Goal: Task Accomplishment & Management: Complete application form

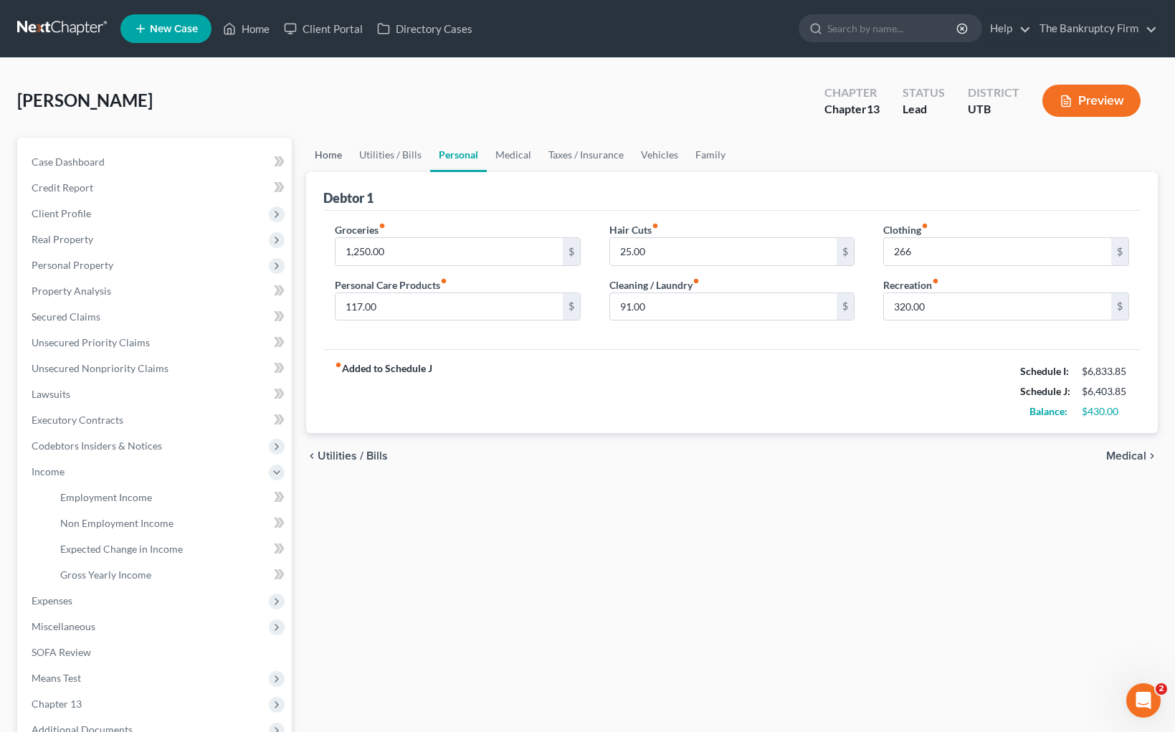
click at [328, 151] on link "Home" at bounding box center [328, 155] width 44 height 34
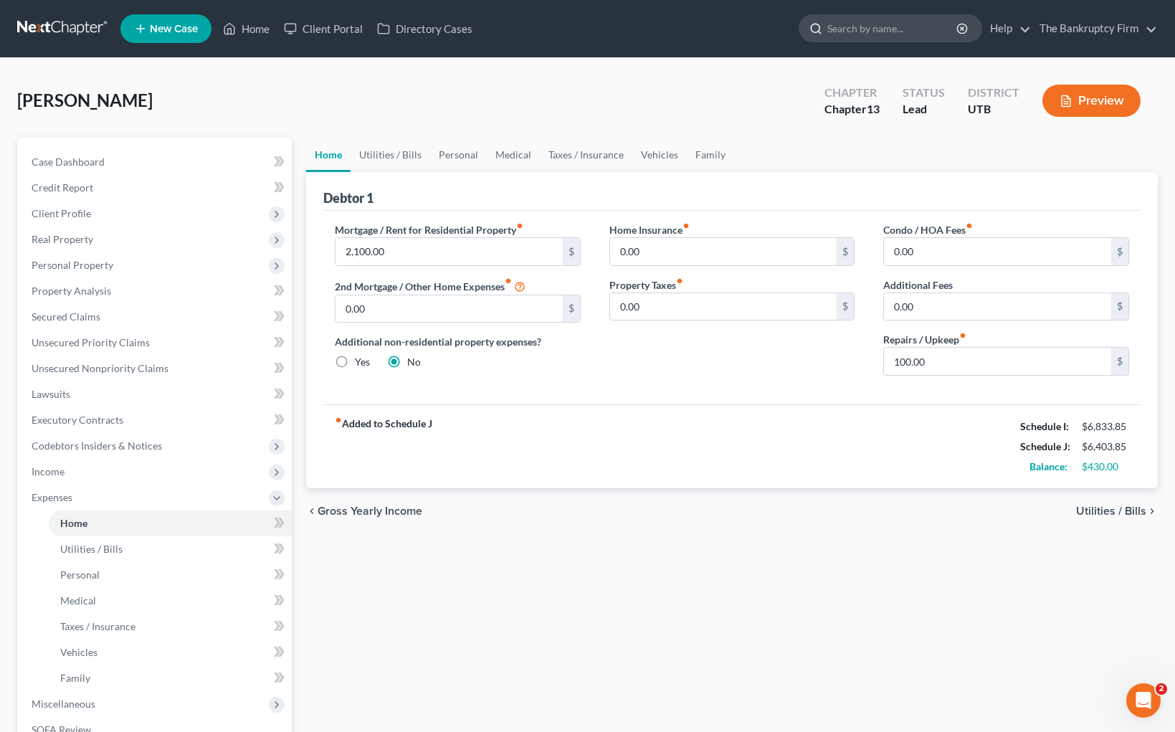
click at [893, 28] on input "search" at bounding box center [892, 28] width 131 height 27
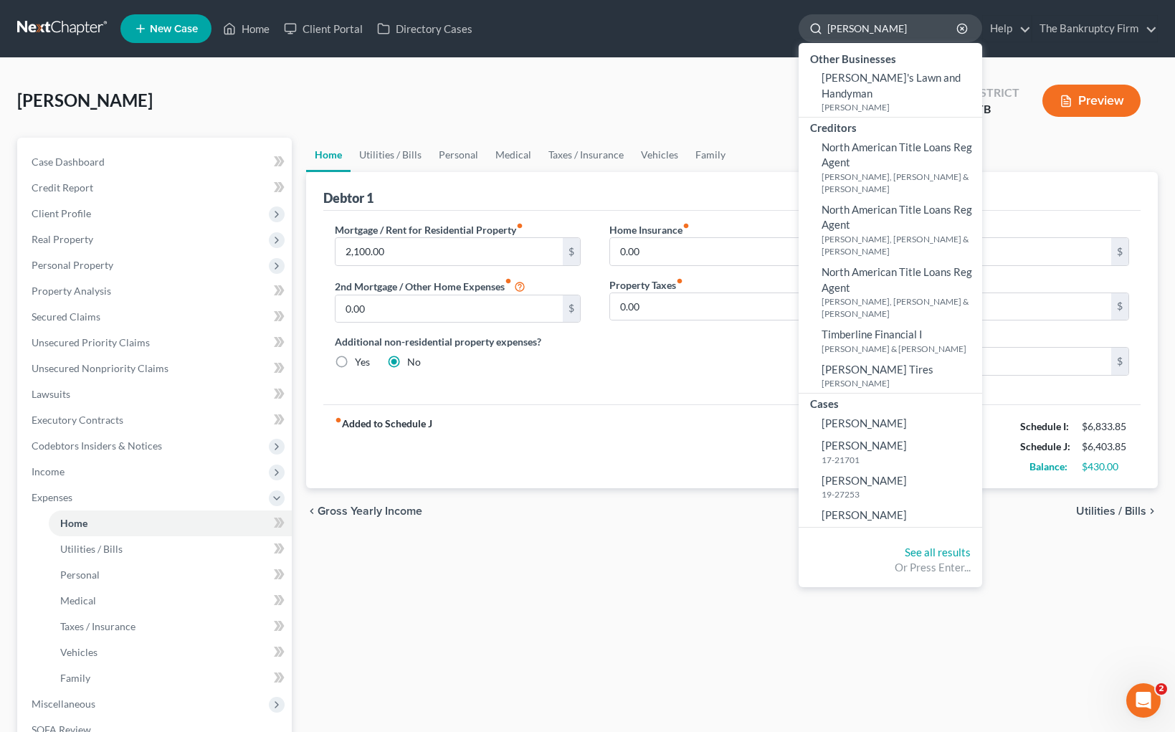
type input "[PERSON_NAME]"
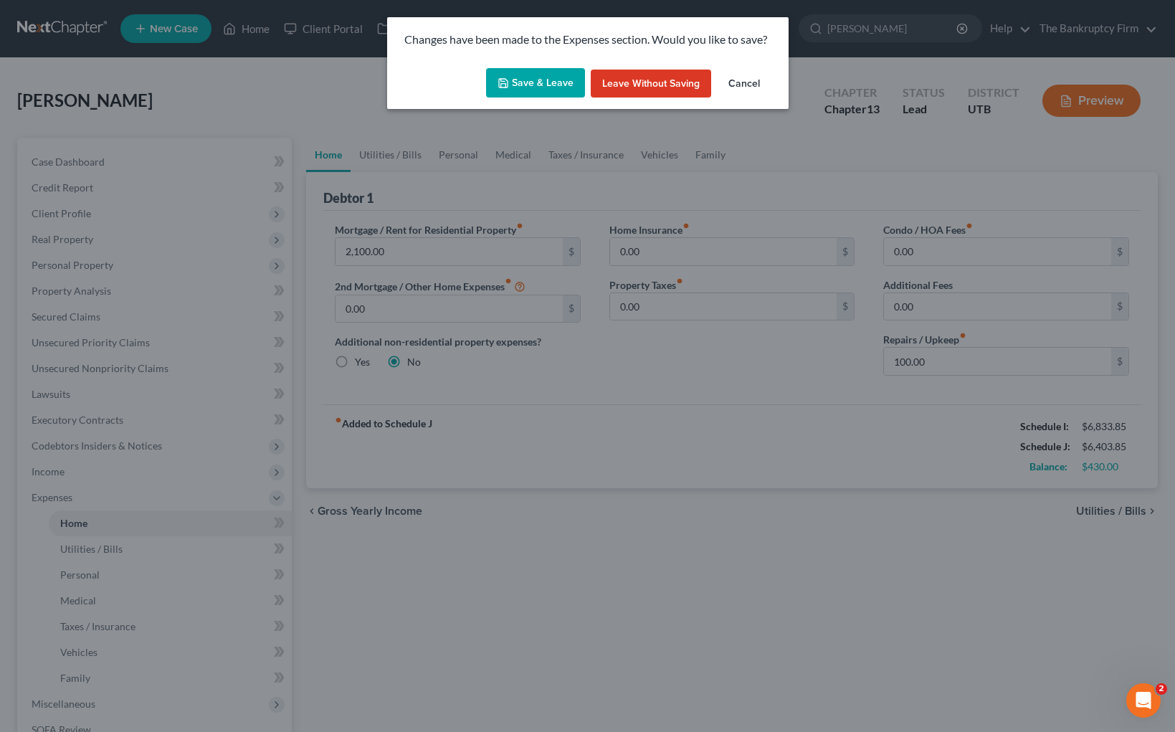
click at [537, 81] on button "Save & Leave" at bounding box center [535, 83] width 99 height 30
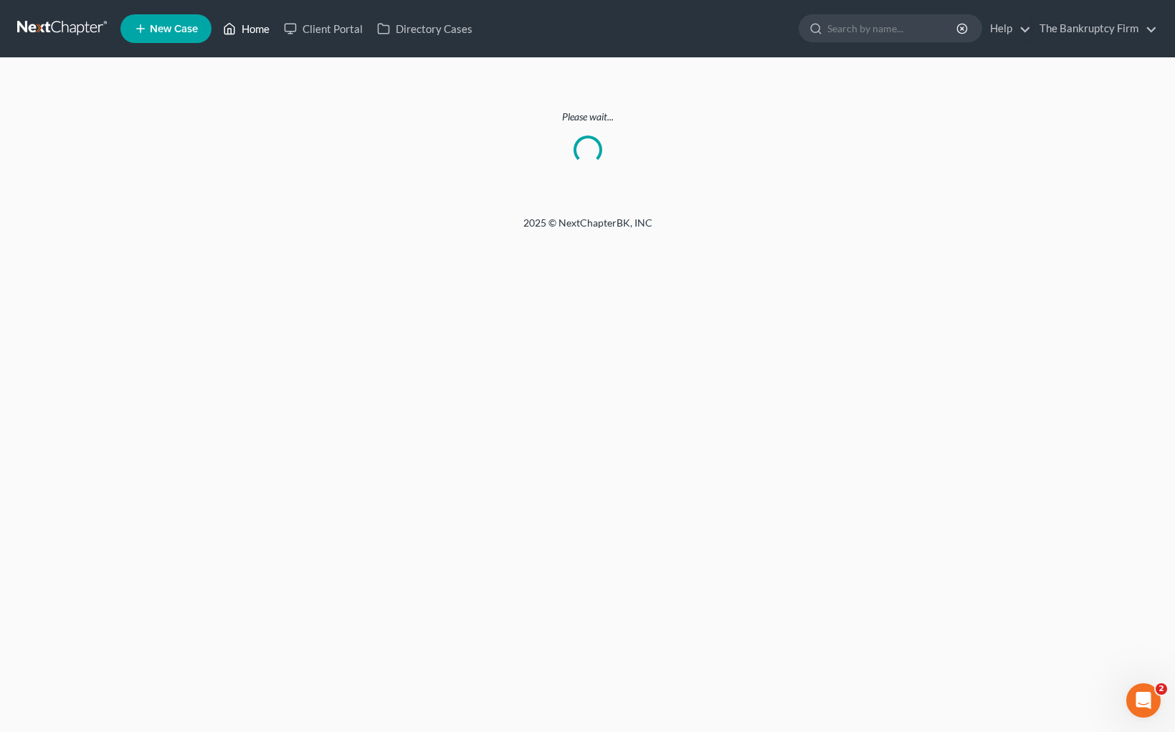
click at [253, 28] on link "Home" at bounding box center [246, 29] width 61 height 26
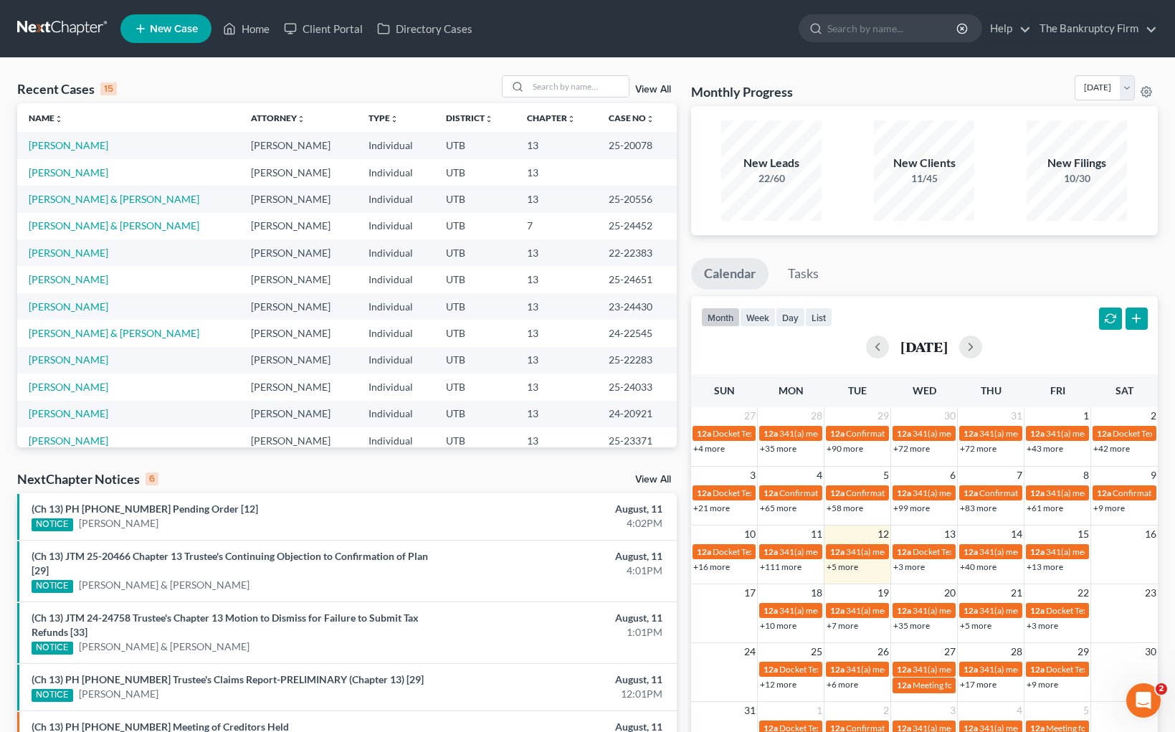
click at [262, 78] on div "Recent Cases 15 View All" at bounding box center [347, 89] width 660 height 28
click at [561, 86] on input "search" at bounding box center [578, 86] width 100 height 21
type input "[PERSON_NAME]"
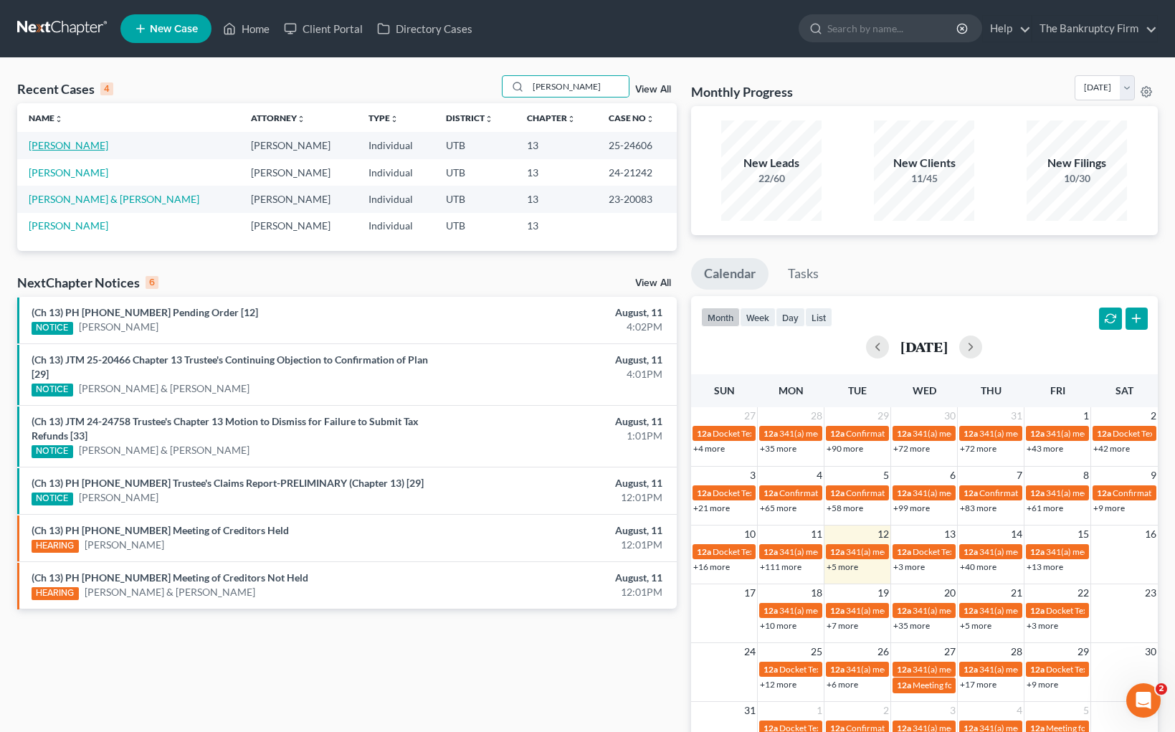
click at [58, 147] on link "[PERSON_NAME]" at bounding box center [69, 145] width 80 height 12
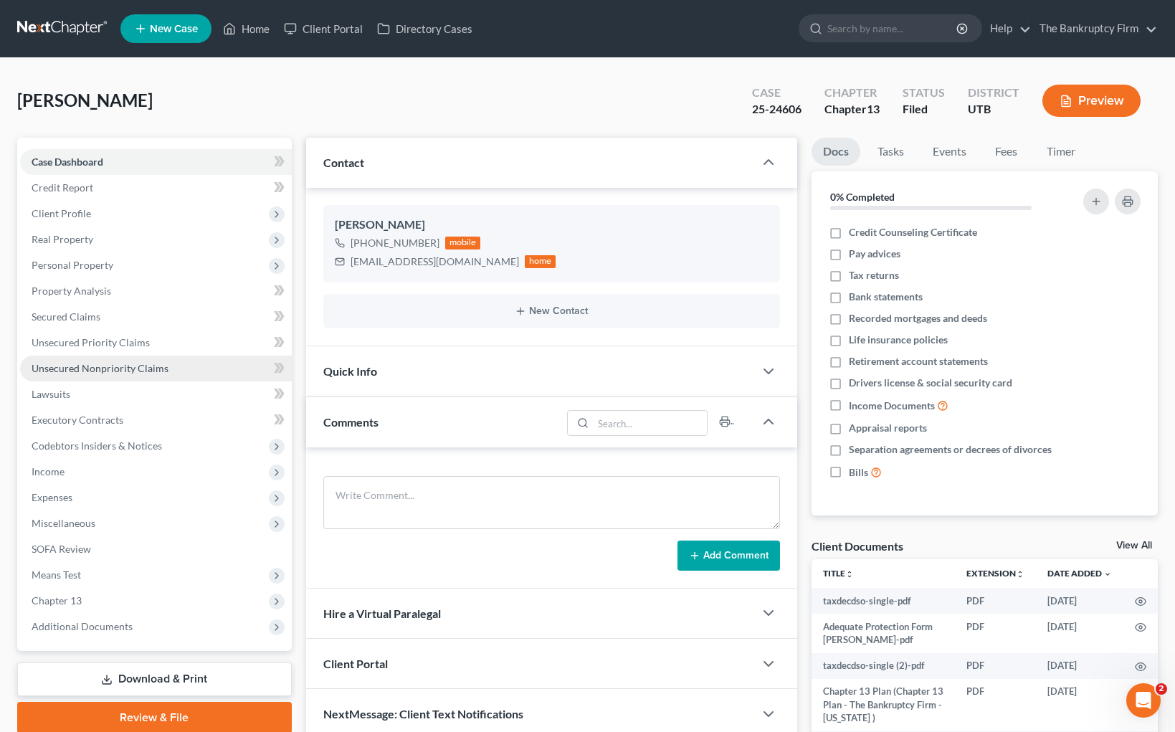
click at [100, 366] on span "Unsecured Nonpriority Claims" at bounding box center [100, 368] width 137 height 12
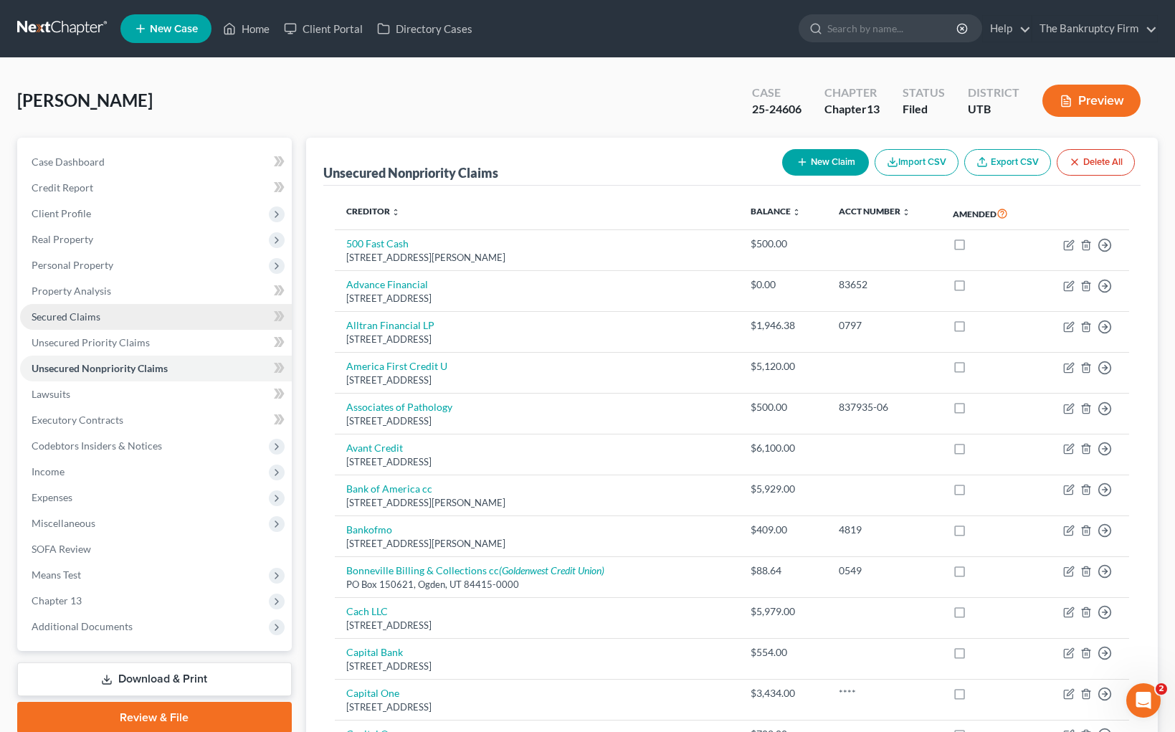
click at [67, 310] on span "Secured Claims" at bounding box center [66, 316] width 69 height 12
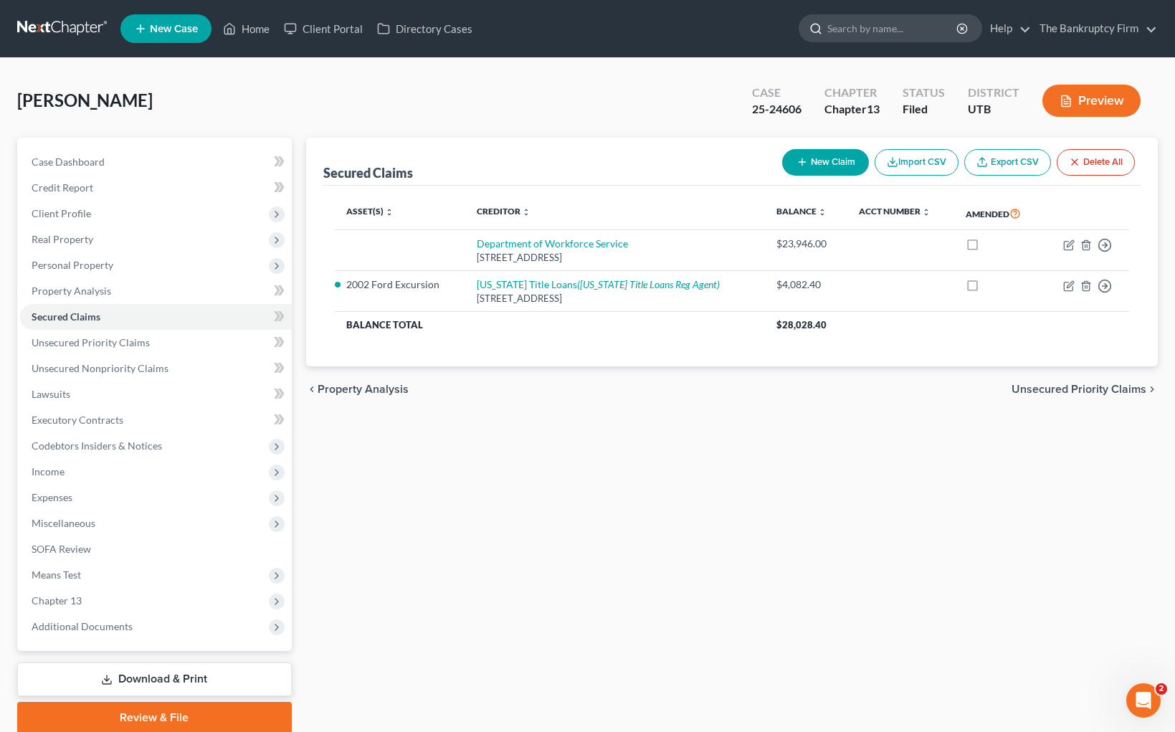
click at [857, 26] on input "search" at bounding box center [892, 28] width 131 height 27
type input "[PERSON_NAME]"
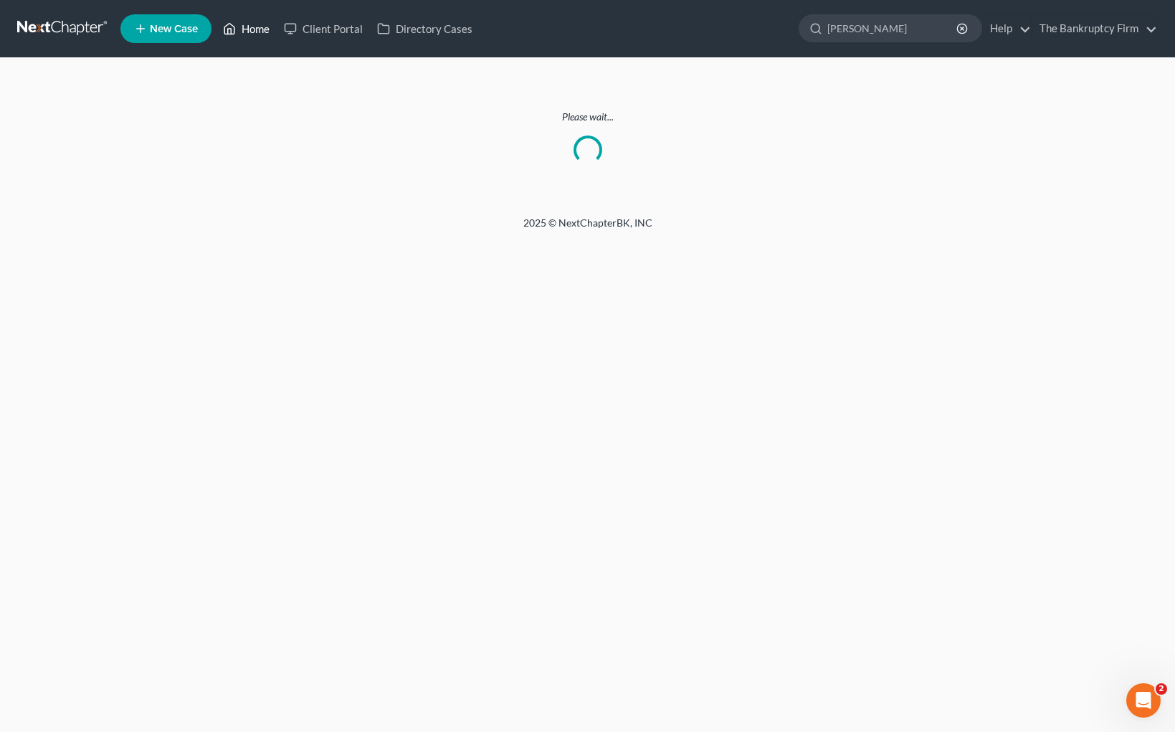
click at [246, 25] on link "Home" at bounding box center [246, 29] width 61 height 26
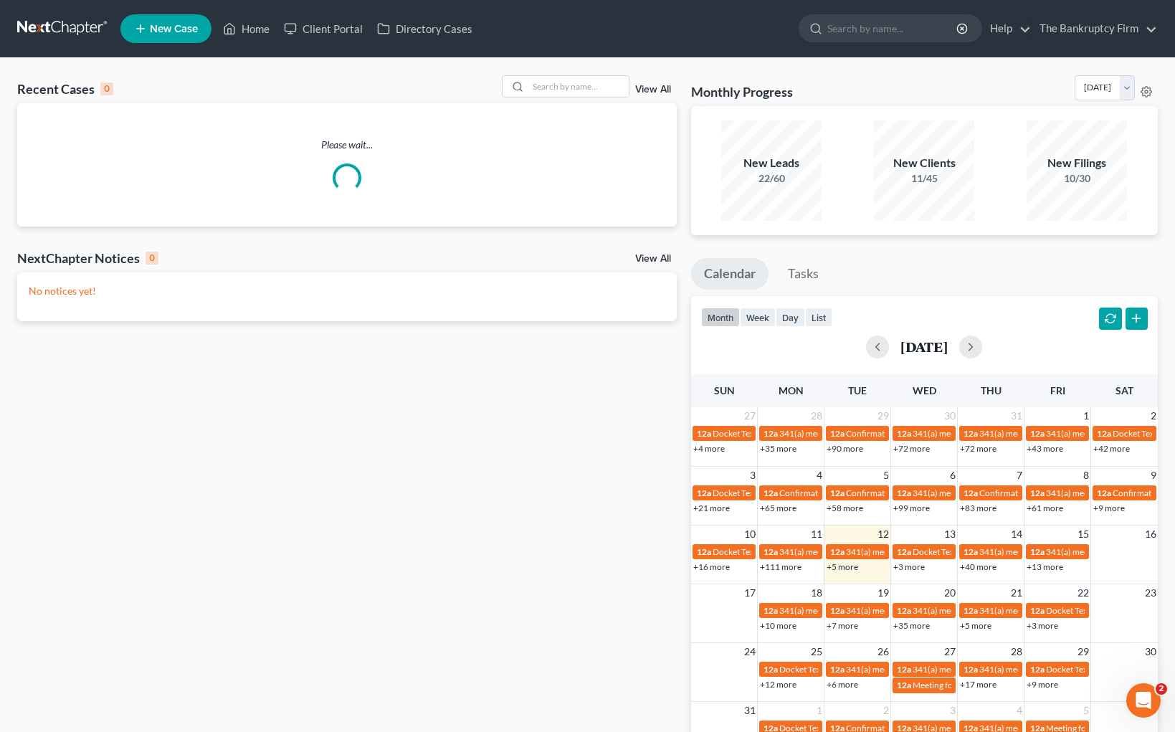
click at [653, 89] on link "View All" at bounding box center [653, 90] width 36 height 10
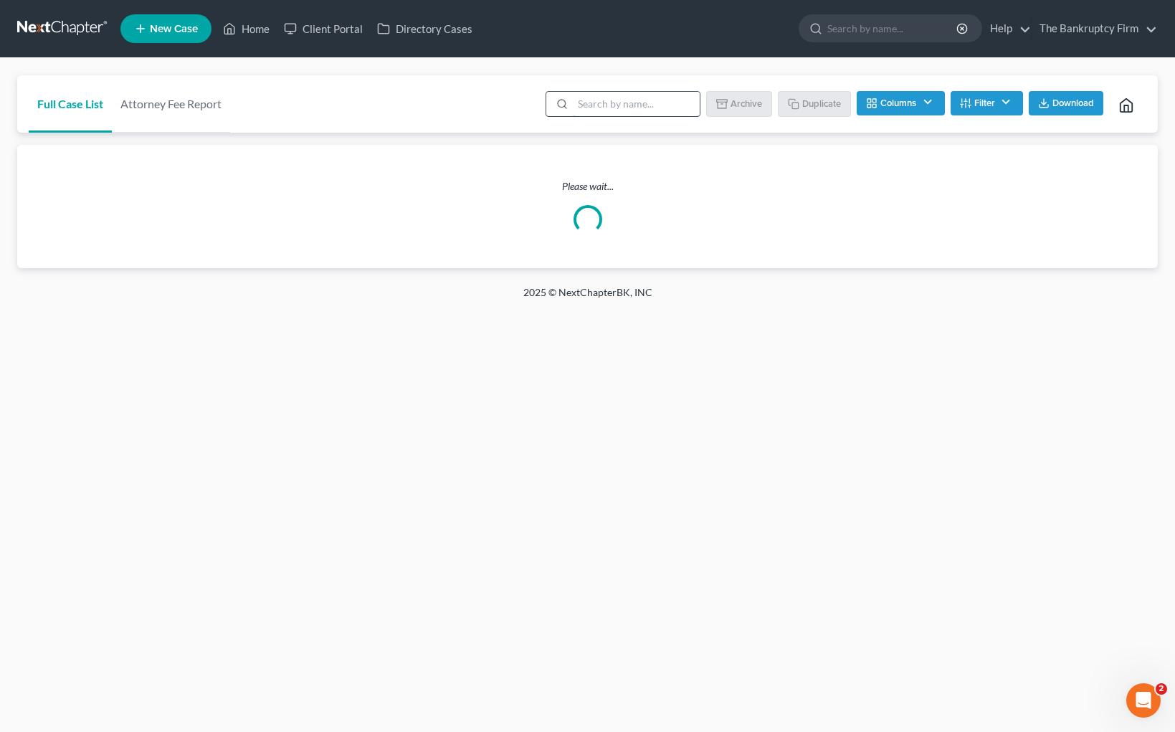
click at [597, 108] on input "search" at bounding box center [636, 104] width 127 height 24
type input "[PERSON_NAME]"
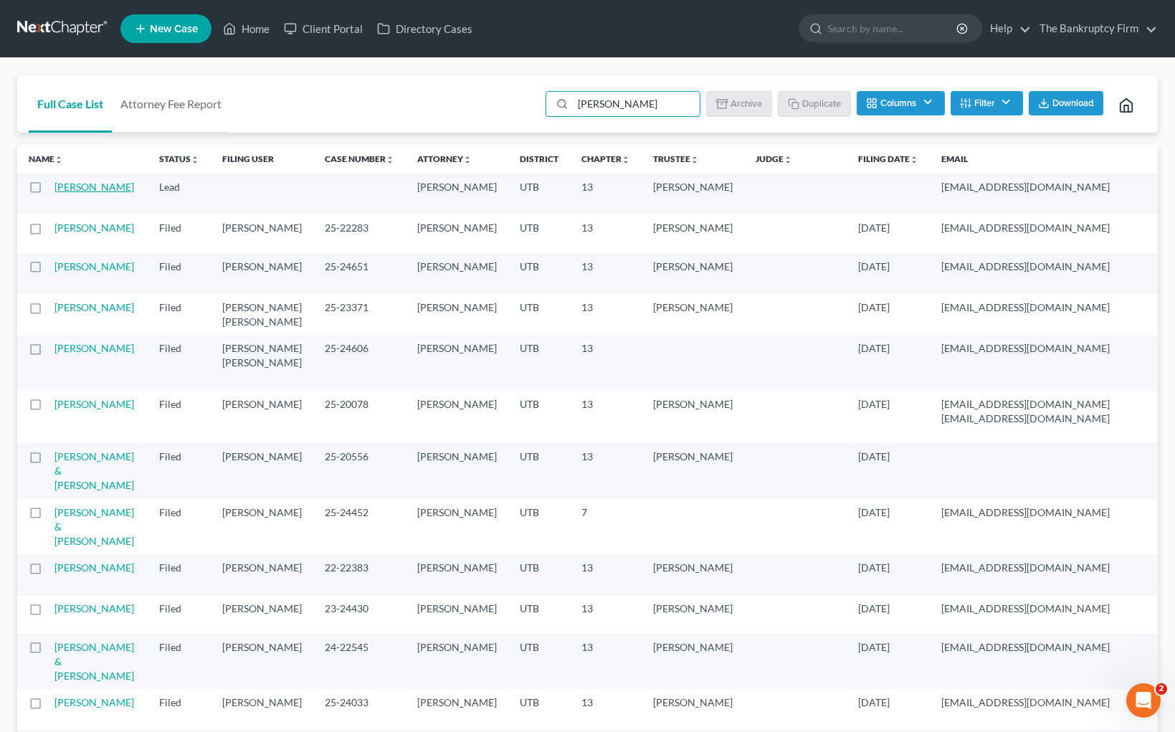
click at [72, 192] on link "[PERSON_NAME]" at bounding box center [94, 187] width 80 height 12
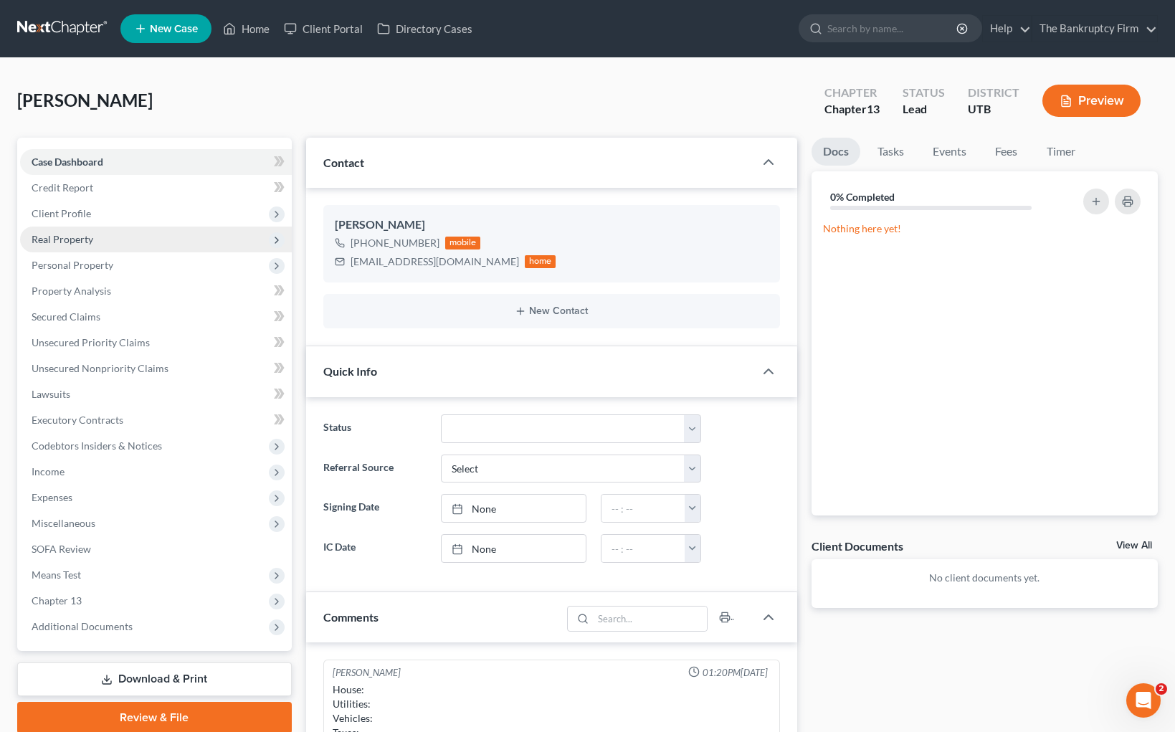
scroll to position [113, 0]
click at [101, 242] on span "Real Property" at bounding box center [156, 240] width 272 height 26
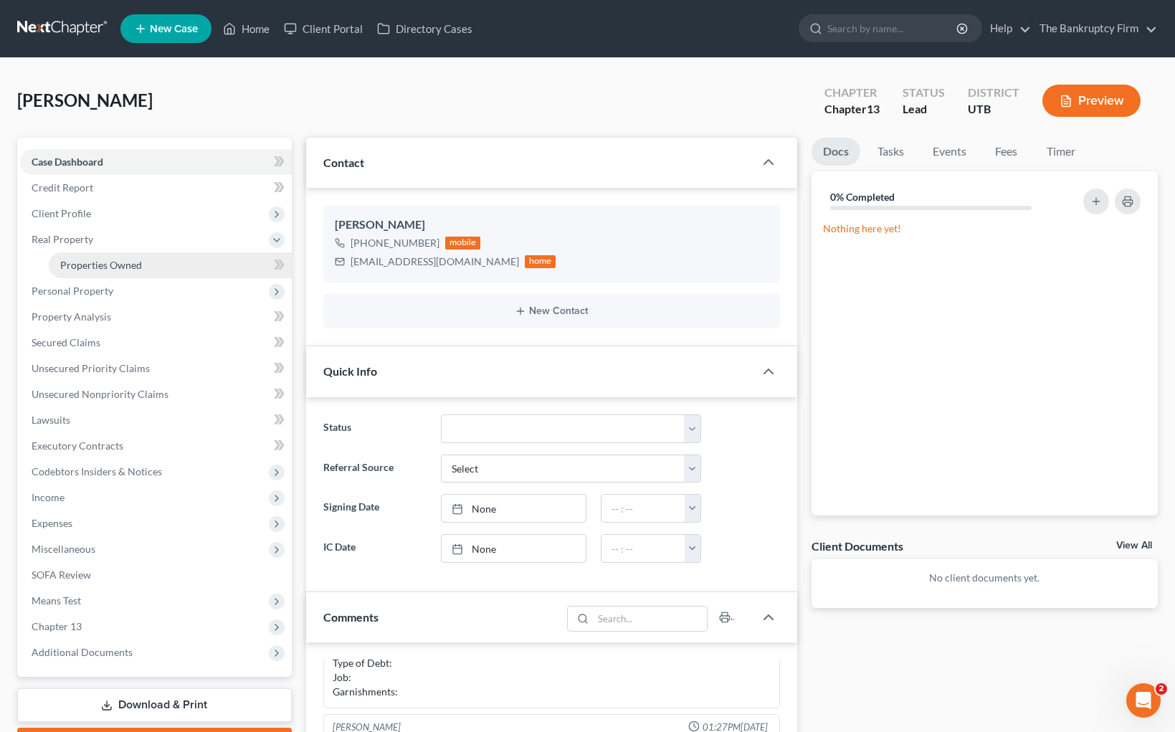
click at [125, 262] on span "Properties Owned" at bounding box center [101, 265] width 82 height 12
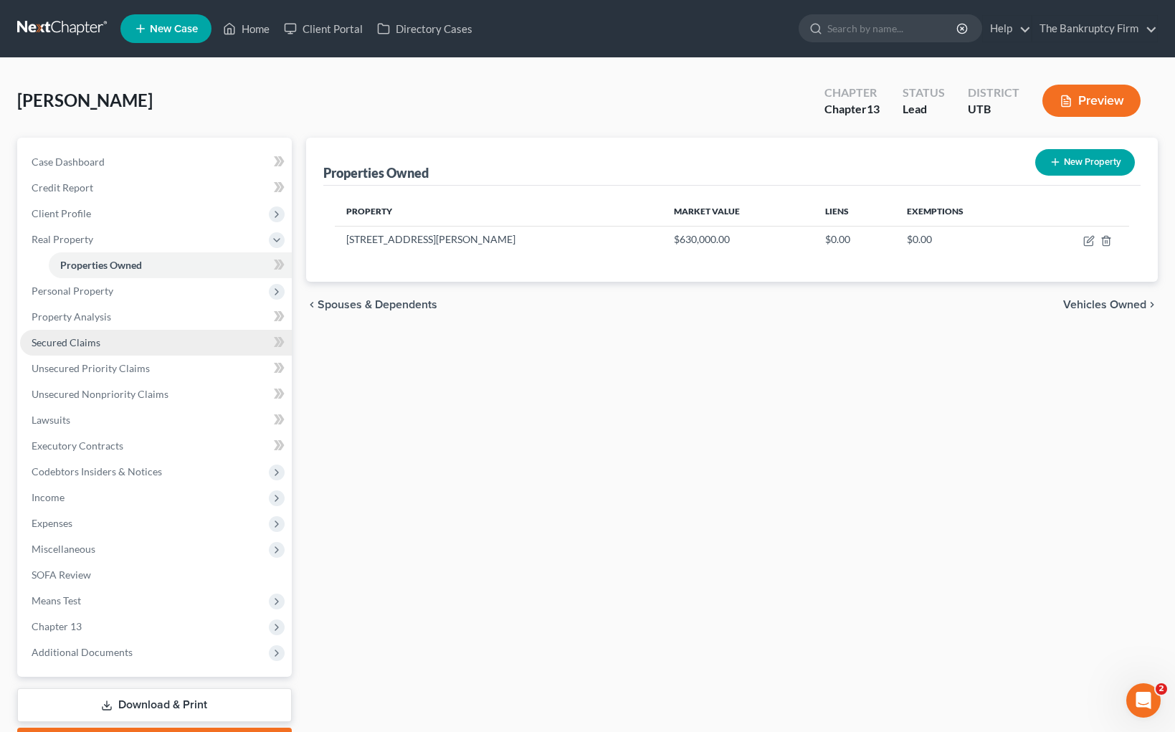
click at [86, 347] on span "Secured Claims" at bounding box center [66, 342] width 69 height 12
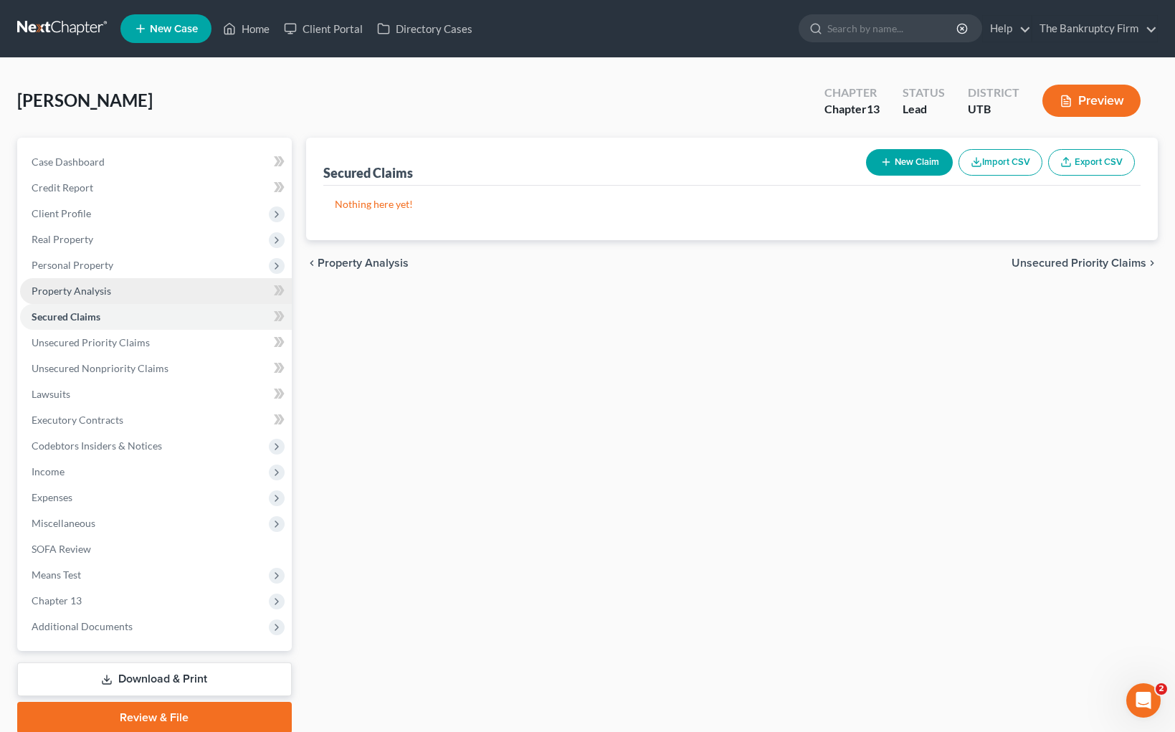
click at [105, 286] on span "Property Analysis" at bounding box center [72, 291] width 80 height 12
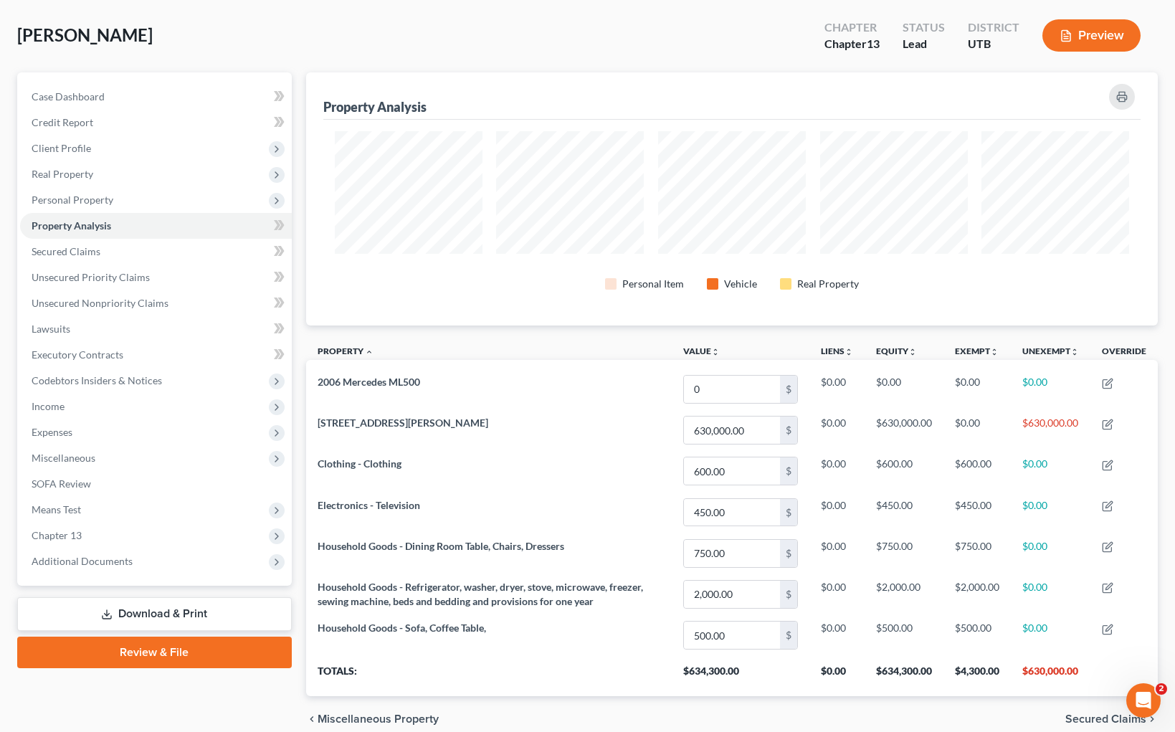
scroll to position [77, 0]
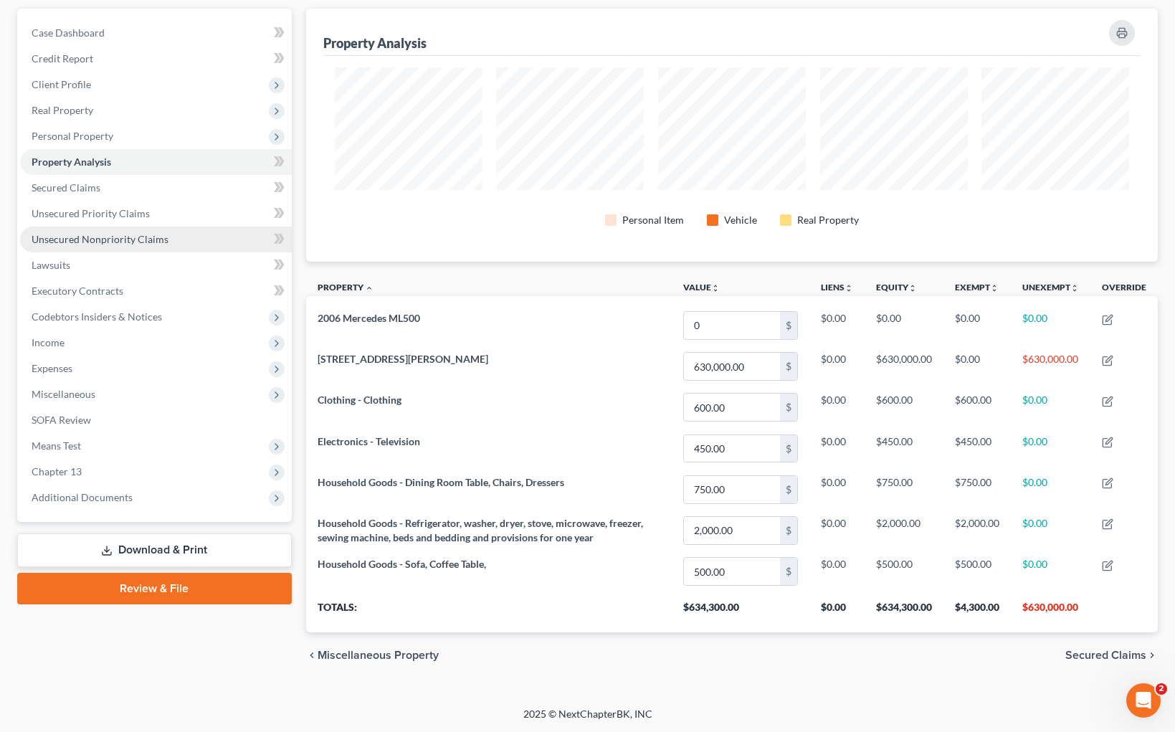
click at [79, 244] on span "Unsecured Nonpriority Claims" at bounding box center [100, 239] width 137 height 12
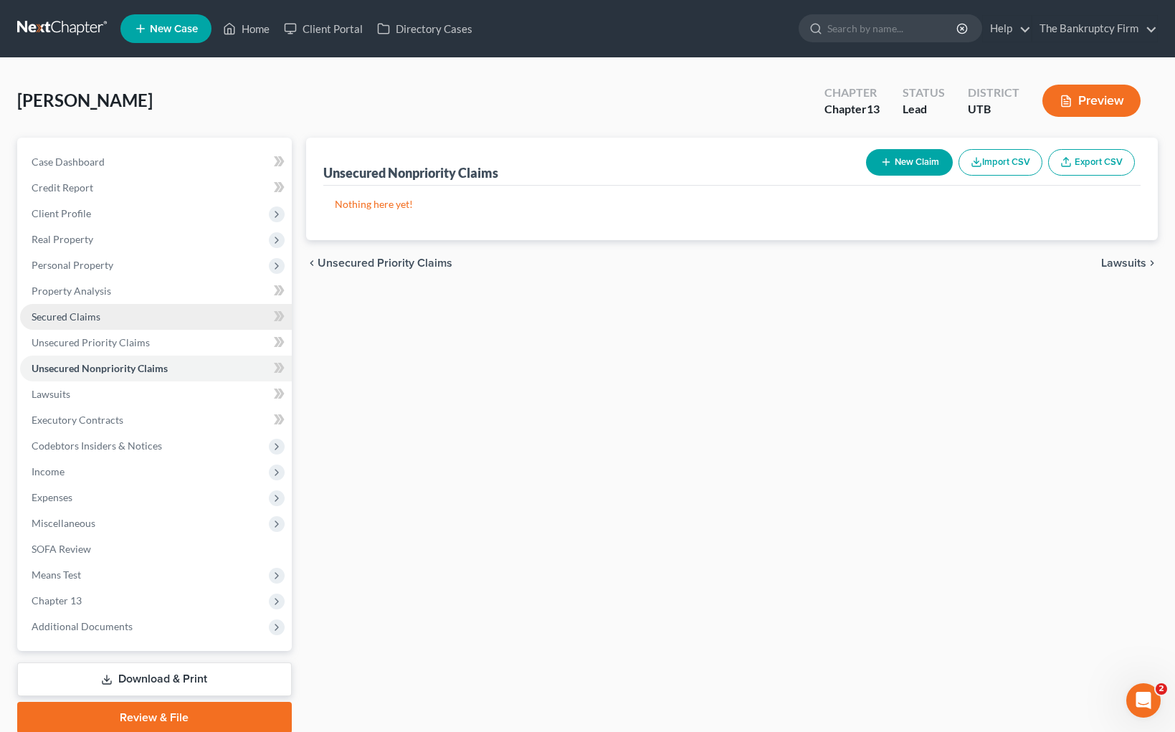
click at [84, 313] on span "Secured Claims" at bounding box center [66, 316] width 69 height 12
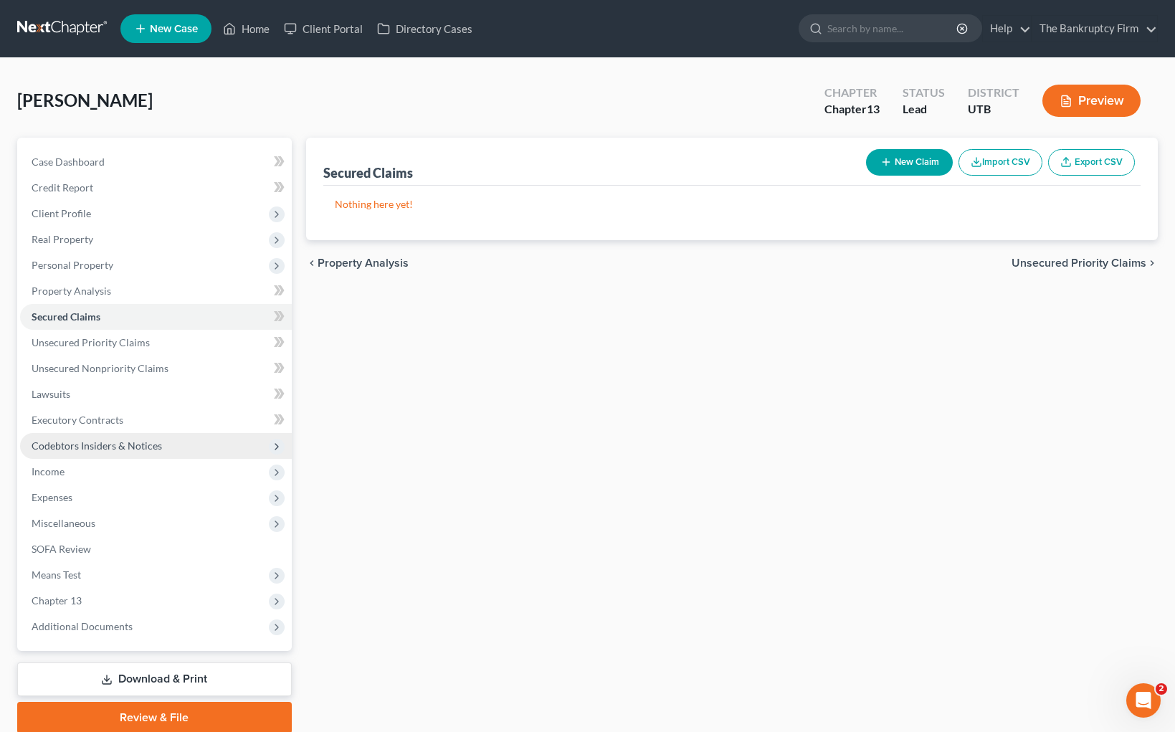
scroll to position [56, 0]
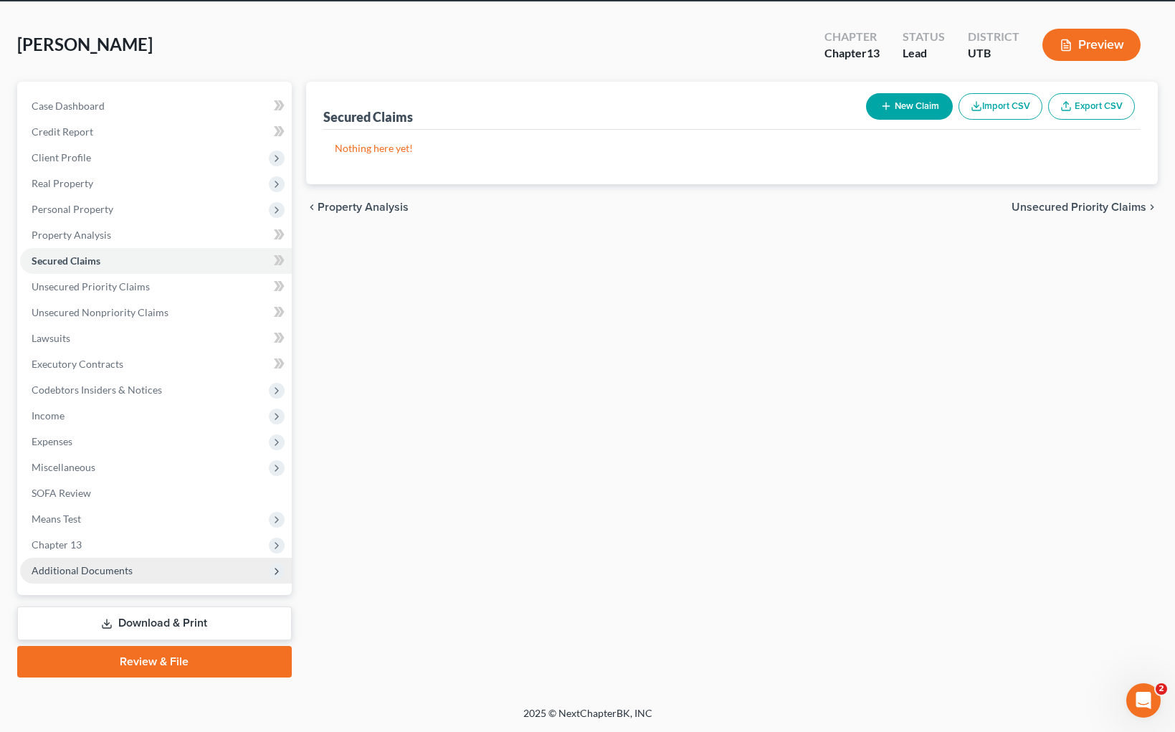
click at [92, 563] on span "Additional Documents" at bounding box center [156, 571] width 272 height 26
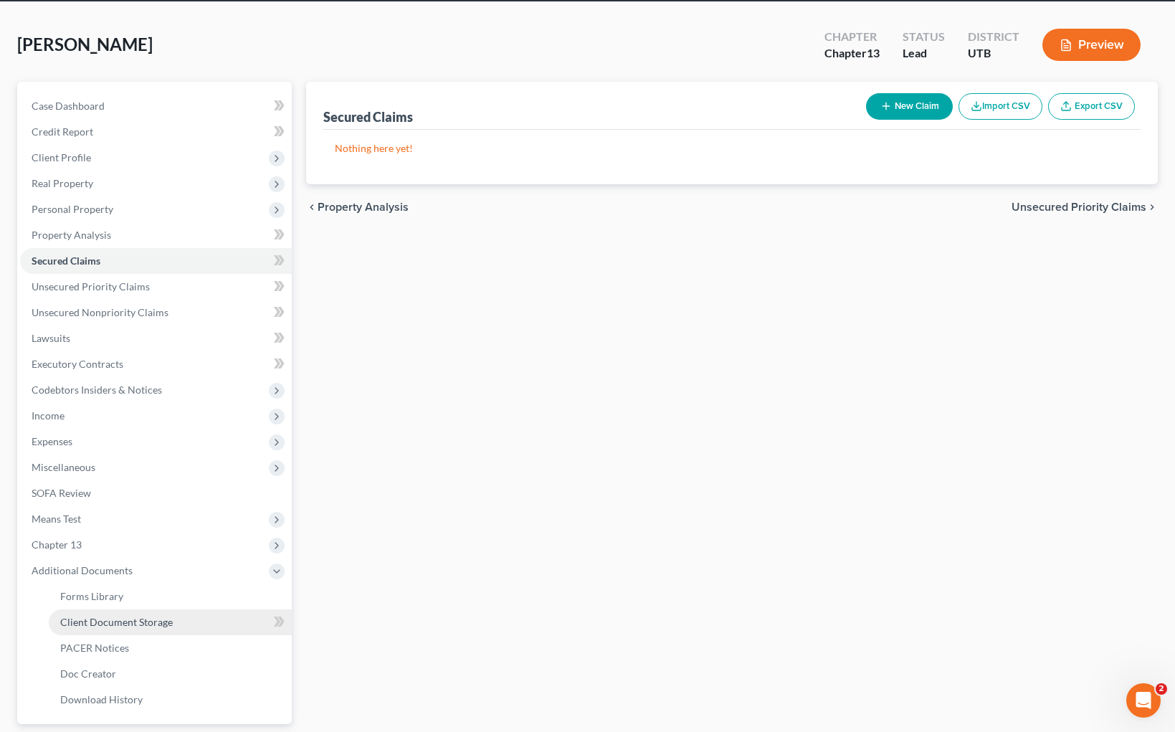
click at [190, 624] on link "Client Document Storage" at bounding box center [170, 622] width 243 height 26
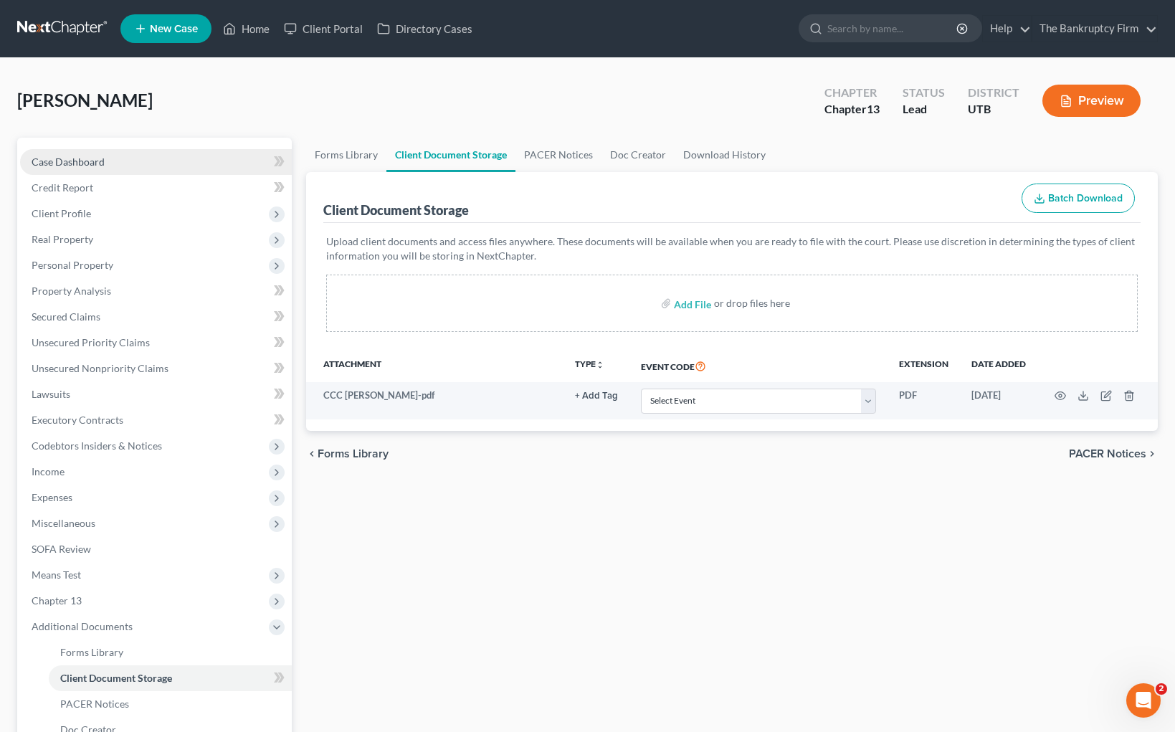
click at [109, 156] on link "Case Dashboard" at bounding box center [156, 162] width 272 height 26
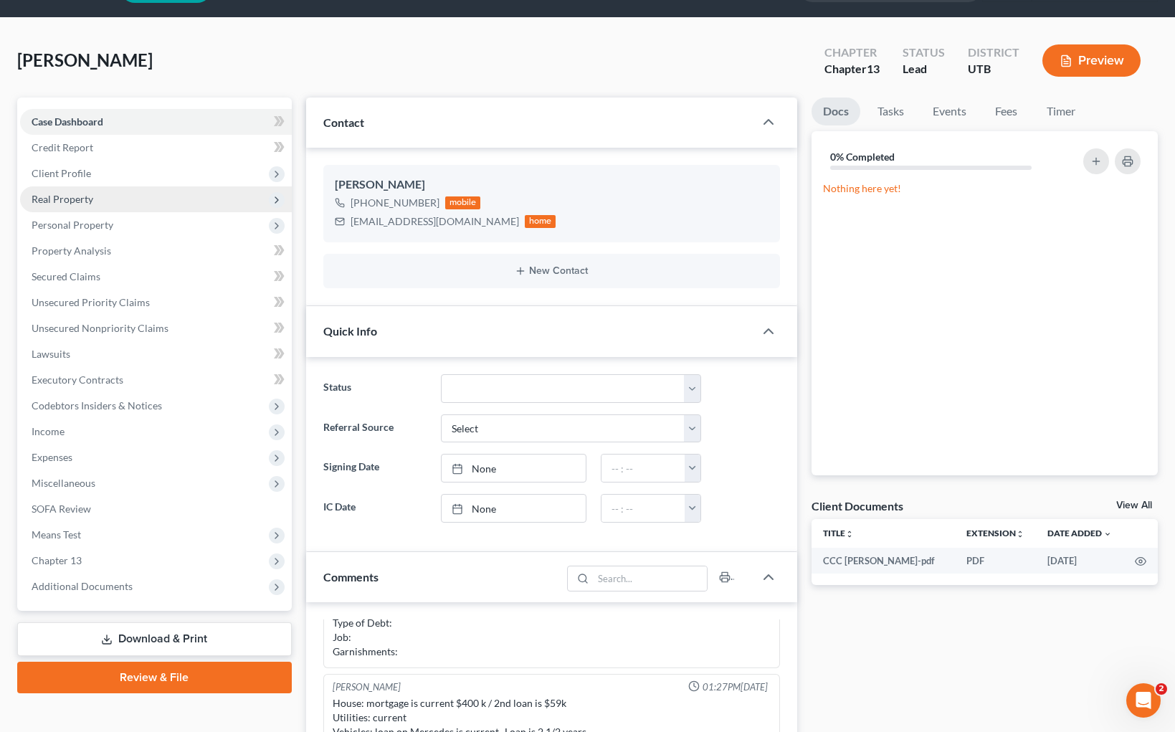
scroll to position [42, 0]
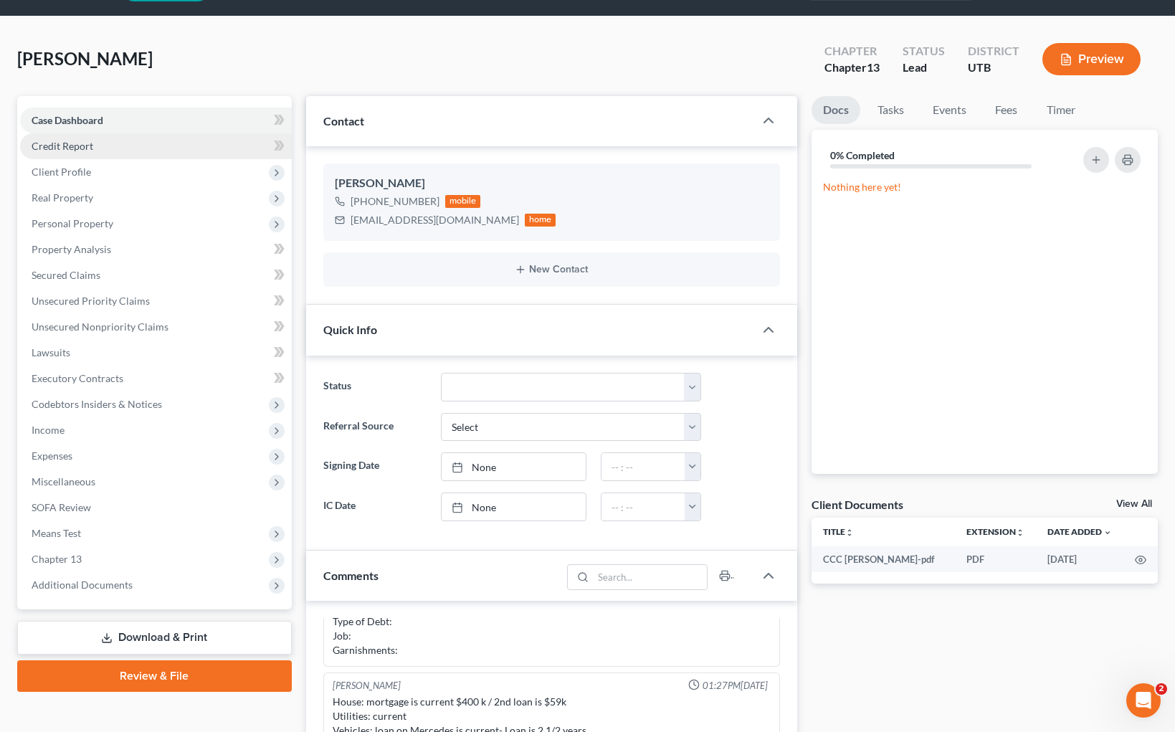
click at [113, 142] on link "Credit Report" at bounding box center [156, 146] width 272 height 26
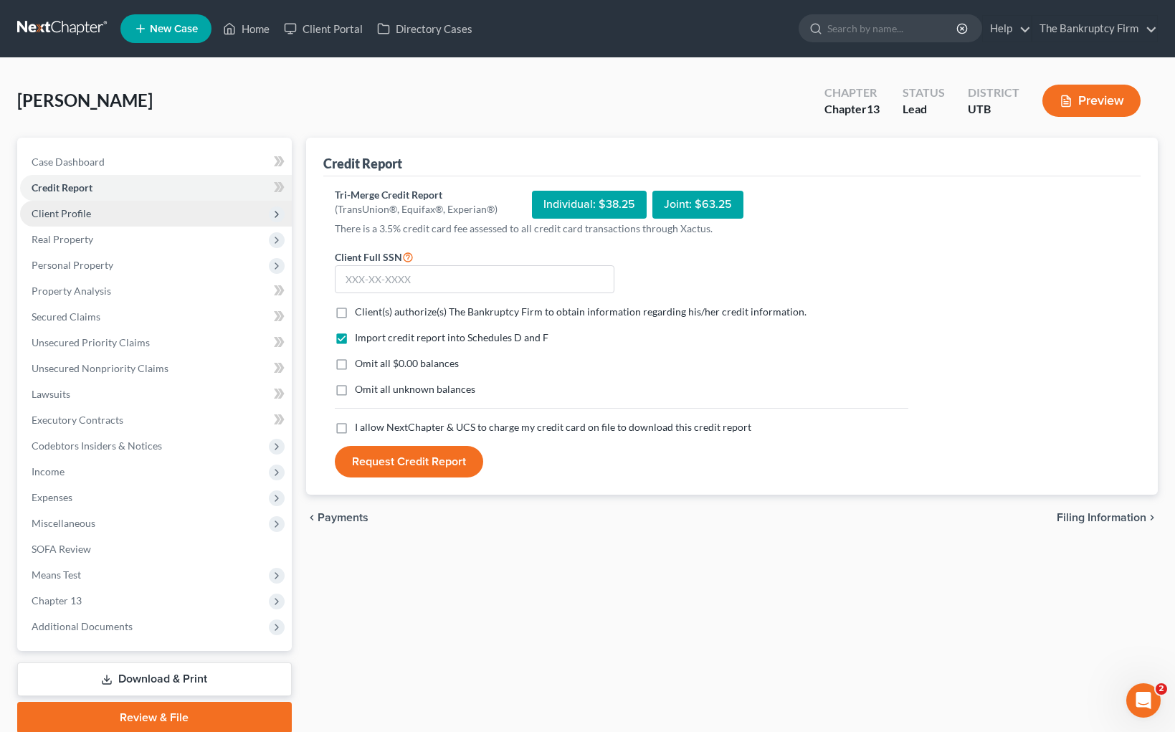
click at [108, 209] on span "Client Profile" at bounding box center [156, 214] width 272 height 26
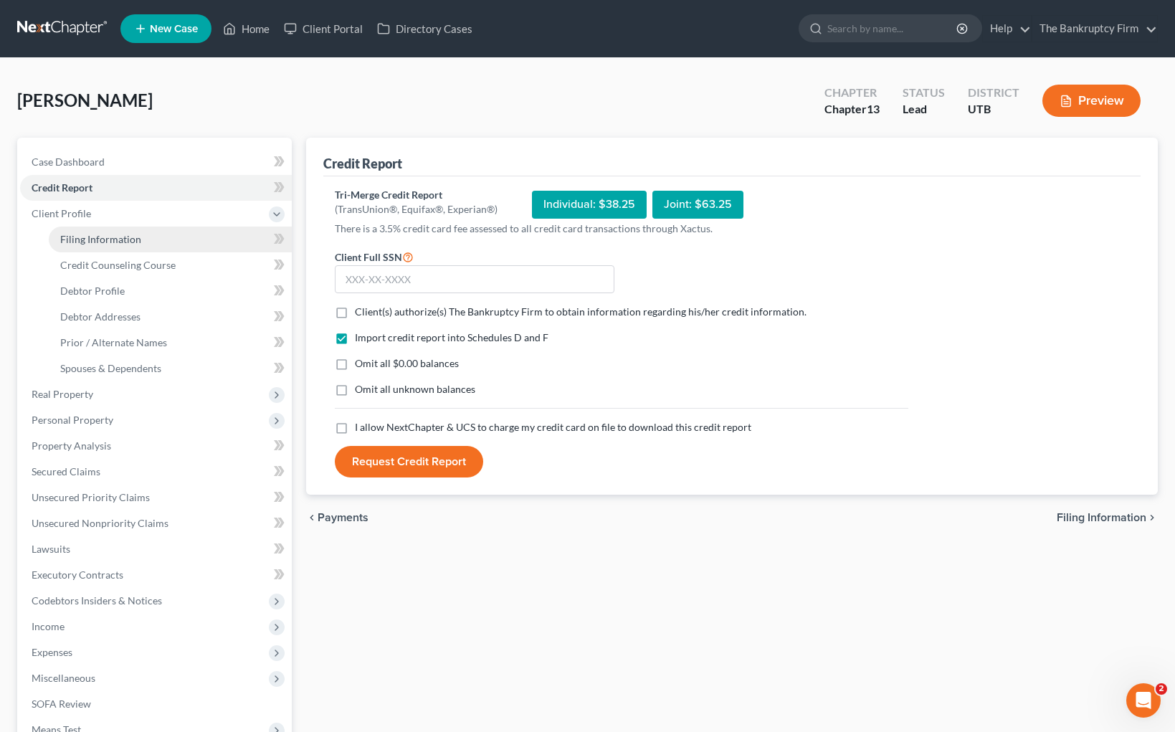
click at [141, 241] on link "Filing Information" at bounding box center [170, 240] width 243 height 26
select select "1"
select select "0"
select select "3"
select select "81"
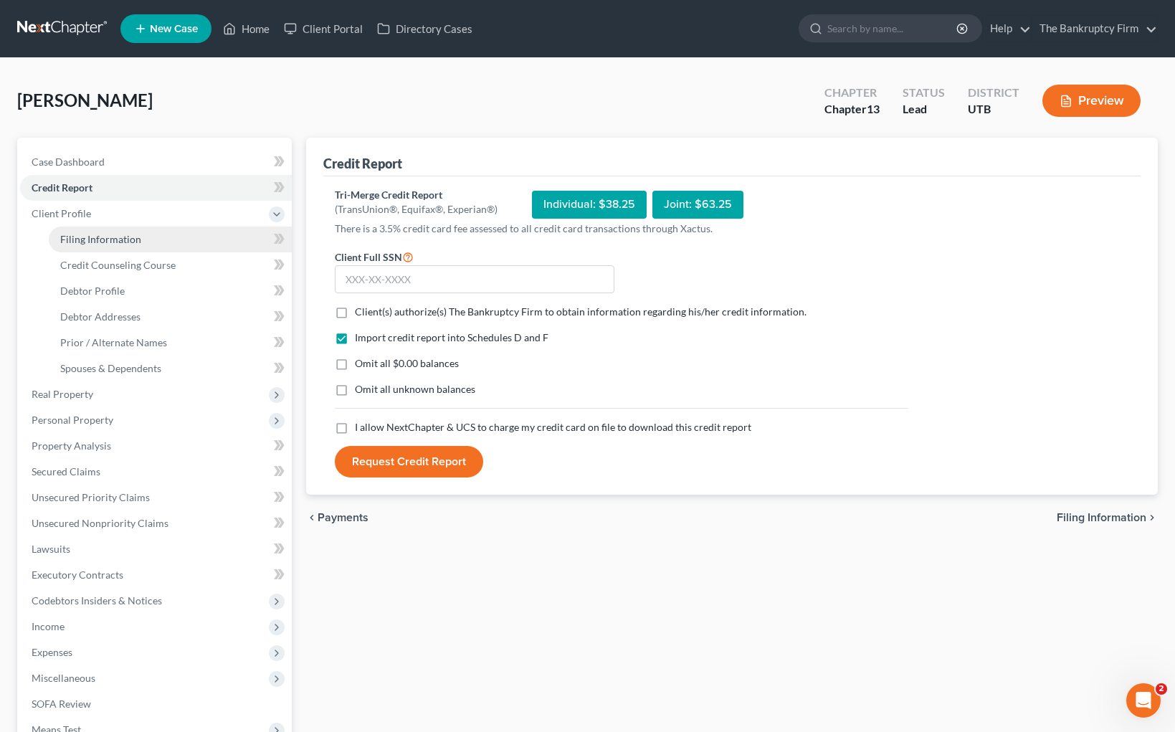
select select "0"
select select "46"
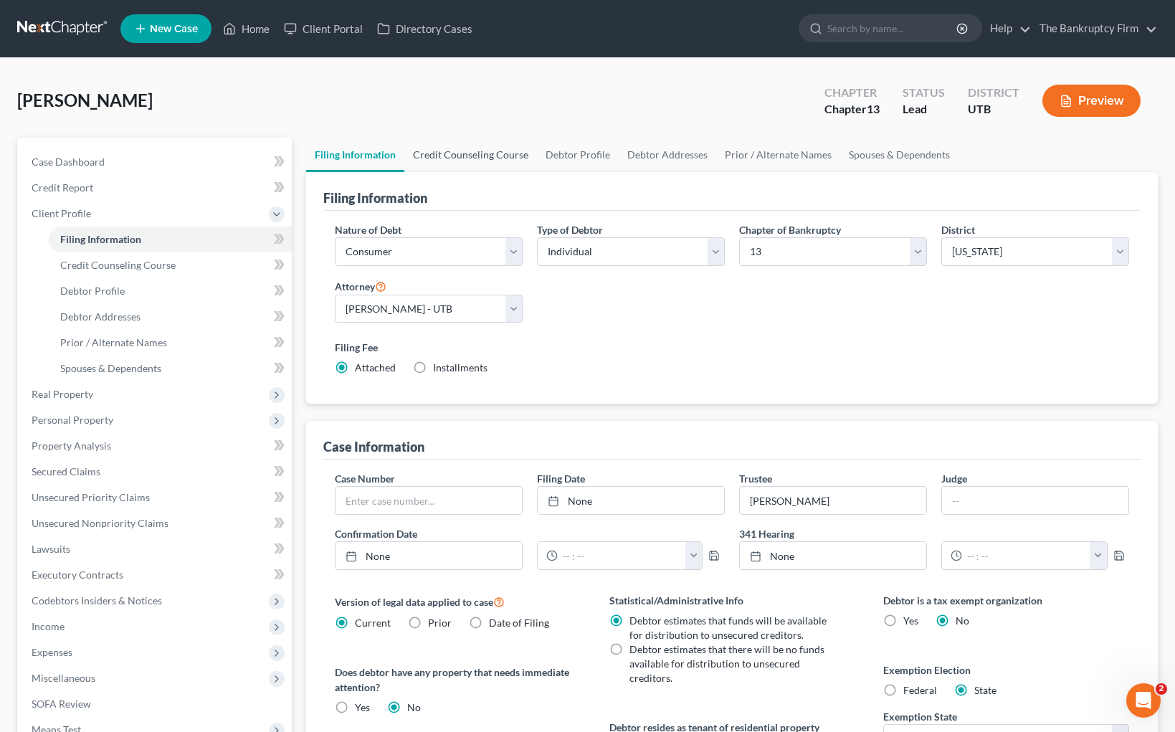
click at [456, 159] on link "Credit Counseling Course" at bounding box center [470, 155] width 133 height 34
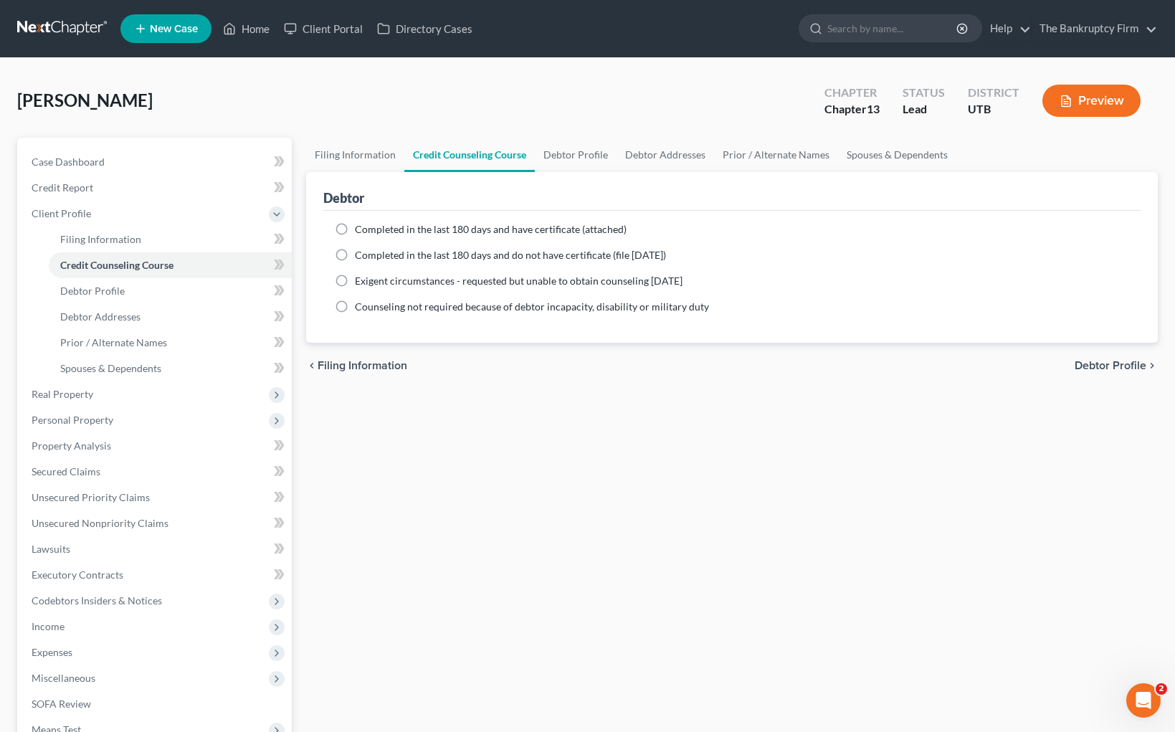
click at [355, 227] on label "Completed in the last 180 days and have certificate (attached)" at bounding box center [491, 229] width 272 height 14
click at [361, 227] on input "Completed in the last 180 days and have certificate (attached)" at bounding box center [365, 226] width 9 height 9
radio input "true"
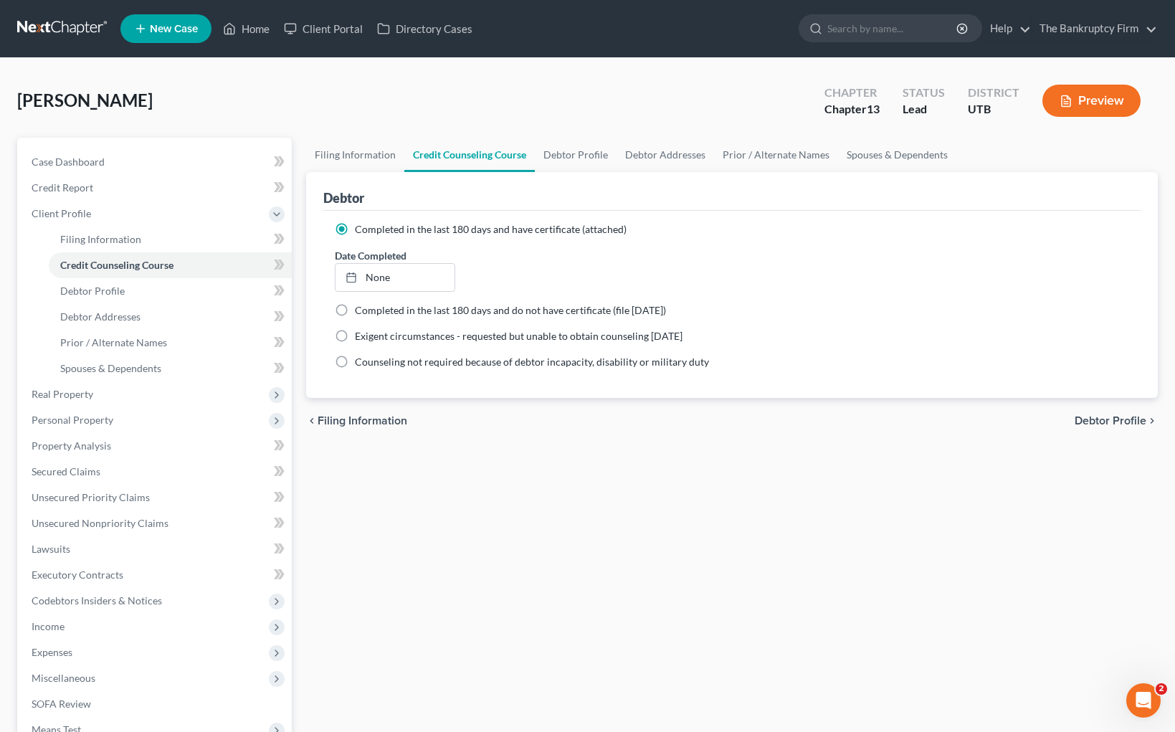
scroll to position [9, 0]
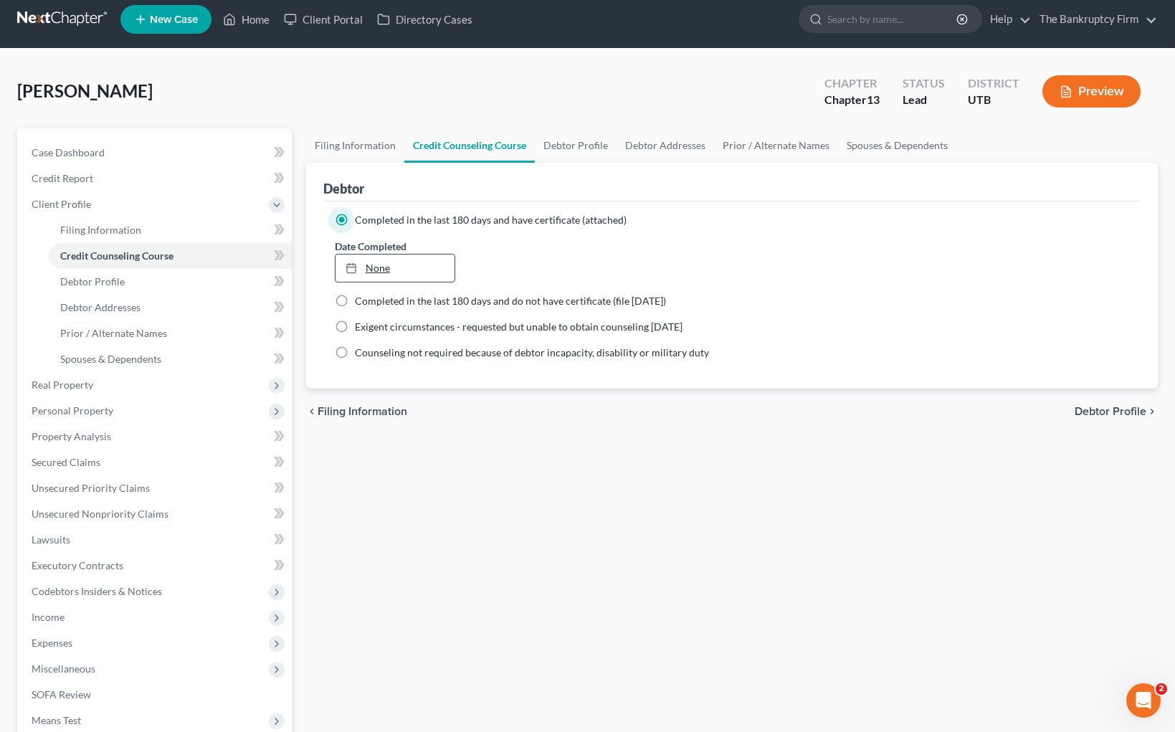
click at [402, 274] on link "None" at bounding box center [395, 268] width 119 height 27
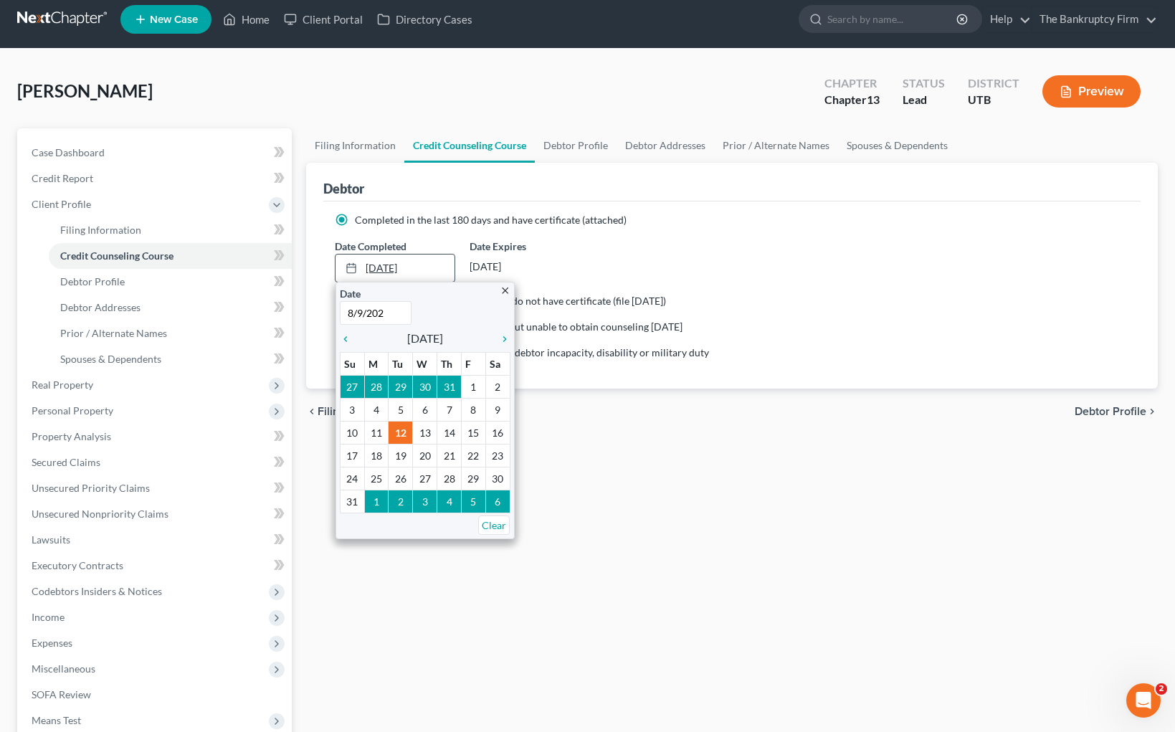
type input "[DATE]"
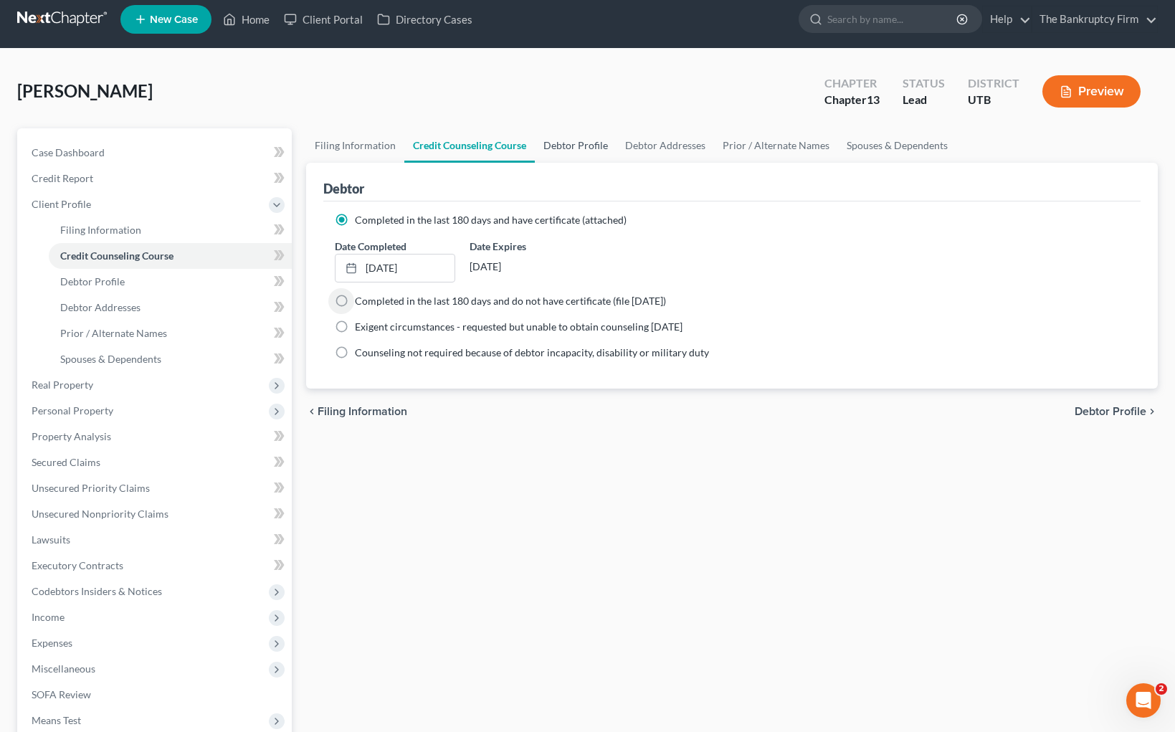
click at [599, 143] on link "Debtor Profile" at bounding box center [576, 145] width 82 height 34
select select "1"
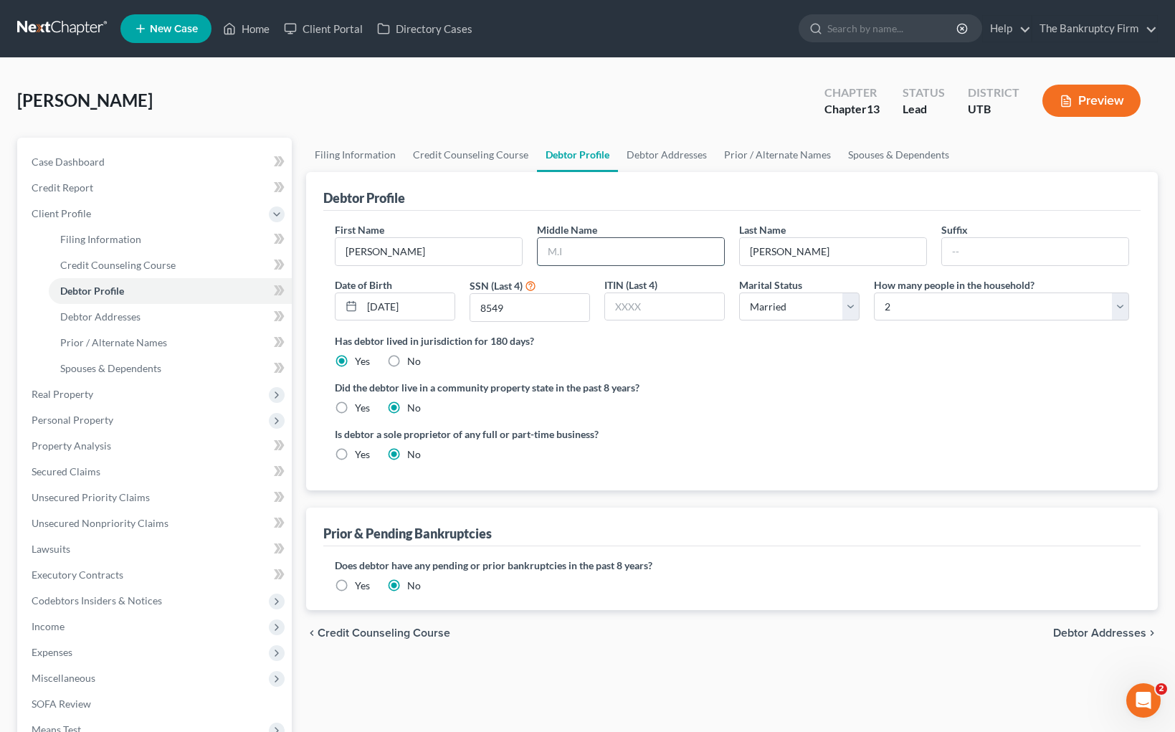
click at [619, 262] on input "text" at bounding box center [631, 251] width 186 height 27
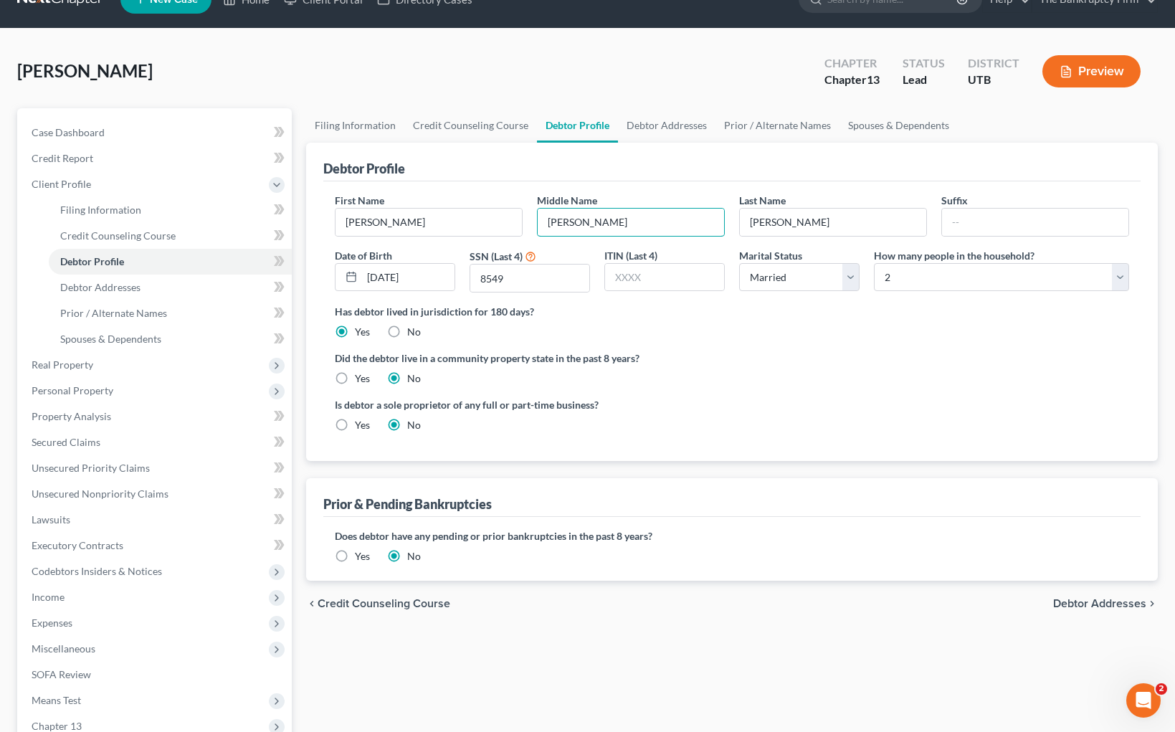
scroll to position [32, 0]
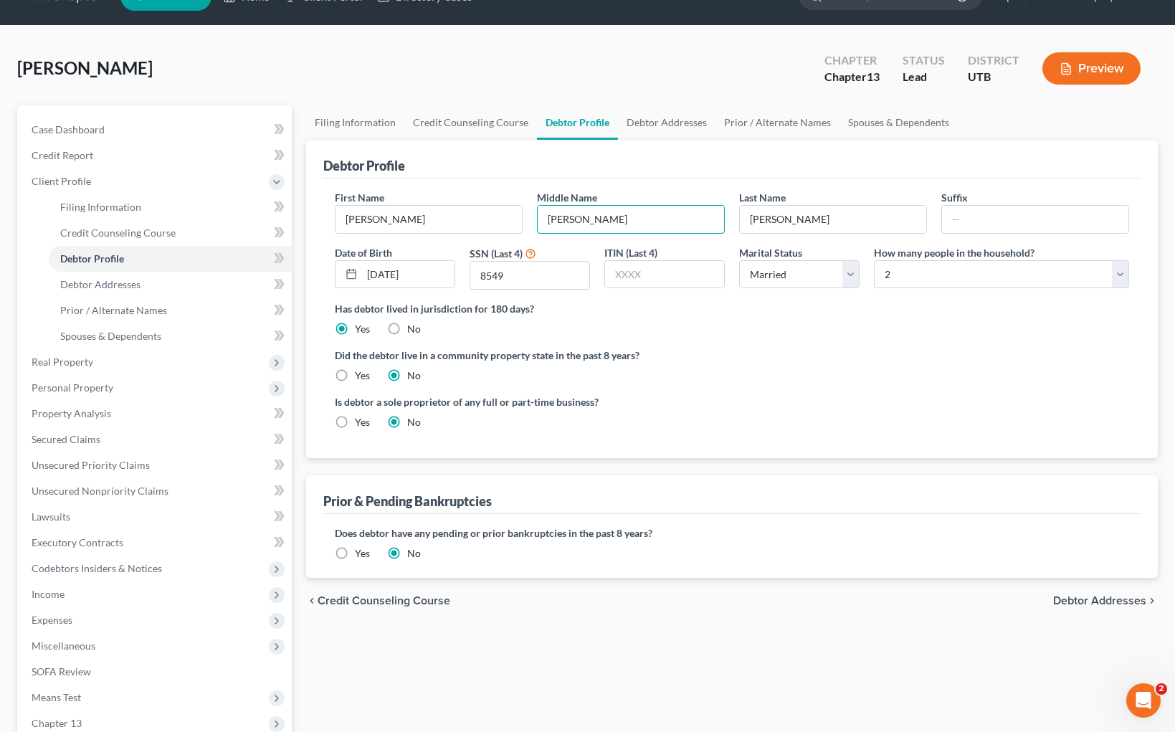
type input "[PERSON_NAME]"
click at [671, 125] on link "Debtor Addresses" at bounding box center [666, 122] width 97 height 34
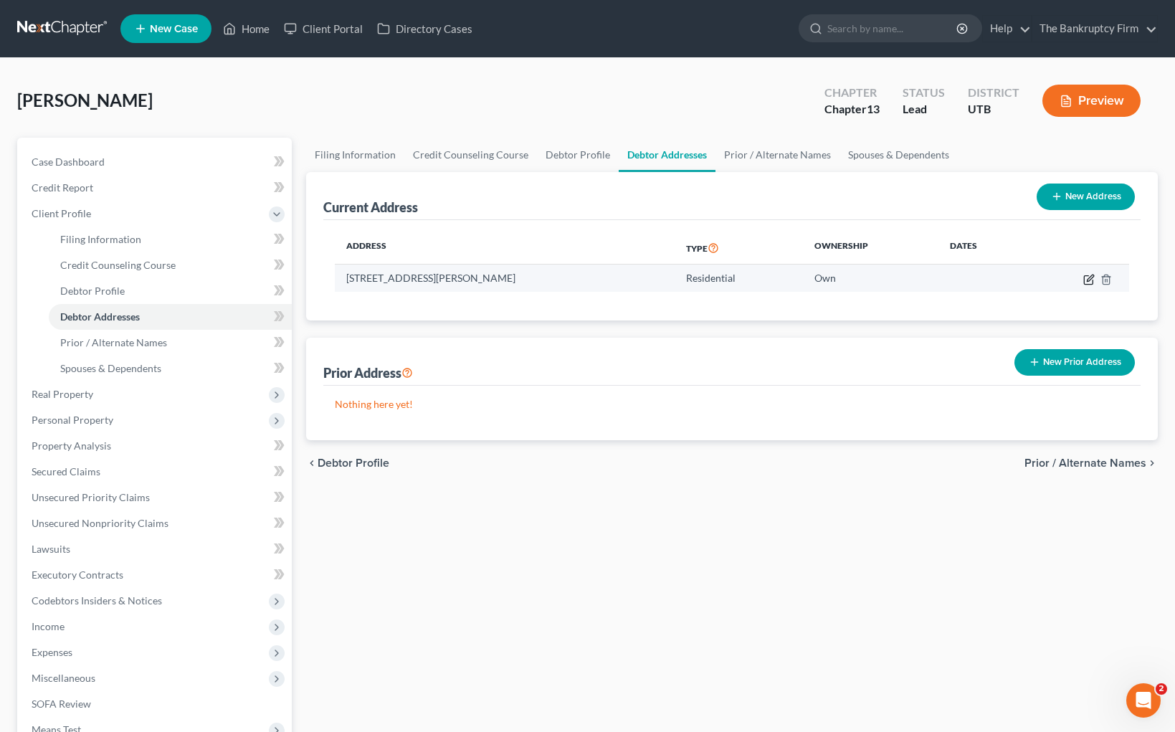
click at [1090, 278] on icon "button" at bounding box center [1088, 279] width 11 height 11
select select "46"
select select "17"
select select "0"
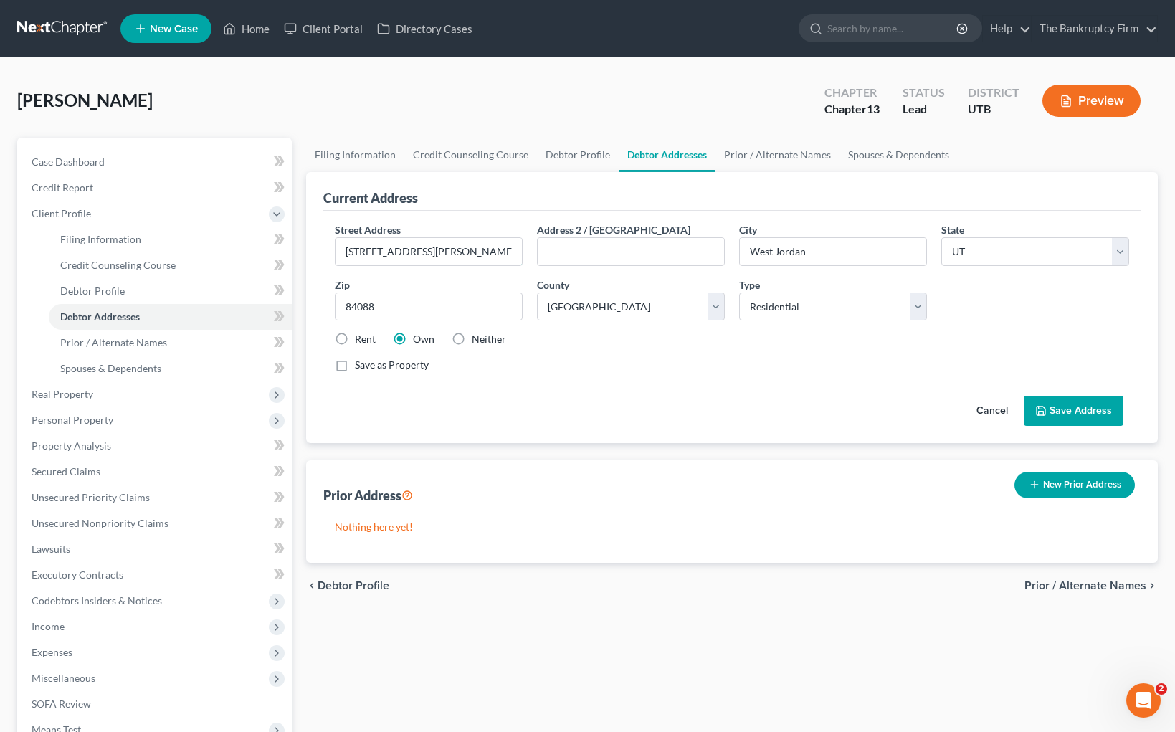
drag, startPoint x: 386, startPoint y: 247, endPoint x: 411, endPoint y: 276, distance: 38.2
click at [391, 249] on input "[STREET_ADDRESS][PERSON_NAME]" at bounding box center [429, 251] width 186 height 27
drag, startPoint x: 394, startPoint y: 255, endPoint x: 423, endPoint y: 292, distance: 47.0
click at [394, 255] on input "[STREET_ADDRESS][PERSON_NAME]" at bounding box center [429, 251] width 186 height 27
drag, startPoint x: 392, startPoint y: 251, endPoint x: 455, endPoint y: 280, distance: 69.6
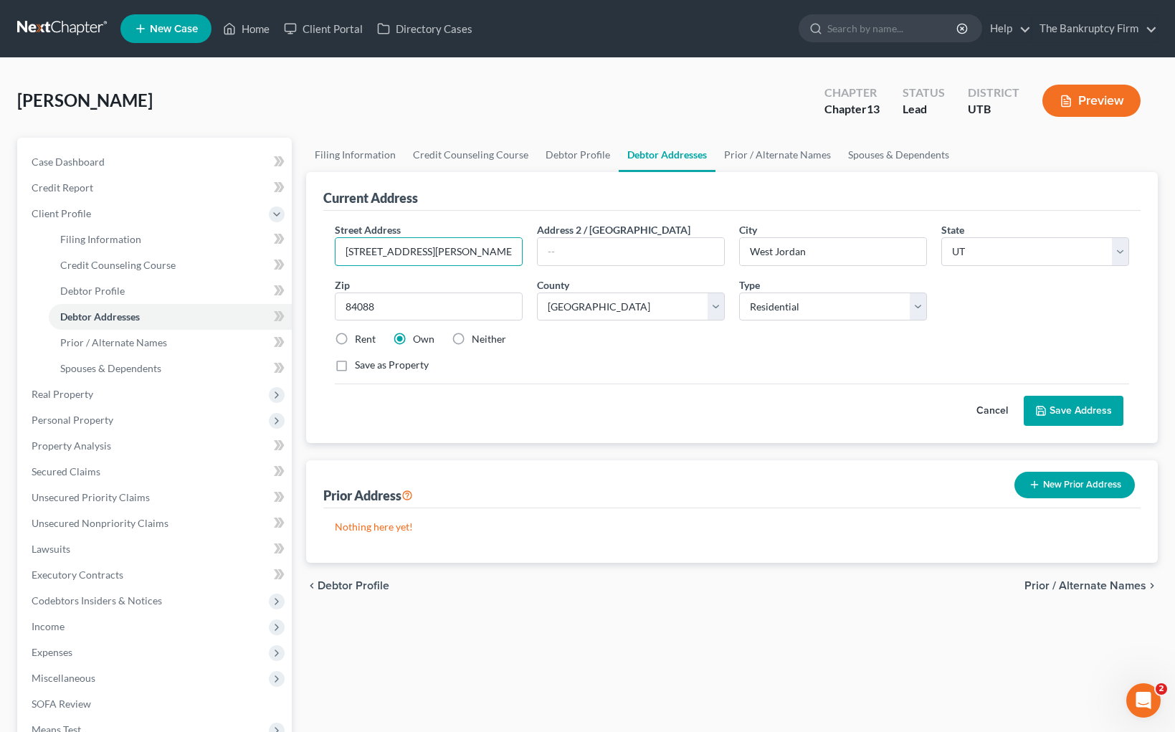
click at [392, 251] on input "[STREET_ADDRESS][PERSON_NAME]" at bounding box center [429, 251] width 186 height 27
type input "[STREET_ADDRESS][PERSON_NAME][PERSON_NAME]"
click at [760, 154] on link "Prior / Alternate Names" at bounding box center [777, 155] width 124 height 34
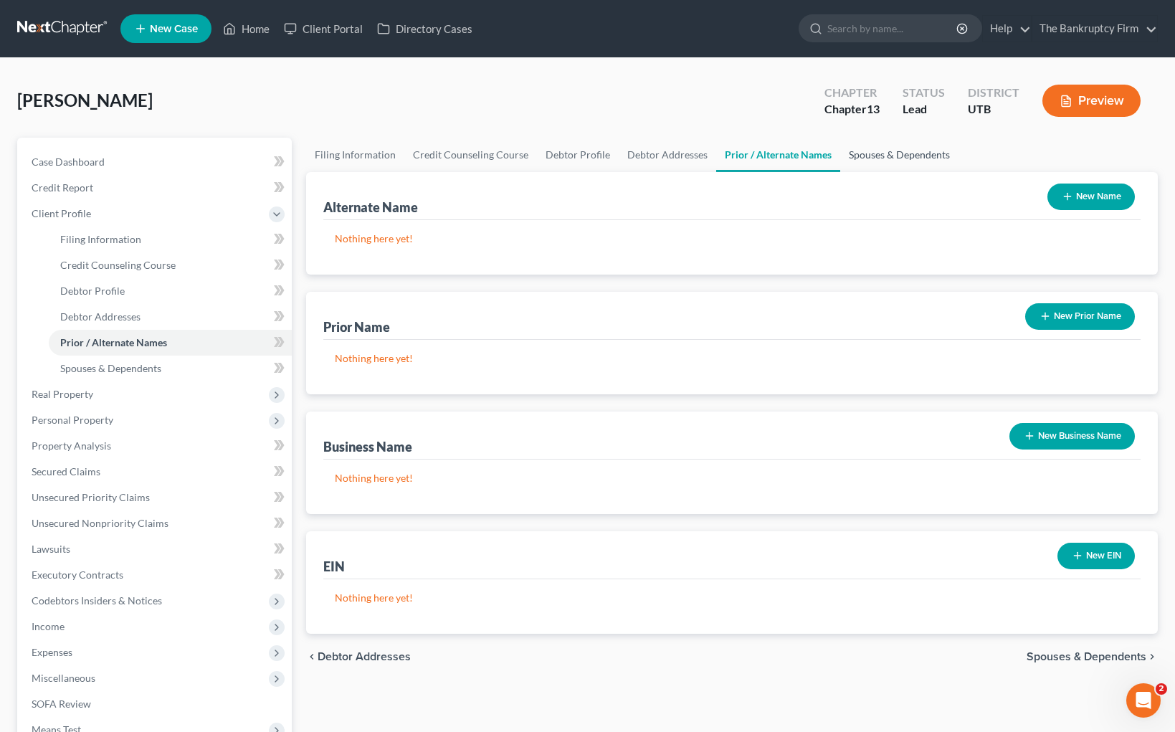
click at [895, 157] on link "Spouses & Dependents" at bounding box center [899, 155] width 118 height 34
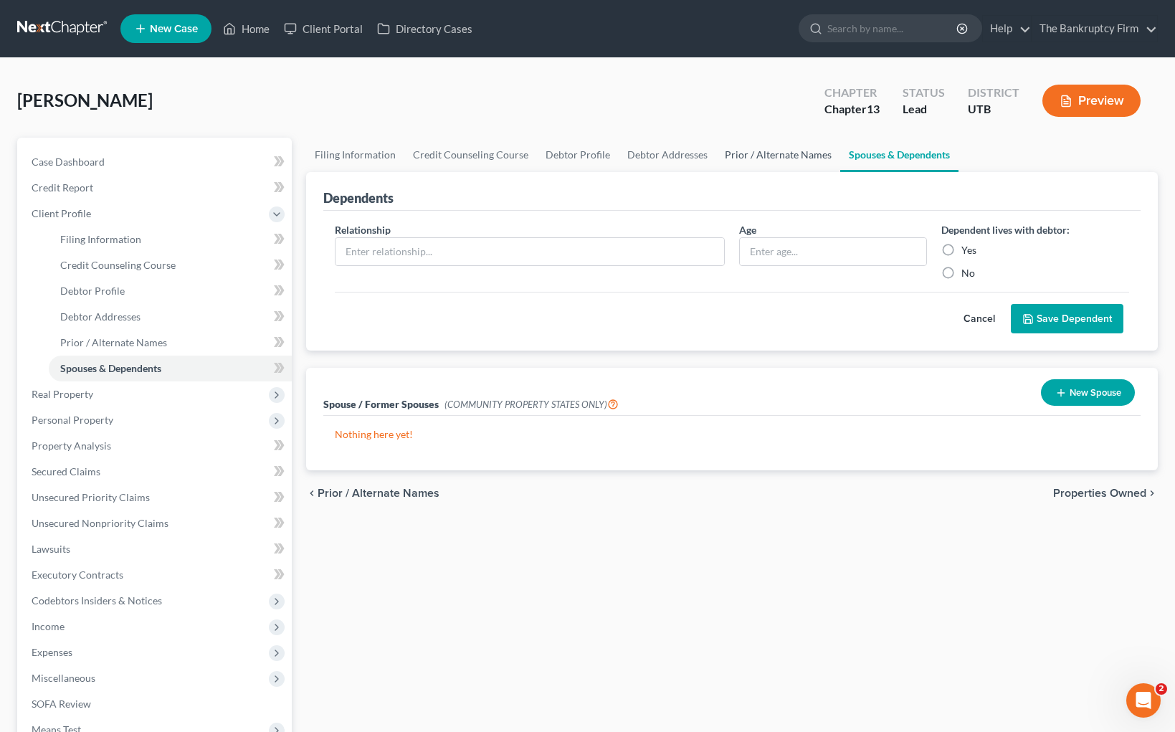
click at [772, 159] on link "Prior / Alternate Names" at bounding box center [778, 155] width 124 height 34
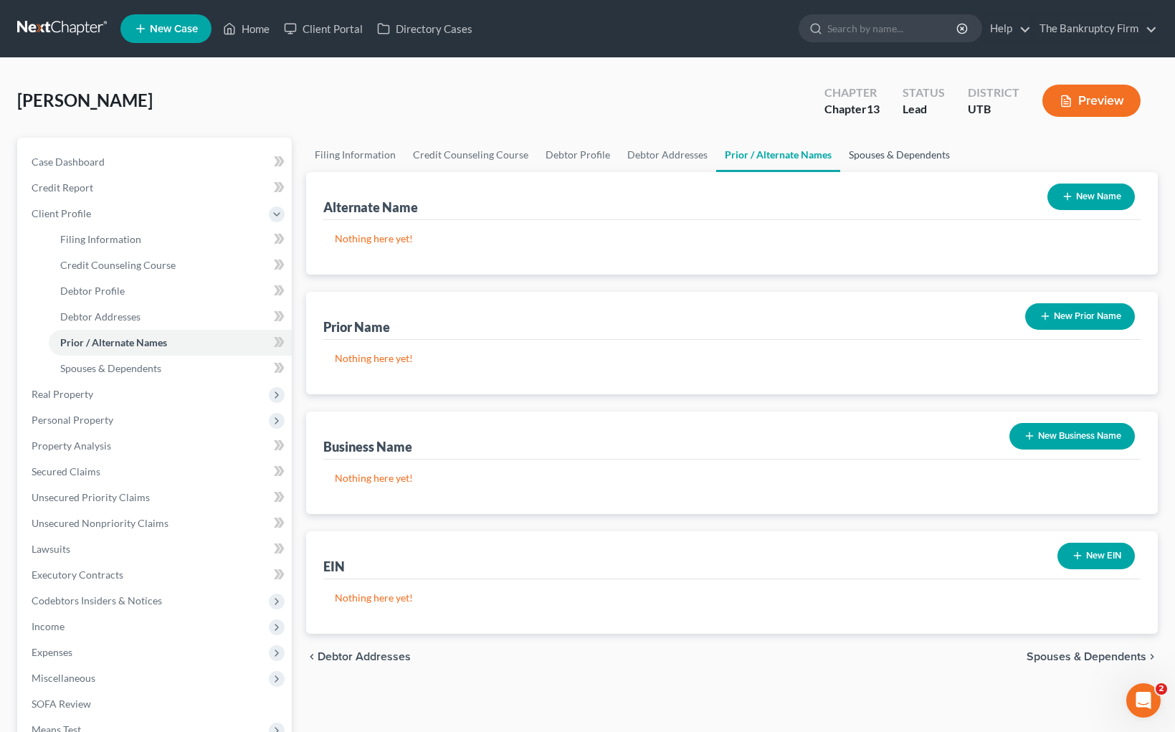
click at [888, 154] on link "Spouses & Dependents" at bounding box center [899, 155] width 118 height 34
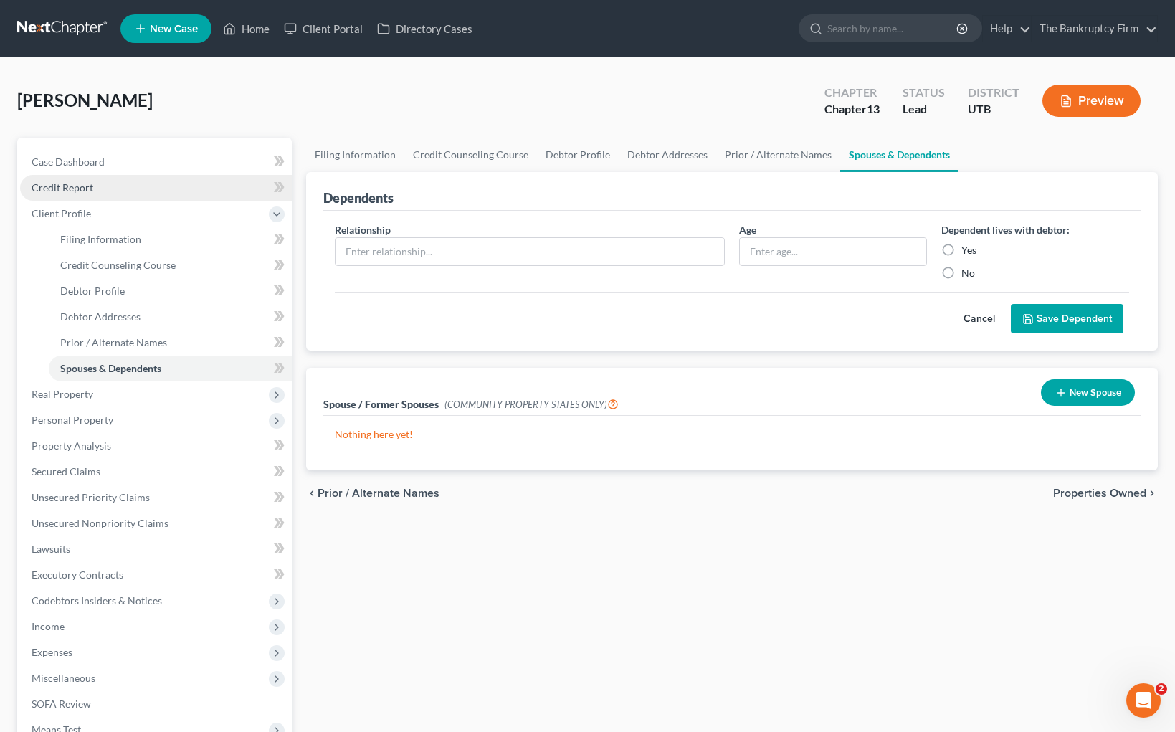
click at [76, 184] on span "Credit Report" at bounding box center [63, 187] width 62 height 12
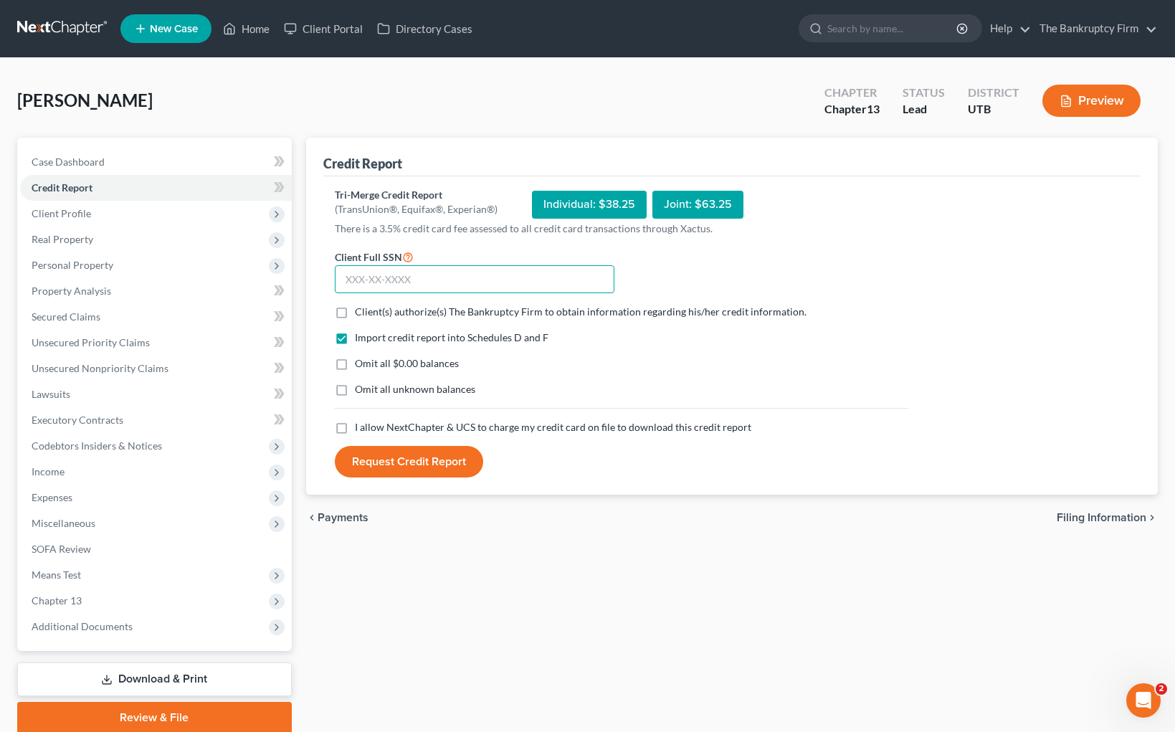
click at [387, 280] on input "text" at bounding box center [475, 279] width 280 height 29
type input "528-64-8549"
drag, startPoint x: 338, startPoint y: 312, endPoint x: 361, endPoint y: 423, distance: 113.6
click at [355, 312] on label "Client(s) authorize(s) The Bankruptcy Firm to obtain information regarding his/…" at bounding box center [581, 312] width 452 height 14
click at [361, 312] on input "Client(s) authorize(s) The Bankruptcy Firm to obtain information regarding his/…" at bounding box center [365, 309] width 9 height 9
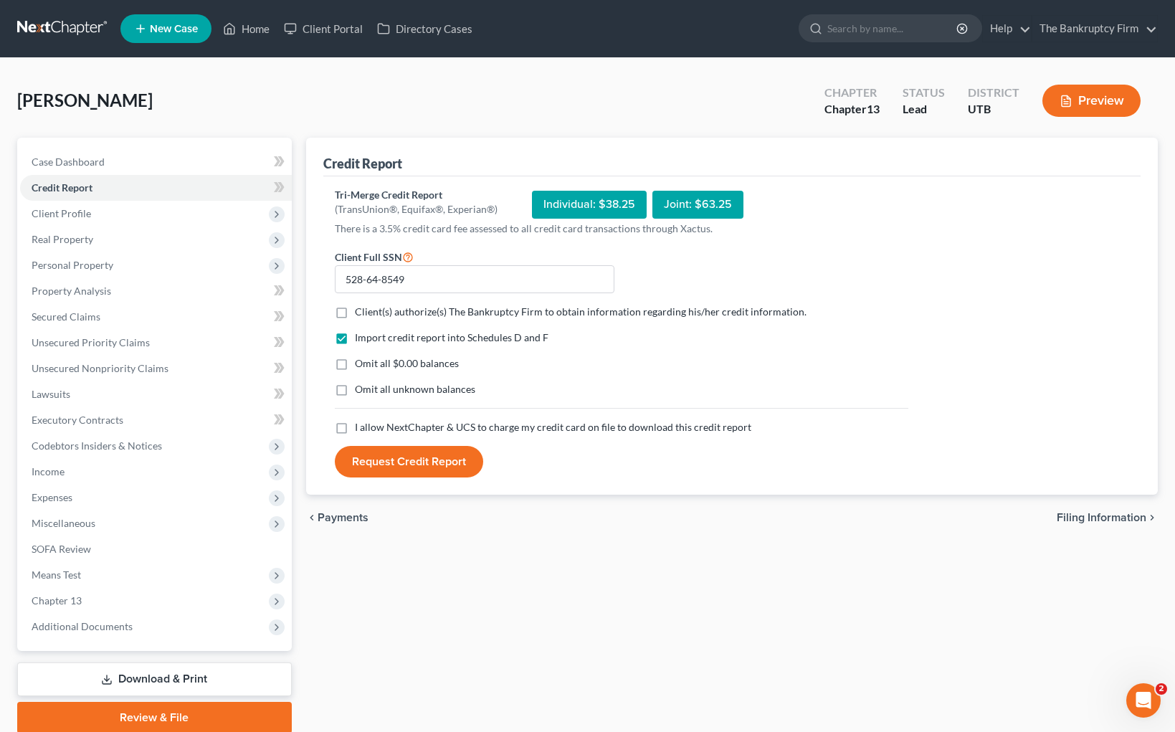
checkbox input "true"
click at [355, 427] on label "I allow NextChapter & UCS to charge my credit card on file to download this cre…" at bounding box center [553, 427] width 396 height 14
click at [361, 427] on input "I allow NextChapter & UCS to charge my credit card on file to download this cre…" at bounding box center [365, 424] width 9 height 9
checkbox input "true"
click at [419, 461] on button "Request Credit Report" at bounding box center [409, 462] width 148 height 32
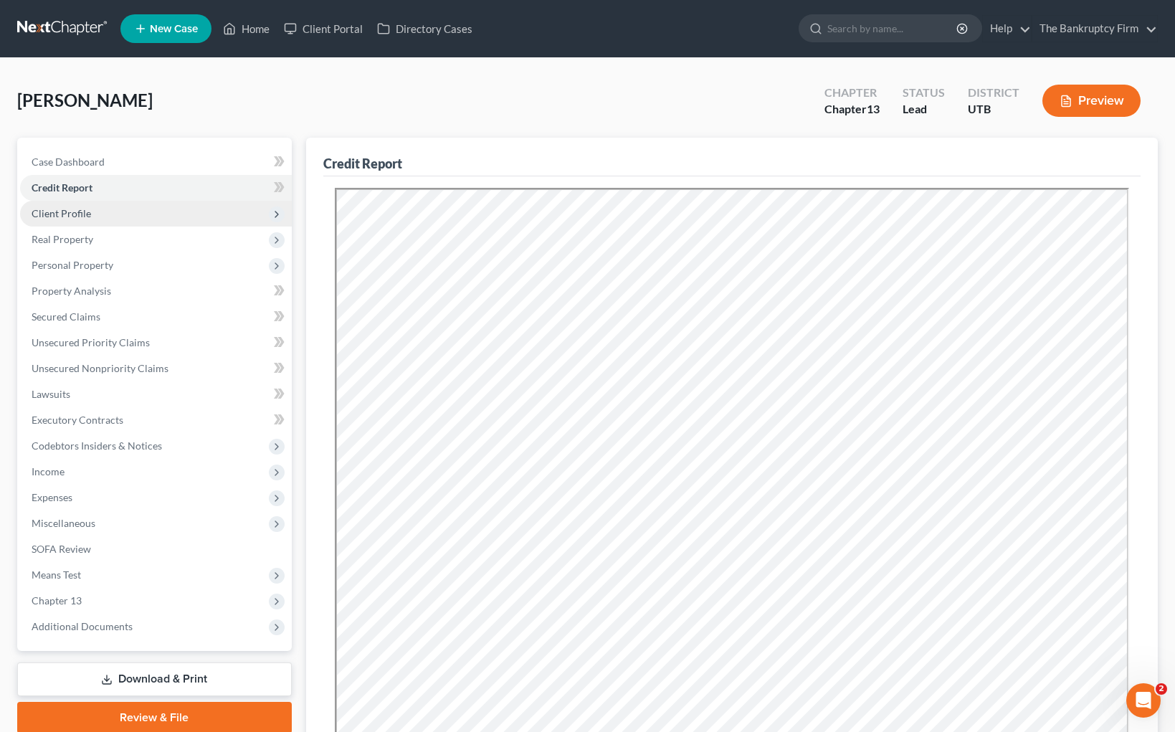
click at [71, 215] on span "Client Profile" at bounding box center [62, 213] width 60 height 12
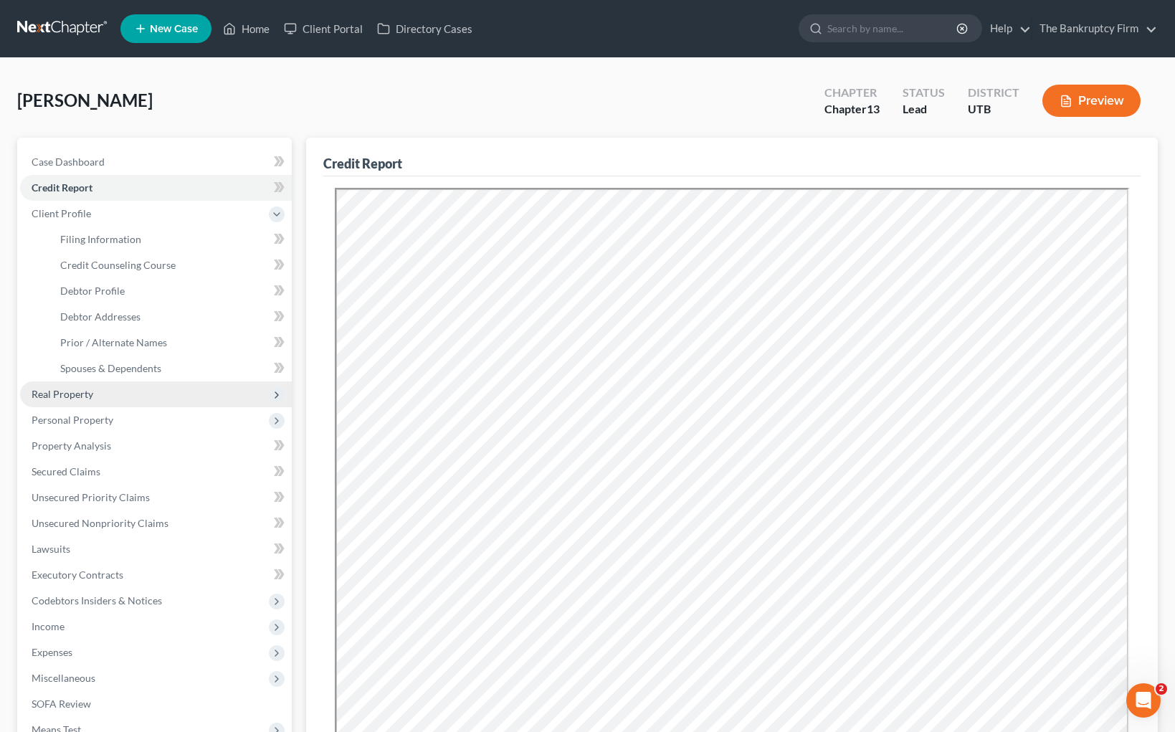
click at [54, 399] on span "Real Property" at bounding box center [63, 394] width 62 height 12
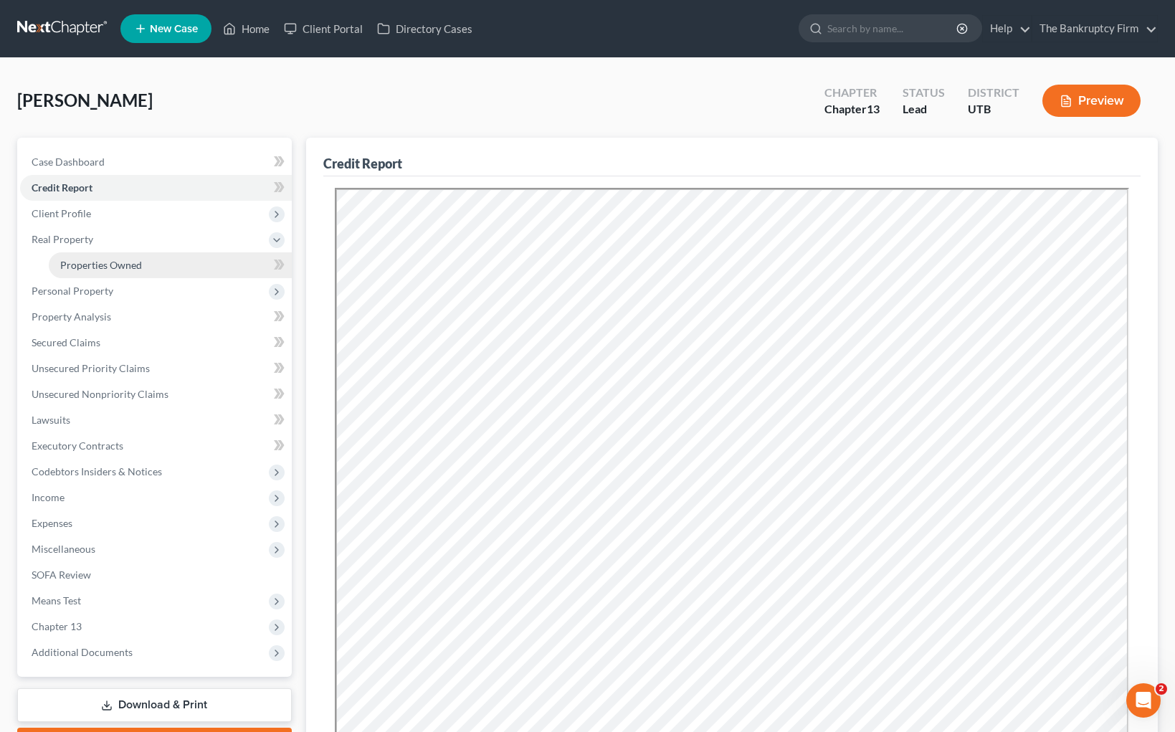
click at [118, 264] on span "Properties Owned" at bounding box center [101, 265] width 82 height 12
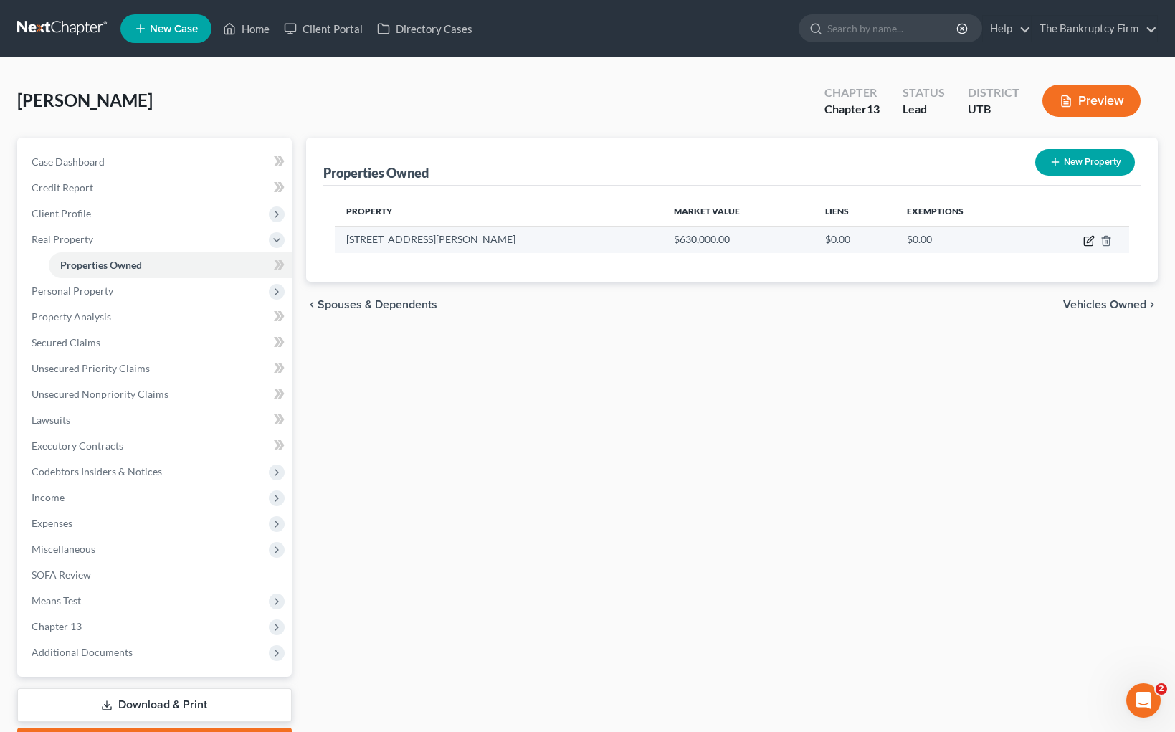
click at [1088, 241] on icon "button" at bounding box center [1090, 239] width 6 height 6
select select "46"
select select "17"
select select "2"
select select "0"
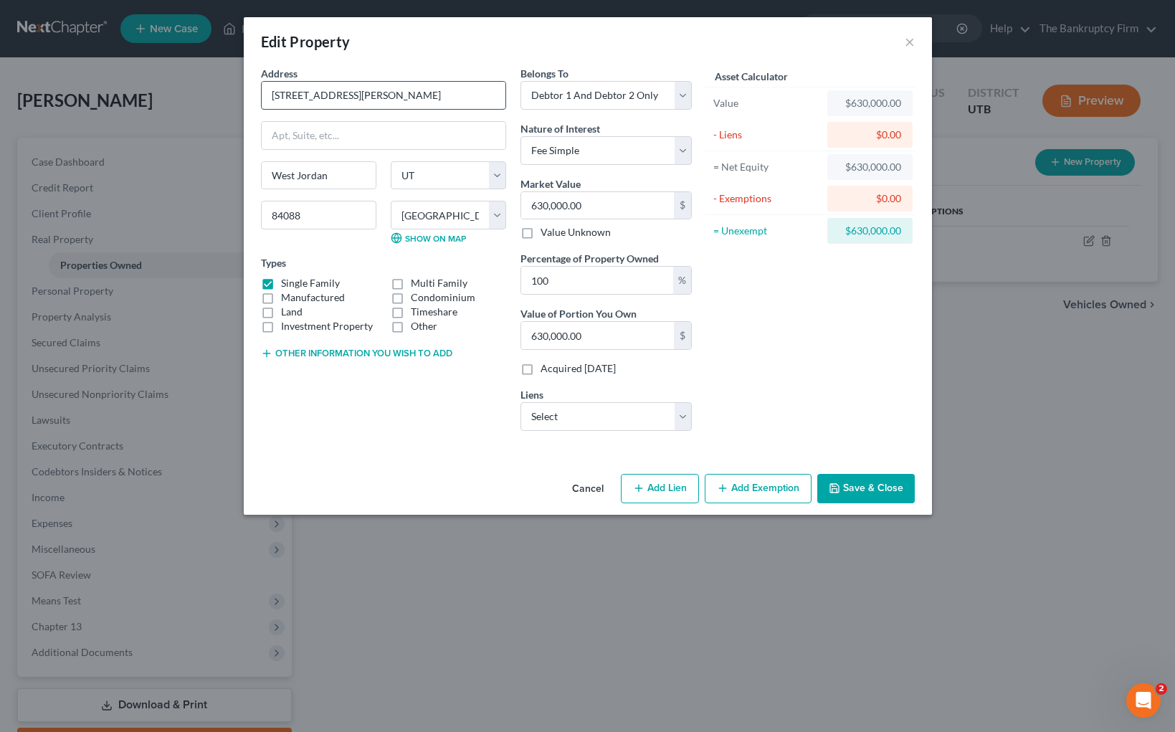
click at [316, 96] on input "[STREET_ADDRESS][PERSON_NAME]" at bounding box center [384, 95] width 244 height 27
type input "[STREET_ADDRESS][PERSON_NAME][PERSON_NAME]"
click at [875, 489] on button "Save & Close" at bounding box center [865, 489] width 97 height 30
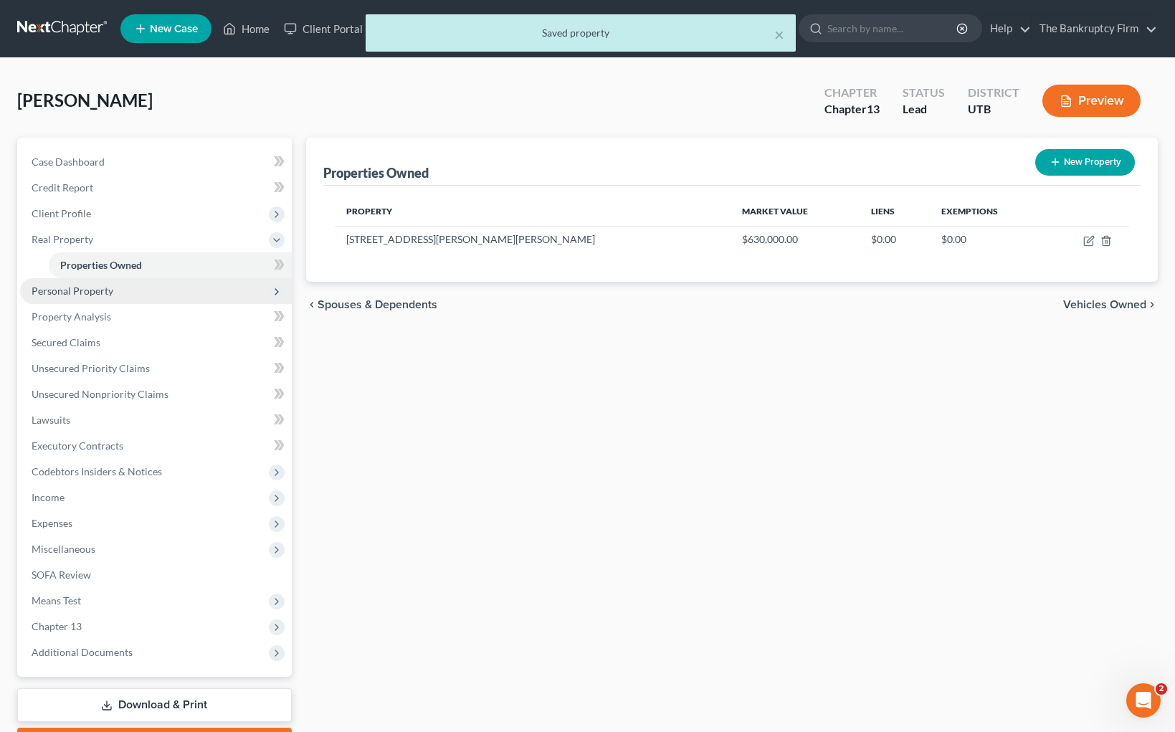
click at [111, 293] on span "Personal Property" at bounding box center [73, 291] width 82 height 12
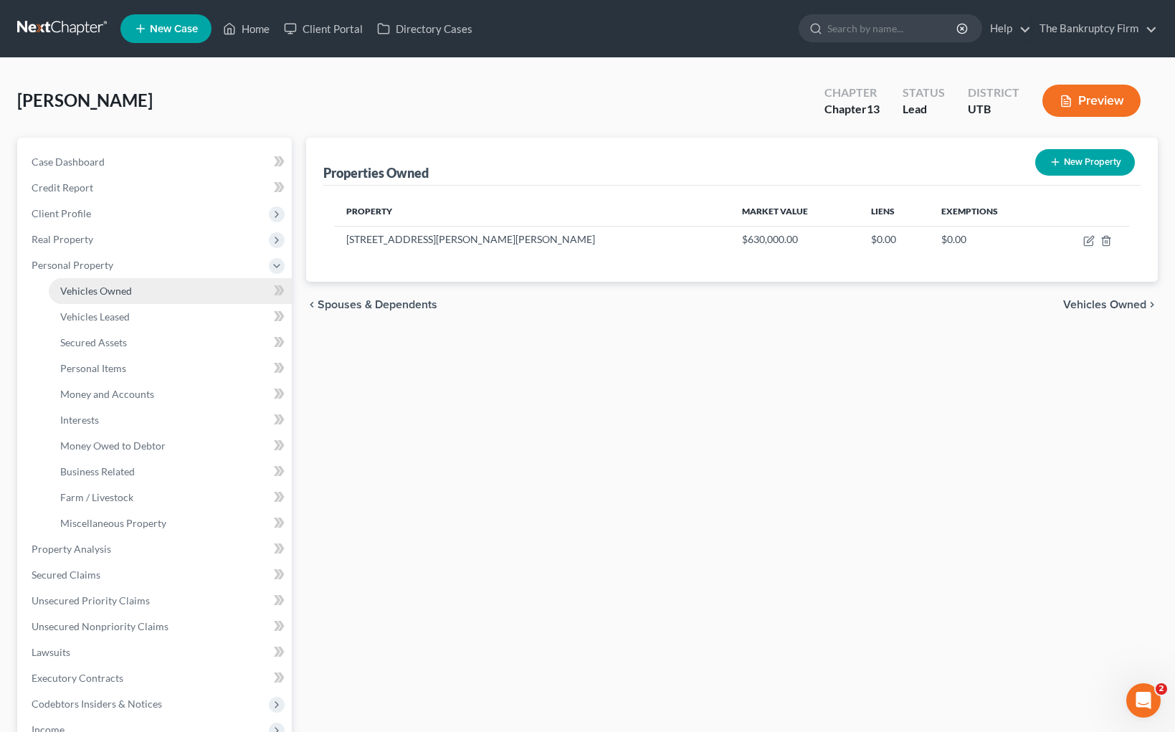
click at [113, 285] on span "Vehicles Owned" at bounding box center [96, 291] width 72 height 12
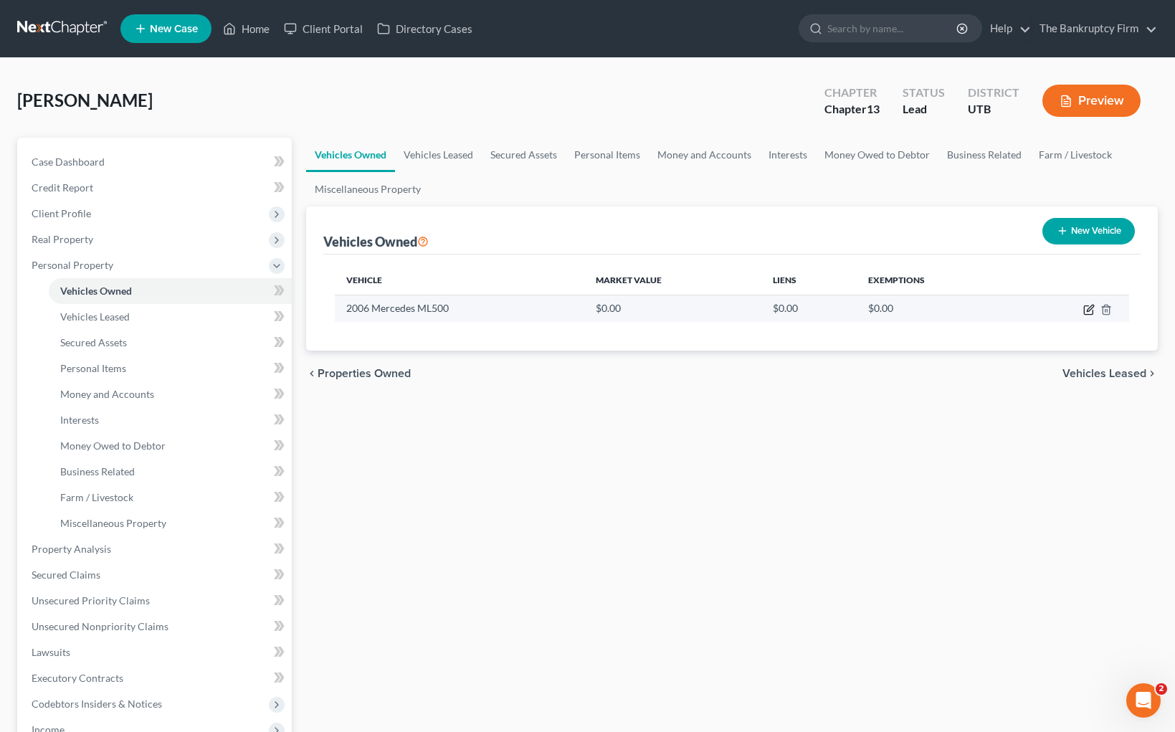
click at [1085, 308] on icon "button" at bounding box center [1088, 309] width 11 height 11
select select "0"
select select "20"
select select "0"
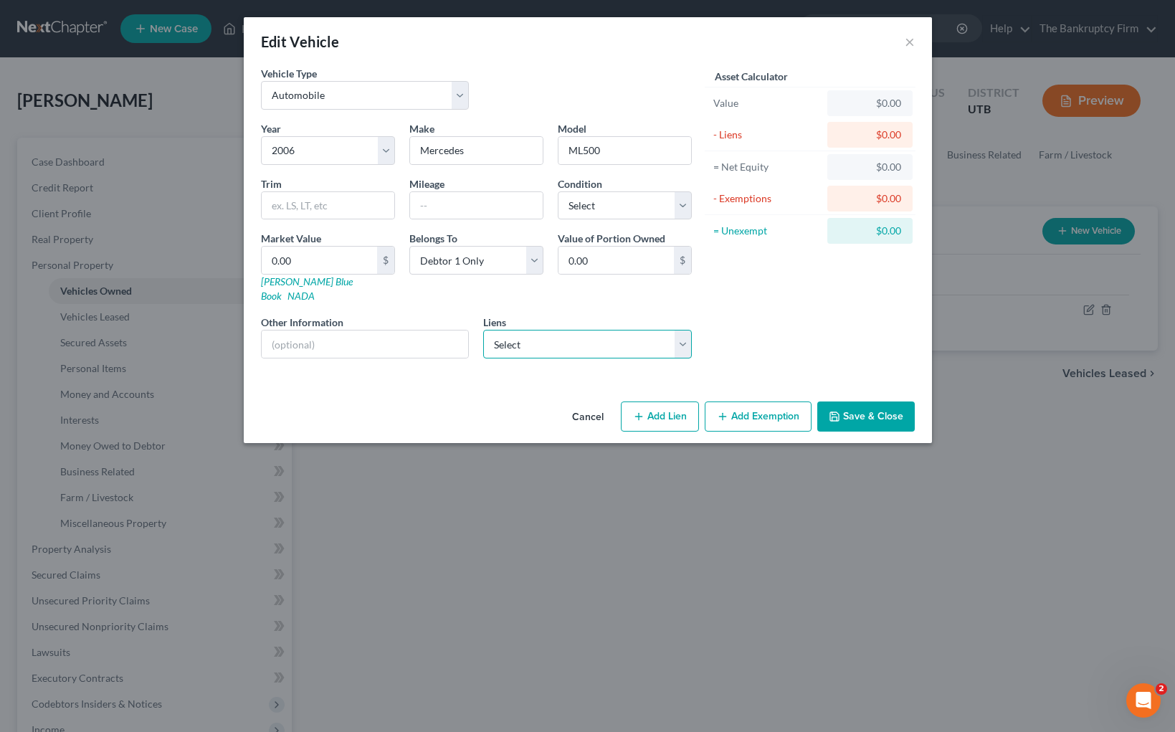
click at [679, 333] on select "Select Pennymac - $391,642.00 Pennymac - $61,081.00 Hercules First Fcu - $8,614…" at bounding box center [587, 344] width 209 height 29
click at [660, 405] on button "Add Lien" at bounding box center [660, 416] width 78 height 30
select select "0"
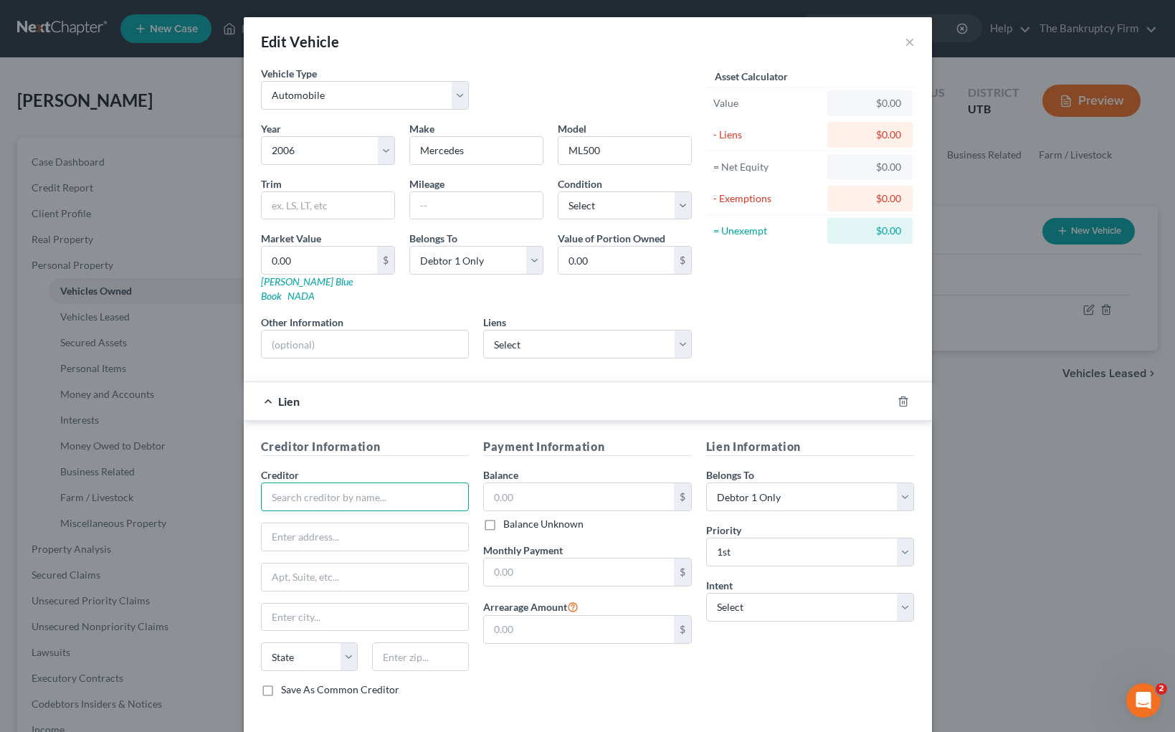
click at [344, 485] on input "text" at bounding box center [365, 496] width 209 height 29
click at [905, 396] on icon "button" at bounding box center [903, 401] width 11 height 11
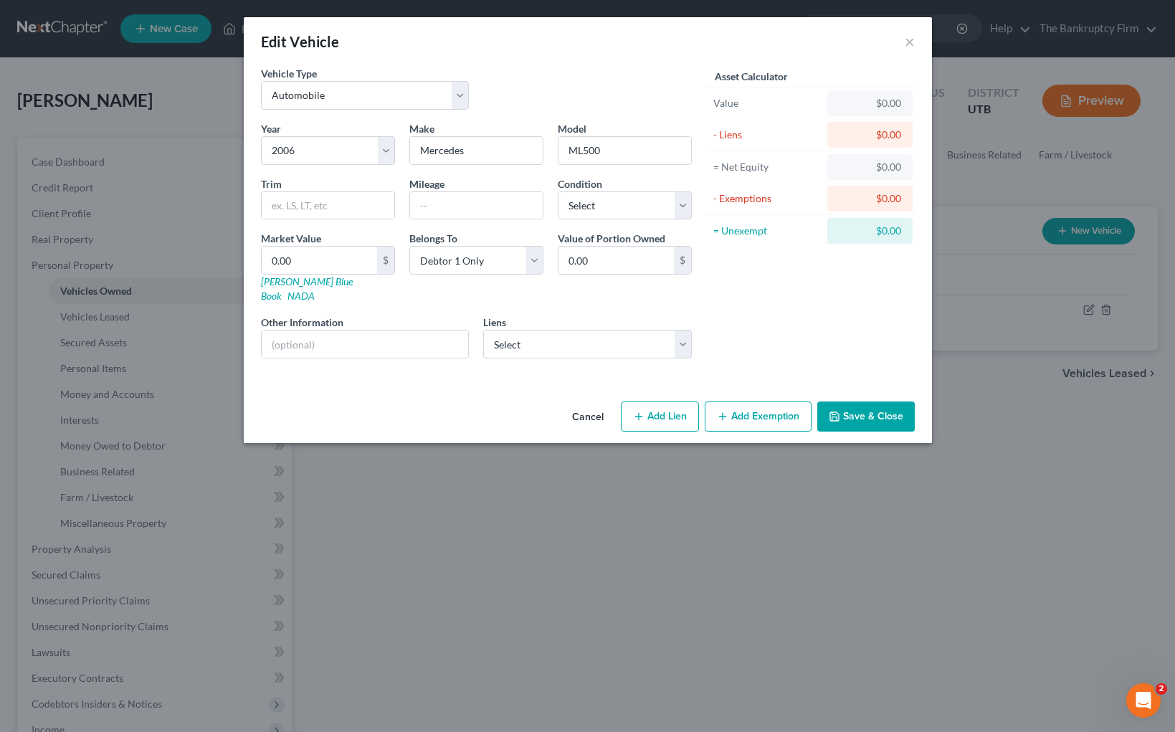
click at [881, 403] on button "Save & Close" at bounding box center [865, 416] width 97 height 30
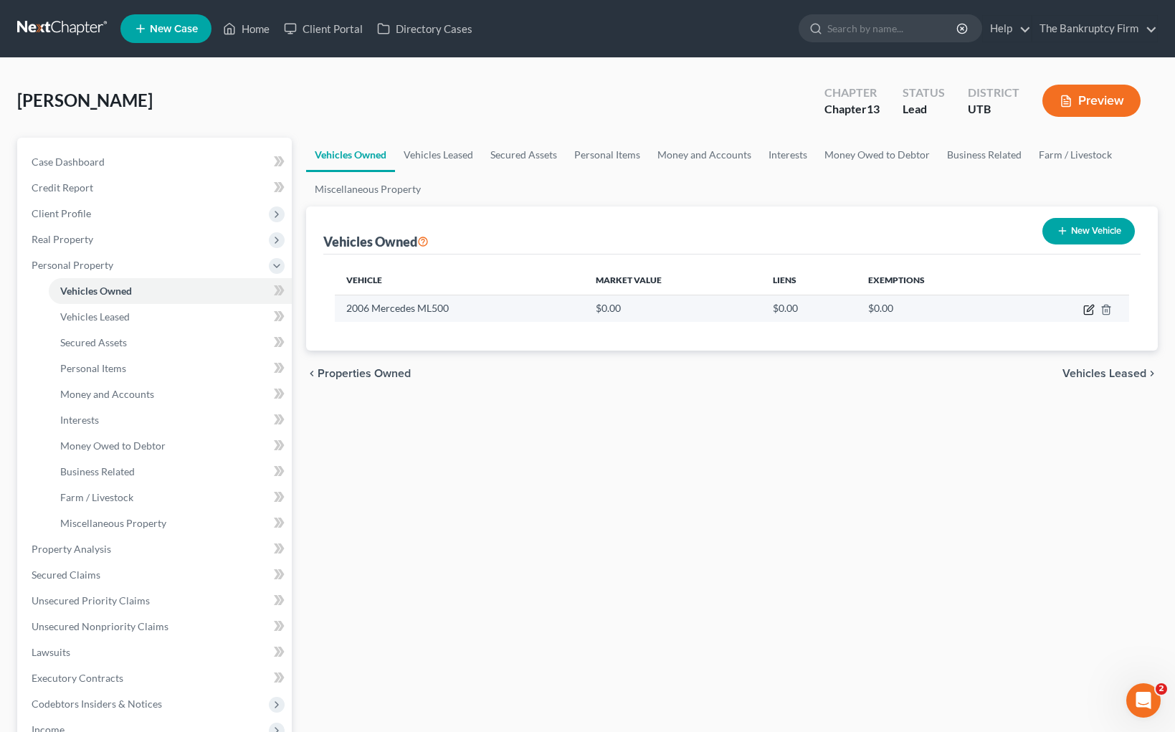
drag, startPoint x: 1088, startPoint y: 308, endPoint x: 1079, endPoint y: 308, distance: 9.3
click at [1086, 308] on icon "button" at bounding box center [1088, 309] width 11 height 11
select select "0"
select select "20"
select select "0"
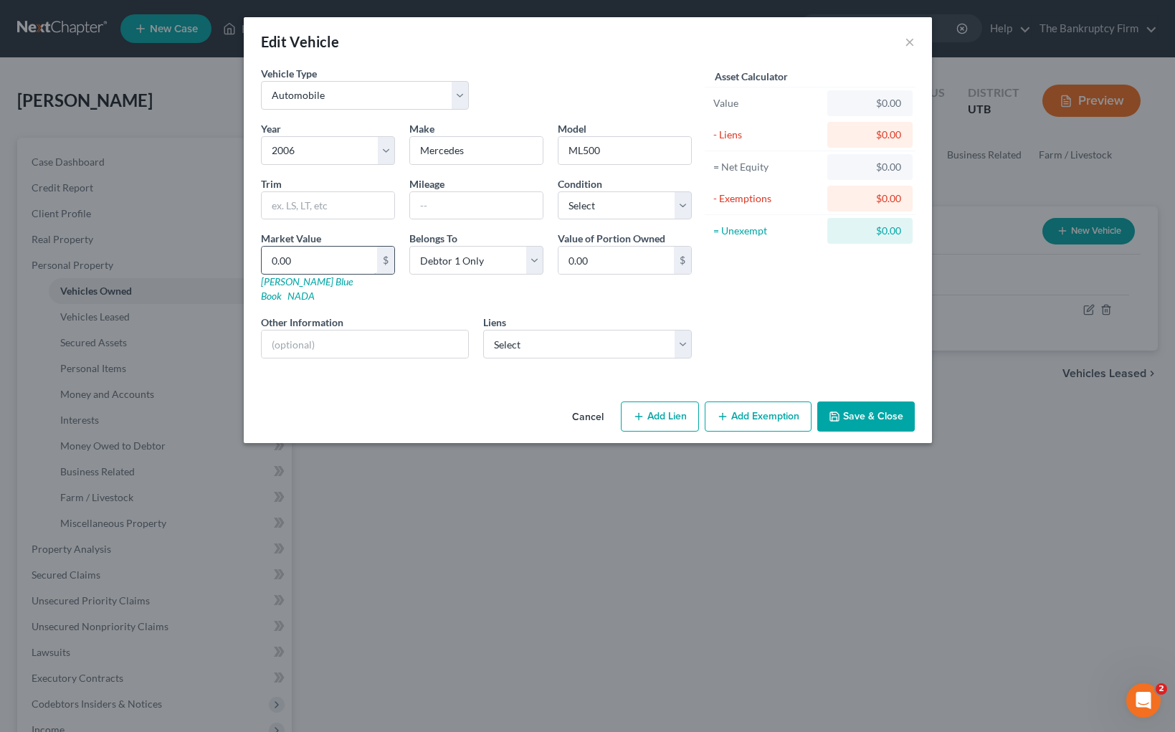
click at [319, 264] on input "0.00" at bounding box center [319, 260] width 115 height 27
type input "3"
type input "3.00"
type input "34"
type input "34.00"
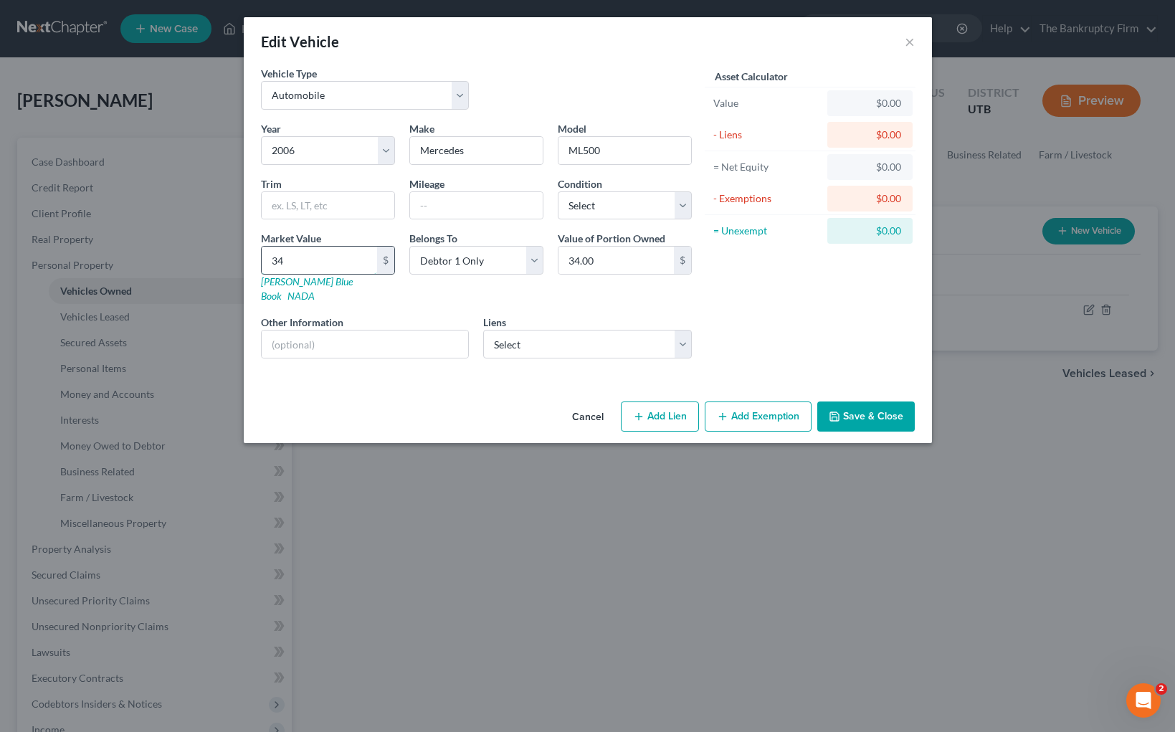
type input "342"
type input "342.00"
type input "3425"
type input "3,425.00"
type input "3,425"
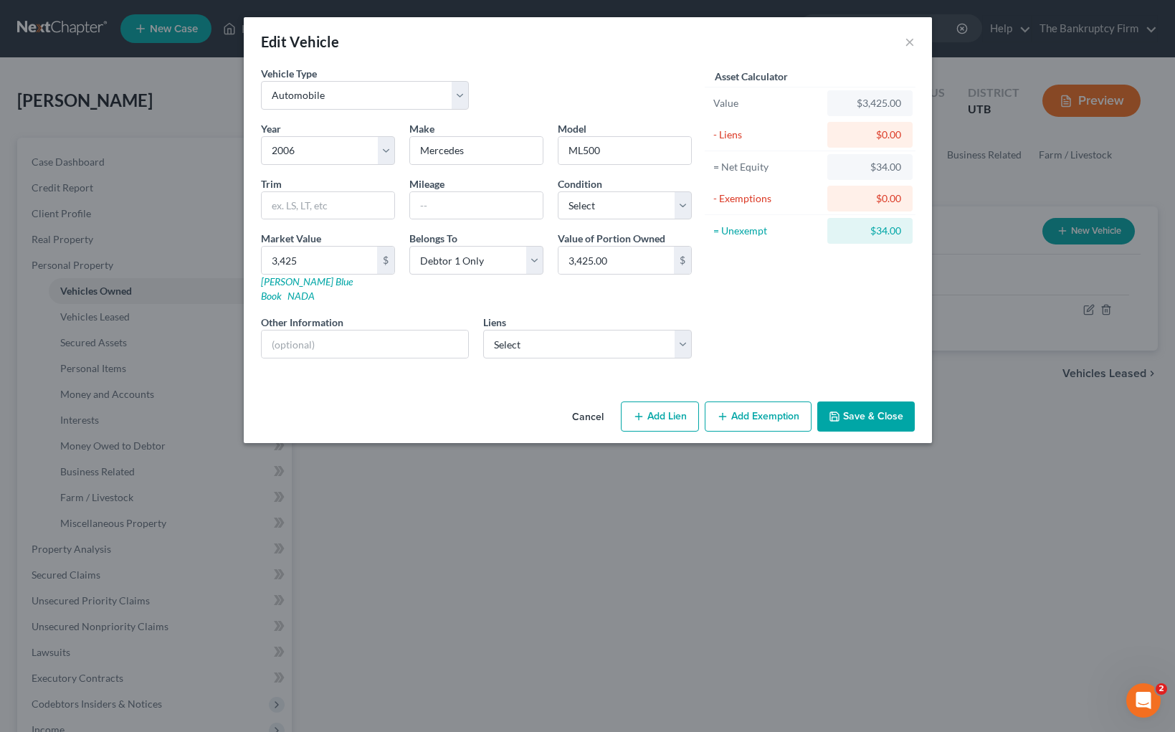
click at [885, 404] on button "Save & Close" at bounding box center [865, 416] width 97 height 30
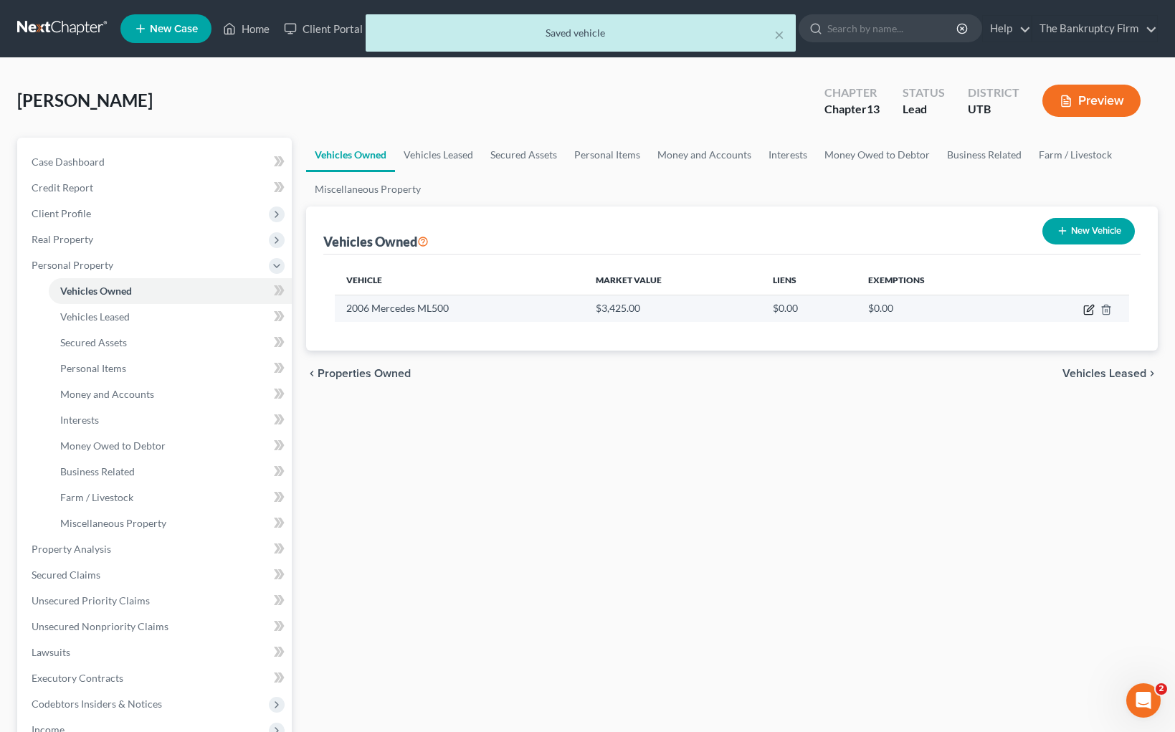
click at [1087, 310] on icon "button" at bounding box center [1090, 308] width 6 height 6
select select "0"
select select "20"
select select "0"
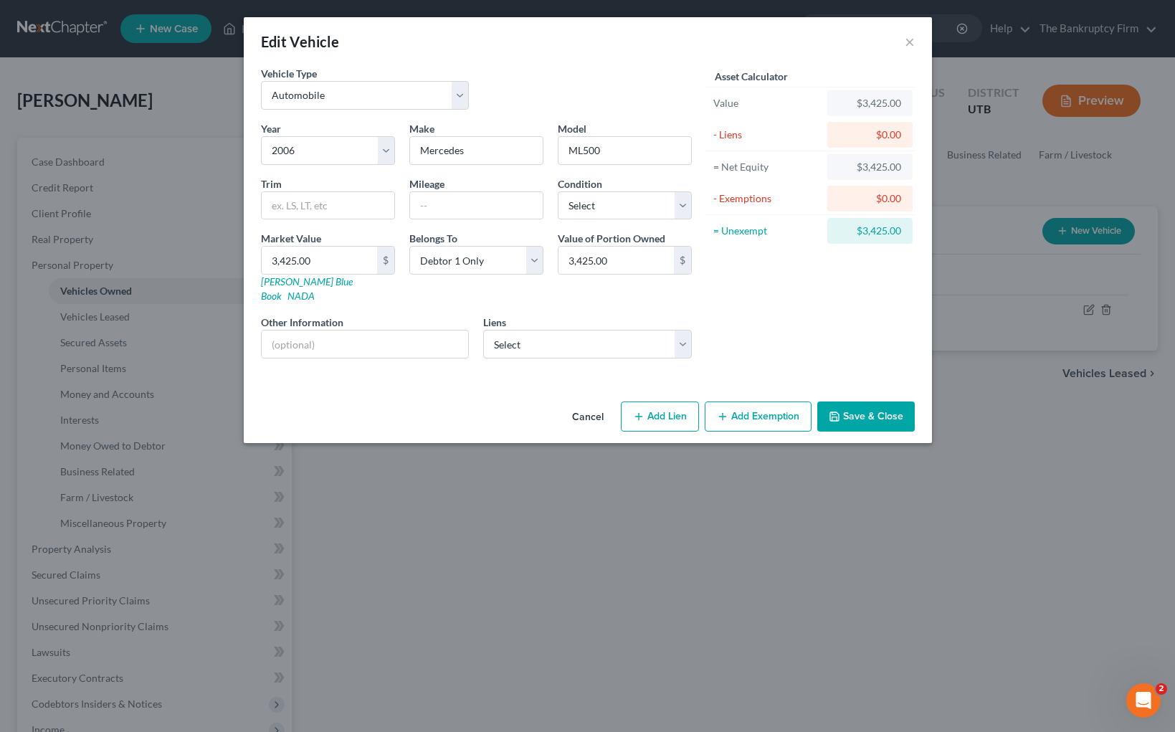
click at [755, 401] on button "Add Exemption" at bounding box center [758, 416] width 107 height 30
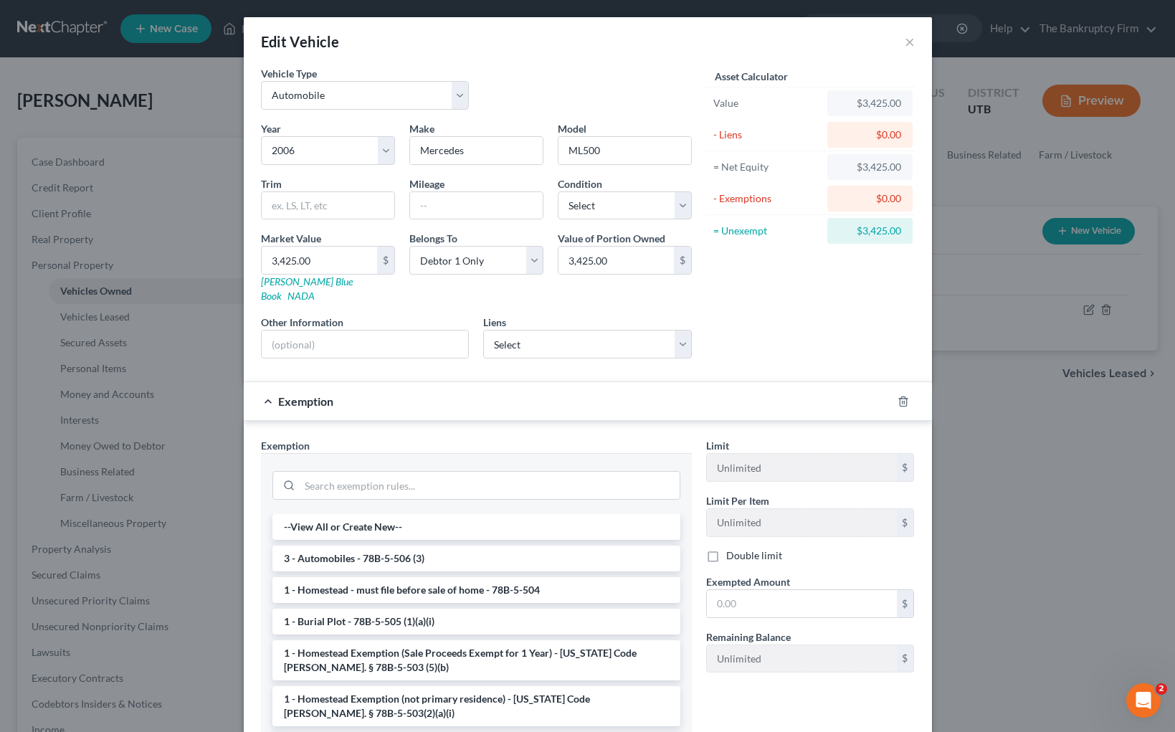
drag, startPoint x: 415, startPoint y: 550, endPoint x: 432, endPoint y: 546, distance: 17.7
click at [415, 550] on li "3 - Automobiles - 78B-5-506 (3)" at bounding box center [476, 559] width 408 height 26
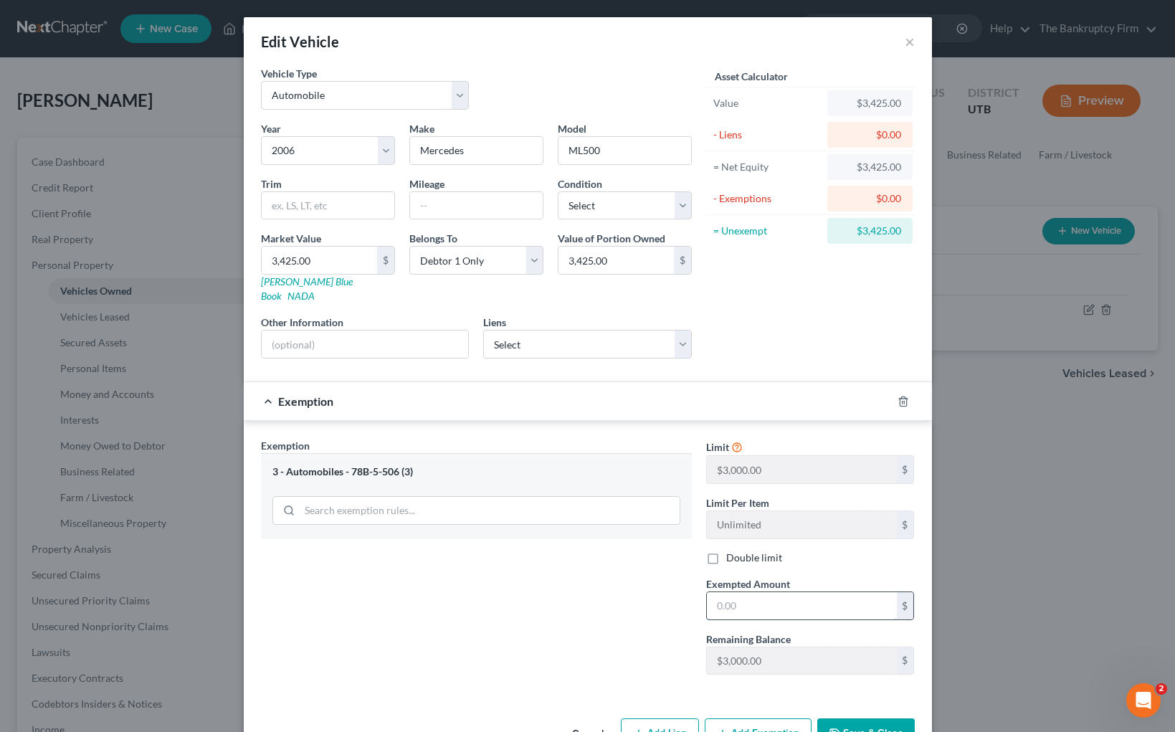
click at [748, 594] on input "text" at bounding box center [802, 605] width 190 height 27
type input "3,000"
click at [894, 718] on button "Save & Close" at bounding box center [865, 733] width 97 height 30
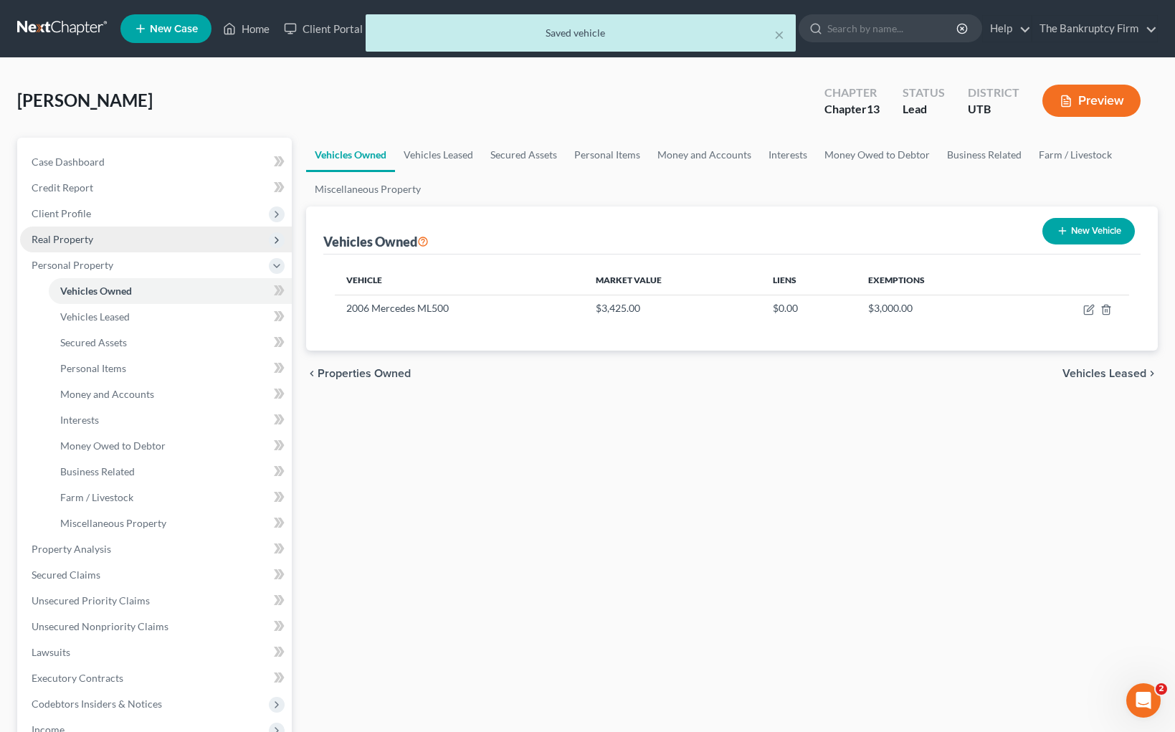
click at [95, 237] on span "Real Property" at bounding box center [156, 240] width 272 height 26
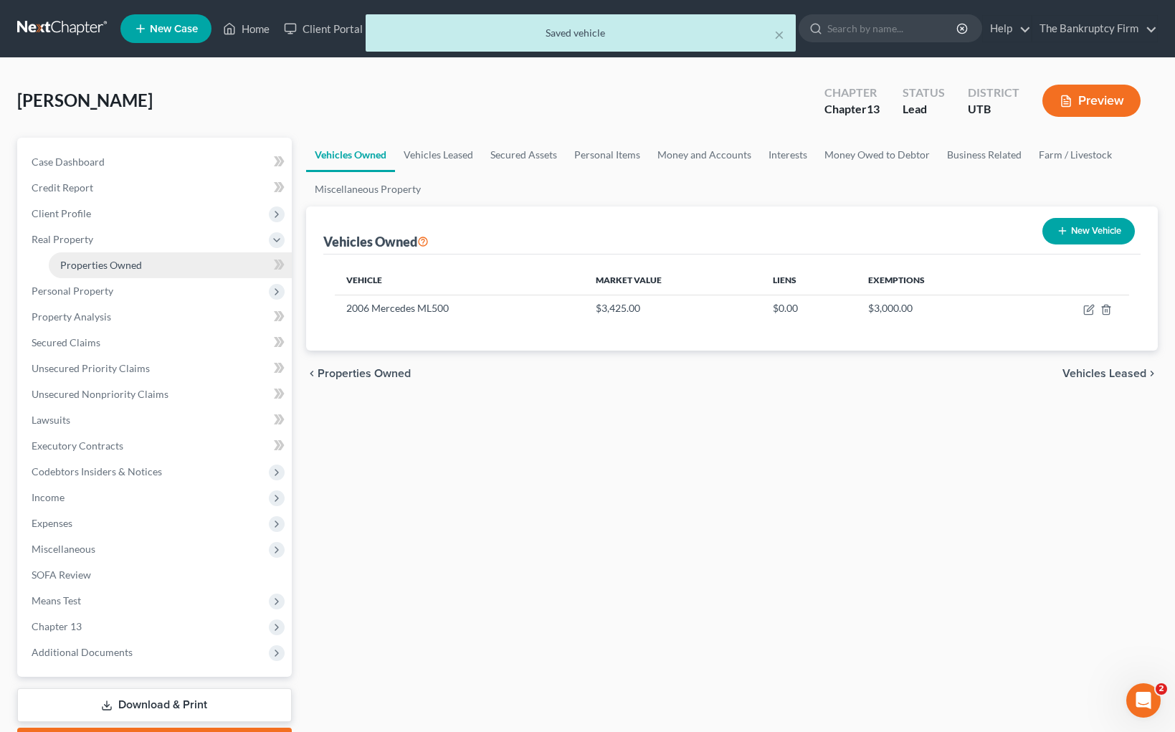
click at [151, 265] on link "Properties Owned" at bounding box center [170, 265] width 243 height 26
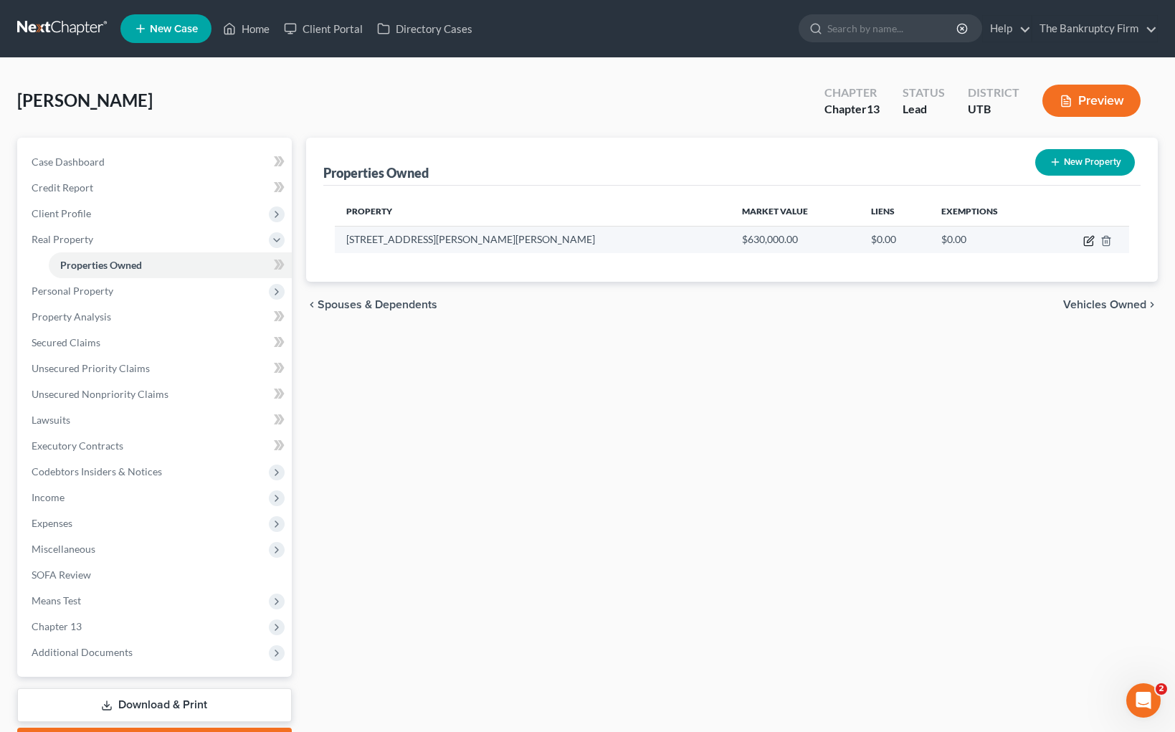
click at [1085, 243] on icon "button" at bounding box center [1088, 240] width 11 height 11
select select "46"
select select "17"
select select "2"
select select "0"
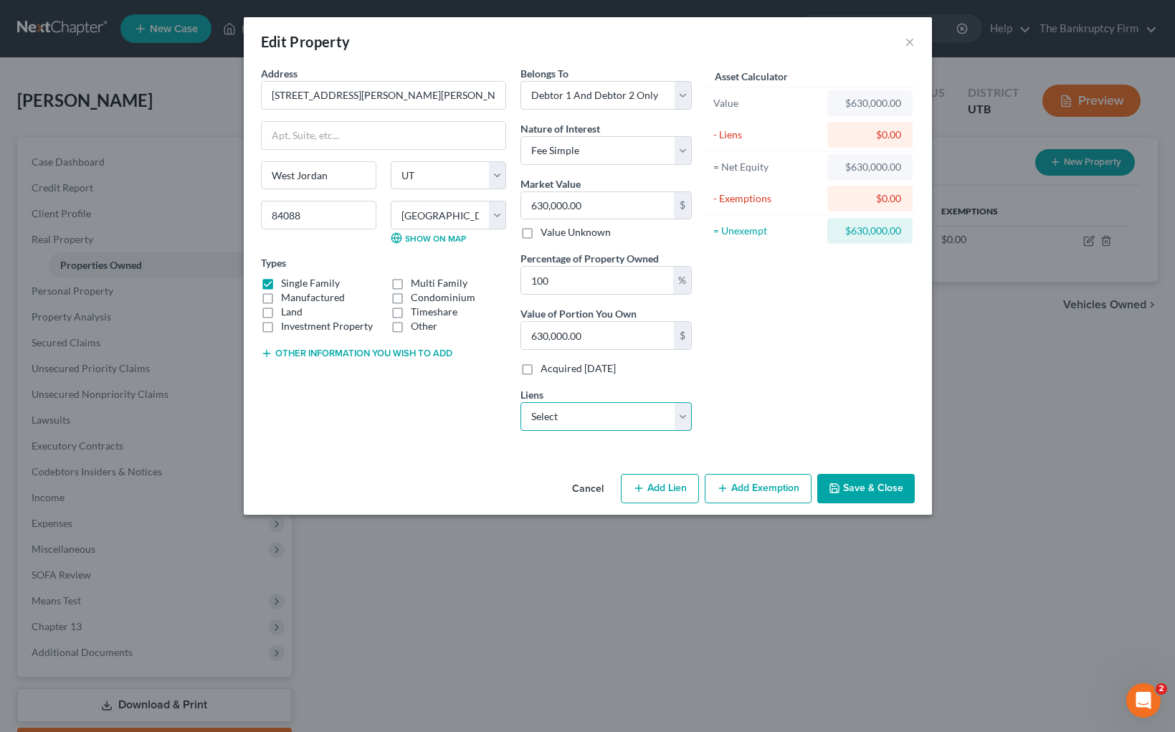
click at [684, 415] on select "Select Pennymac - $391,642.00 Pennymac - $61,081.00 Hercules First Fcu - $8,614…" at bounding box center [605, 416] width 171 height 29
select select "0"
select select
select select "4"
select select "0"
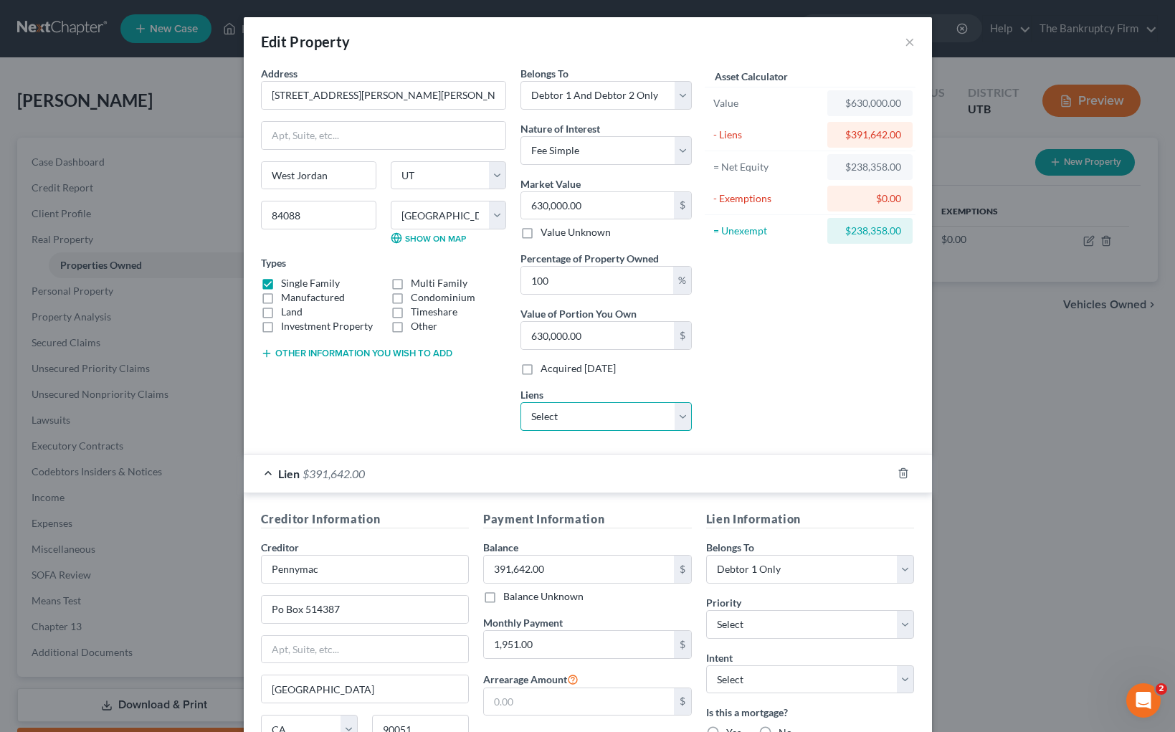
scroll to position [156, 0]
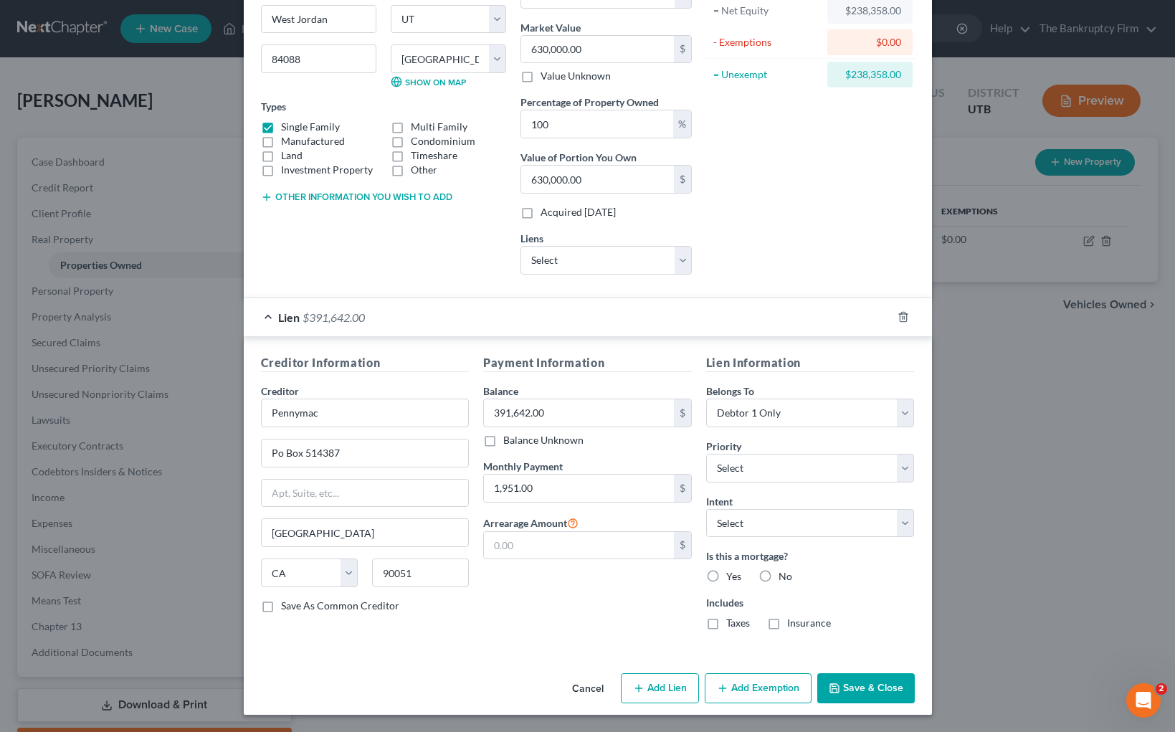
click at [726, 574] on label "Yes" at bounding box center [733, 576] width 15 height 14
click at [732, 574] on input "Yes" at bounding box center [736, 573] width 9 height 9
radio input "true"
click at [726, 624] on label "Taxes" at bounding box center [738, 623] width 24 height 14
drag, startPoint x: 713, startPoint y: 623, endPoint x: 767, endPoint y: 627, distance: 54.6
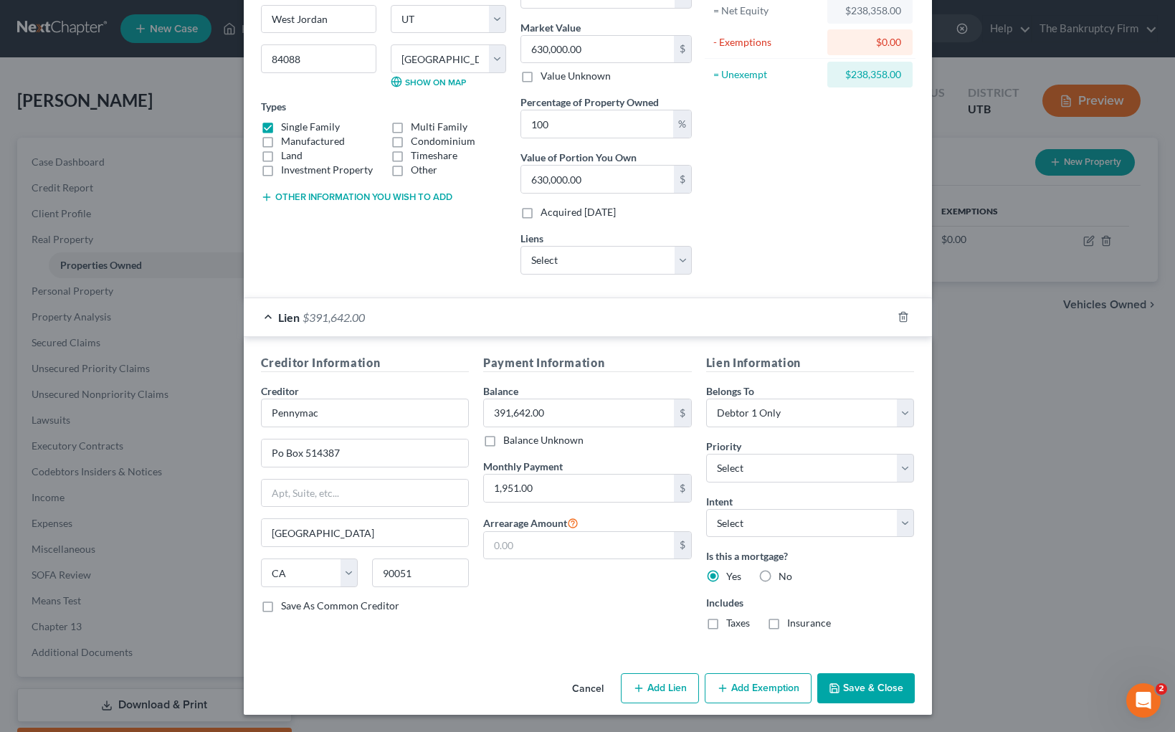
click at [726, 623] on label "Taxes" at bounding box center [738, 623] width 24 height 14
click at [732, 623] on input "Taxes" at bounding box center [736, 620] width 9 height 9
checkbox input "true"
click at [787, 623] on label "Insurance" at bounding box center [809, 623] width 44 height 14
click at [793, 623] on input "Insurance" at bounding box center [797, 620] width 9 height 9
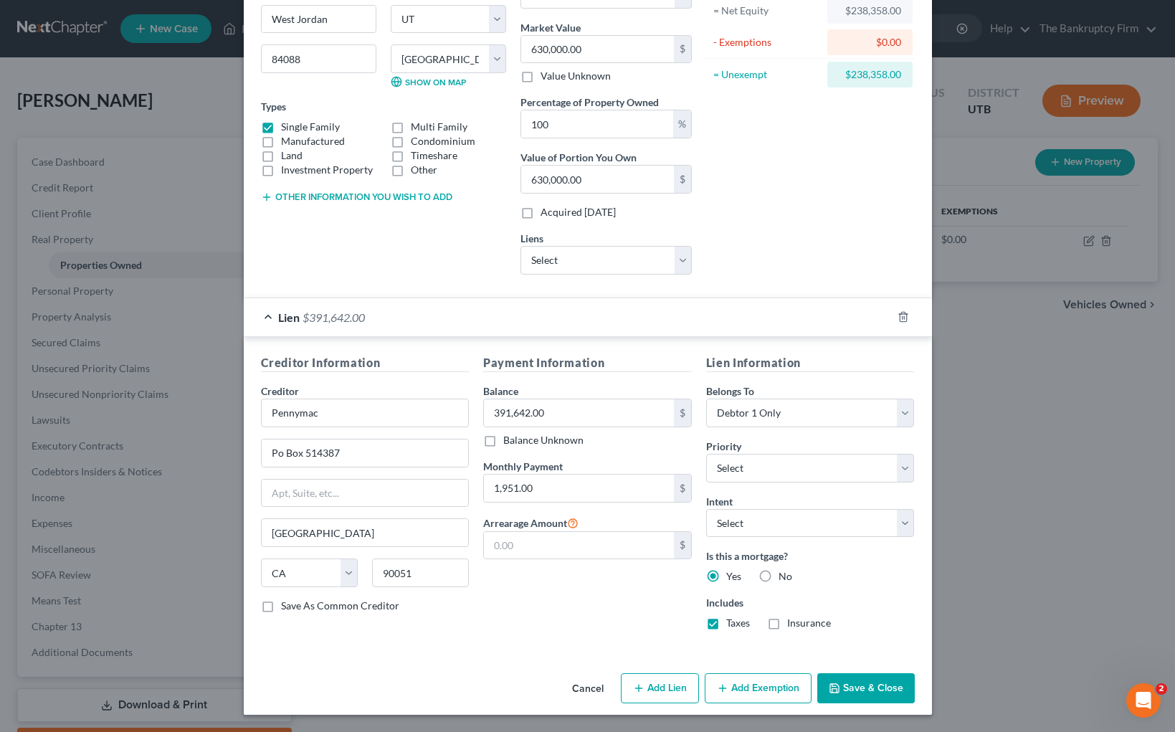
checkbox input "true"
click at [902, 466] on select "Select 1st 2nd 3rd 4th 5th 6th 7th 8th 9th 10th 11th 12th 13th 14th 15th 16th 1…" at bounding box center [810, 468] width 209 height 29
select select "0"
click at [655, 693] on button "Add Lien" at bounding box center [660, 688] width 78 height 30
select select "2"
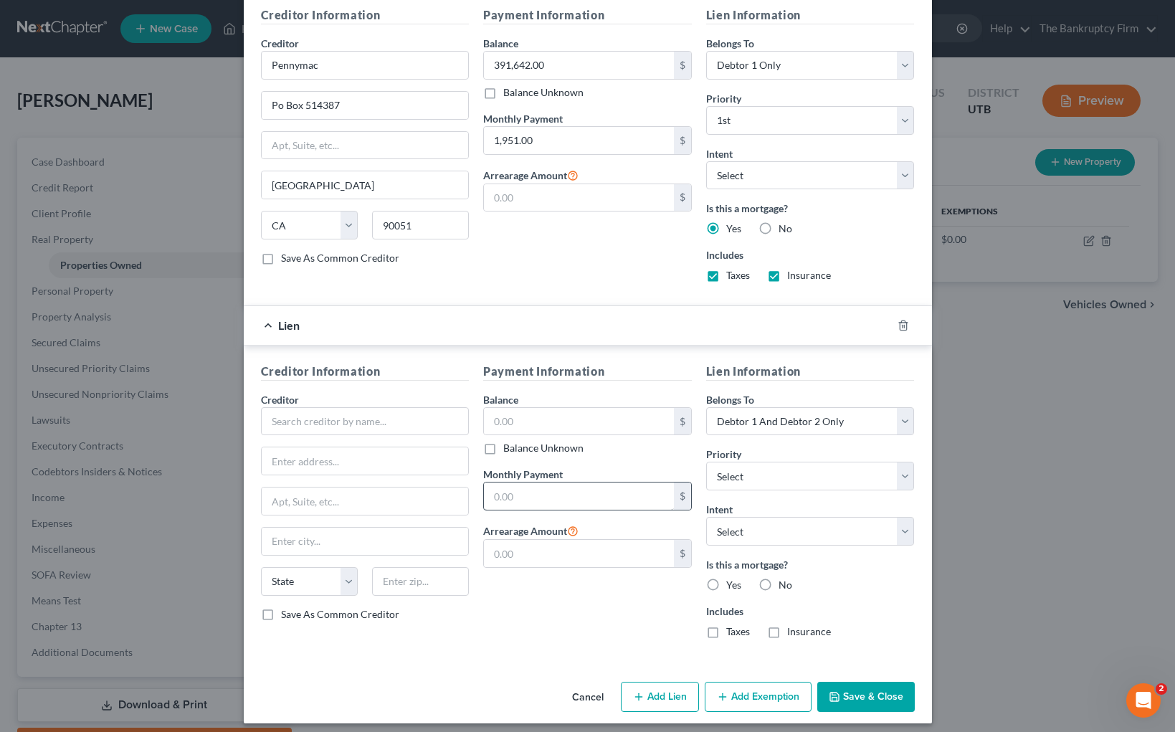
scroll to position [513, 0]
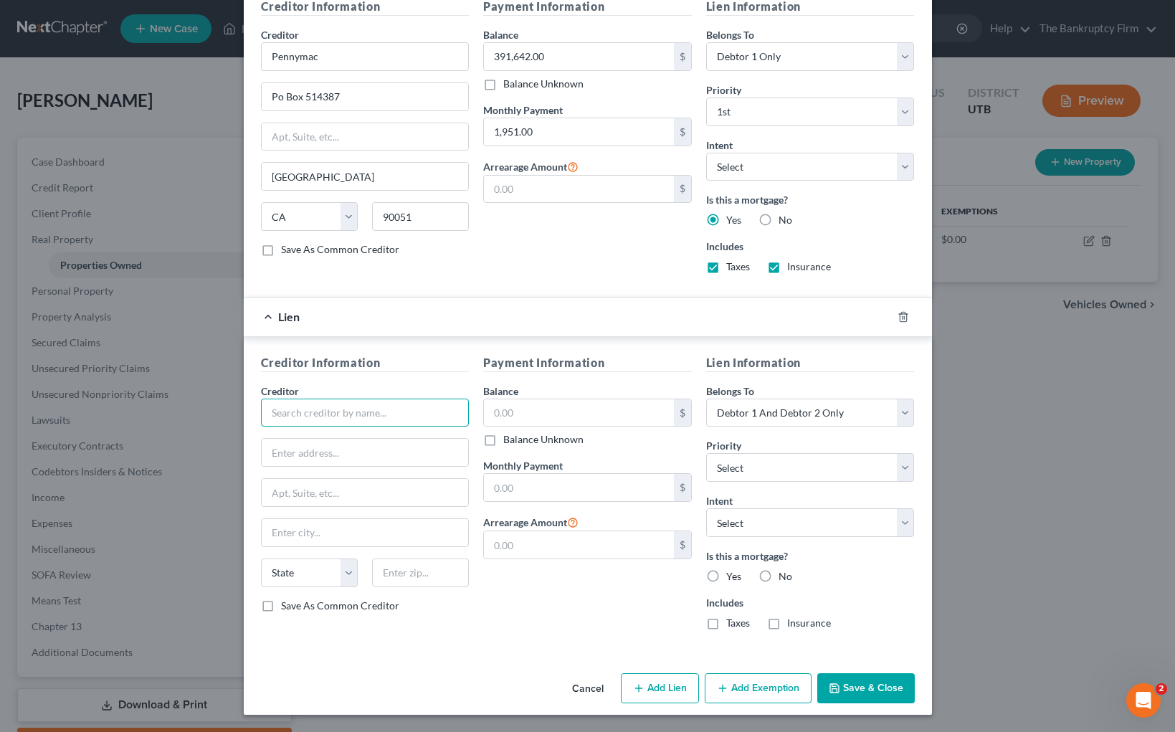
click at [325, 414] on input "text" at bounding box center [365, 413] width 209 height 29
click at [903, 314] on polyline "button" at bounding box center [903, 314] width 9 height 0
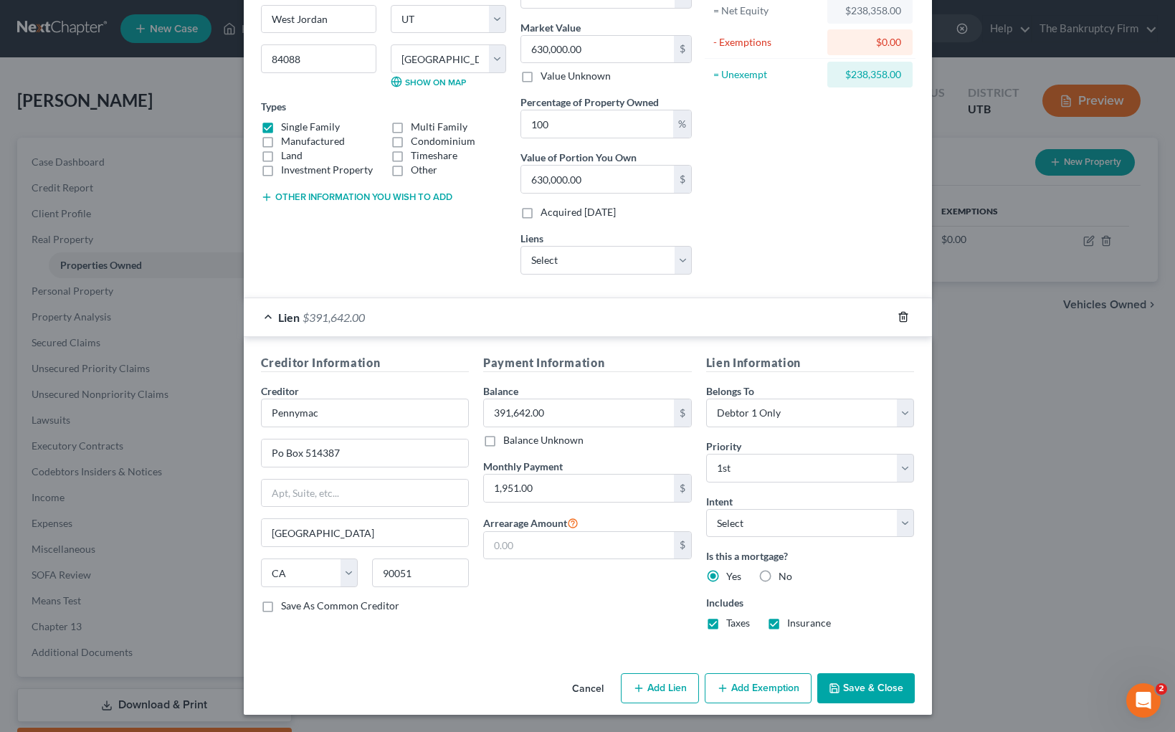
scroll to position [156, 0]
click at [684, 260] on select "Select Pennymac - $61,081.00 Hercules First Fcu - $8,614.00 Vw Credit Inc - $0.…" at bounding box center [605, 260] width 171 height 29
select select "0"
select select
select select "4"
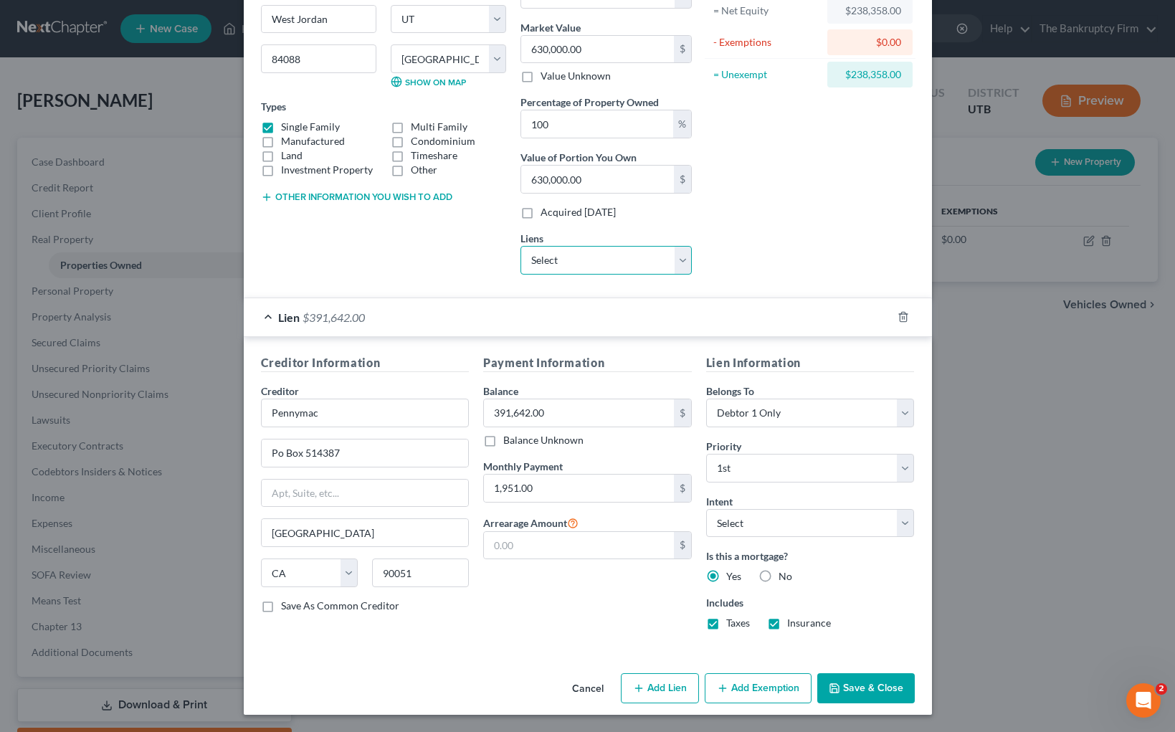
select select "0"
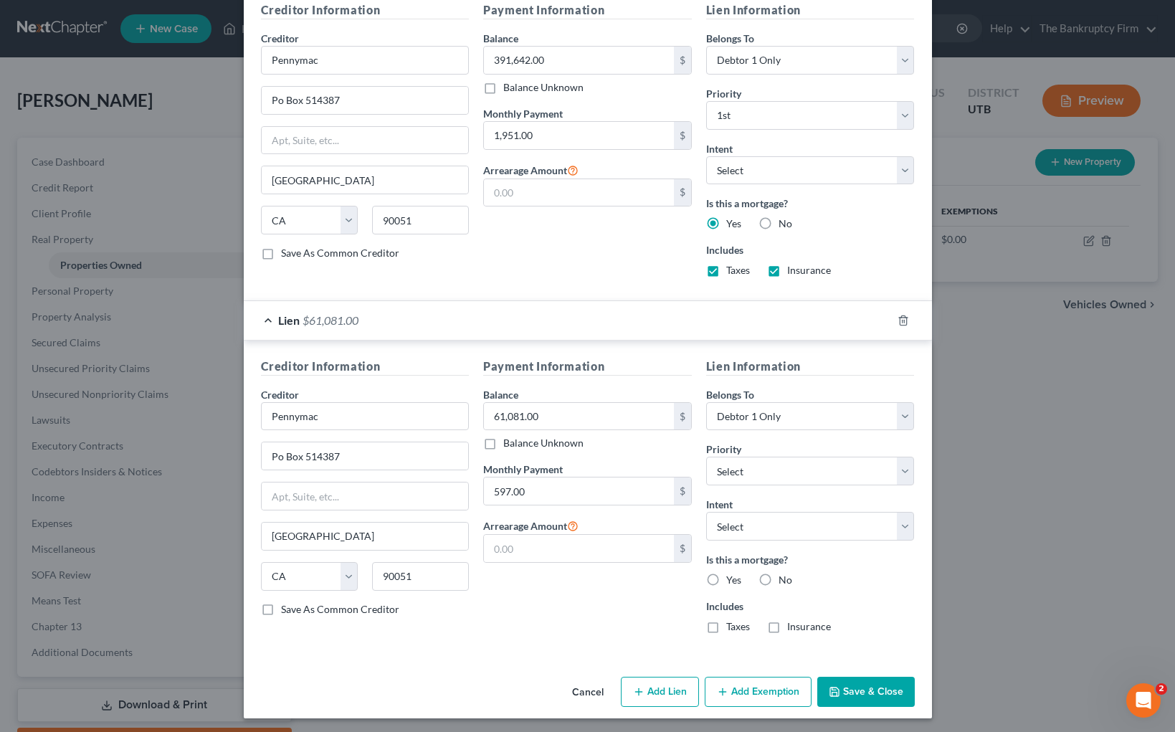
scroll to position [513, 0]
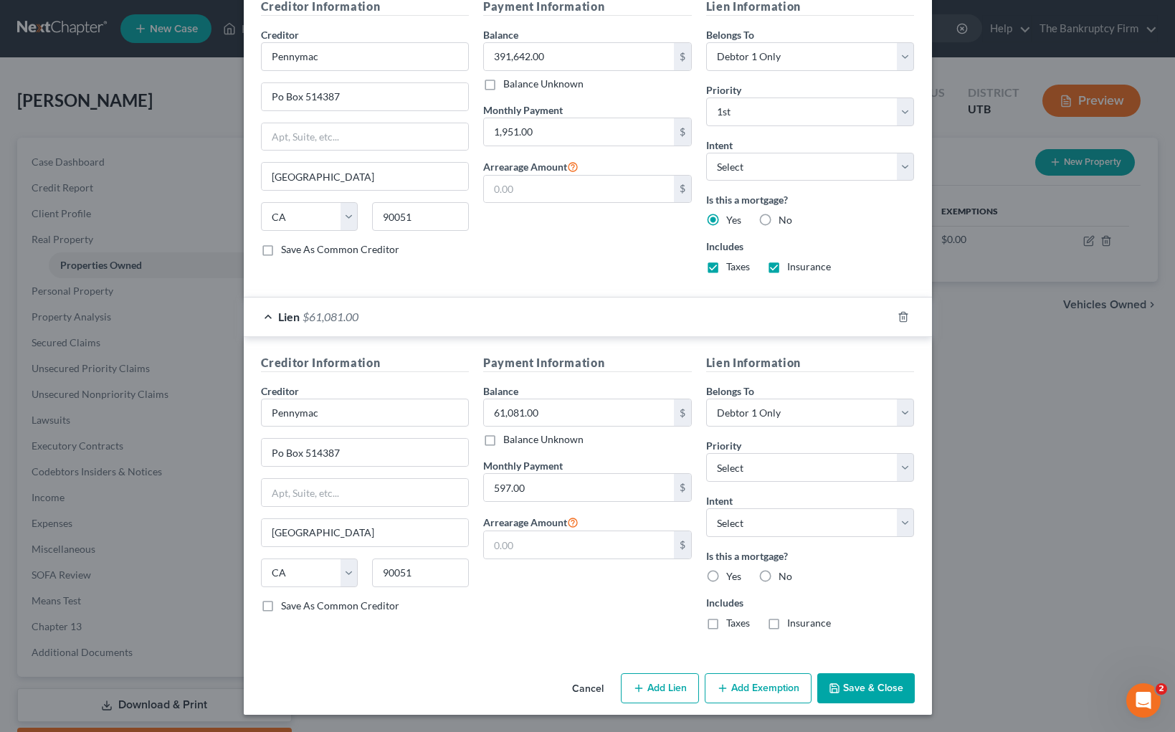
click at [779, 576] on label "No" at bounding box center [786, 576] width 14 height 14
click at [784, 576] on input "No" at bounding box center [788, 573] width 9 height 9
radio input "true"
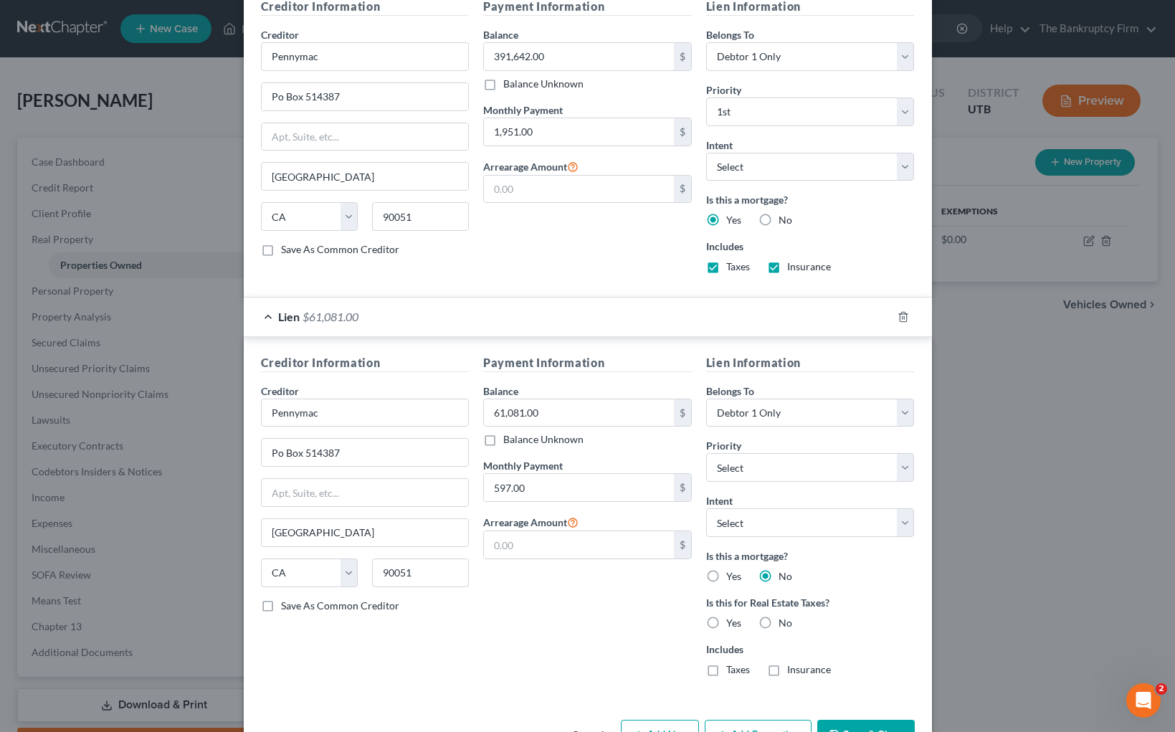
click at [779, 623] on label "No" at bounding box center [786, 623] width 14 height 14
click at [784, 623] on input "No" at bounding box center [788, 620] width 9 height 9
radio input "true"
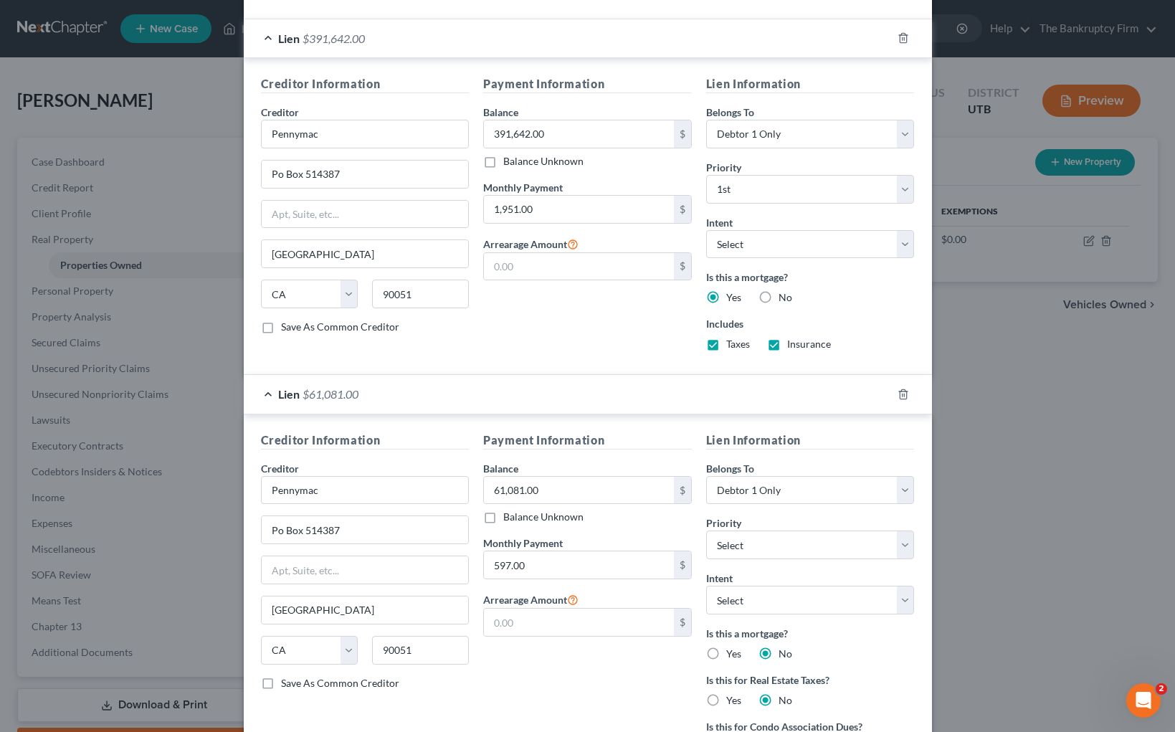
scroll to position [606, 0]
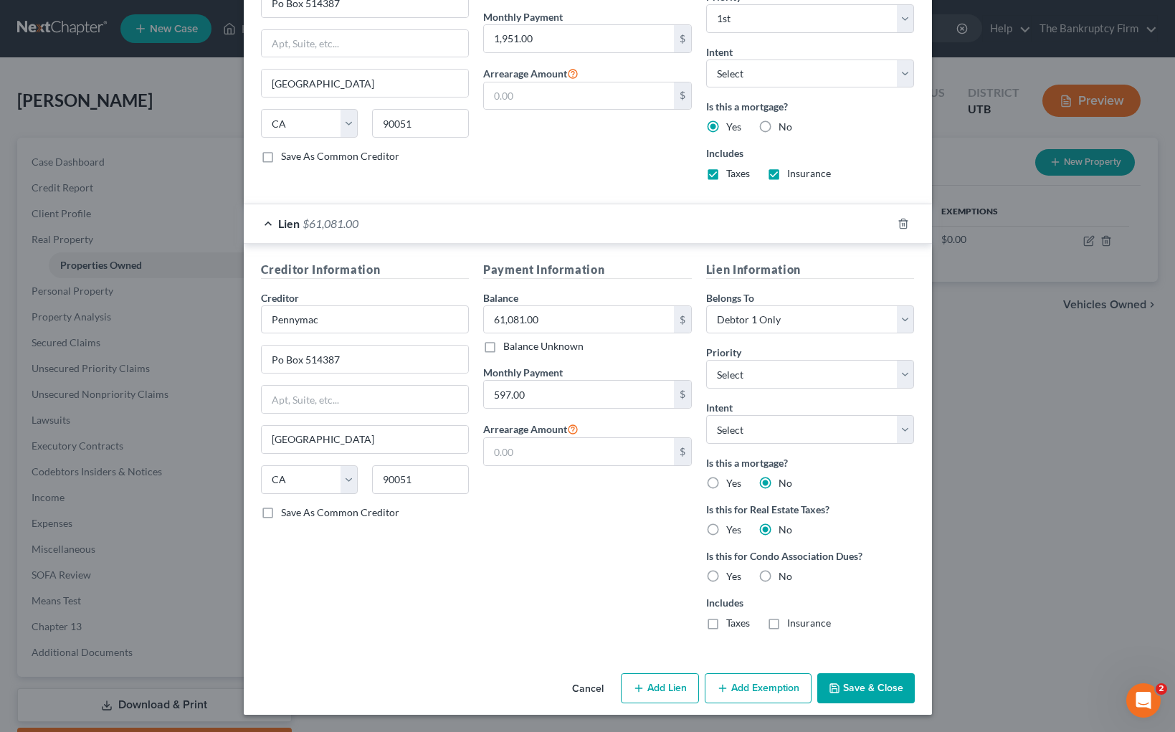
click at [866, 682] on button "Save & Close" at bounding box center [865, 688] width 97 height 30
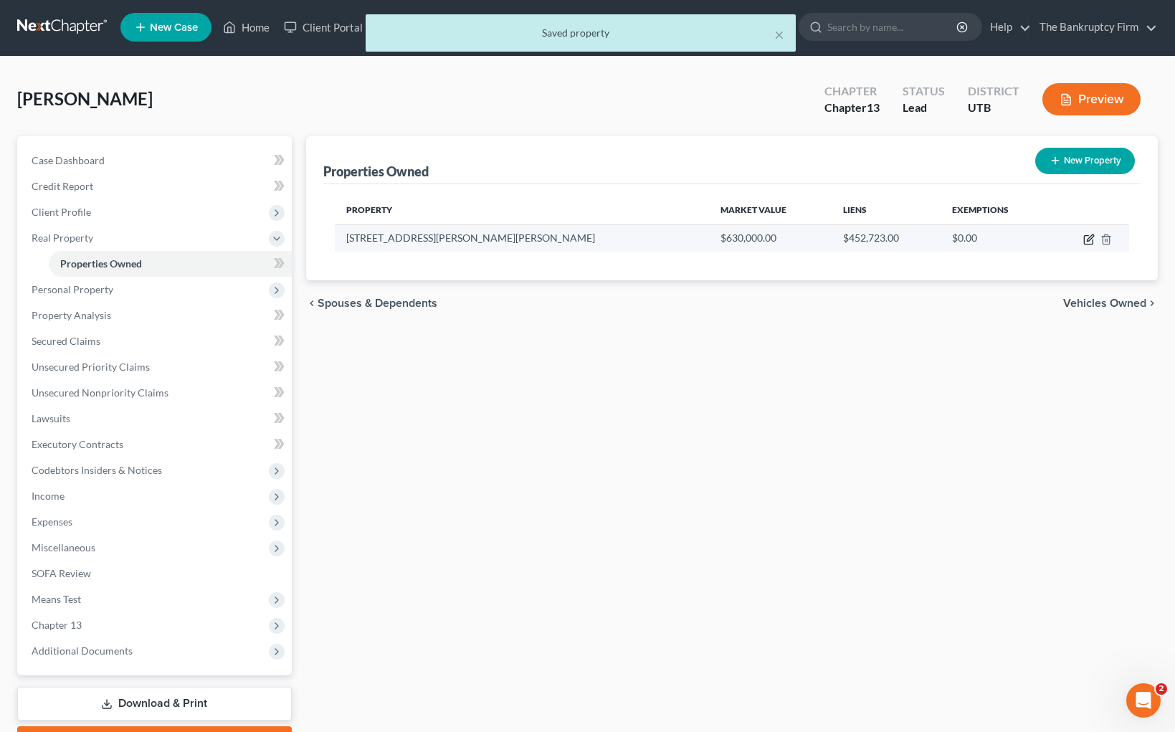
scroll to position [2, 0]
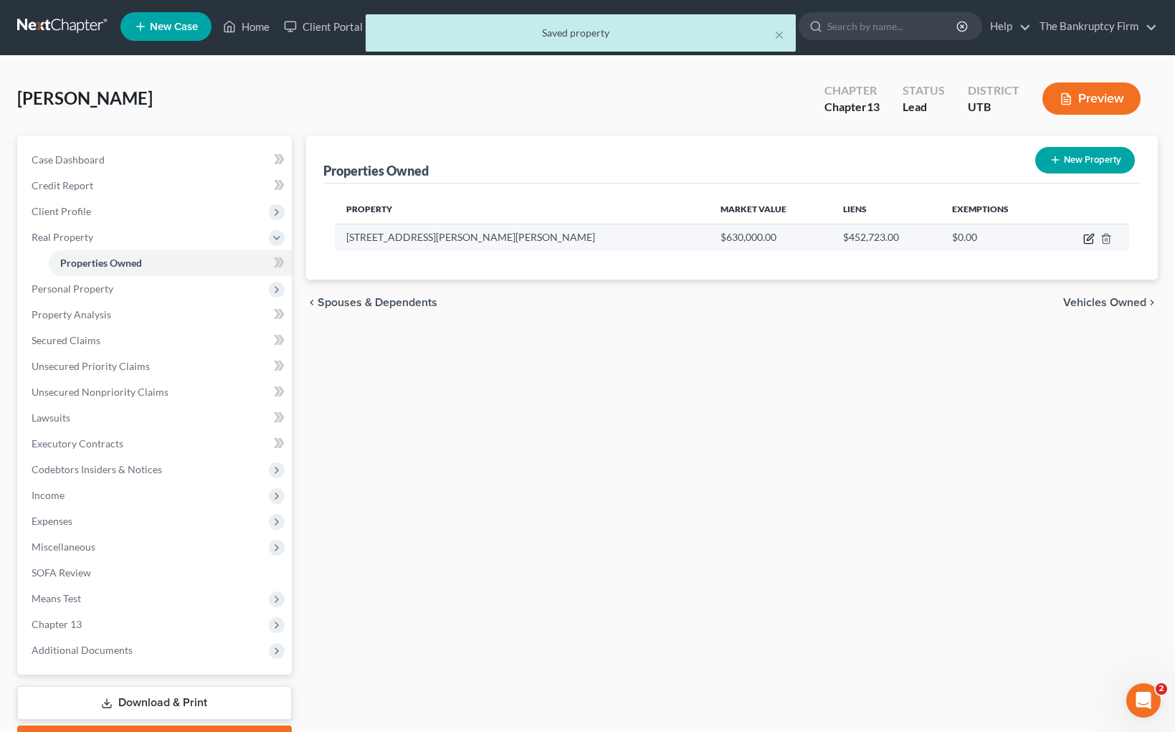
click at [1089, 239] on icon "button" at bounding box center [1088, 238] width 11 height 11
select select "46"
select select "17"
select select "2"
select select "0"
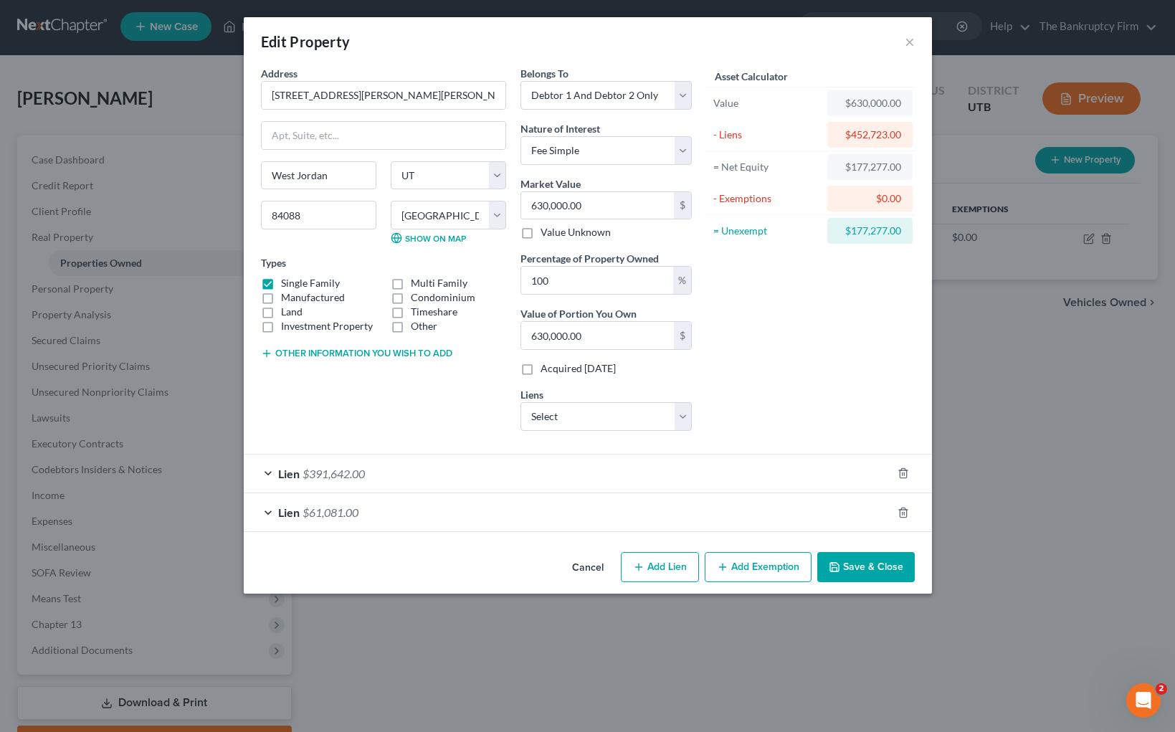
click at [762, 571] on button "Add Exemption" at bounding box center [758, 567] width 107 height 30
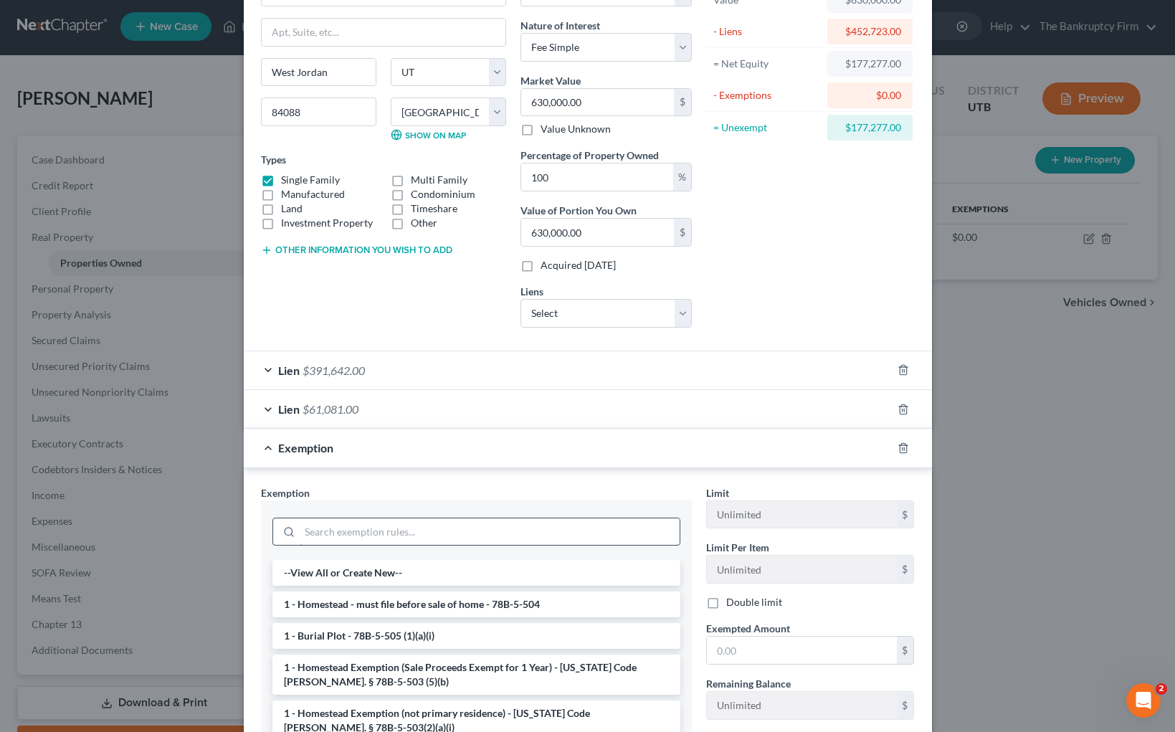
scroll to position [146, 0]
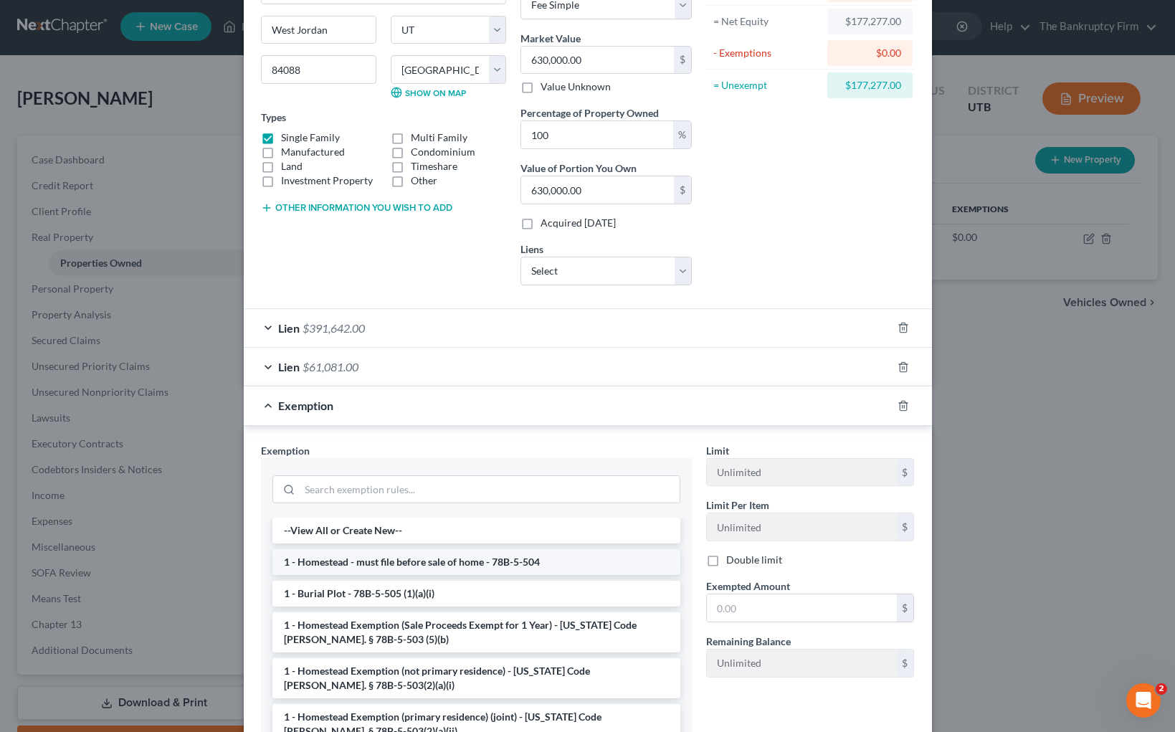
click at [499, 563] on li "1 - Homestead - must file before sale of home - 78B-5-504" at bounding box center [476, 562] width 408 height 26
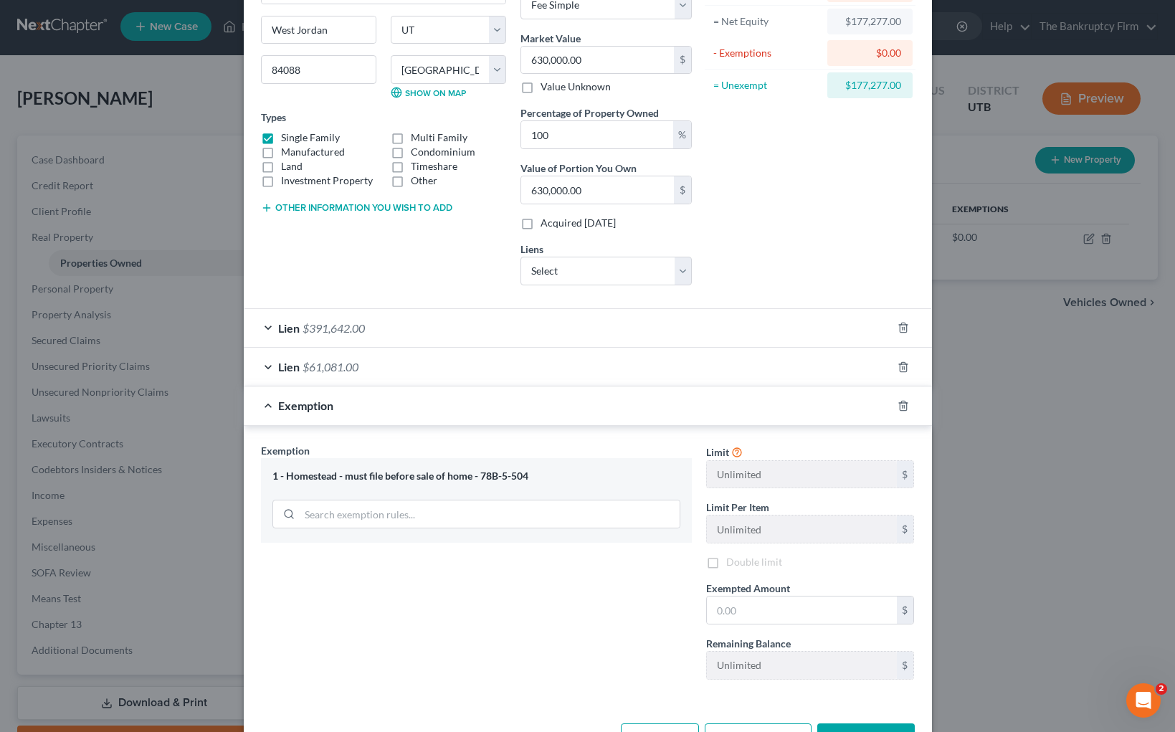
click at [499, 563] on div "Exemption Set must be selected for CA. Exemption * 1 - [GEOGRAPHIC_DATA] - must…" at bounding box center [476, 567] width 445 height 248
click at [788, 612] on input "text" at bounding box center [802, 609] width 190 height 27
type input "52,400"
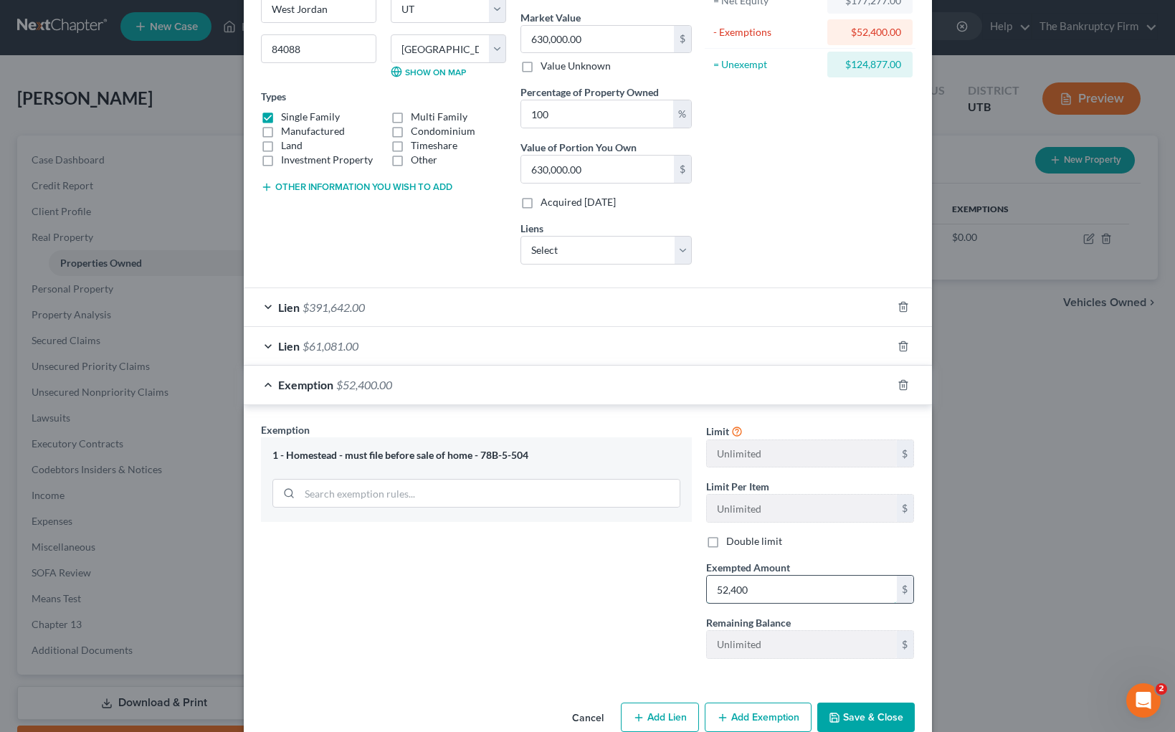
click at [807, 594] on input "52,400" at bounding box center [802, 589] width 190 height 27
click at [900, 383] on icon "button" at bounding box center [903, 384] width 11 height 11
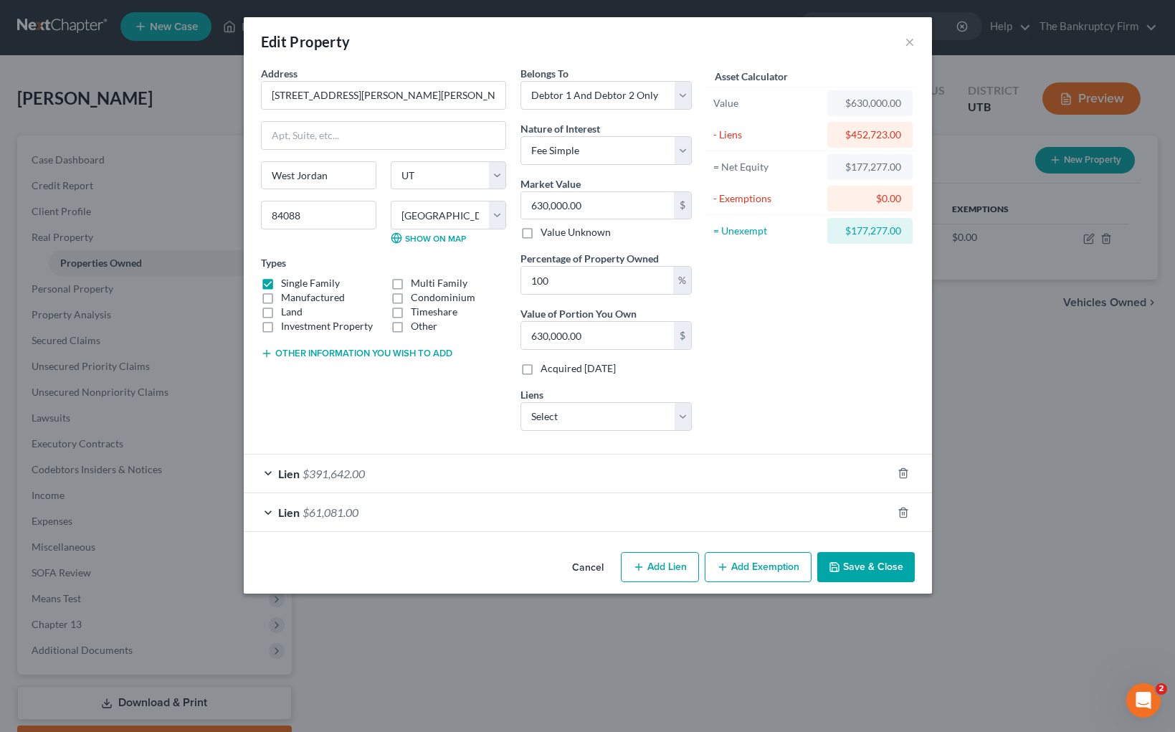
scroll to position [0, 0]
click at [763, 560] on button "Add Exemption" at bounding box center [758, 567] width 107 height 30
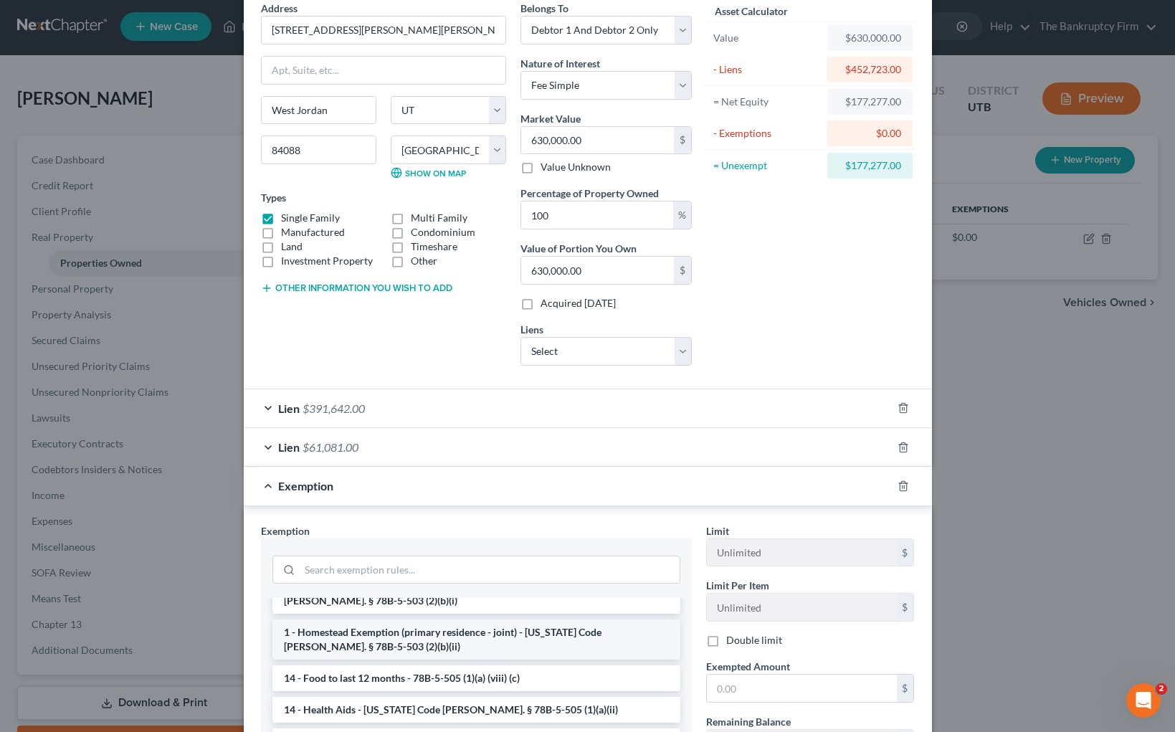
scroll to position [259, 0]
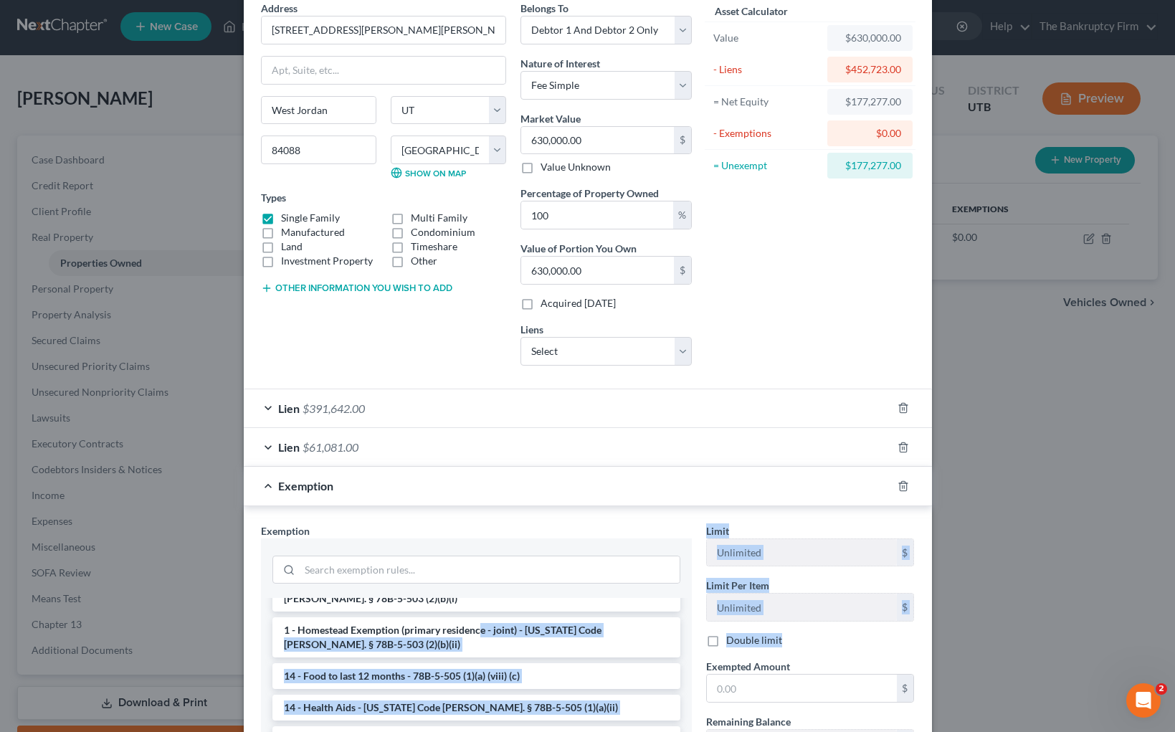
drag, startPoint x: 477, startPoint y: 634, endPoint x: 688, endPoint y: 664, distance: 212.2
click at [700, 667] on div "Exemption Set must be selected for CA. Exemption * --View All or Create New-- 1…" at bounding box center [588, 681] width 668 height 317
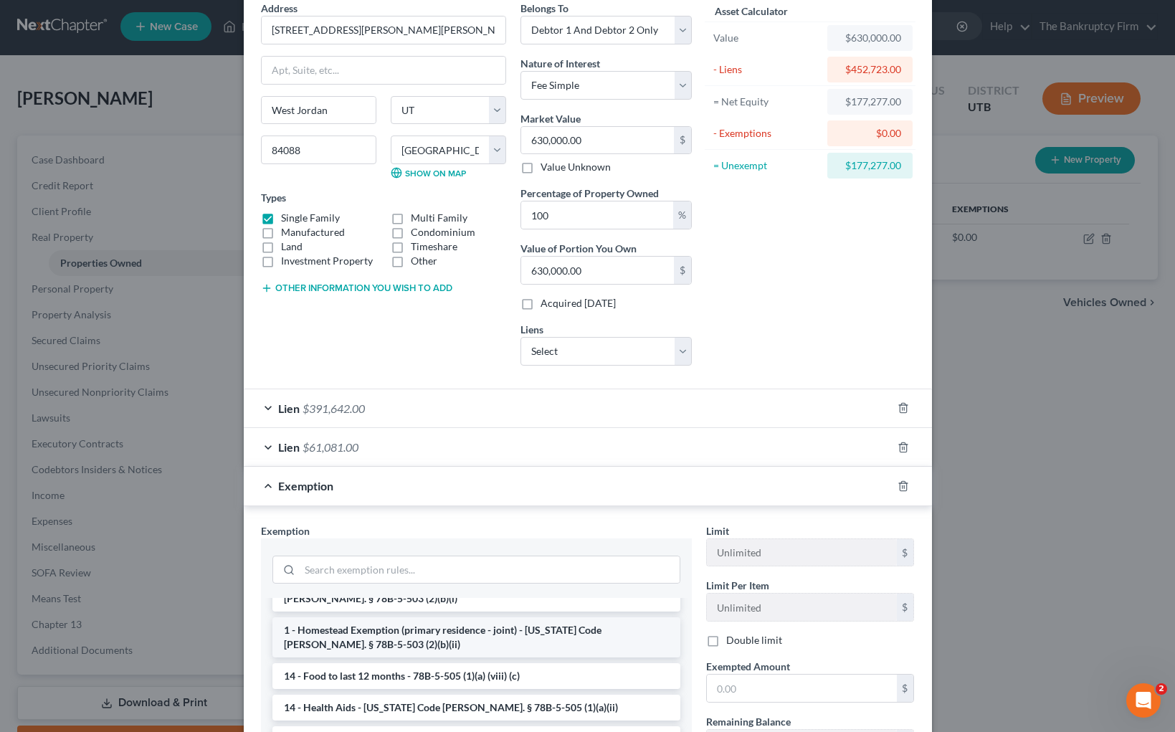
drag, startPoint x: 687, startPoint y: 663, endPoint x: 480, endPoint y: 634, distance: 208.5
click at [681, 662] on div "--View All or Create New-- 1 - Homestead - must file before sale of home - 78B-…" at bounding box center [476, 712] width 431 height 229
click at [473, 634] on li "1 - Homestead Exemption (primary residence - joint) - [US_STATE] Code [PERSON_N…" at bounding box center [476, 637] width 408 height 40
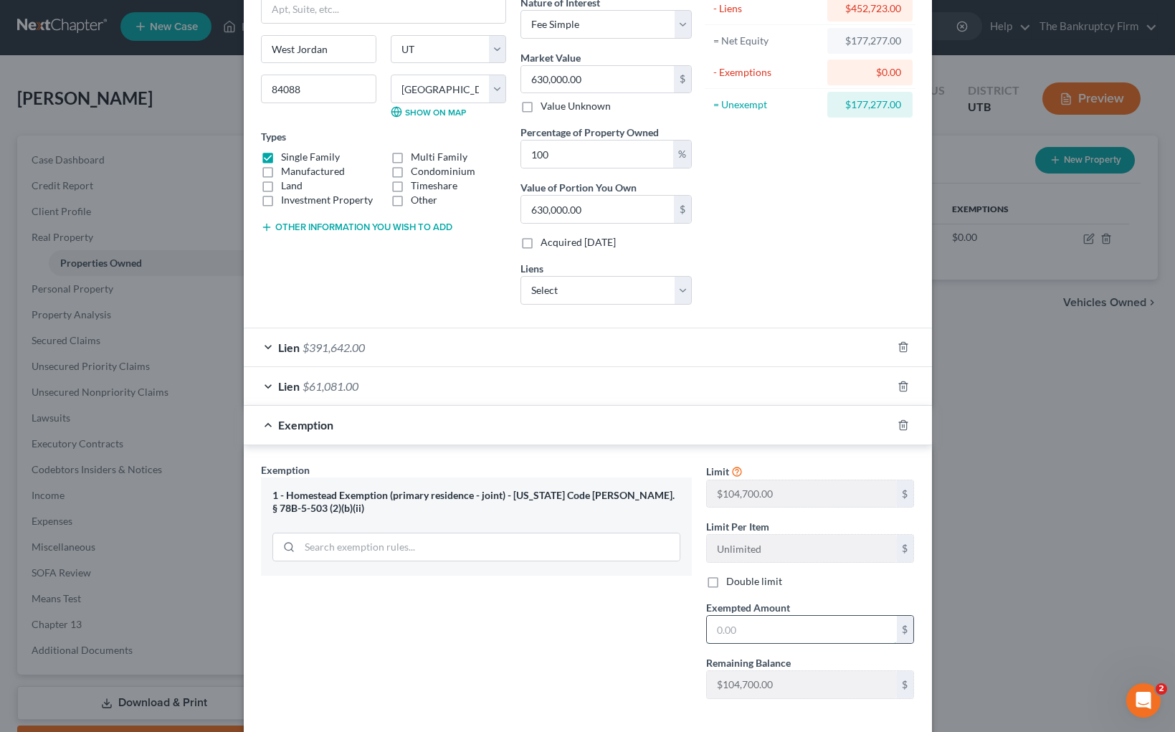
click at [764, 627] on input "text" at bounding box center [802, 629] width 190 height 27
type input "104,700"
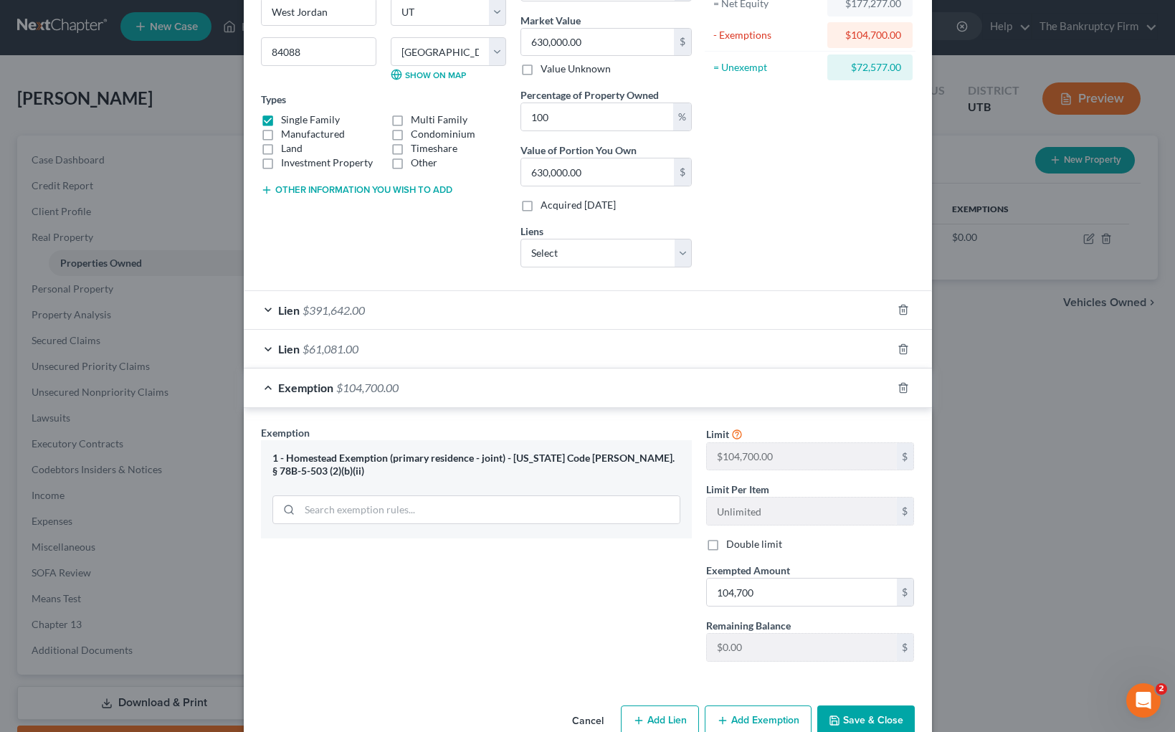
scroll to position [195, 0]
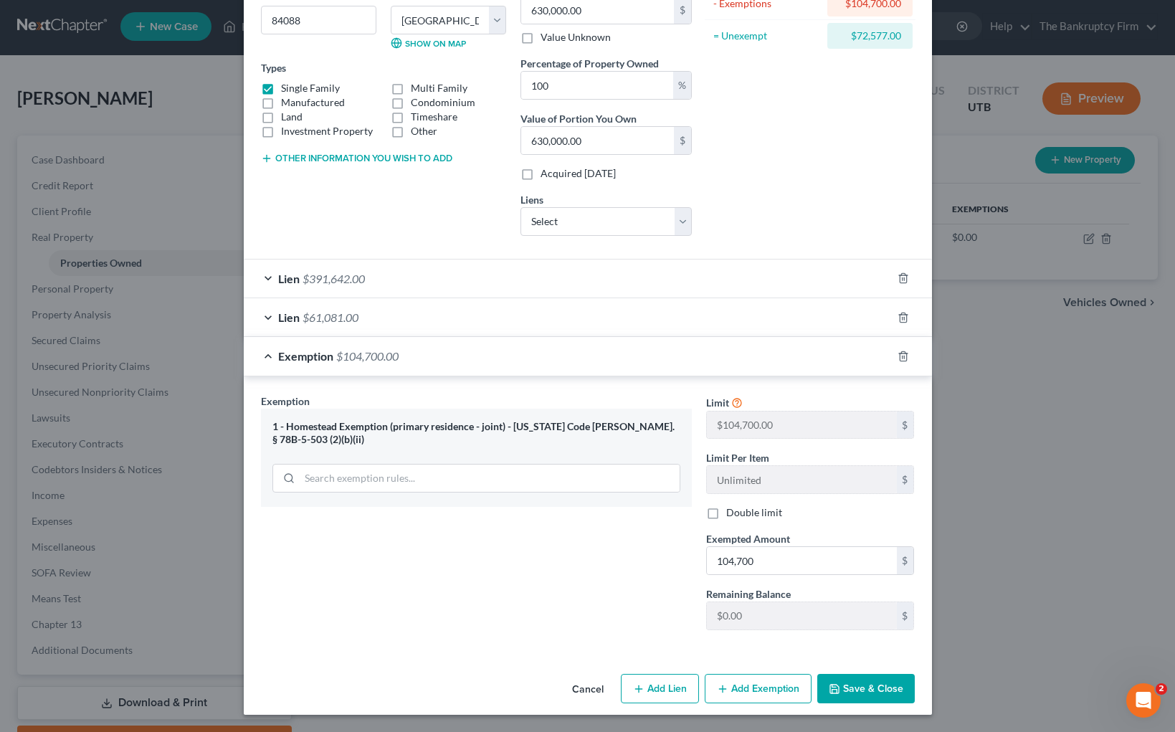
click at [890, 690] on button "Save & Close" at bounding box center [865, 689] width 97 height 30
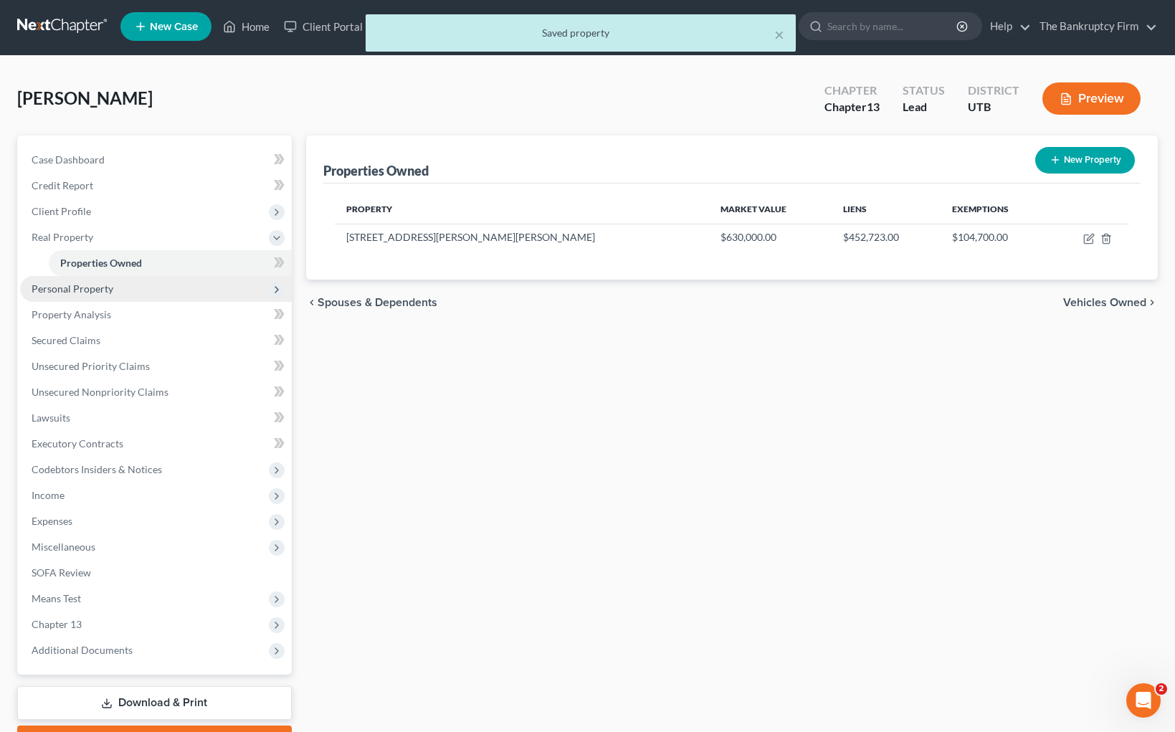
click at [84, 285] on span "Personal Property" at bounding box center [73, 288] width 82 height 12
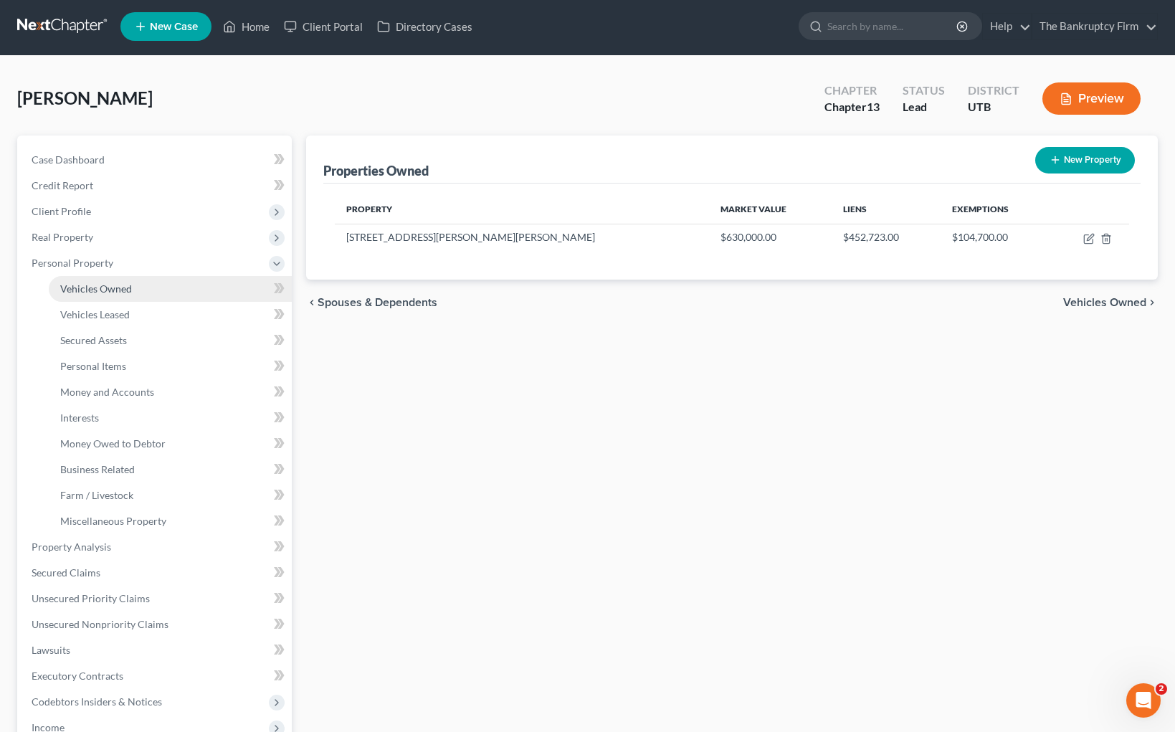
click at [127, 288] on span "Vehicles Owned" at bounding box center [96, 288] width 72 height 12
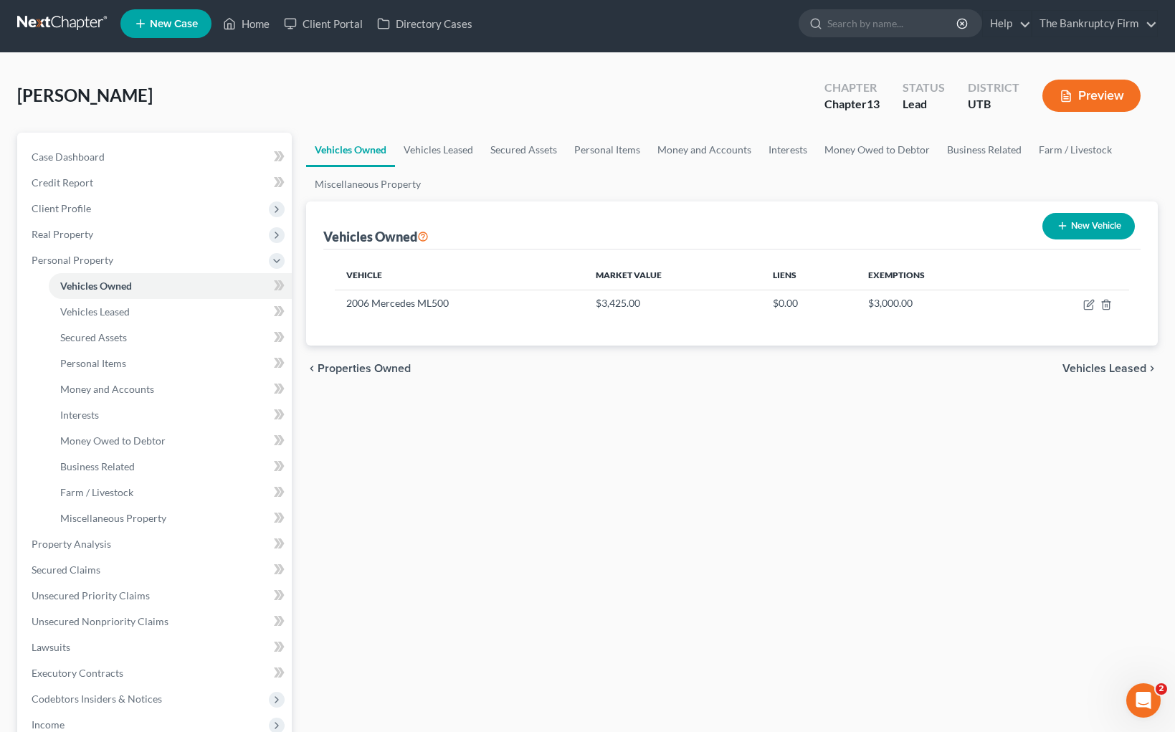
scroll to position [9, 0]
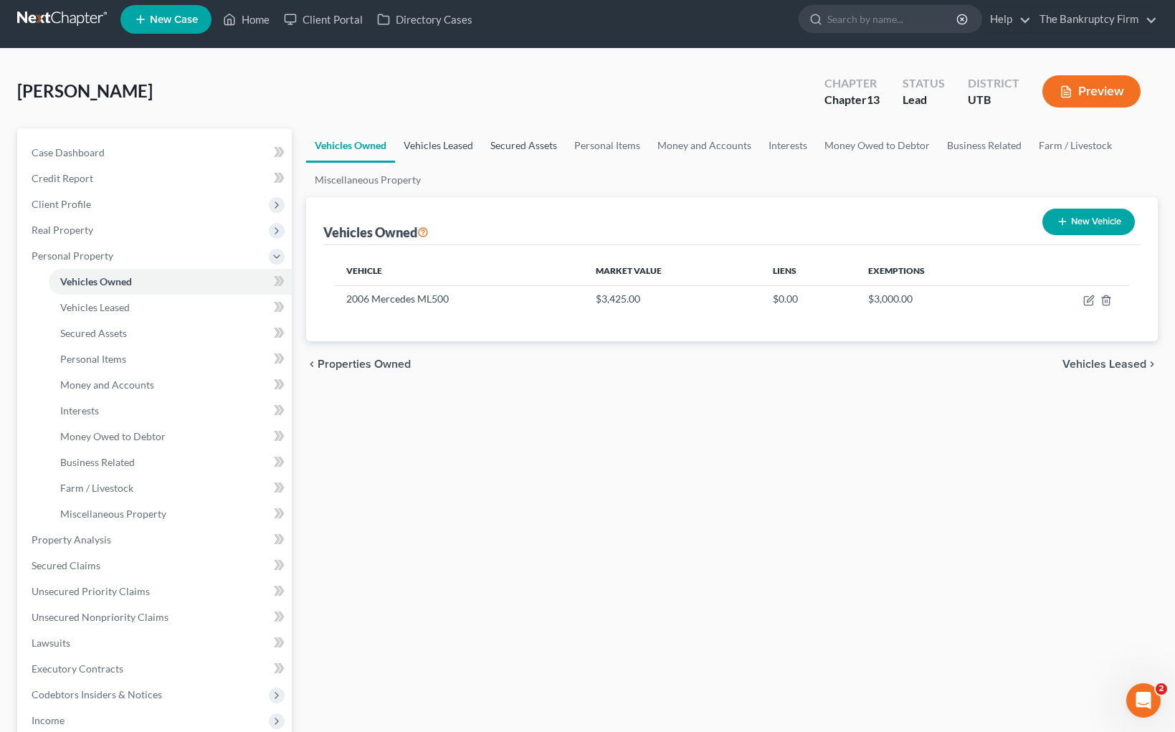
drag, startPoint x: 443, startPoint y: 143, endPoint x: 499, endPoint y: 141, distance: 56.0
click at [444, 143] on link "Vehicles Leased" at bounding box center [438, 145] width 87 height 34
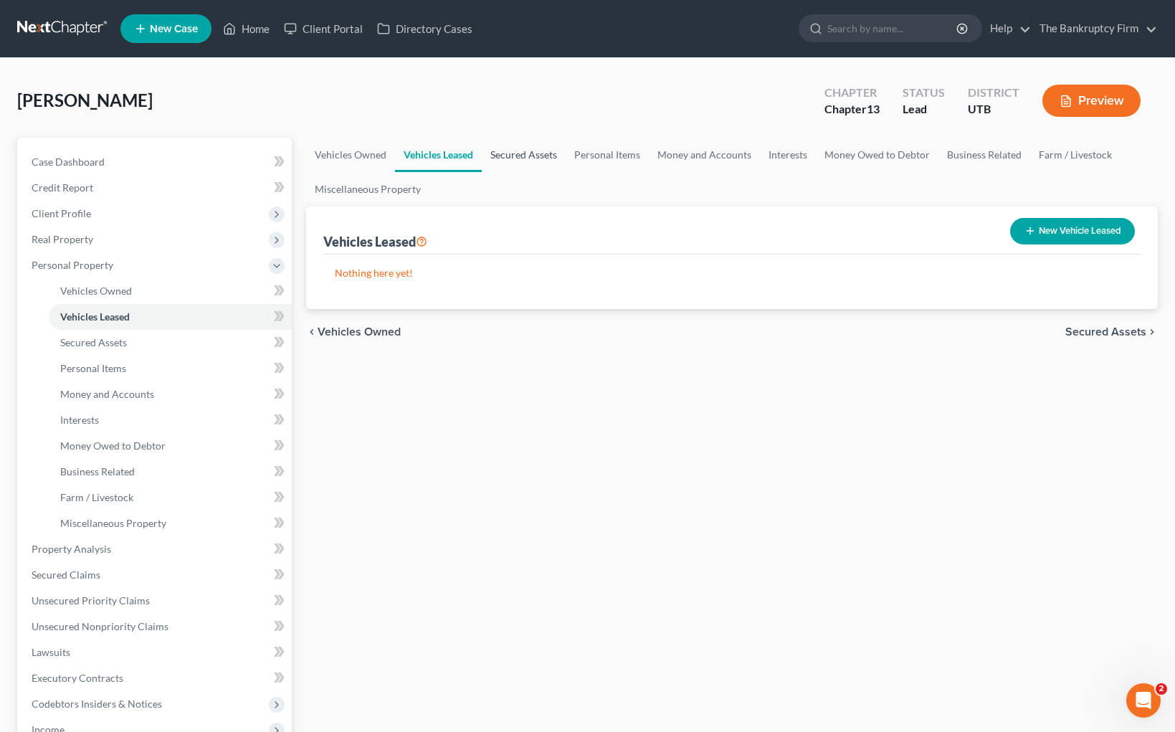
click at [537, 154] on link "Secured Assets" at bounding box center [524, 155] width 84 height 34
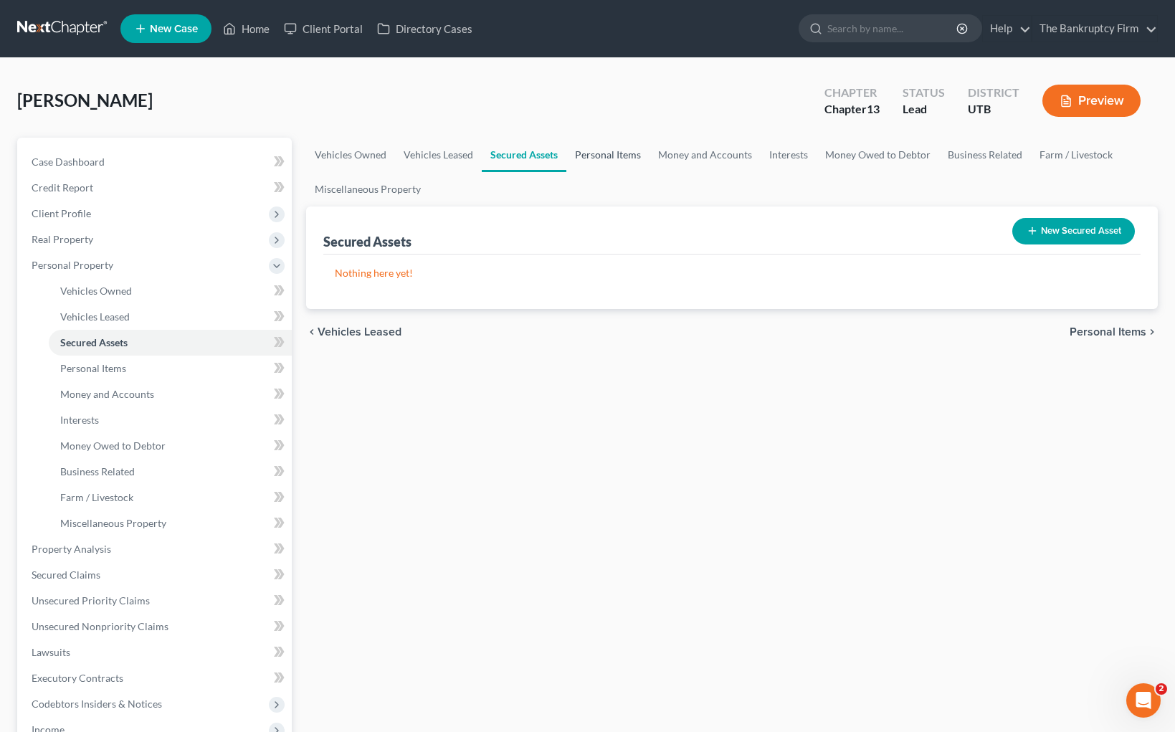
click at [614, 154] on link "Personal Items" at bounding box center [607, 155] width 83 height 34
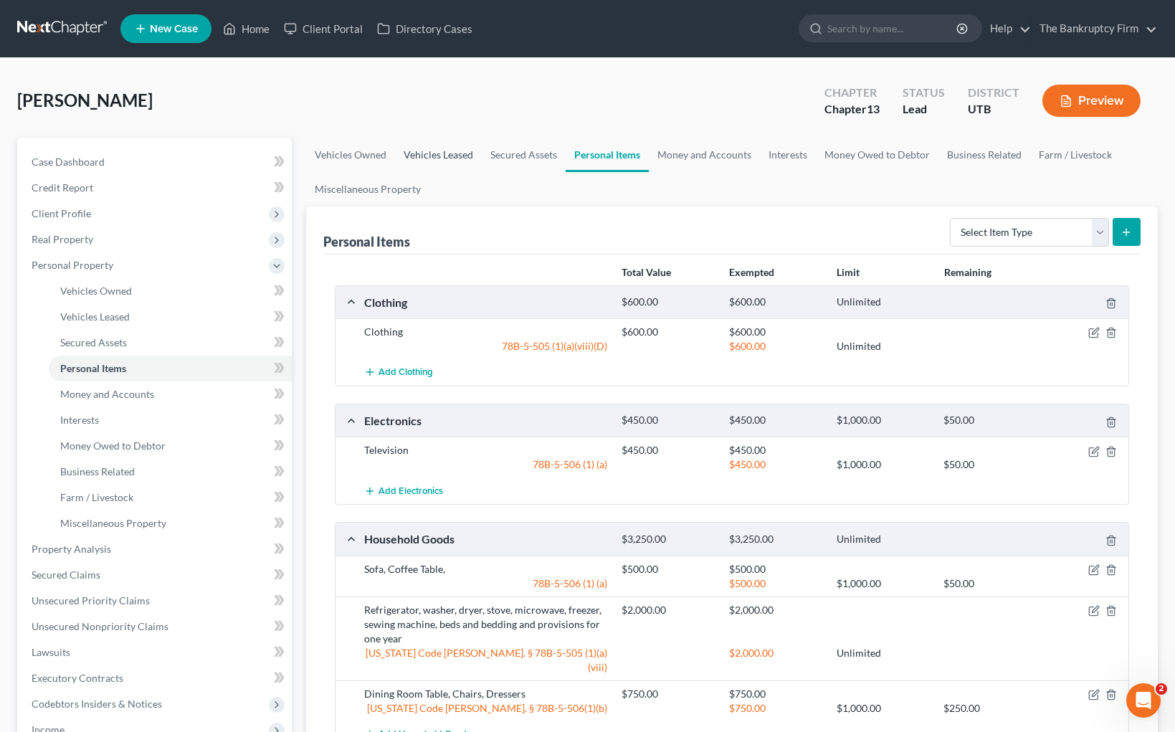
click at [428, 148] on link "Vehicles Leased" at bounding box center [438, 155] width 87 height 34
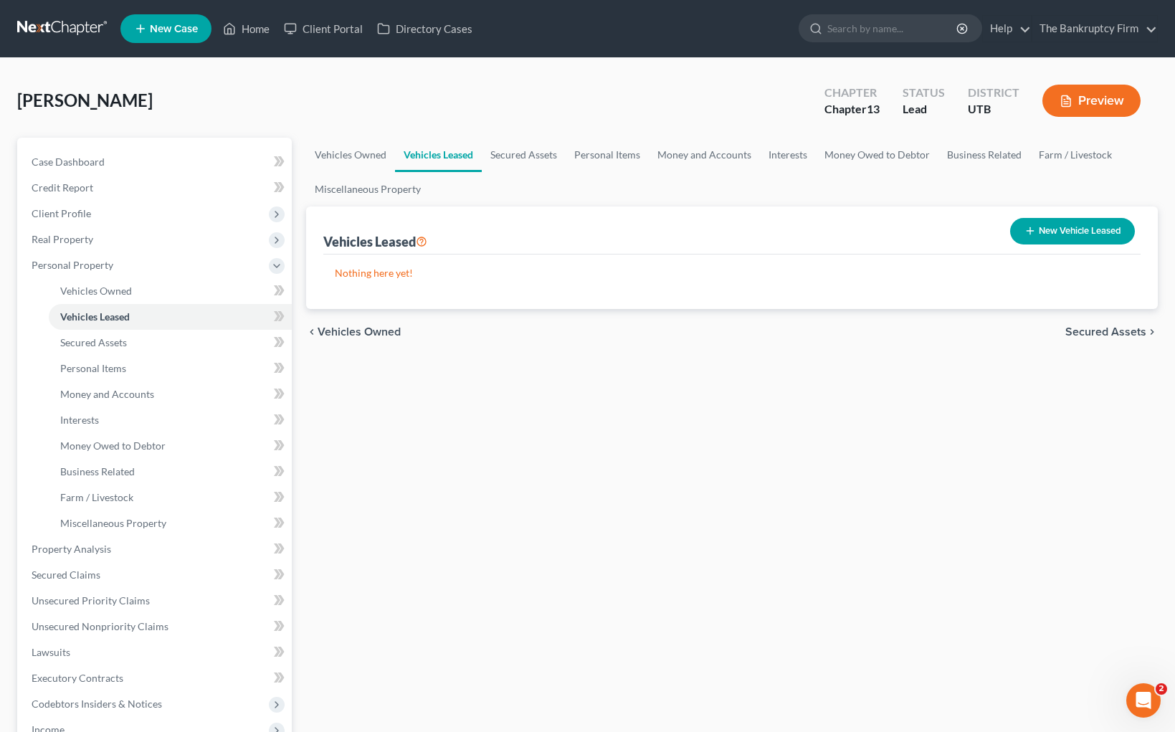
scroll to position [4, 0]
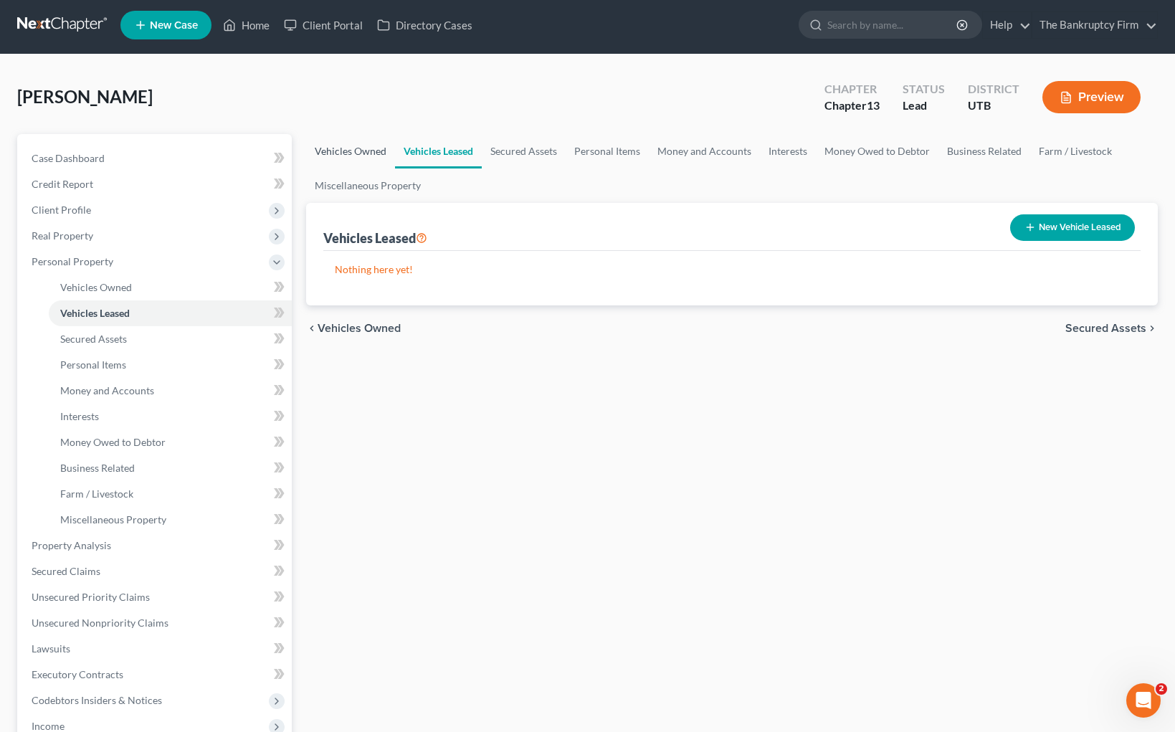
click at [343, 153] on link "Vehicles Owned" at bounding box center [350, 151] width 89 height 34
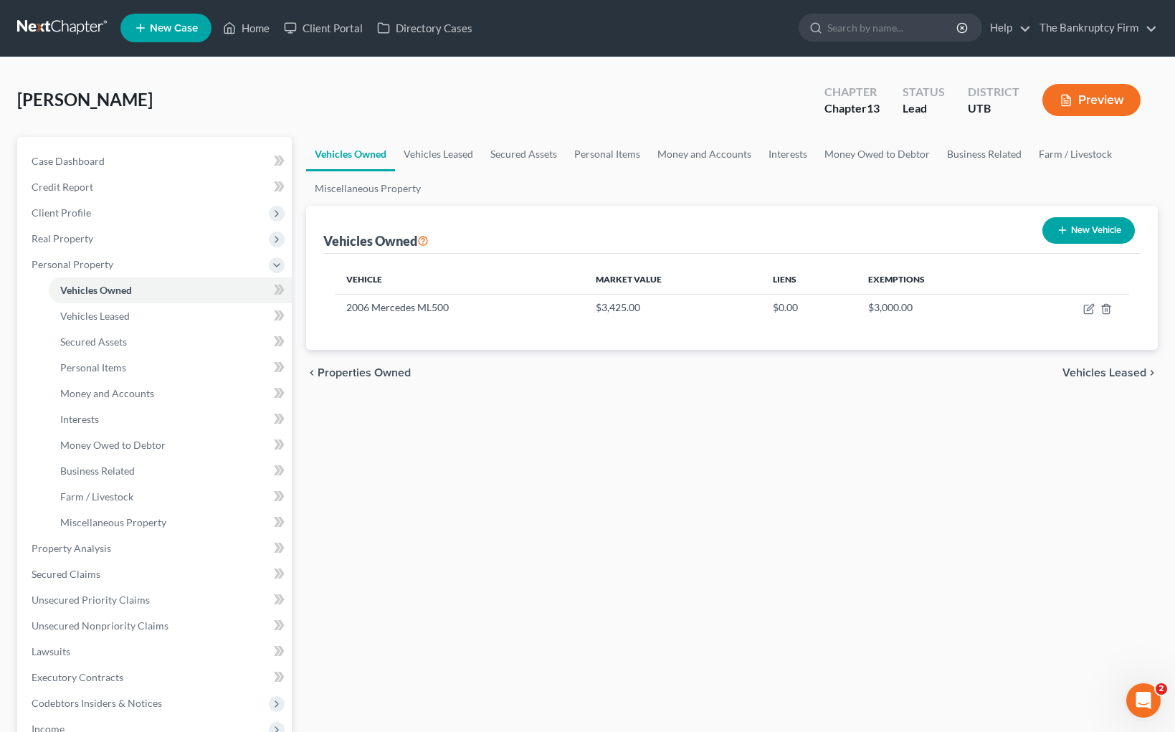
scroll to position [1, 0]
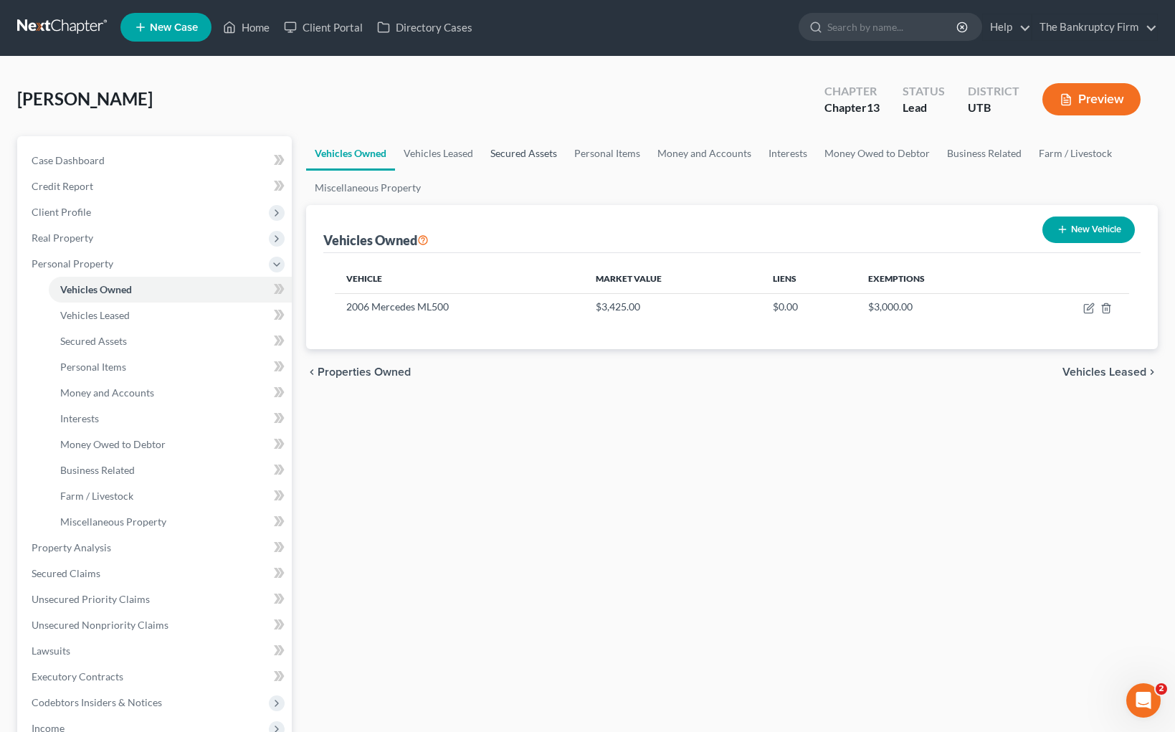
click at [517, 150] on link "Secured Assets" at bounding box center [524, 153] width 84 height 34
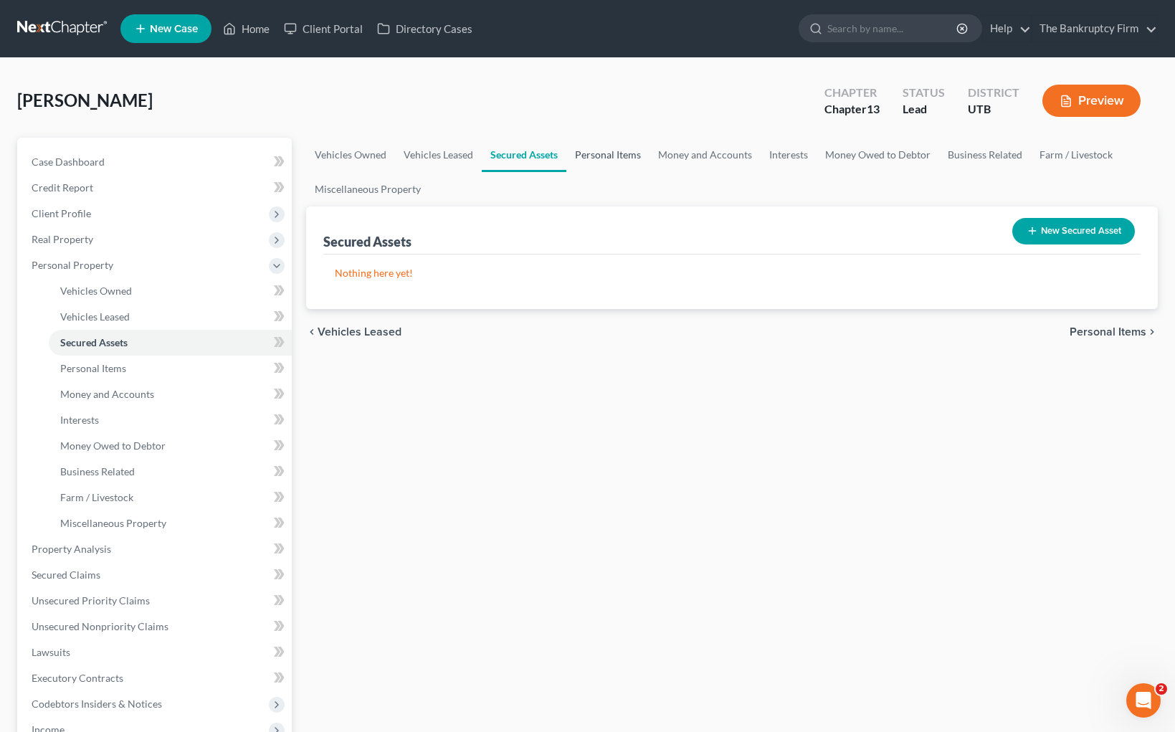
click at [619, 155] on link "Personal Items" at bounding box center [607, 155] width 83 height 34
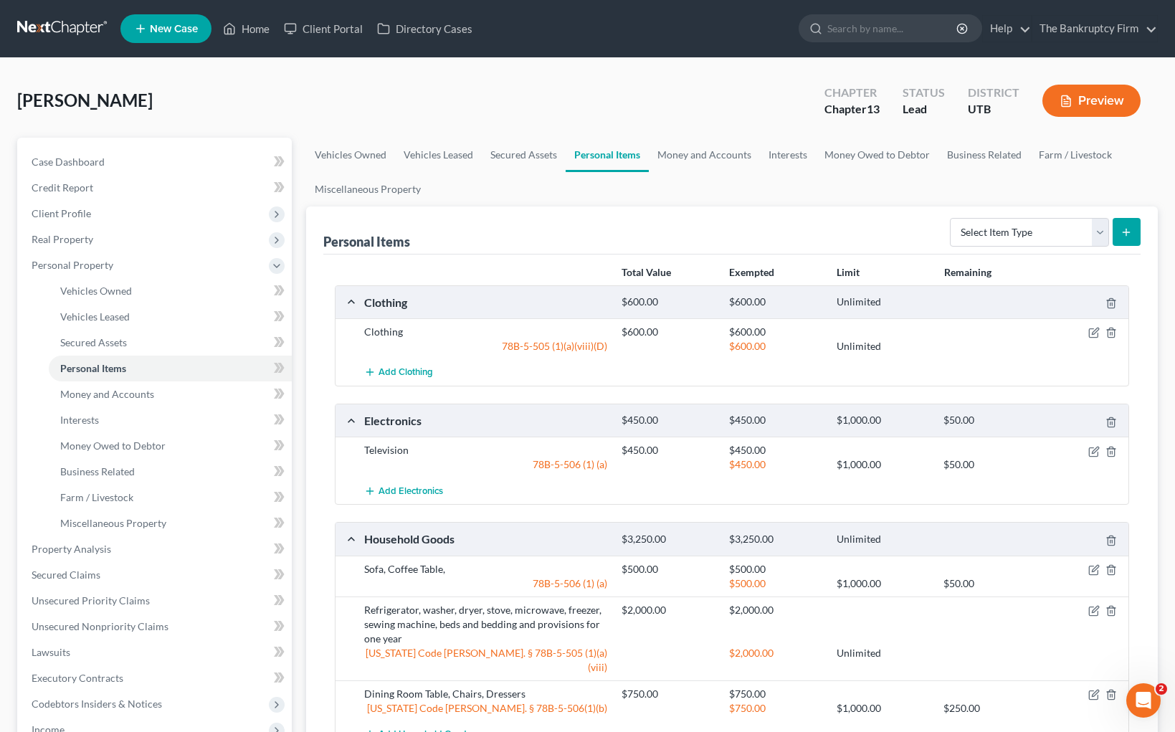
click at [648, 187] on ul "Vehicles Owned Vehicles Leased Secured Assets Personal Items Money and Accounts…" at bounding box center [732, 172] width 852 height 69
click at [547, 105] on div "[PERSON_NAME] Upgraded Chapter Chapter 13 Status Lead District UTB Preview" at bounding box center [587, 106] width 1141 height 62
click at [638, 201] on ul "Vehicles Owned Vehicles Leased Secured Assets Personal Items Money and Accounts…" at bounding box center [732, 172] width 852 height 69
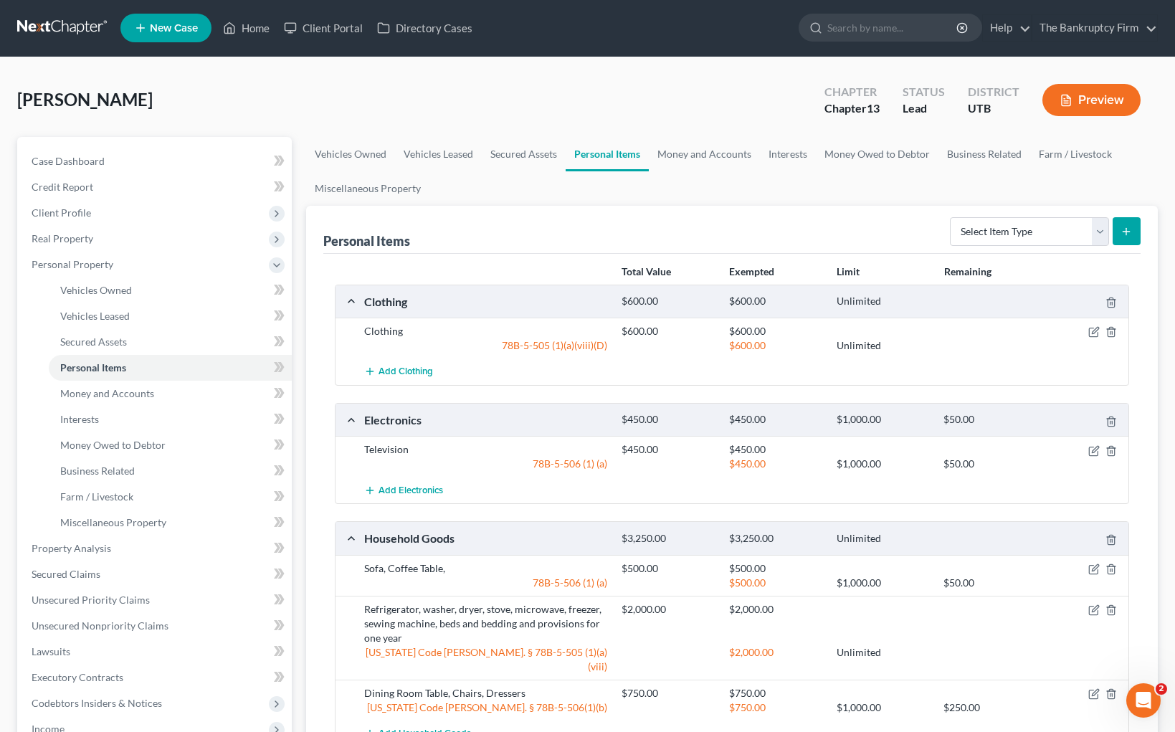
click at [563, 225] on div "Personal Items Select Item Type Clothing Collectibles Of Value Electronics Fire…" at bounding box center [731, 230] width 817 height 48
click at [510, 149] on link "Secured Assets" at bounding box center [524, 154] width 84 height 34
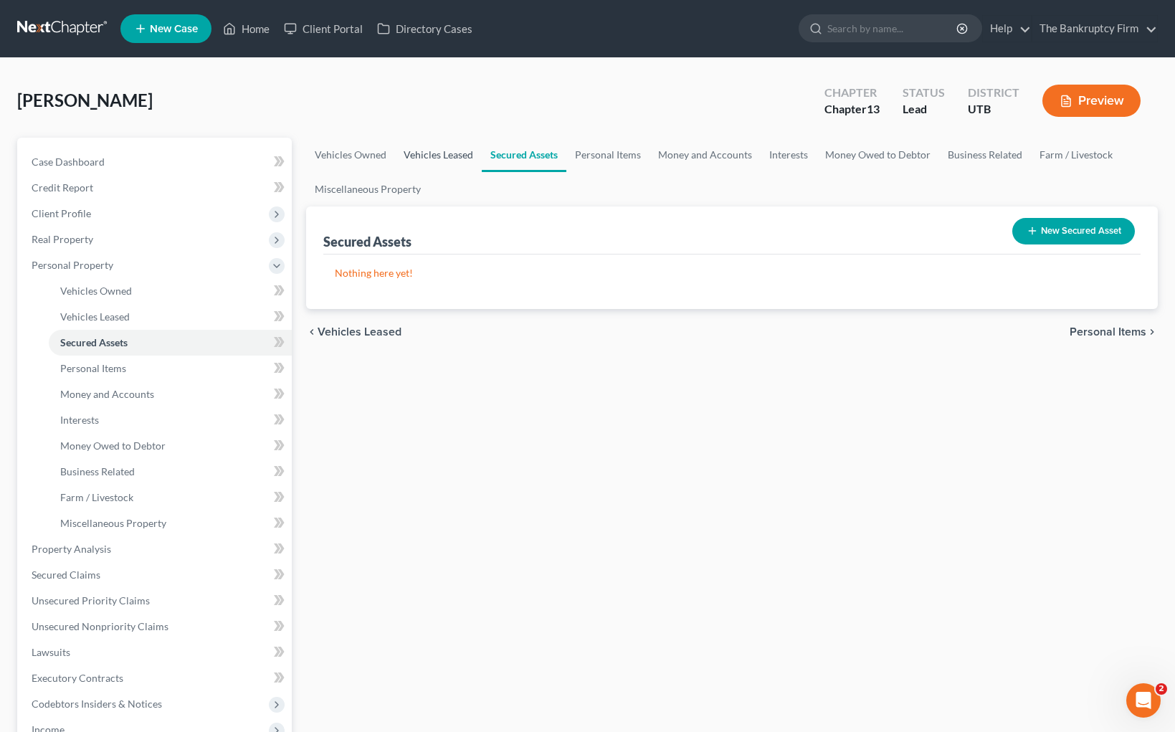
click at [452, 156] on link "Vehicles Leased" at bounding box center [438, 155] width 87 height 34
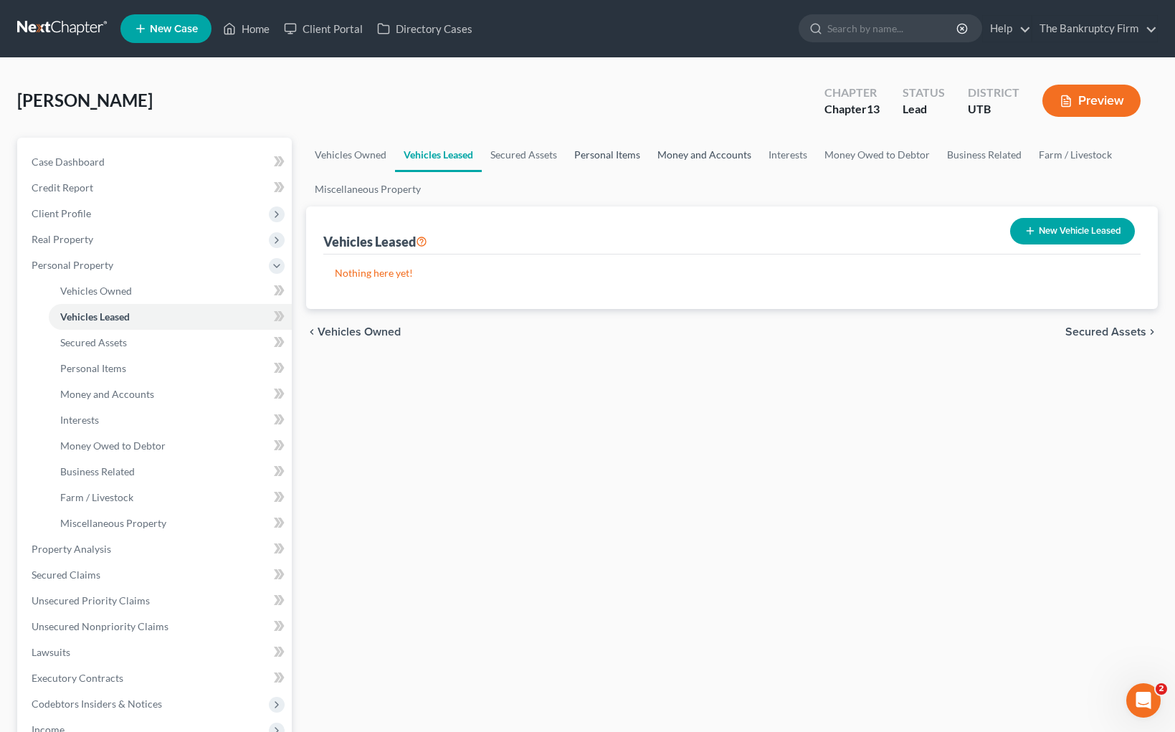
drag, startPoint x: 629, startPoint y: 155, endPoint x: 695, endPoint y: 153, distance: 66.7
click at [628, 156] on link "Personal Items" at bounding box center [607, 155] width 83 height 34
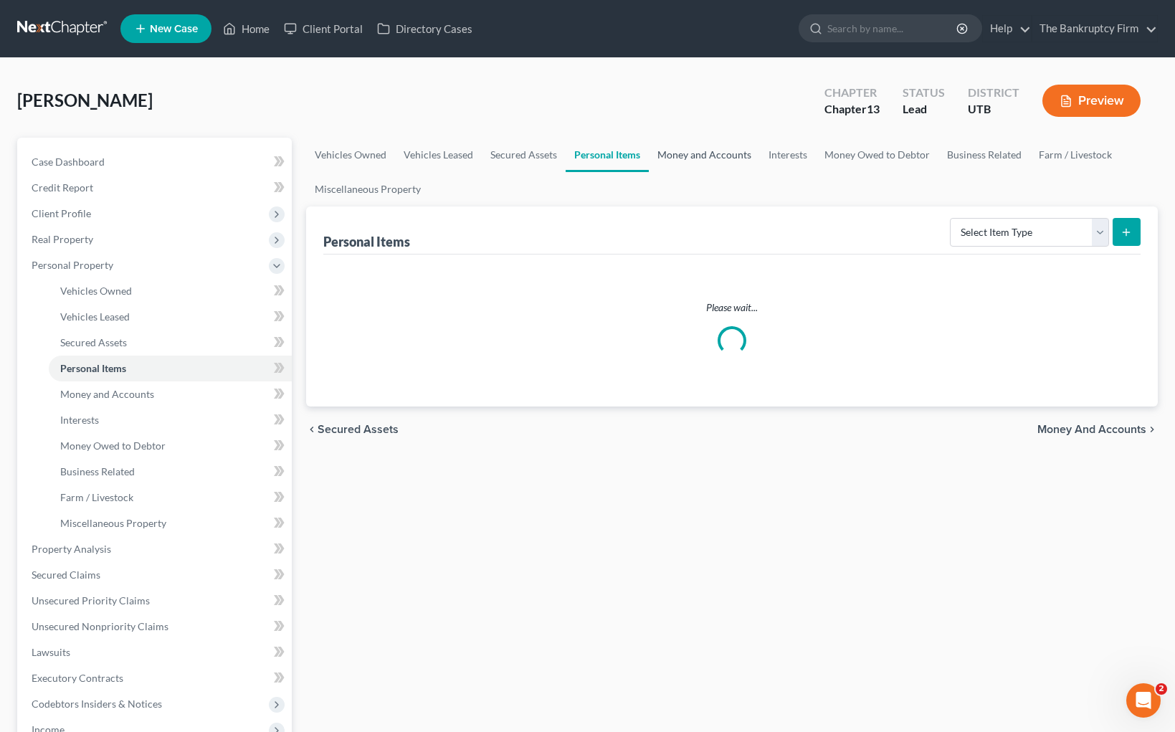
click at [705, 153] on link "Money and Accounts" at bounding box center [704, 155] width 111 height 34
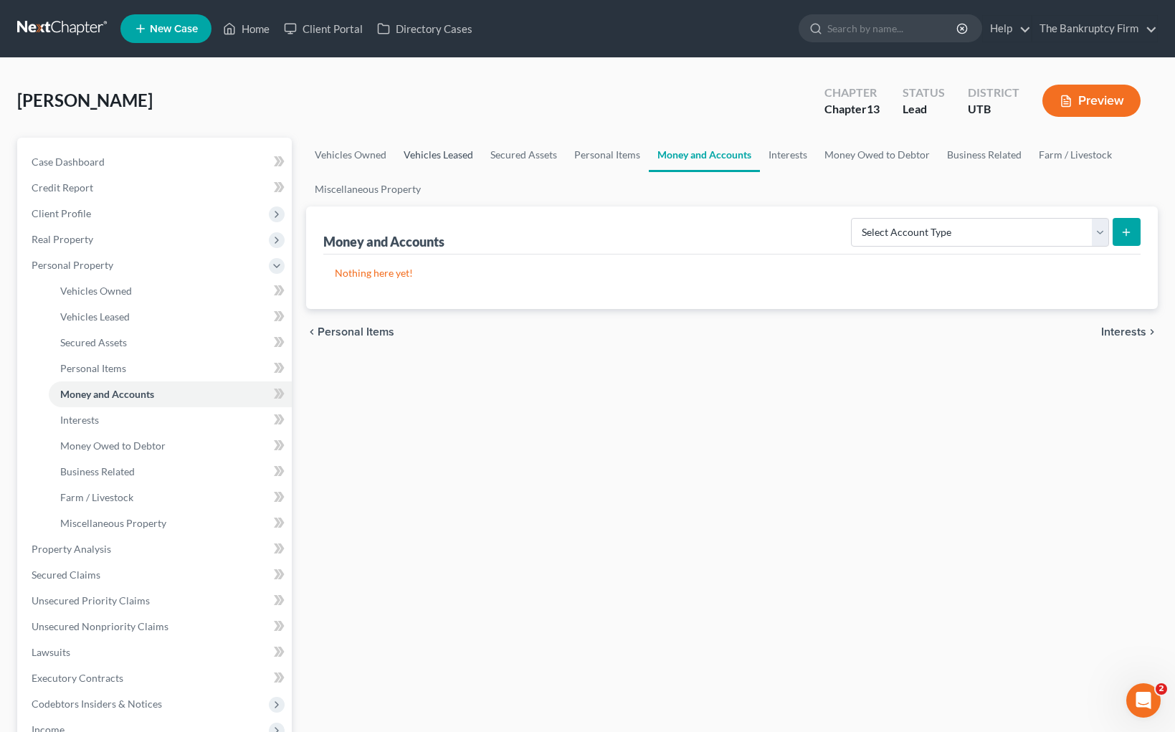
click at [444, 154] on link "Vehicles Leased" at bounding box center [438, 155] width 87 height 34
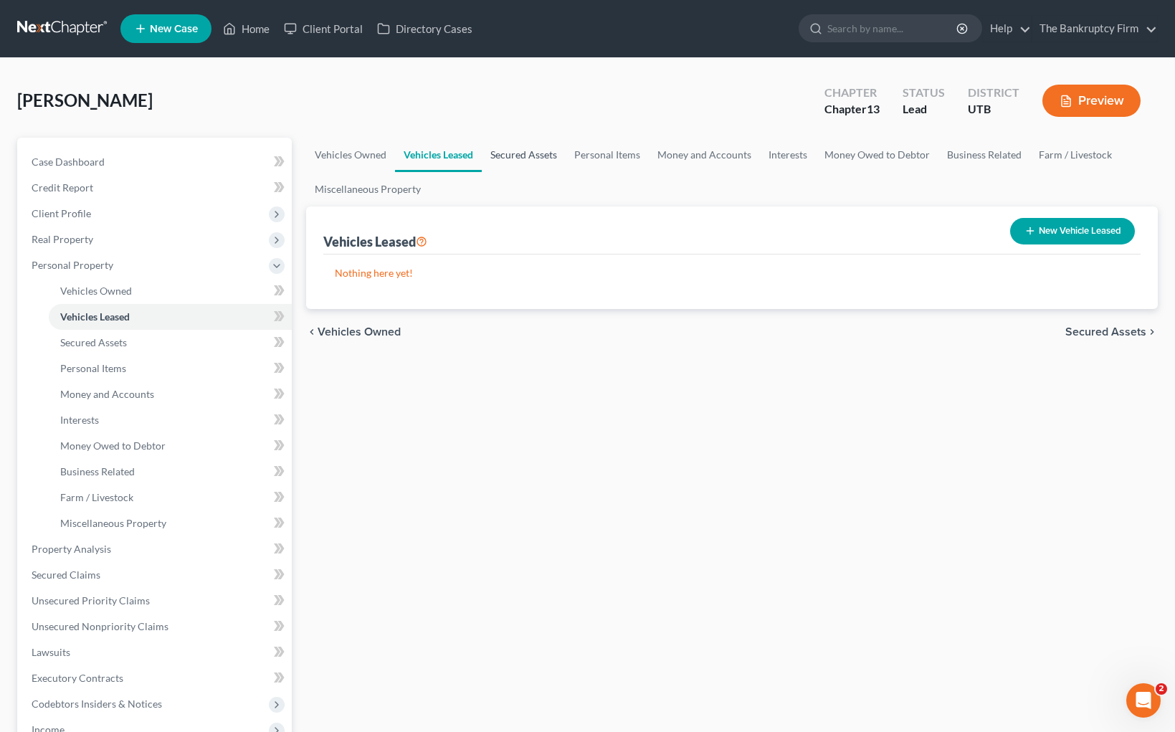
click at [511, 150] on link "Secured Assets" at bounding box center [524, 155] width 84 height 34
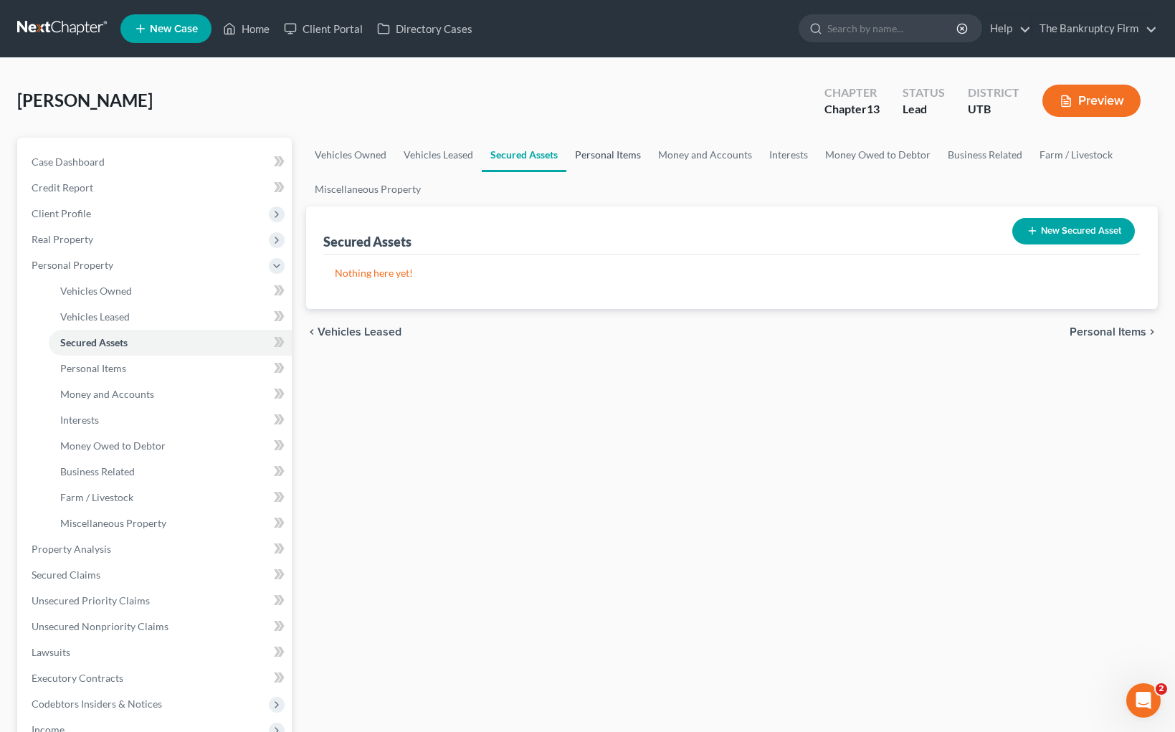
click at [618, 152] on link "Personal Items" at bounding box center [607, 155] width 83 height 34
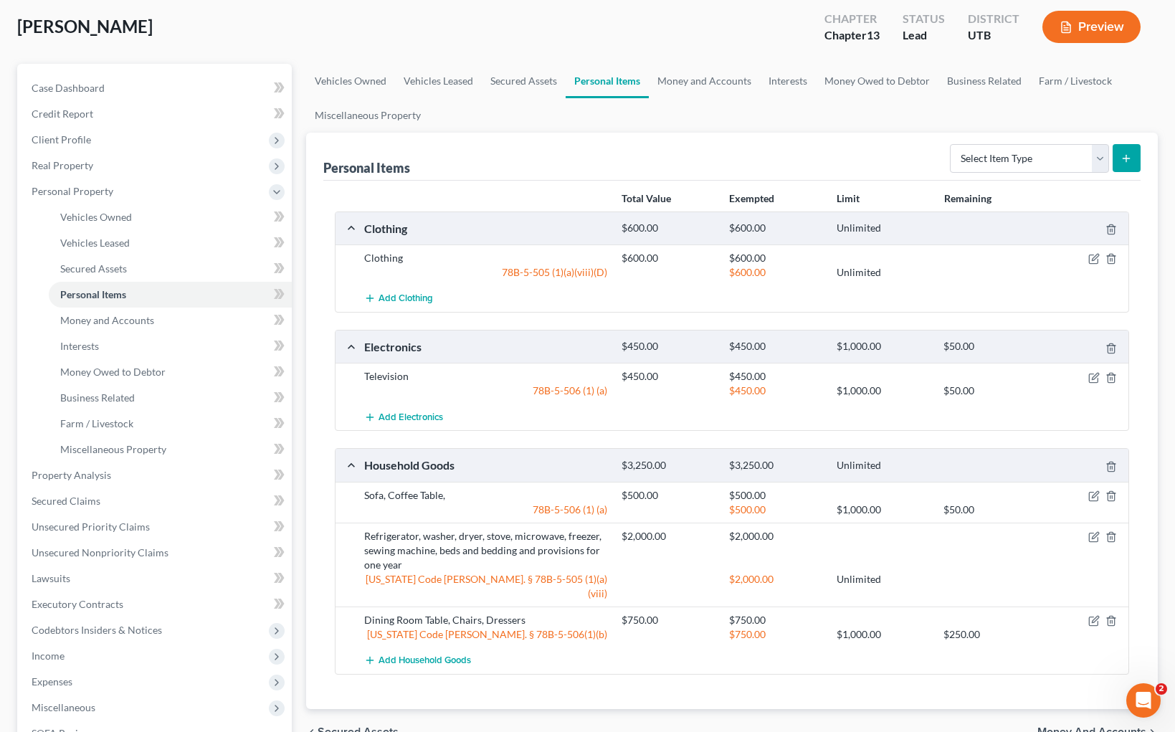
scroll to position [79, 0]
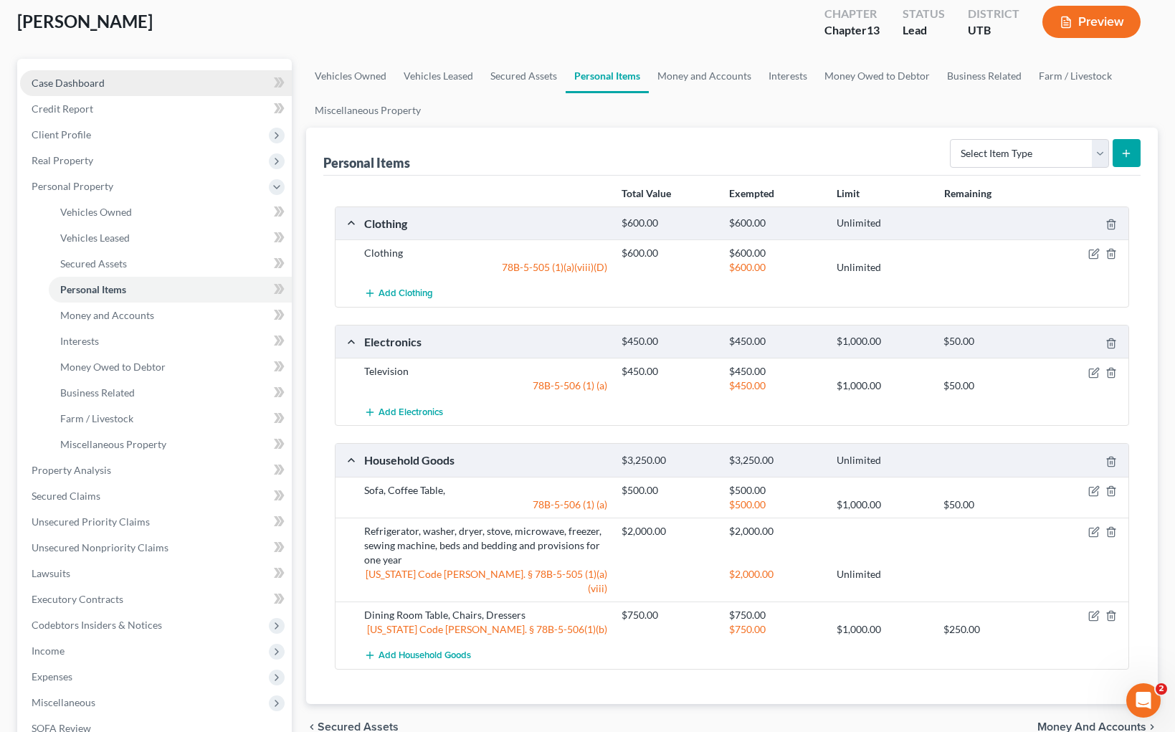
click at [72, 82] on span "Case Dashboard" at bounding box center [68, 83] width 73 height 12
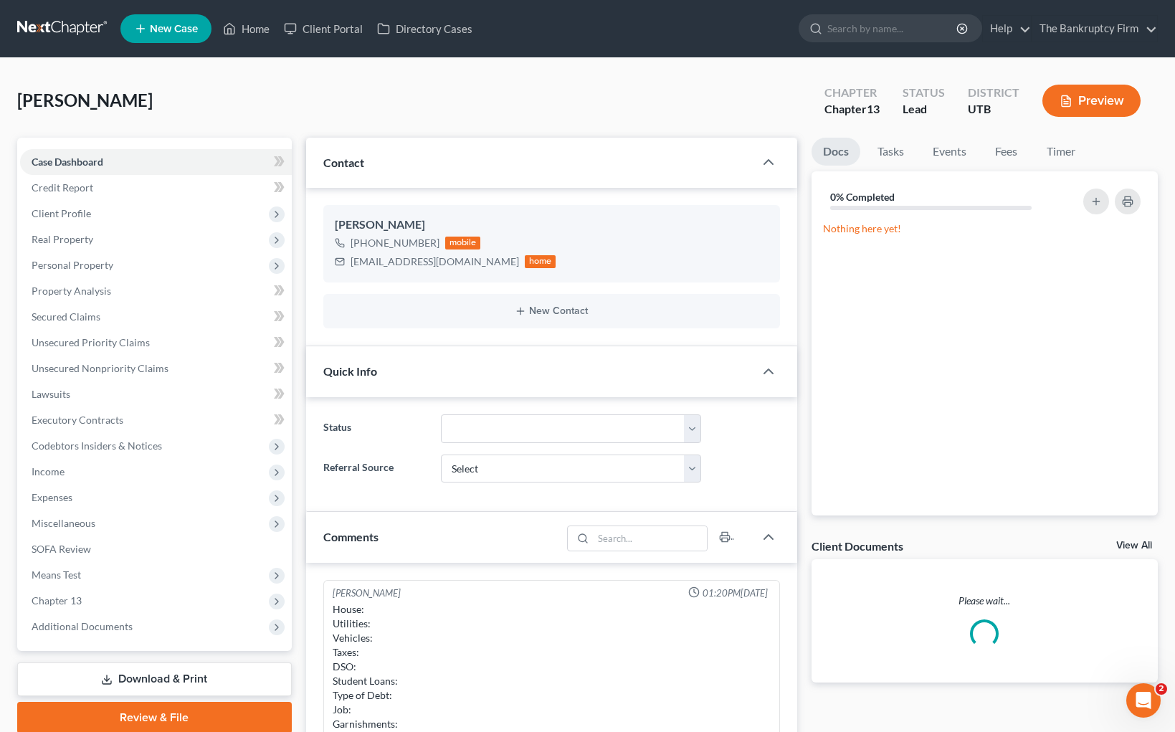
scroll to position [113, 0]
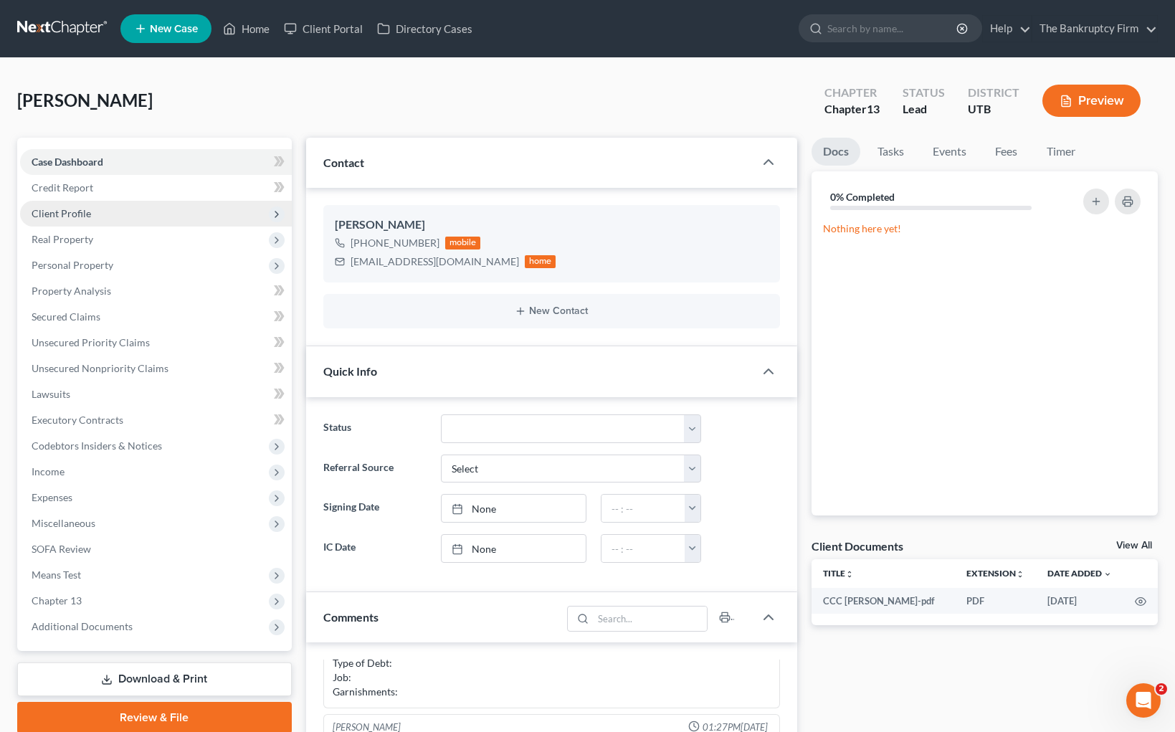
click at [89, 216] on span "Client Profile" at bounding box center [62, 213] width 60 height 12
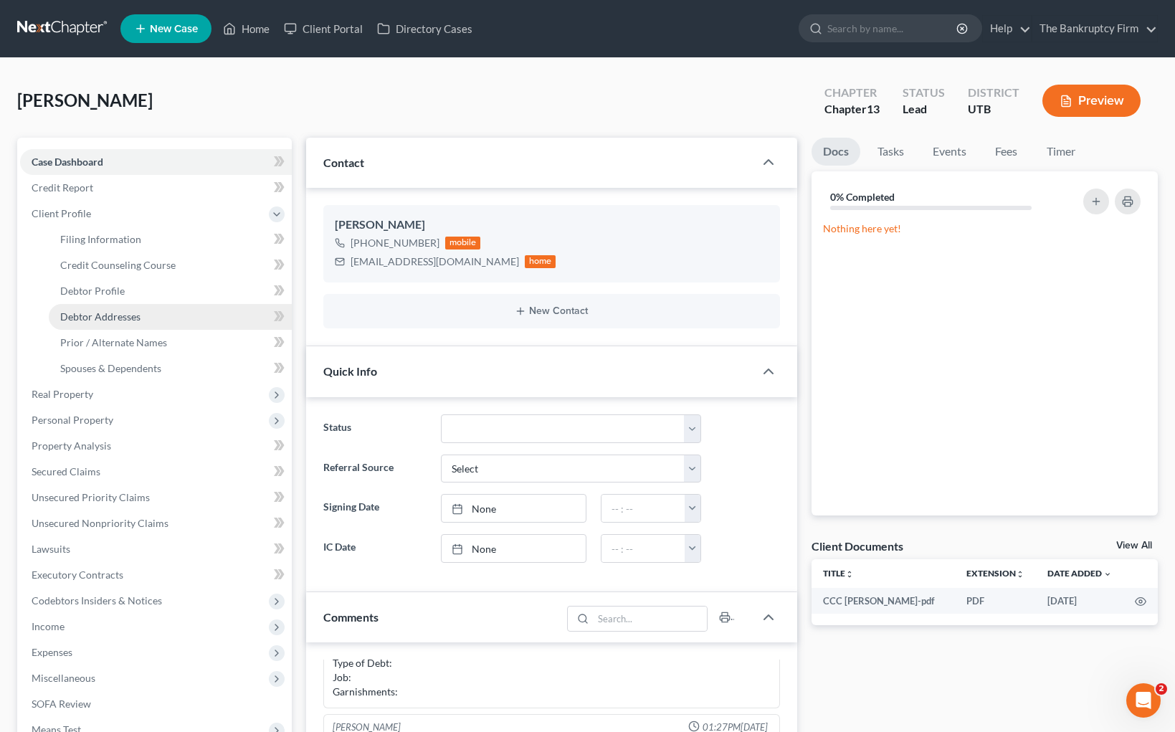
click at [136, 316] on span "Debtor Addresses" at bounding box center [100, 316] width 80 height 12
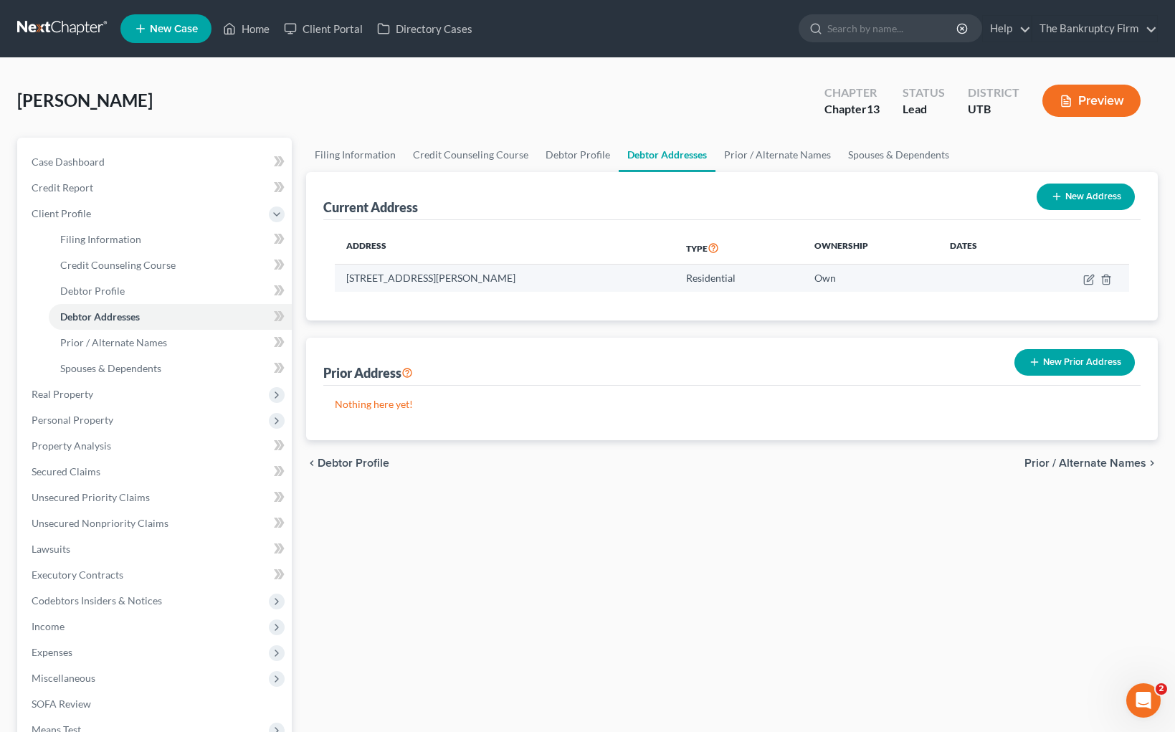
drag, startPoint x: 531, startPoint y: 279, endPoint x: 341, endPoint y: 282, distance: 190.7
click at [341, 282] on td "[STREET_ADDRESS][PERSON_NAME]" at bounding box center [505, 278] width 340 height 27
copy td "[STREET_ADDRESS][PERSON_NAME]"
click at [352, 153] on link "Filing Information" at bounding box center [355, 155] width 98 height 34
select select "1"
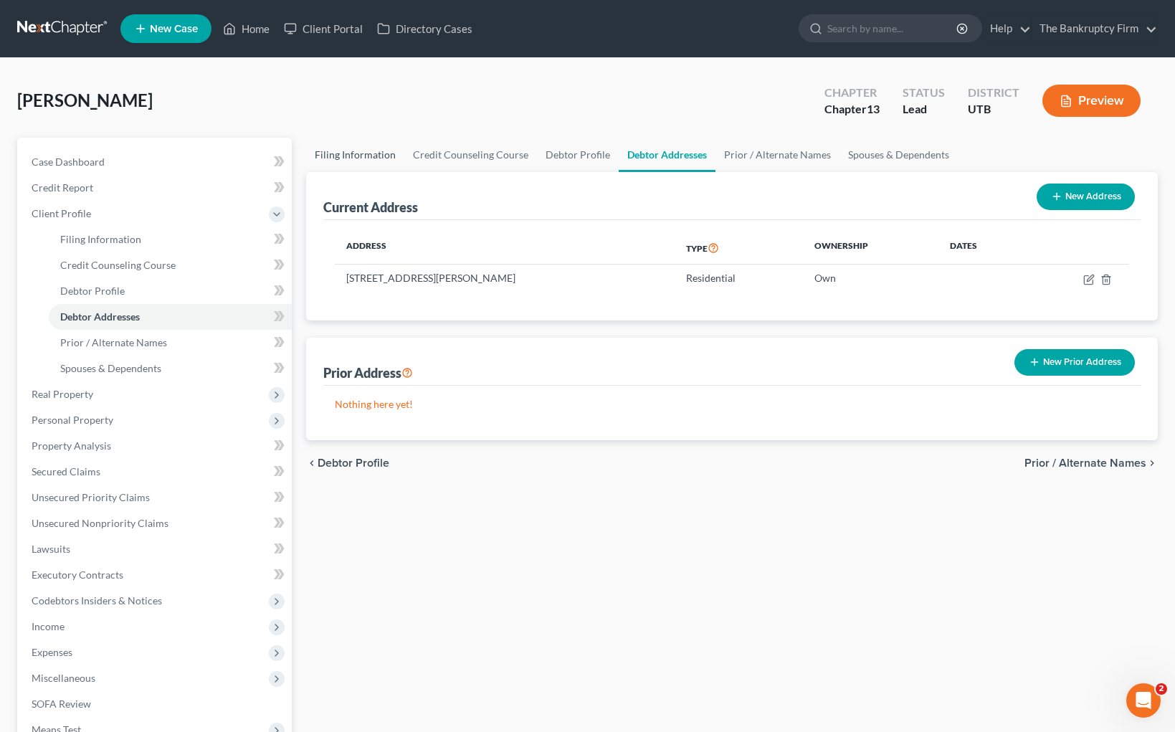
select select "0"
select select "3"
select select "81"
select select "0"
select select "46"
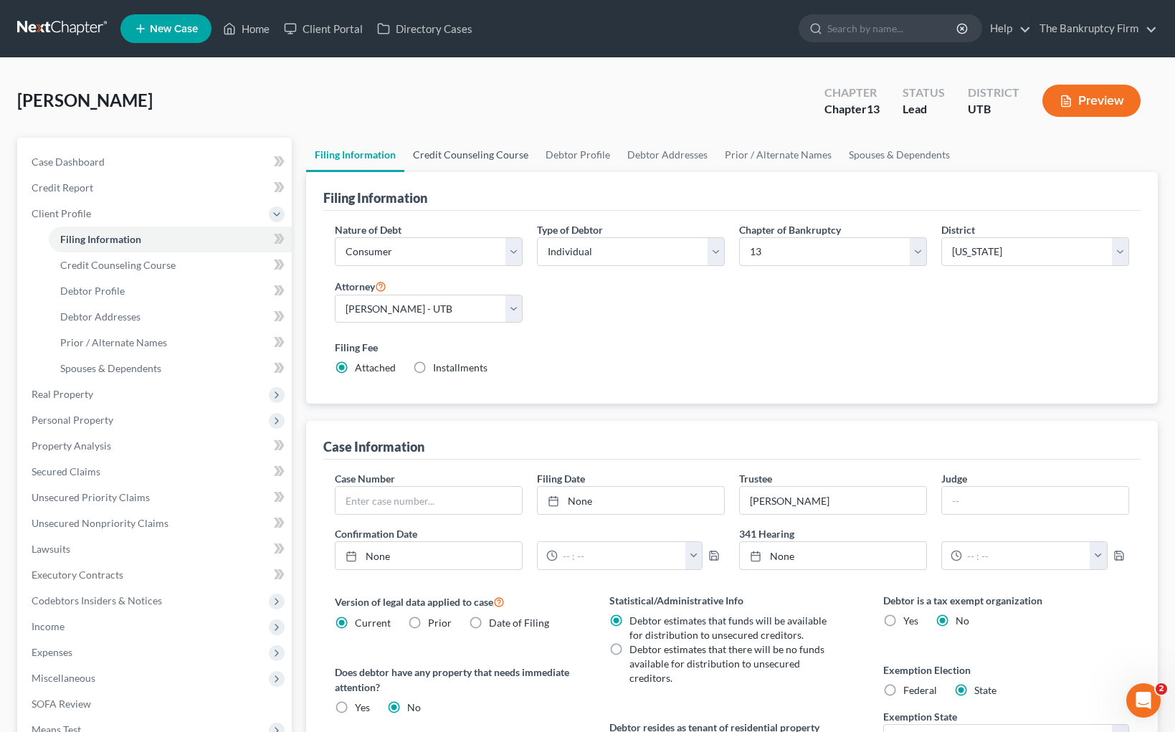
click at [481, 156] on link "Credit Counseling Course" at bounding box center [470, 155] width 133 height 34
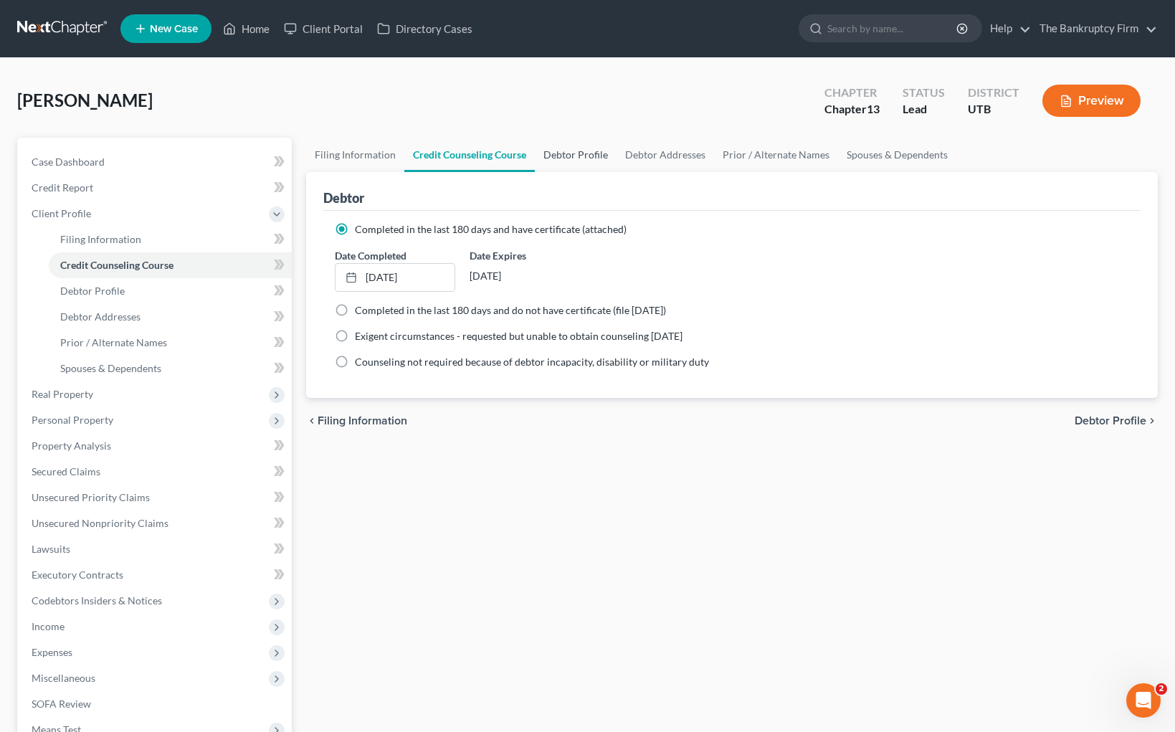
click at [579, 158] on link "Debtor Profile" at bounding box center [576, 155] width 82 height 34
select select "1"
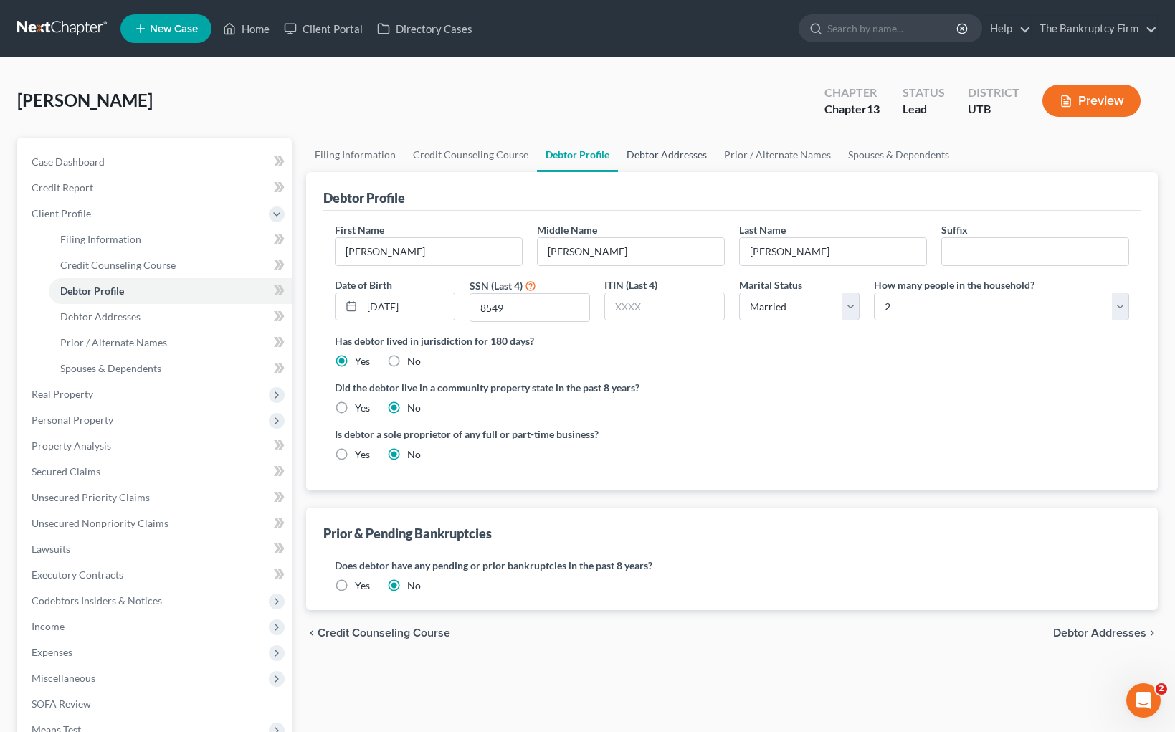
click at [672, 158] on link "Debtor Addresses" at bounding box center [666, 155] width 97 height 34
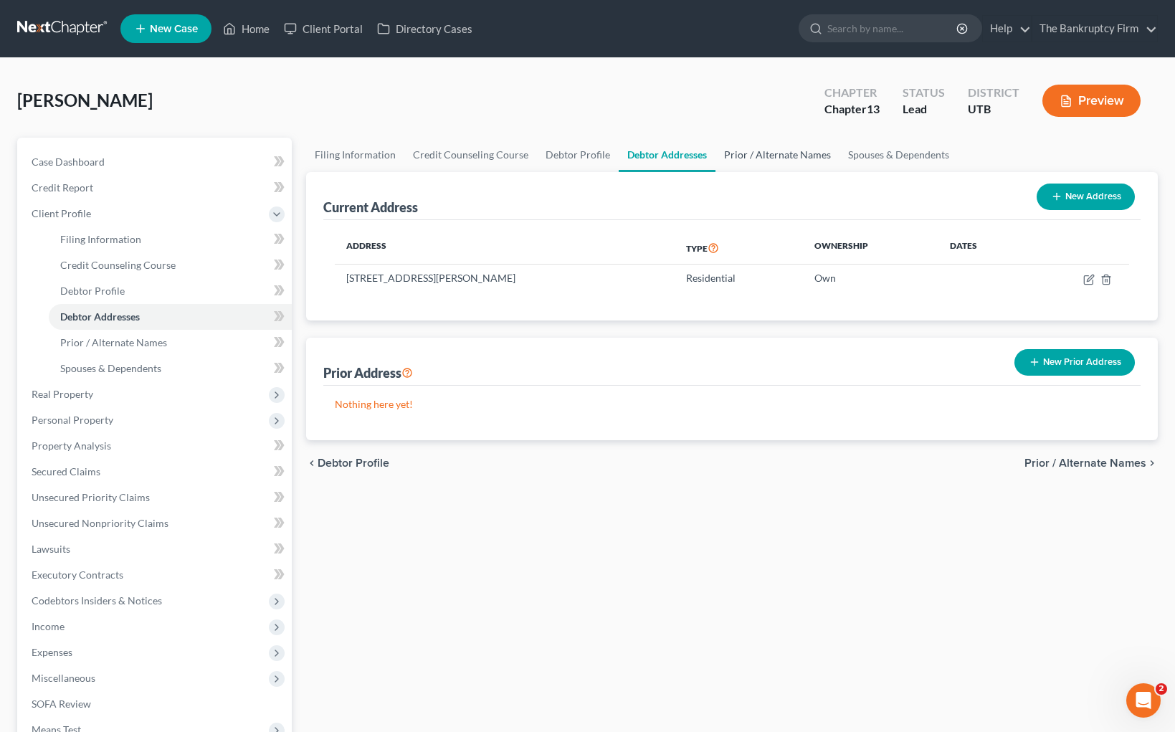
click at [773, 156] on link "Prior / Alternate Names" at bounding box center [777, 155] width 124 height 34
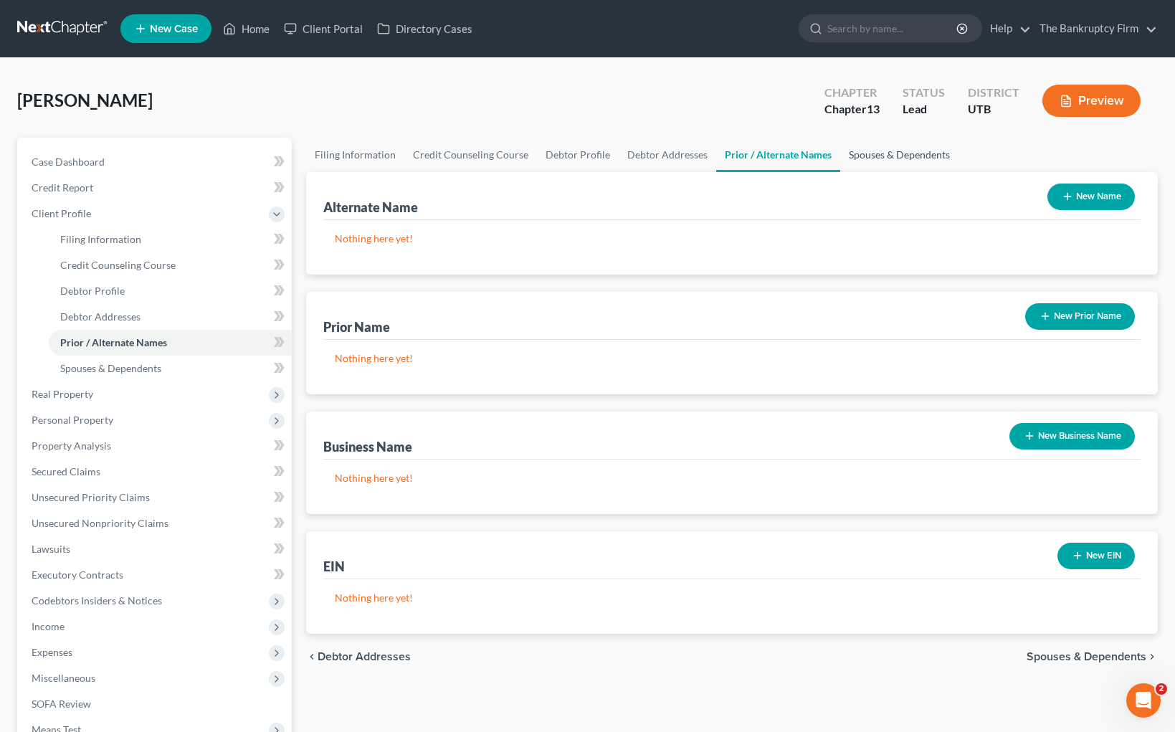
click at [901, 153] on link "Spouses & Dependents" at bounding box center [899, 155] width 118 height 34
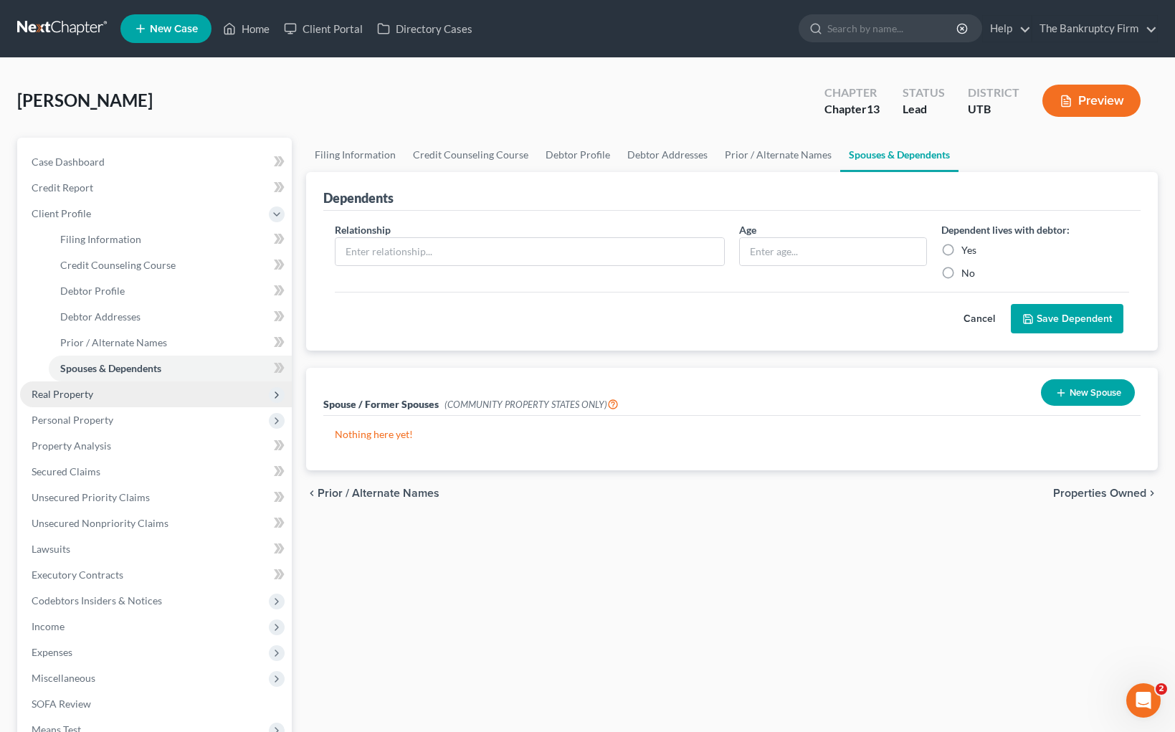
click at [66, 397] on span "Real Property" at bounding box center [63, 394] width 62 height 12
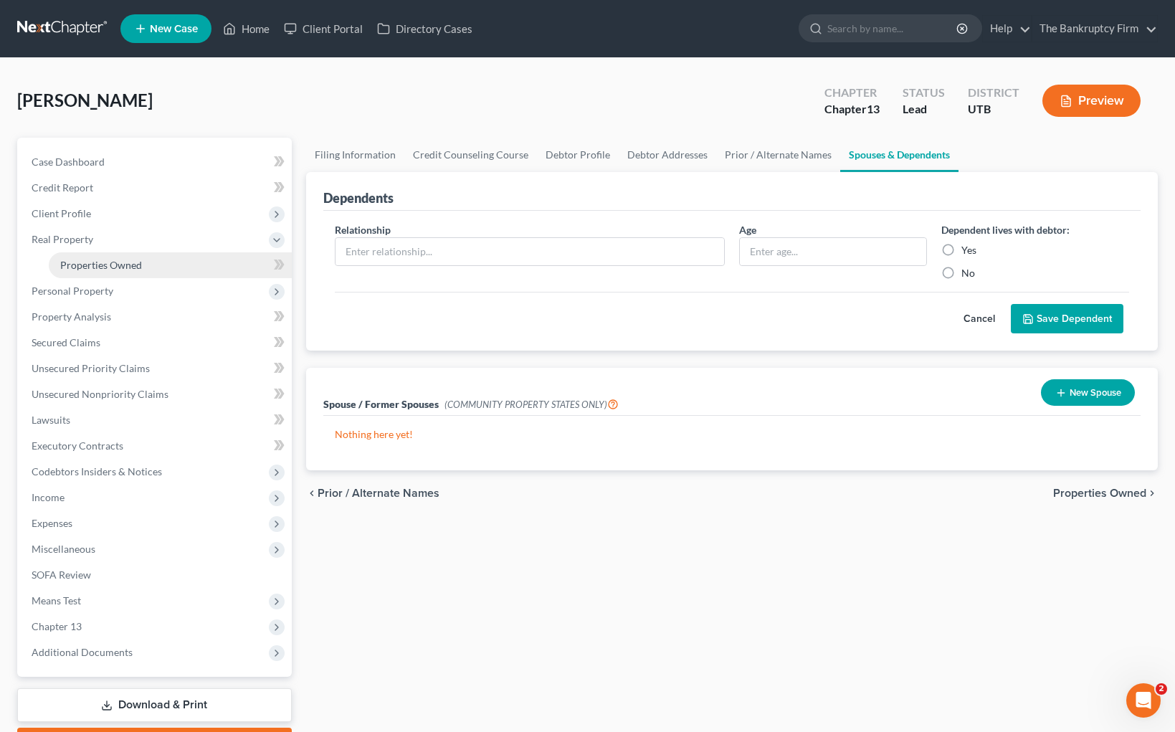
click at [100, 267] on span "Properties Owned" at bounding box center [101, 265] width 82 height 12
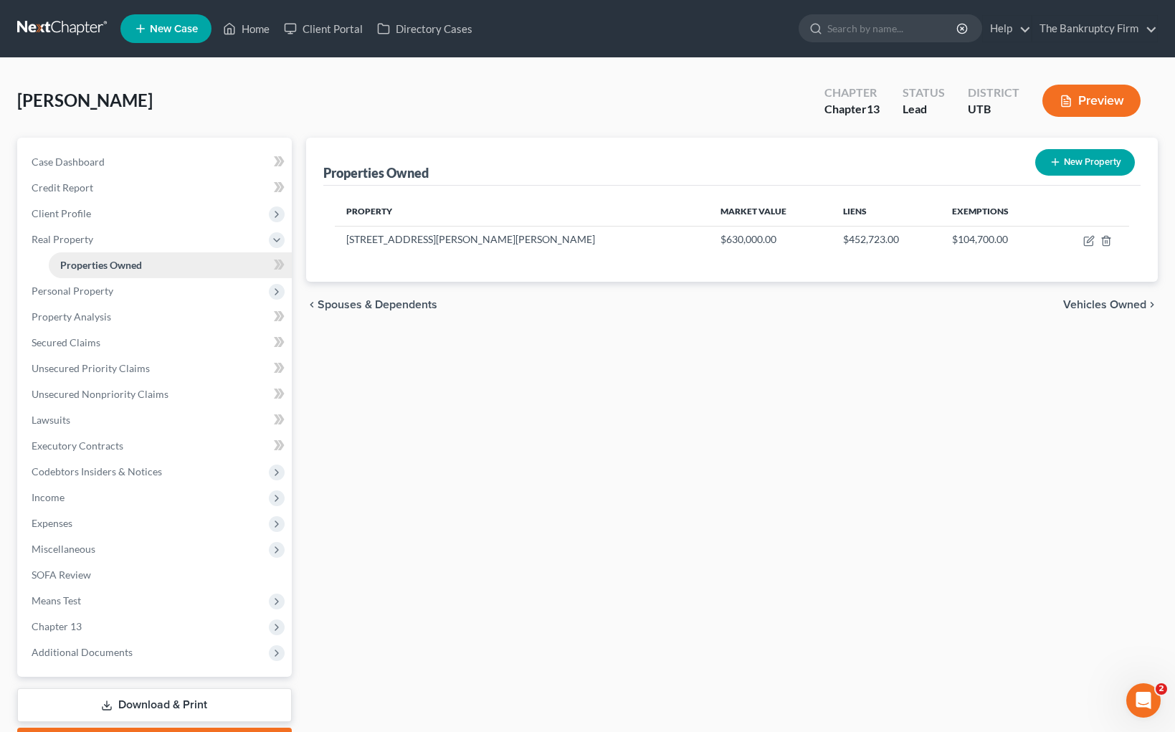
scroll to position [1, 0]
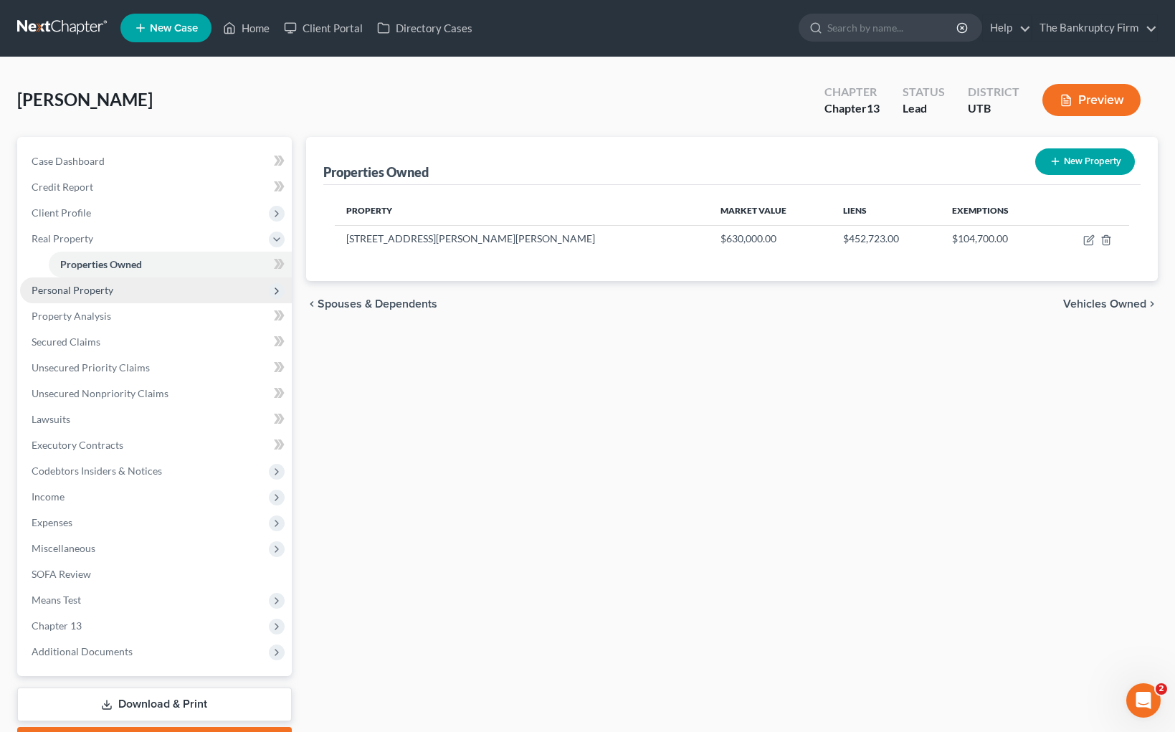
click at [89, 294] on span "Personal Property" at bounding box center [73, 290] width 82 height 12
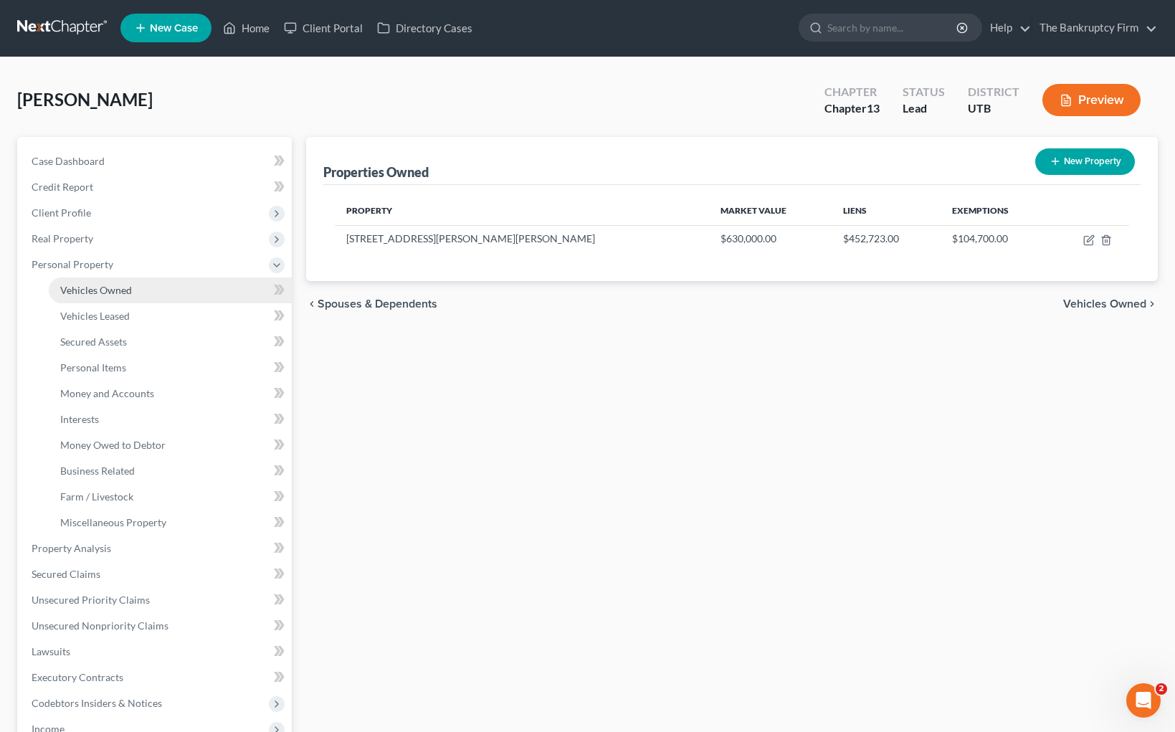
click at [120, 291] on span "Vehicles Owned" at bounding box center [96, 290] width 72 height 12
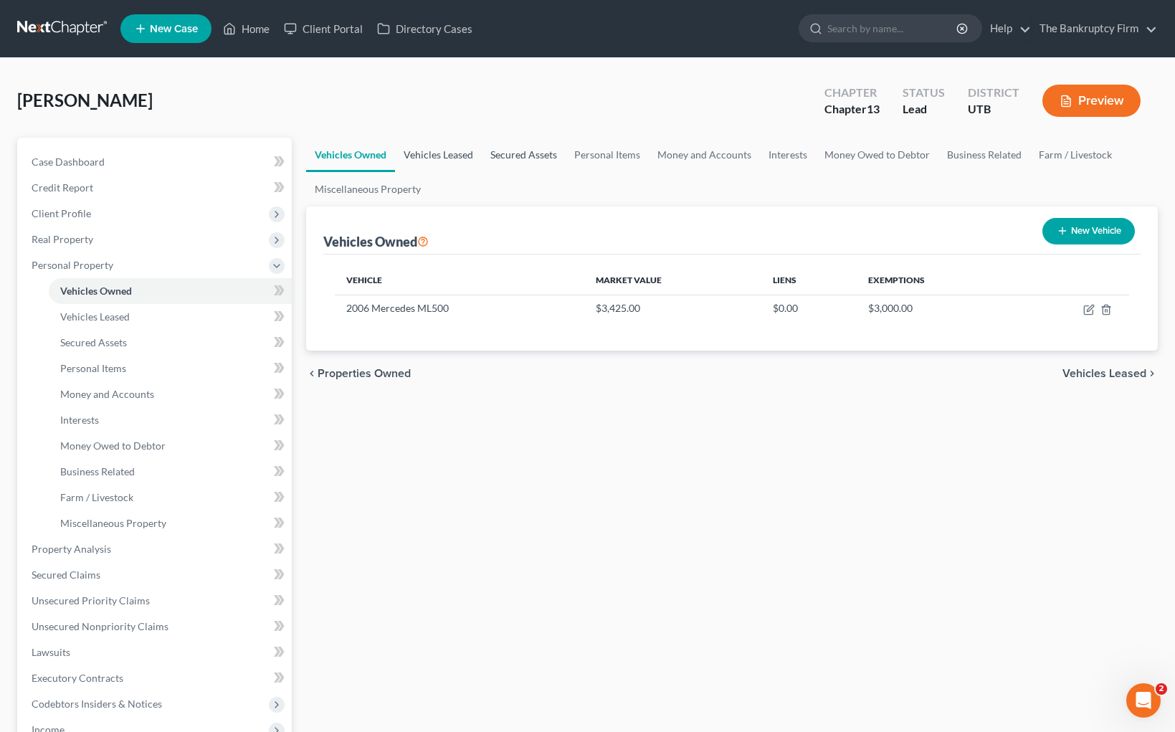
drag, startPoint x: 448, startPoint y: 158, endPoint x: 499, endPoint y: 157, distance: 50.9
click at [450, 158] on link "Vehicles Leased" at bounding box center [438, 155] width 87 height 34
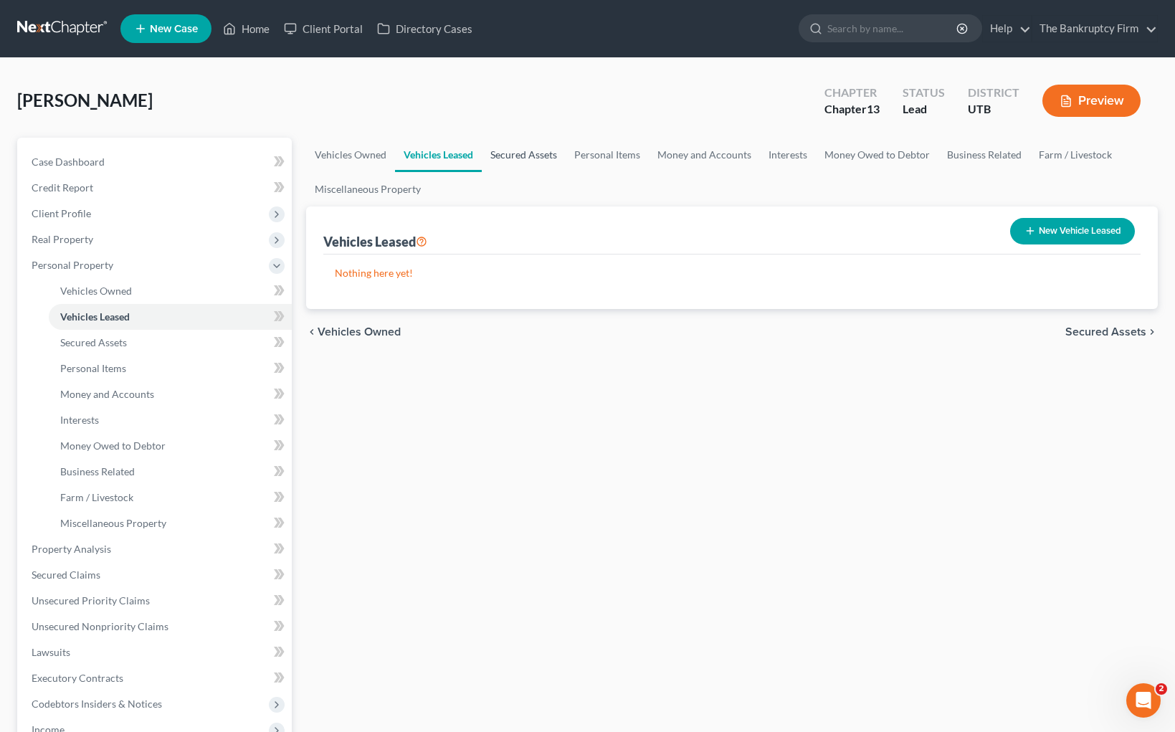
click at [514, 156] on link "Secured Assets" at bounding box center [524, 155] width 84 height 34
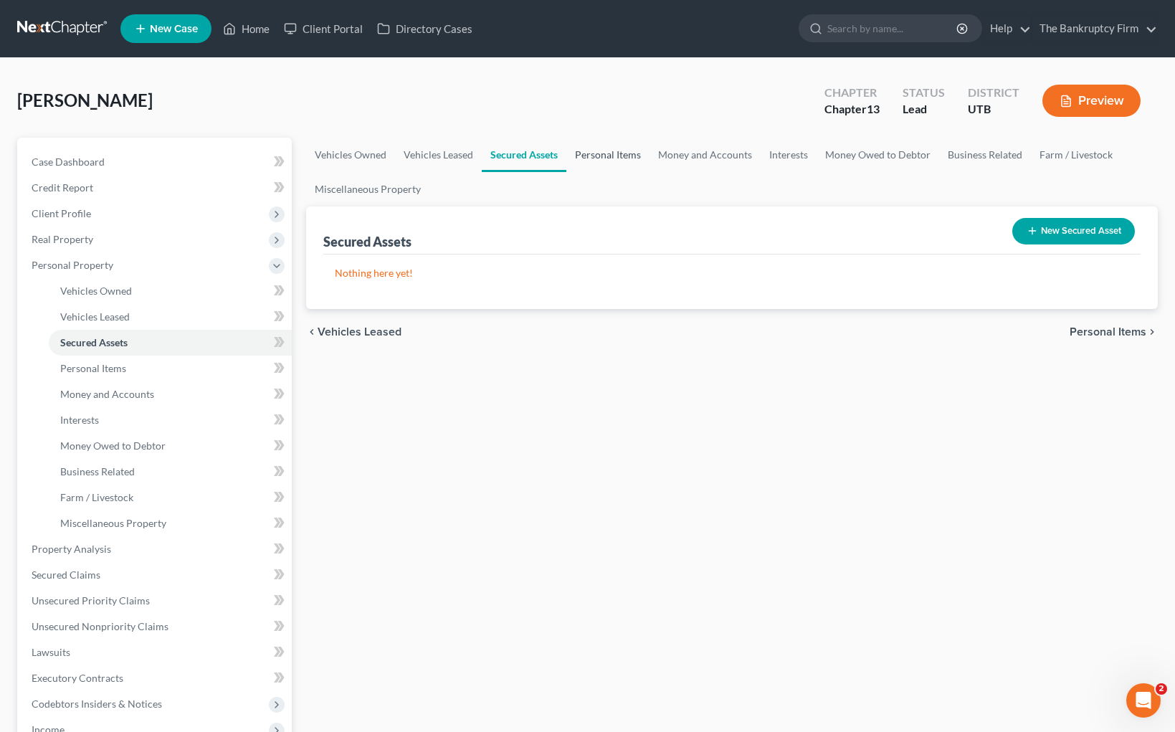
click at [595, 153] on link "Personal Items" at bounding box center [607, 155] width 83 height 34
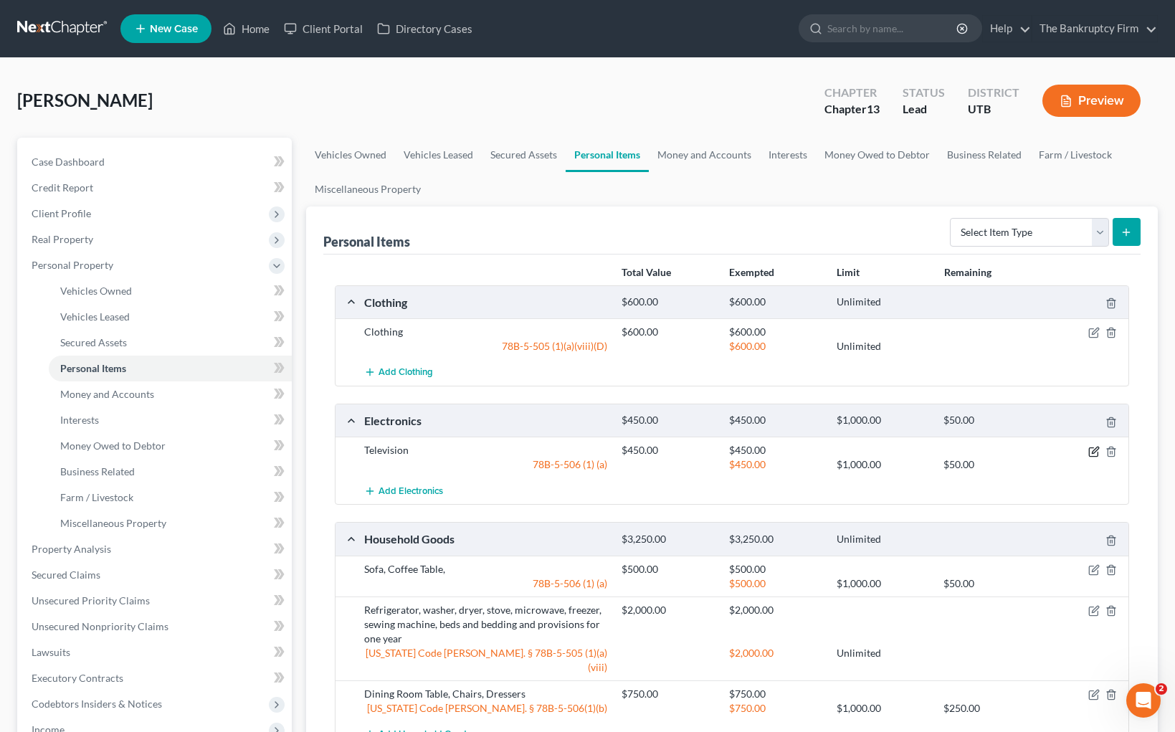
drag, startPoint x: 1095, startPoint y: 454, endPoint x: 1088, endPoint y: 452, distance: 7.5
click at [1095, 453] on icon "button" at bounding box center [1093, 451] width 11 height 11
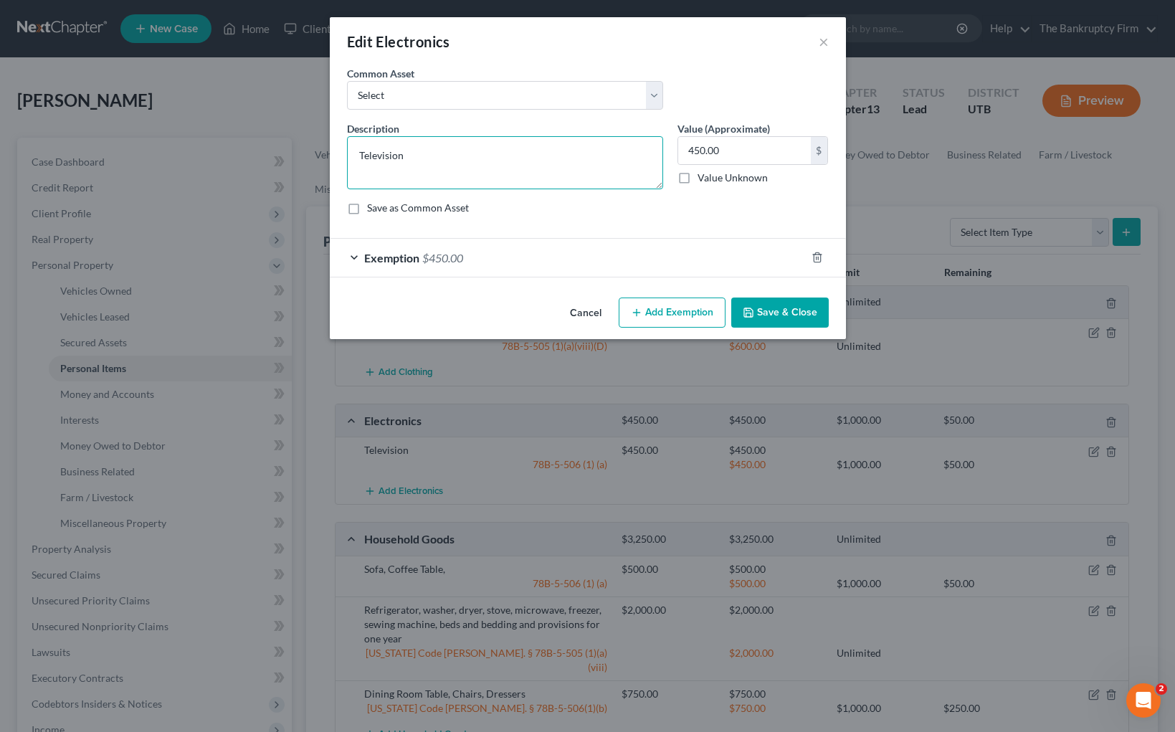
click at [419, 163] on textarea "Television" at bounding box center [505, 162] width 316 height 53
type textarea "Television, Cell Phone,"
click at [586, 306] on button "Cancel" at bounding box center [585, 313] width 54 height 29
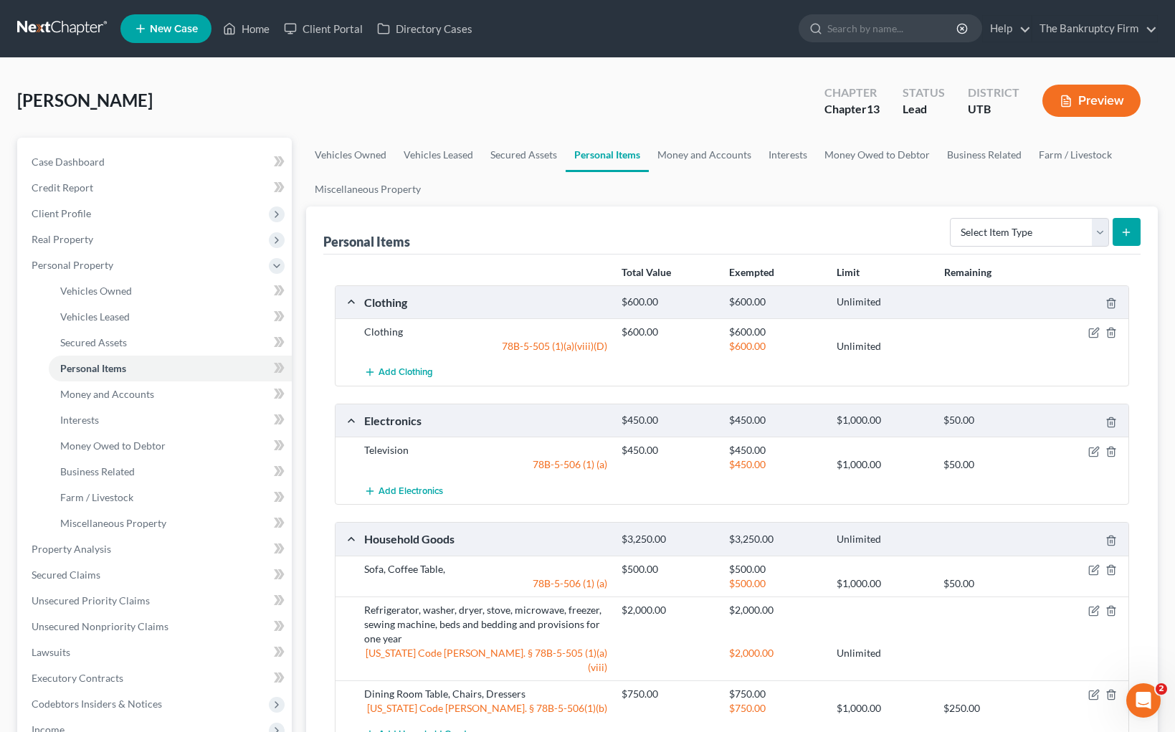
click at [696, 118] on div "[PERSON_NAME] Upgraded Chapter Chapter 13 Status Lead District UTB Preview" at bounding box center [587, 106] width 1141 height 62
click at [693, 148] on link "Money and Accounts" at bounding box center [704, 155] width 111 height 34
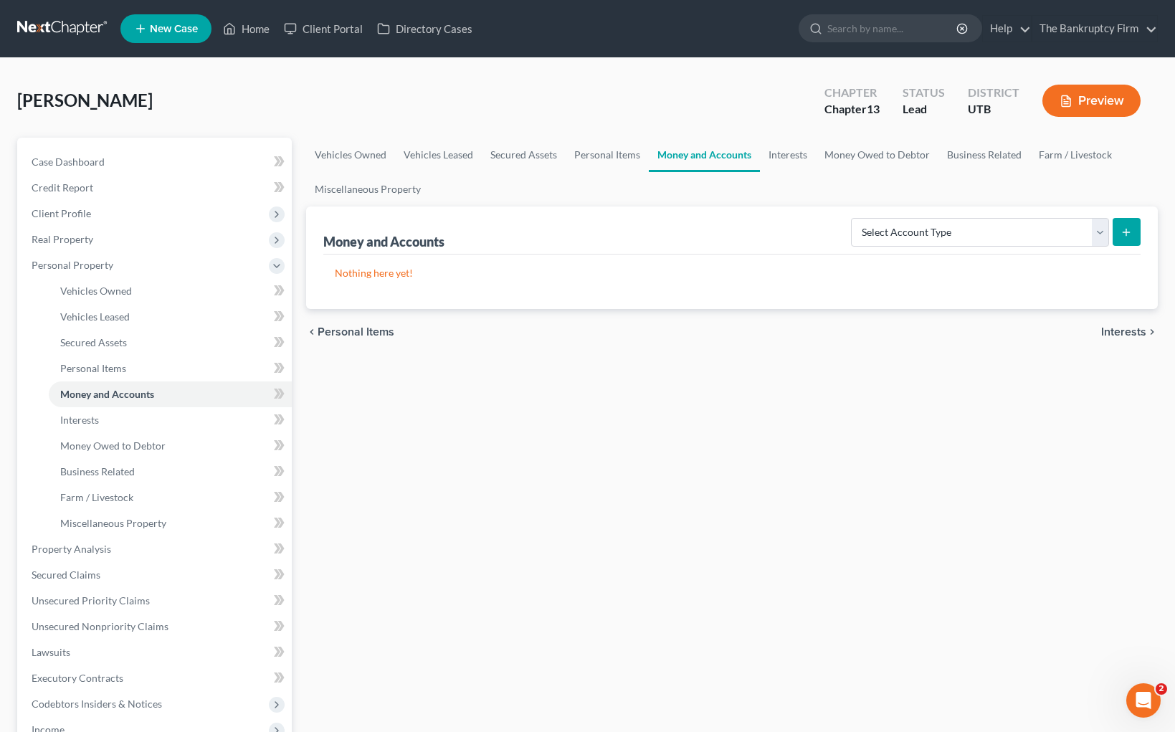
click at [616, 97] on div "[PERSON_NAME] Upgraded Chapter Chapter 13 Status Lead District UTB Preview" at bounding box center [587, 106] width 1141 height 62
click at [255, 27] on link "Home" at bounding box center [246, 29] width 61 height 26
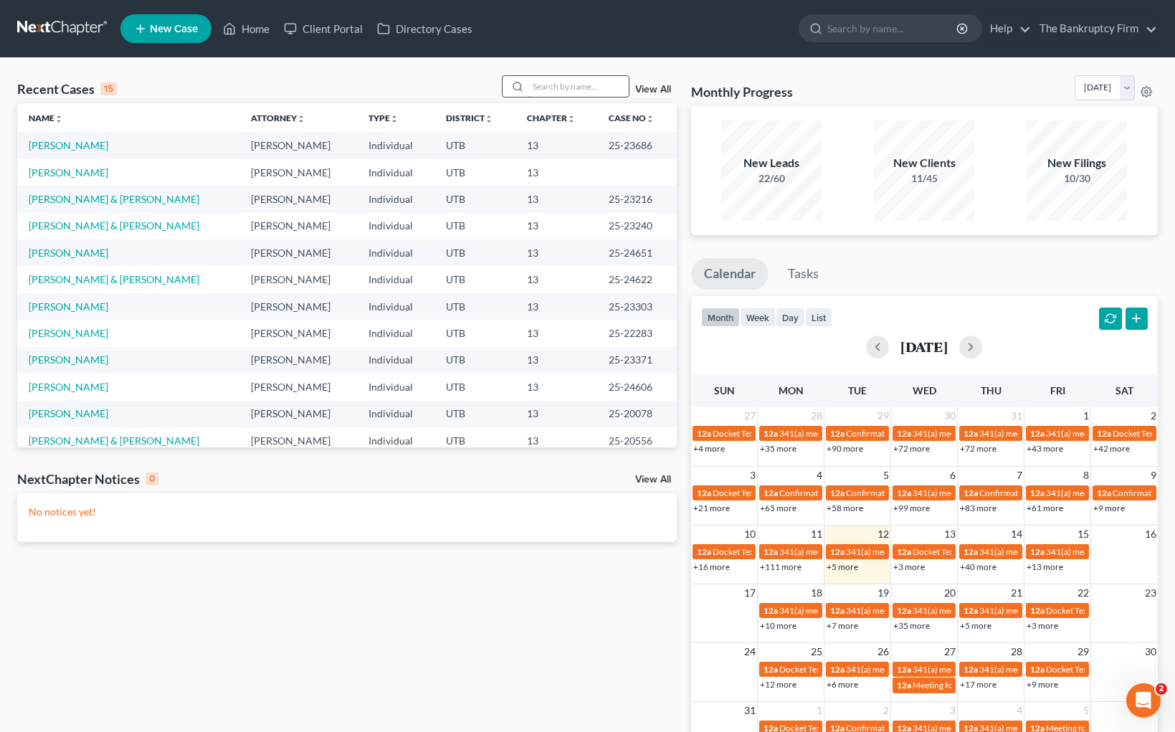
click at [578, 83] on input "search" at bounding box center [578, 86] width 100 height 21
type input "hoskisson"
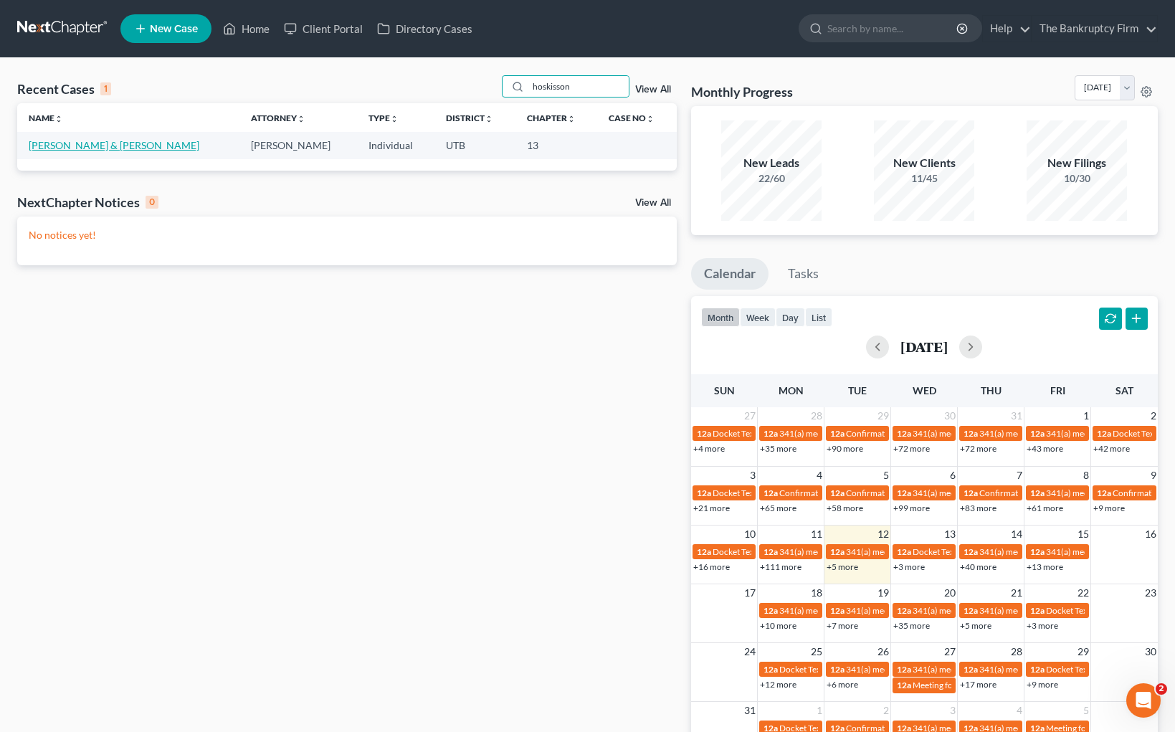
click at [130, 146] on link "[PERSON_NAME] & [PERSON_NAME]" at bounding box center [114, 145] width 171 height 12
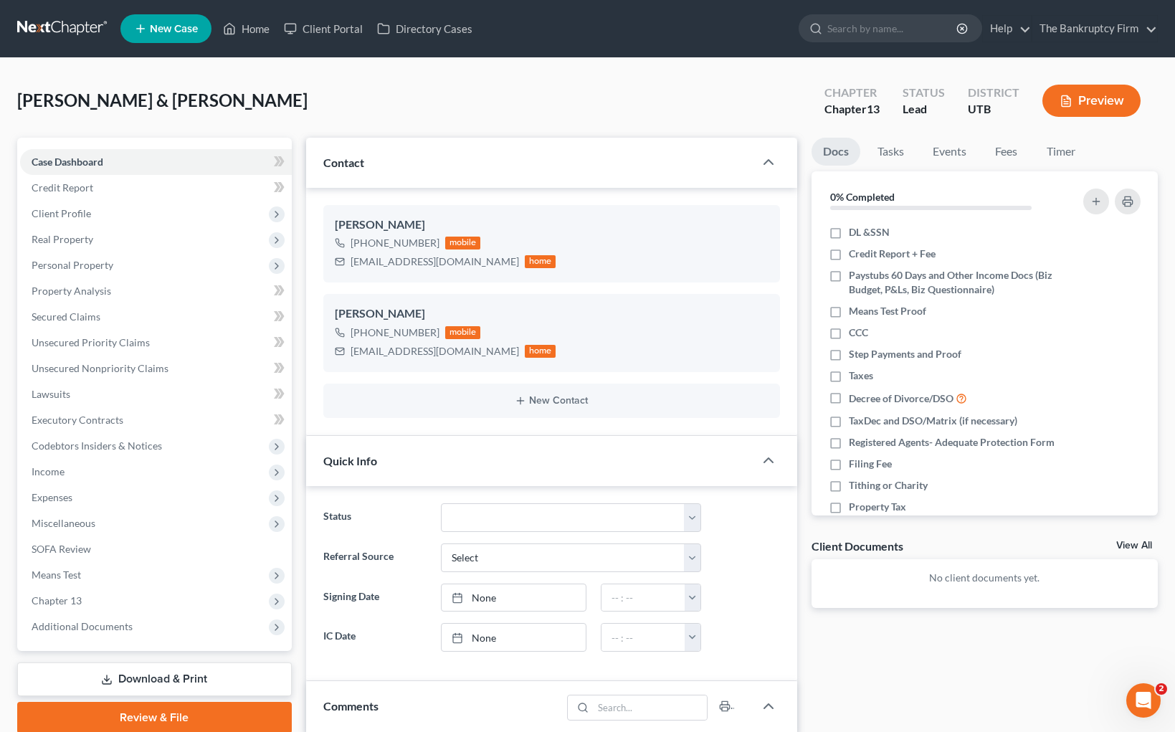
scroll to position [113, 0]
click at [186, 619] on span "Additional Documents" at bounding box center [156, 627] width 272 height 26
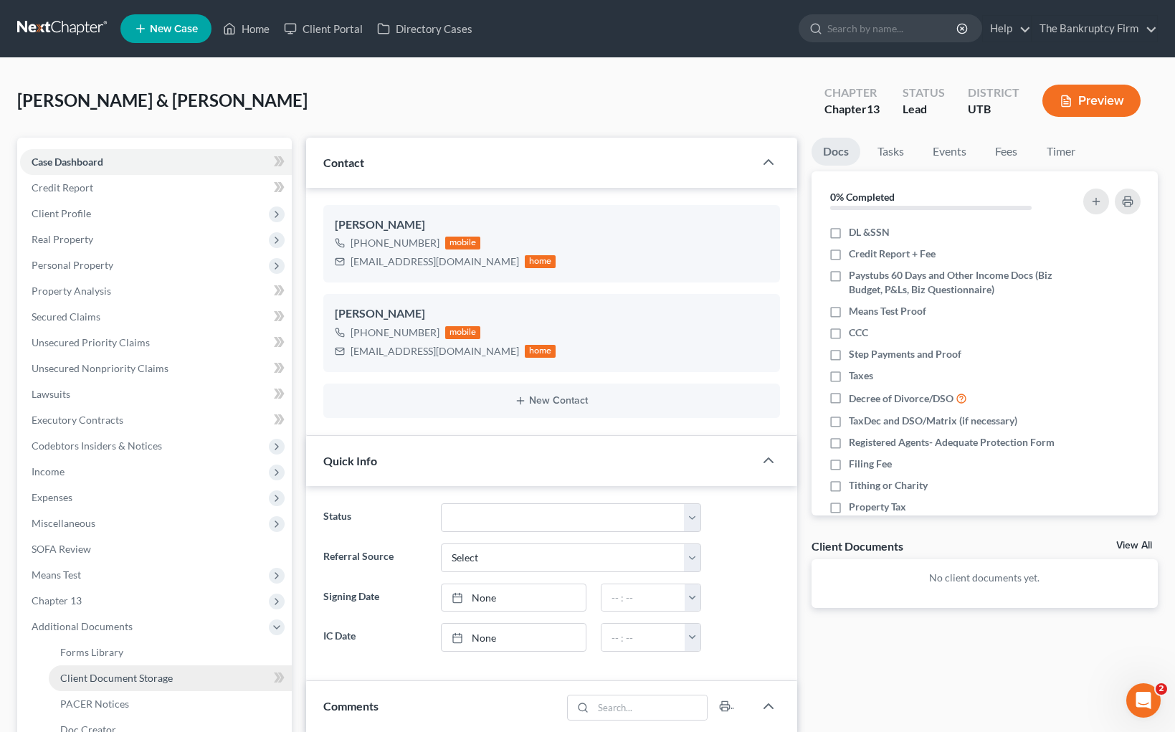
click at [173, 675] on link "Client Document Storage" at bounding box center [170, 678] width 243 height 26
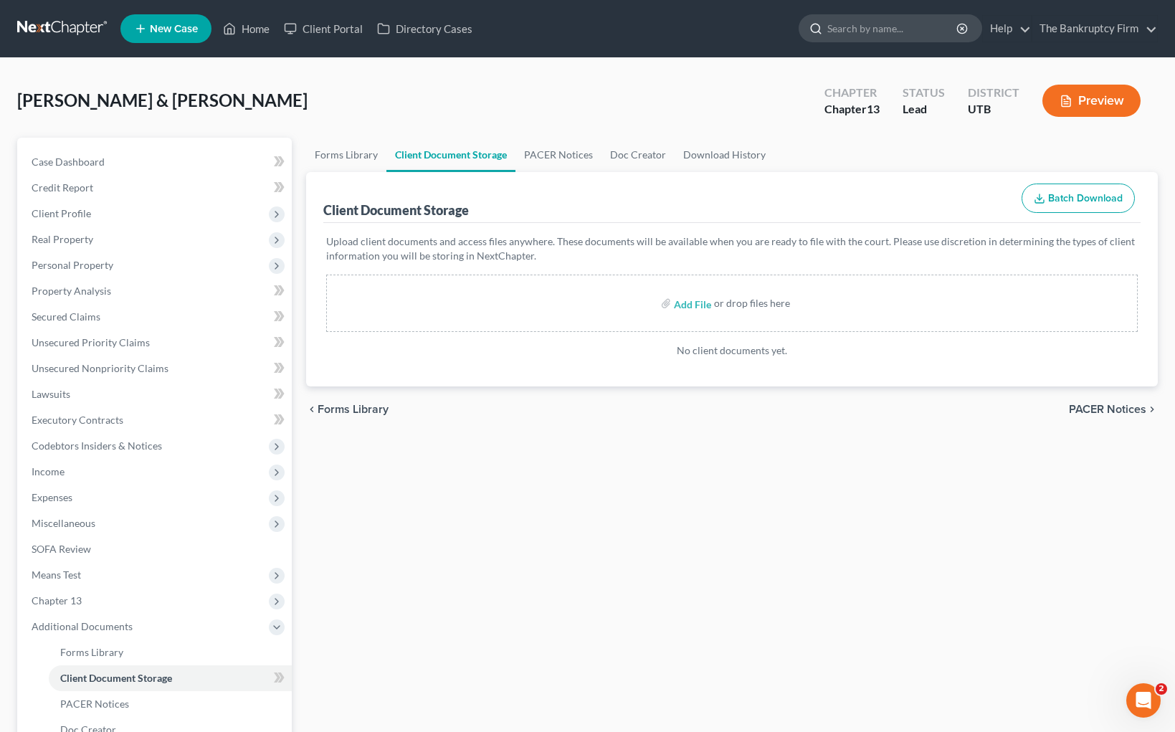
click at [853, 30] on input "search" at bounding box center [892, 28] width 131 height 27
type input "sellin"
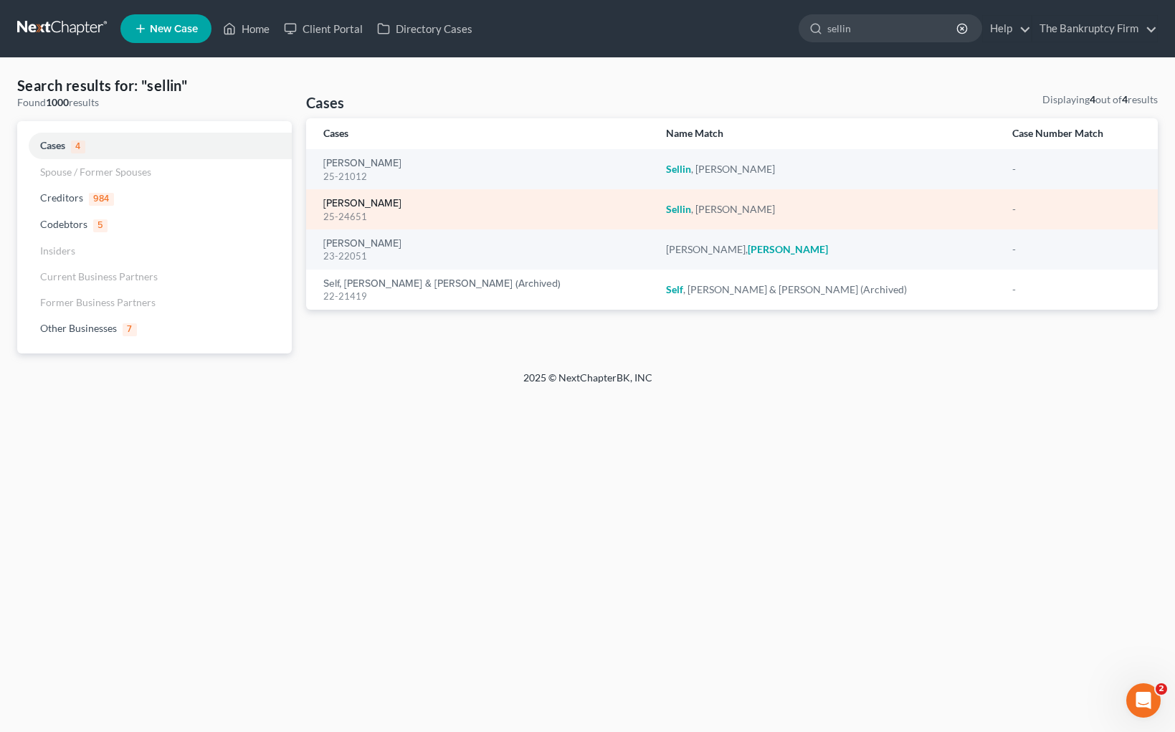
click at [366, 199] on link "[PERSON_NAME]" at bounding box center [362, 204] width 78 height 10
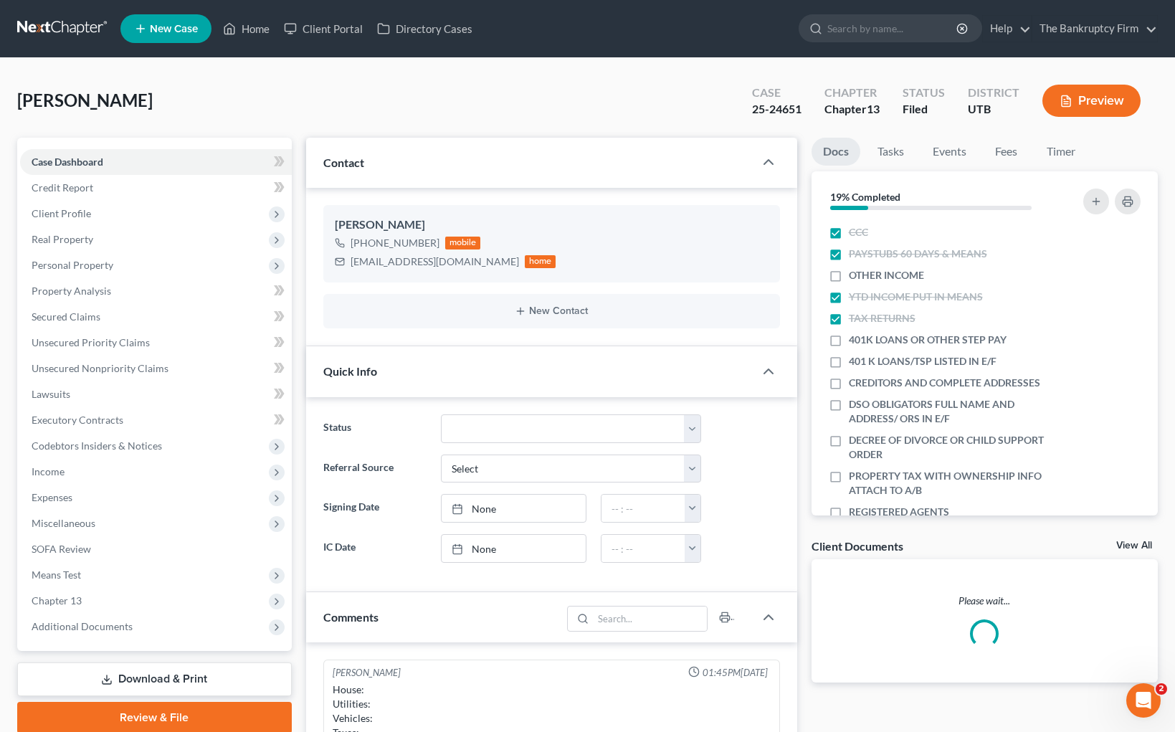
scroll to position [113, 0]
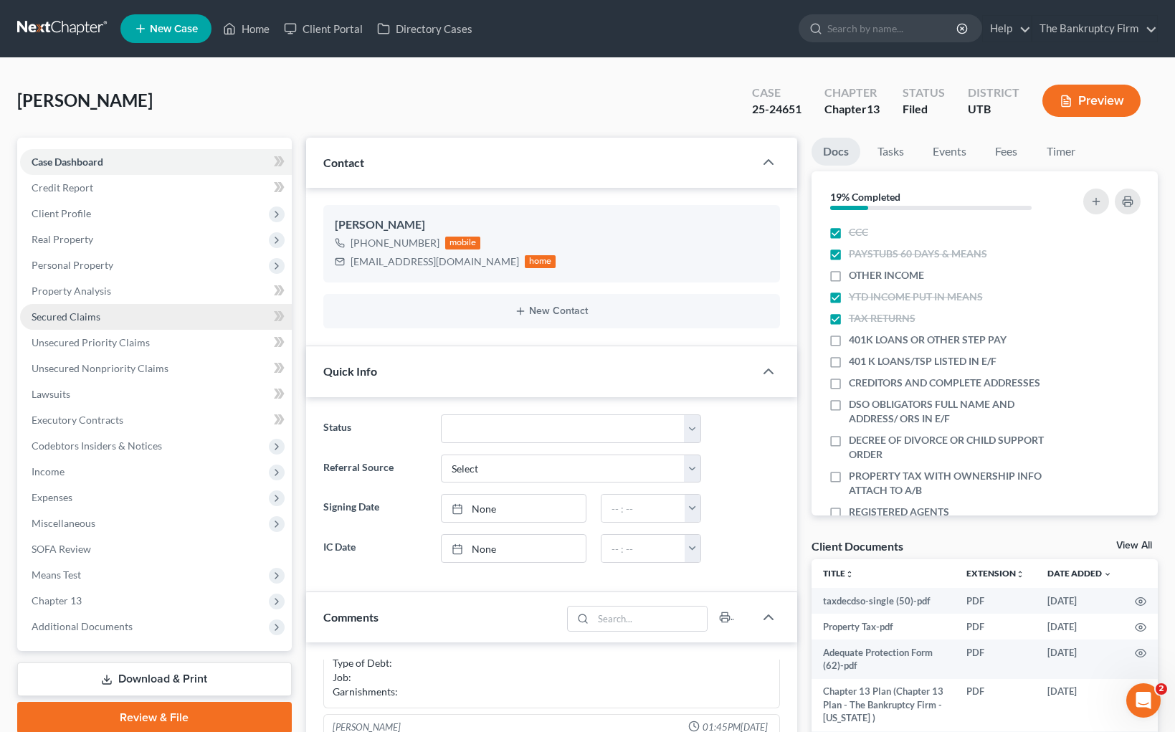
click at [90, 310] on span "Secured Claims" at bounding box center [66, 316] width 69 height 12
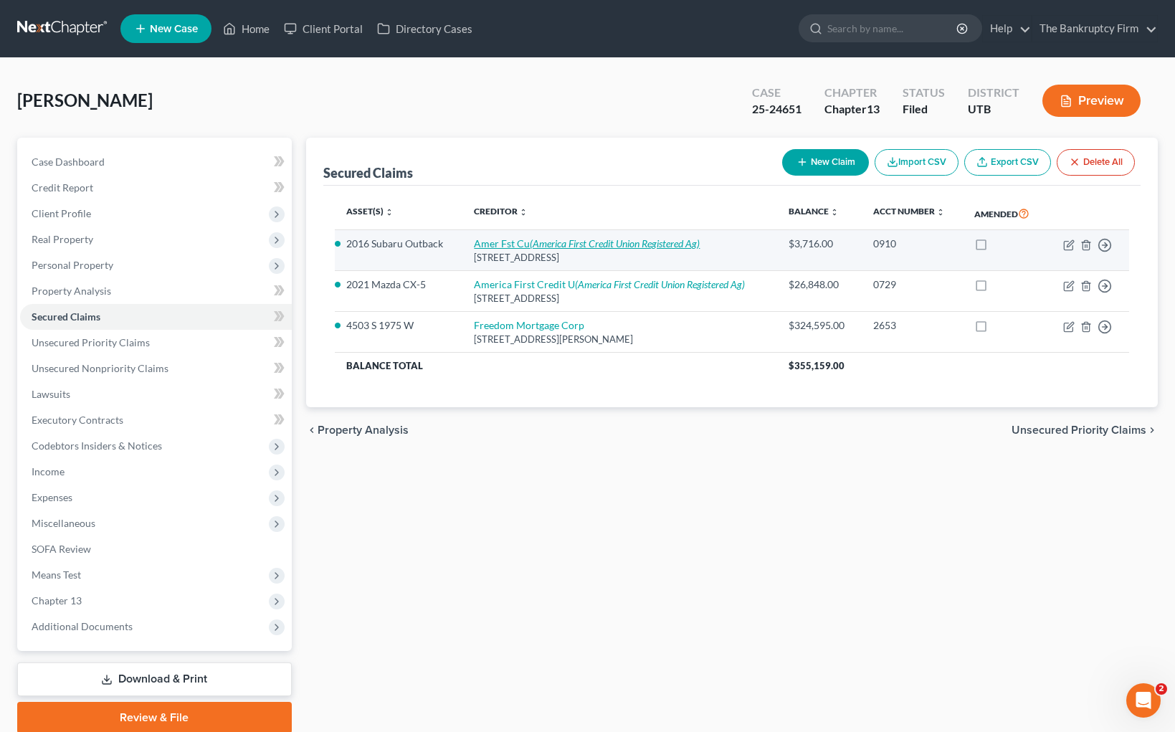
click at [647, 238] on icon "(America First Credit Union Registered Ag)" at bounding box center [615, 243] width 170 height 12
select select "46"
select select "2"
select select "0"
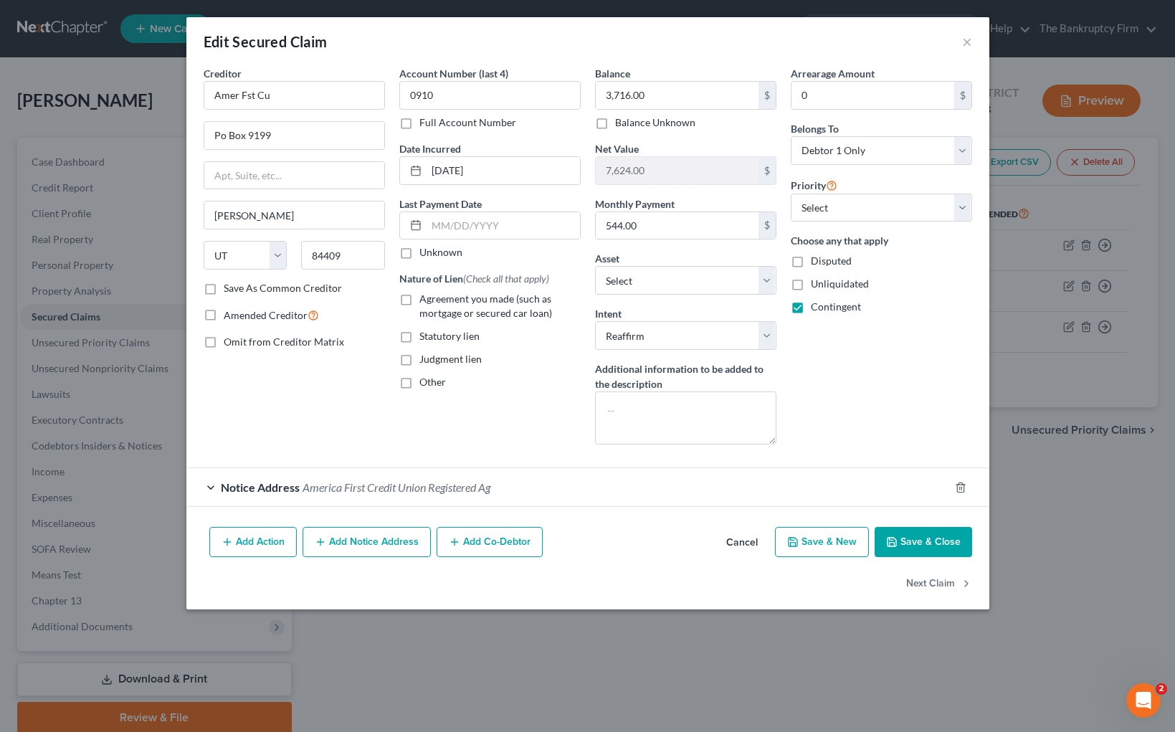
click at [925, 541] on button "Save & Close" at bounding box center [923, 542] width 97 height 30
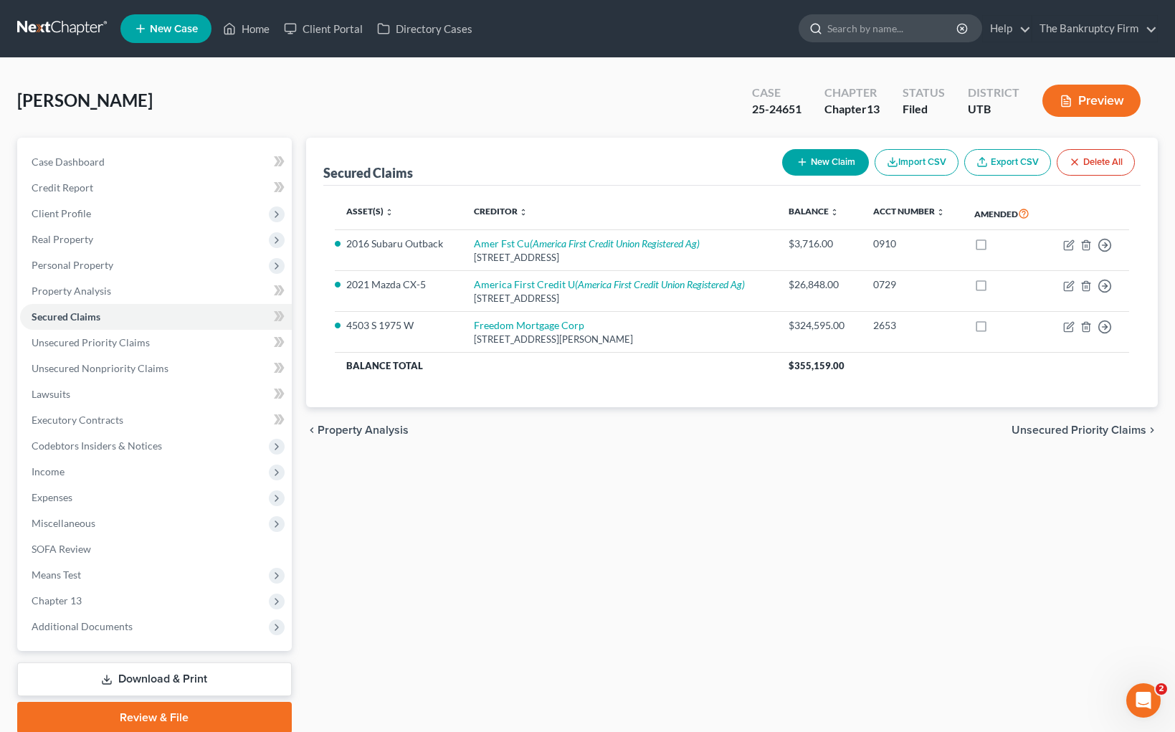
click at [872, 30] on input "search" at bounding box center [892, 28] width 131 height 27
type input "[PERSON_NAME]"
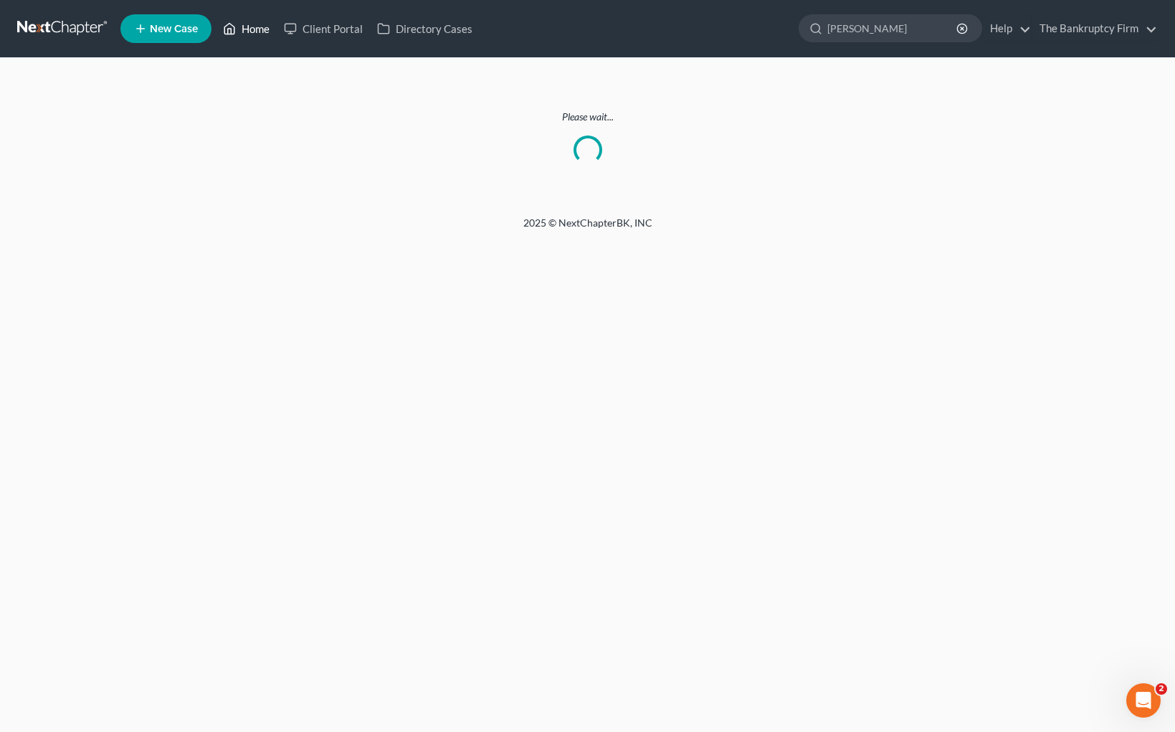
click at [249, 27] on link "Home" at bounding box center [246, 29] width 61 height 26
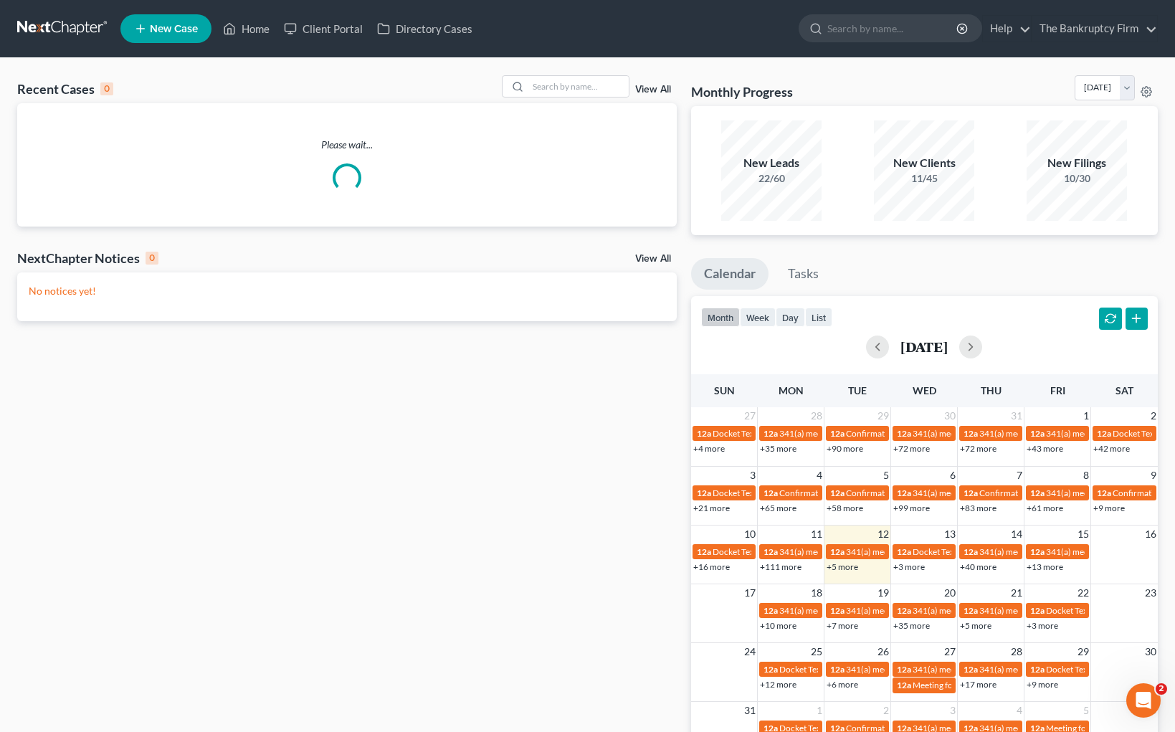
click at [660, 87] on link "View All" at bounding box center [653, 90] width 36 height 10
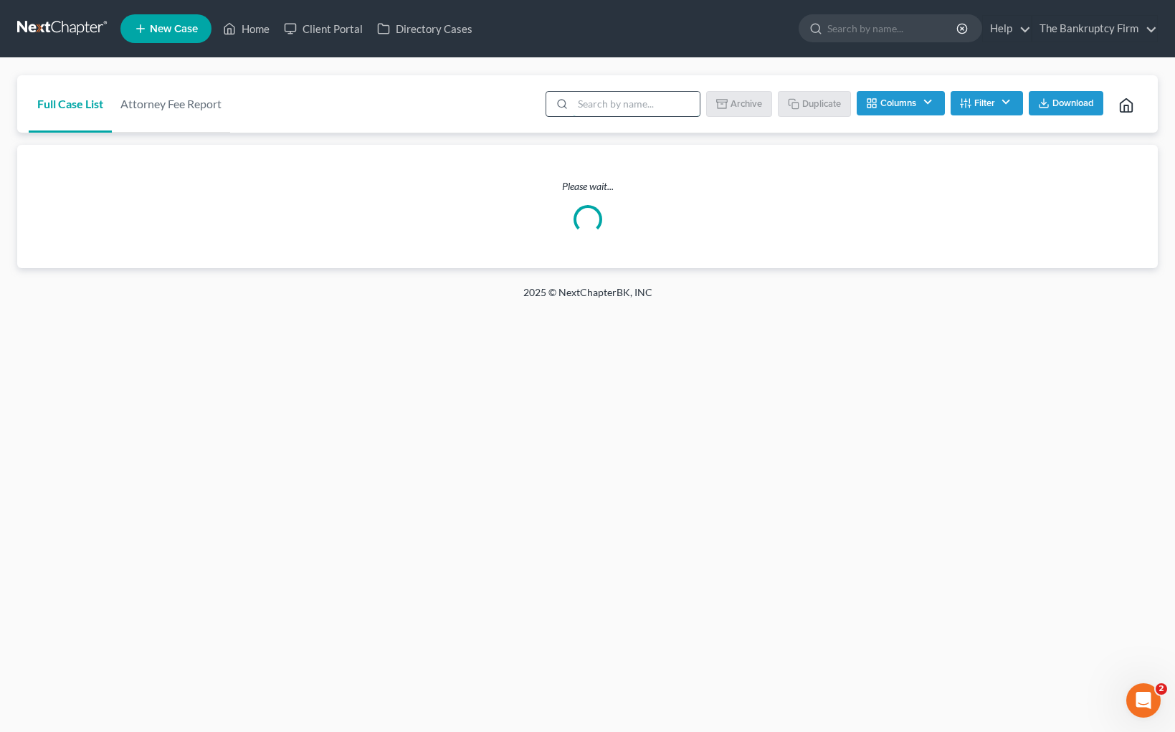
click at [632, 101] on input "search" at bounding box center [636, 104] width 127 height 24
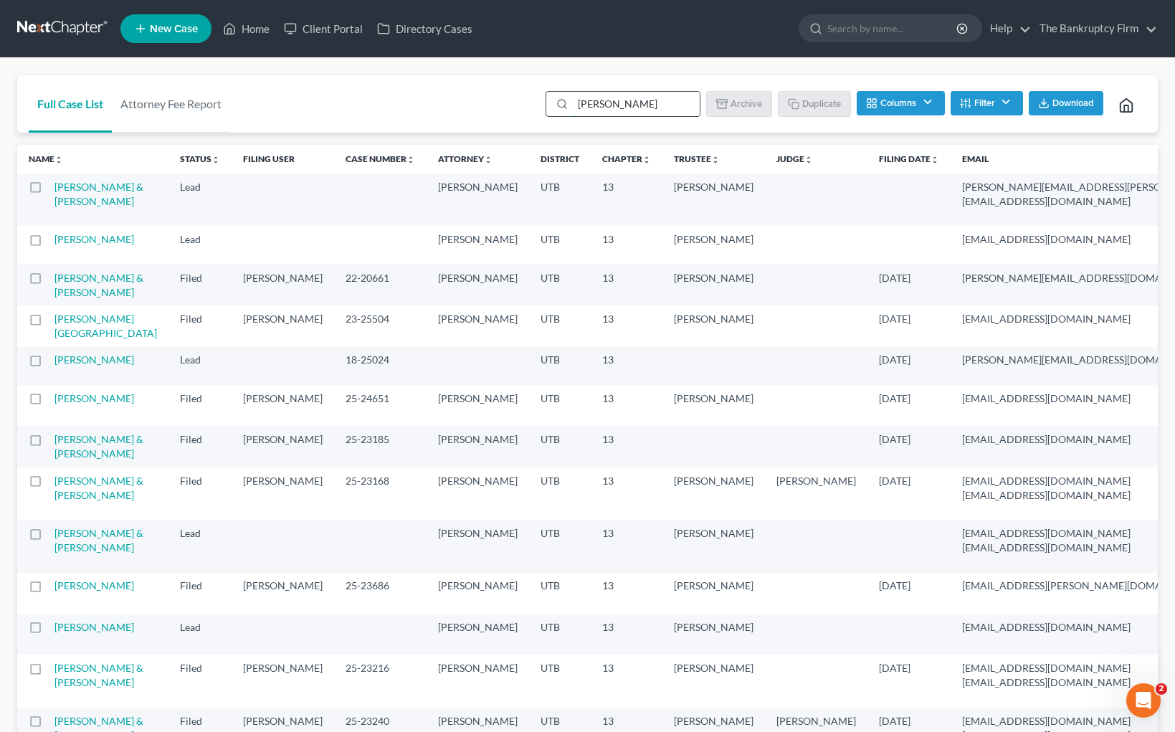
click at [585, 105] on input "[PERSON_NAME]" at bounding box center [636, 104] width 127 height 24
type input "hoskisson"
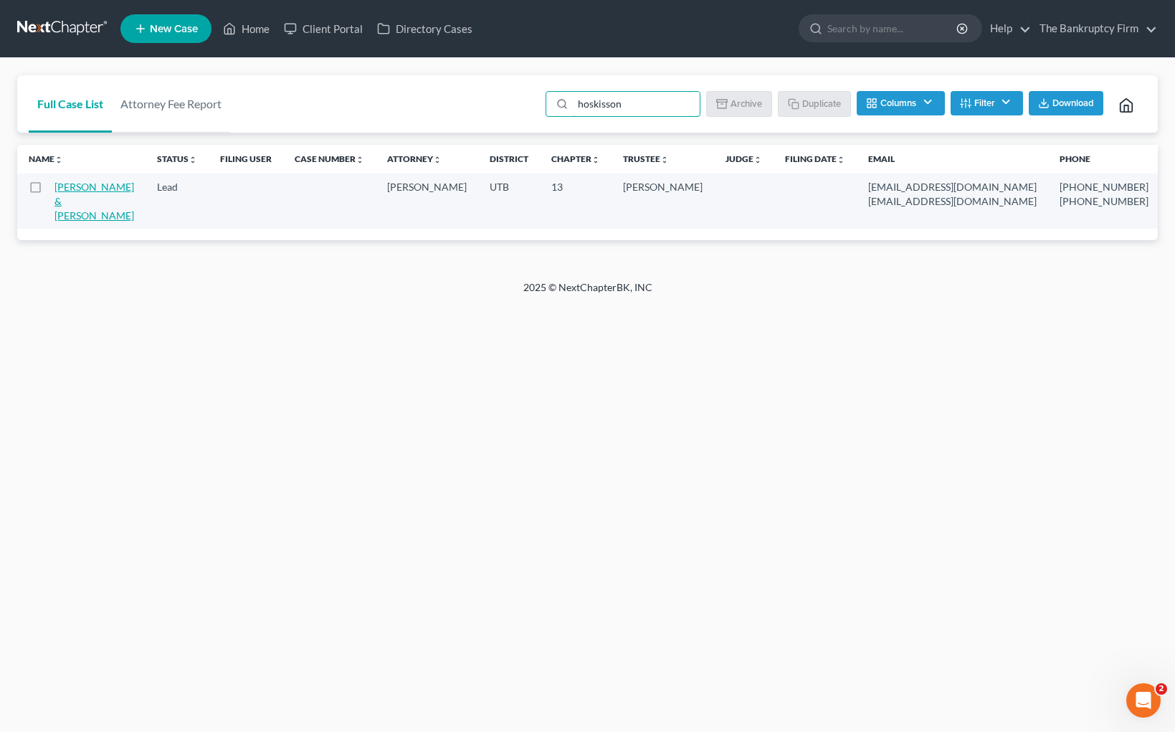
click at [78, 196] on link "[PERSON_NAME] & [PERSON_NAME]" at bounding box center [94, 201] width 80 height 41
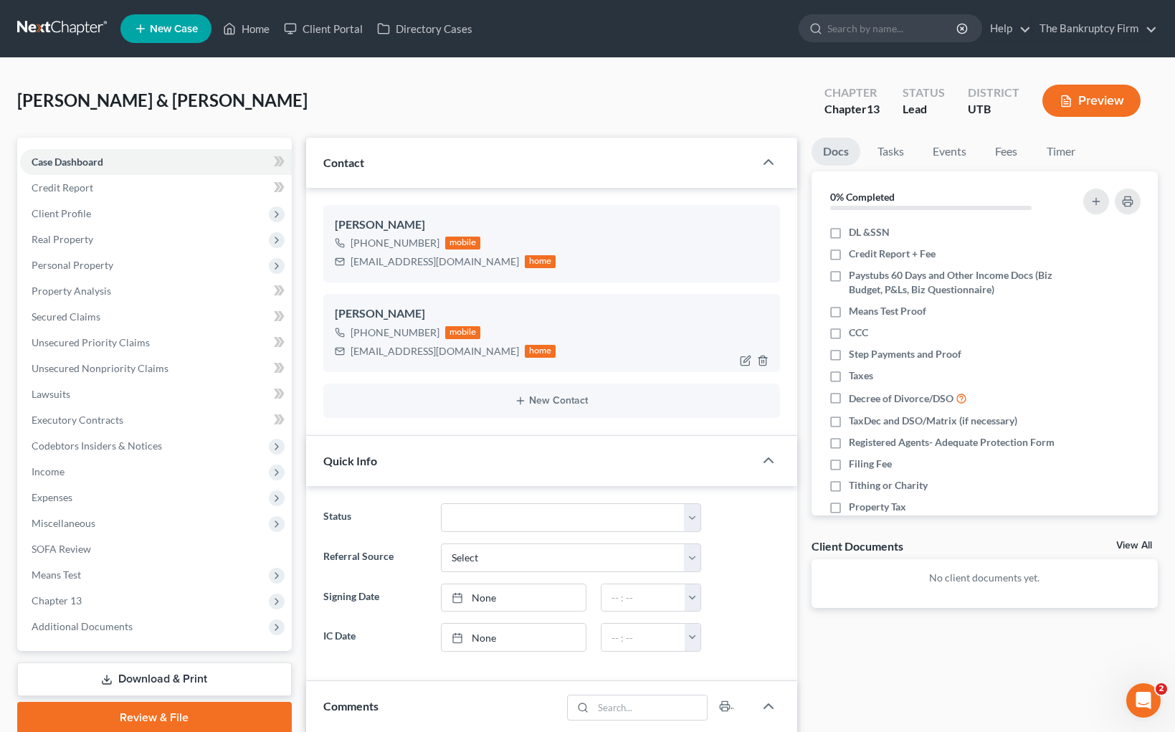
scroll to position [113, 0]
click at [417, 96] on div "[PERSON_NAME] & [PERSON_NAME] Upgraded Chapter Chapter 13 Status Lead District …" at bounding box center [587, 106] width 1141 height 62
click at [637, 101] on div "[PERSON_NAME] & [PERSON_NAME] Upgraded Chapter Chapter 13 Status Lead District …" at bounding box center [587, 106] width 1141 height 62
